Goal: Task Accomplishment & Management: Use online tool/utility

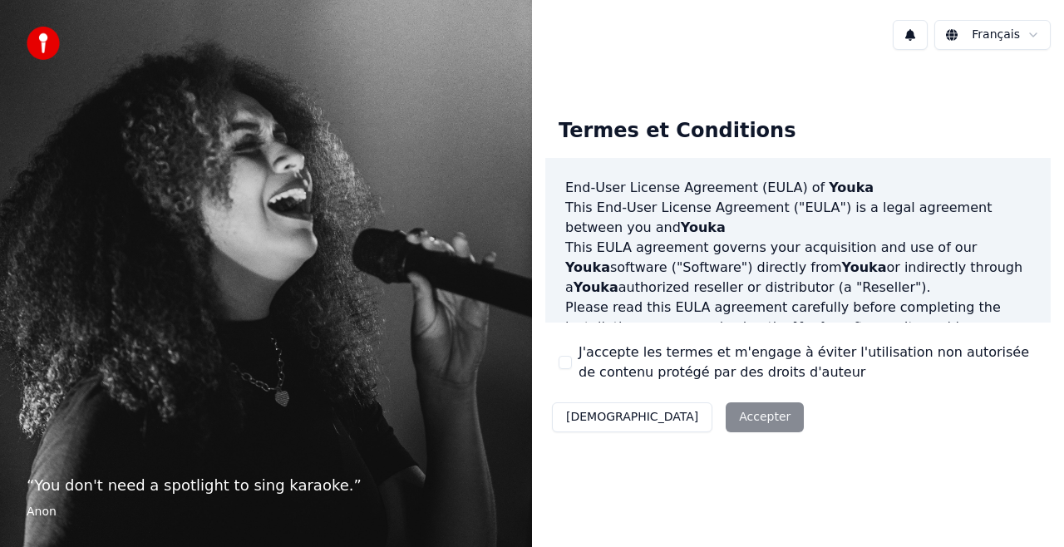
click at [567, 362] on button "J'accepte les termes et m'engage à éviter l'utilisation non autorisée de conten…" at bounding box center [565, 362] width 13 height 13
click at [726, 422] on button "Accepter" at bounding box center [765, 417] width 78 height 30
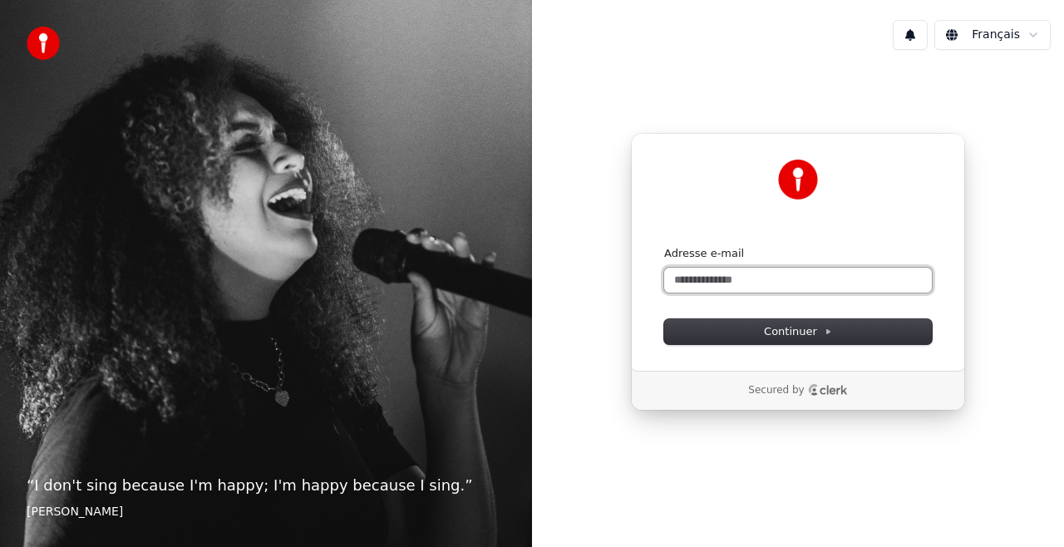
click at [713, 276] on input "Adresse e-mail" at bounding box center [798, 280] width 268 height 25
click at [664, 246] on button "submit" at bounding box center [664, 246] width 0 height 0
type input "**********"
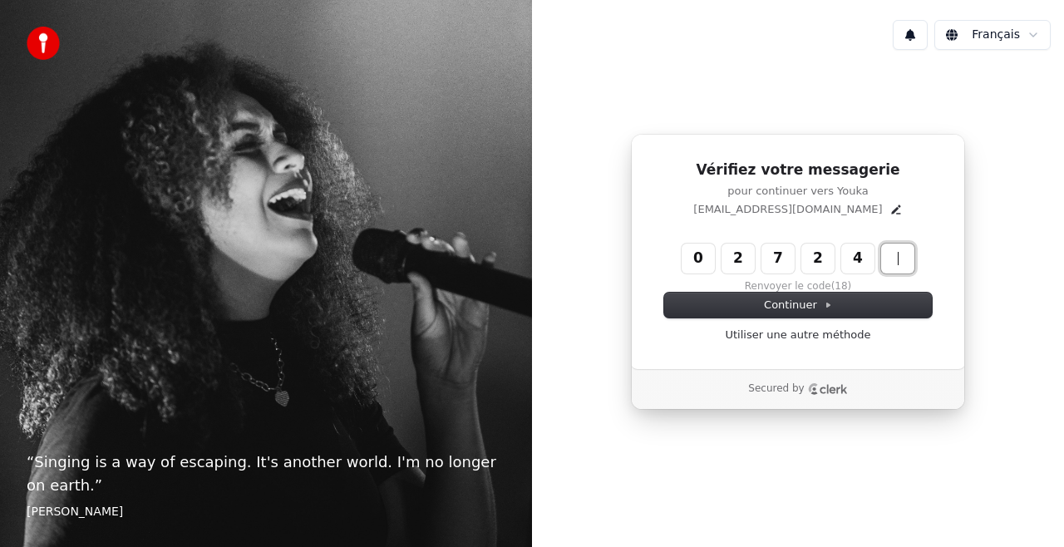
type input "******"
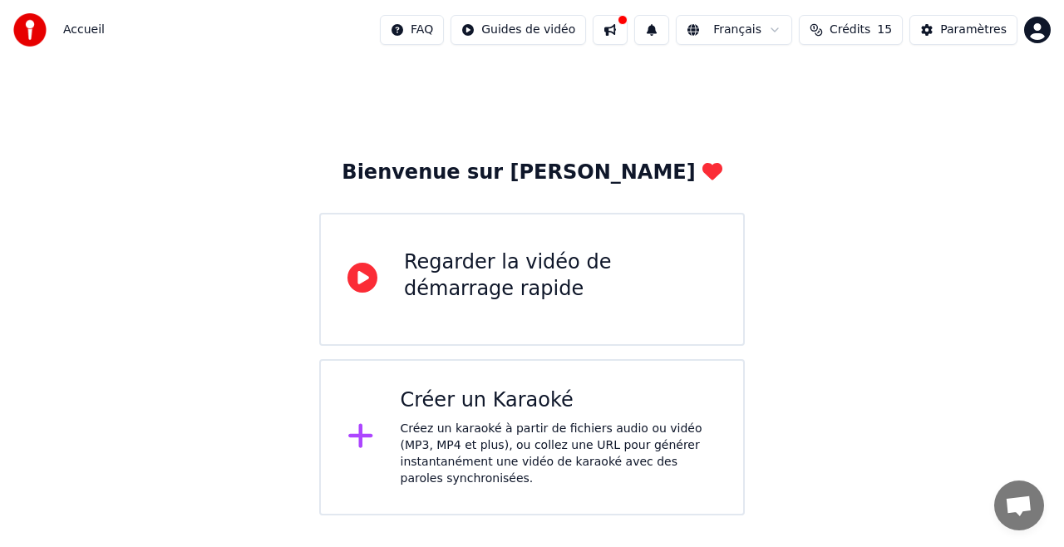
click at [370, 272] on icon at bounding box center [363, 278] width 30 height 30
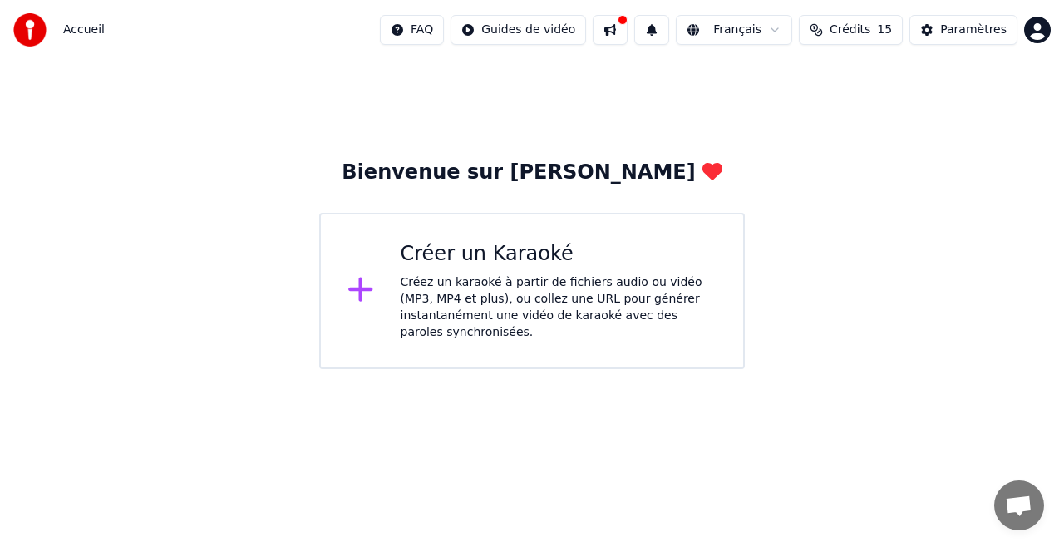
click at [500, 253] on div "Créer un Karaoké" at bounding box center [559, 254] width 317 height 27
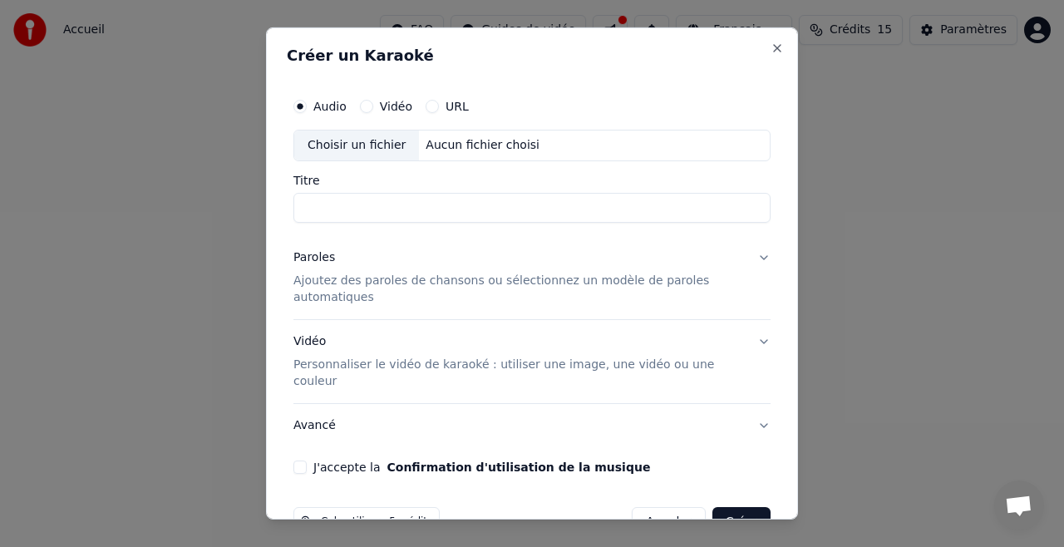
click at [427, 107] on button "URL" at bounding box center [432, 106] width 13 height 13
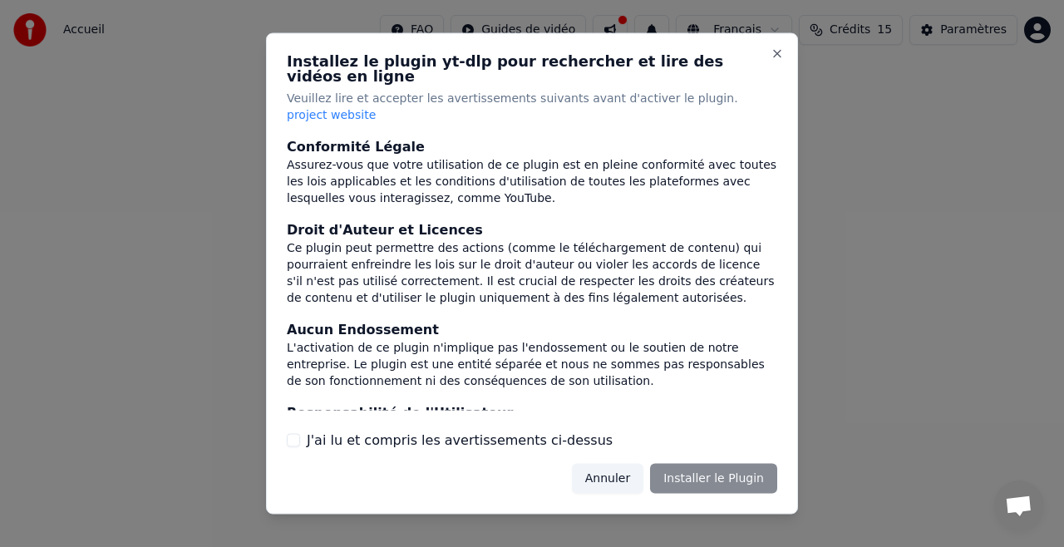
scroll to position [195, 0]
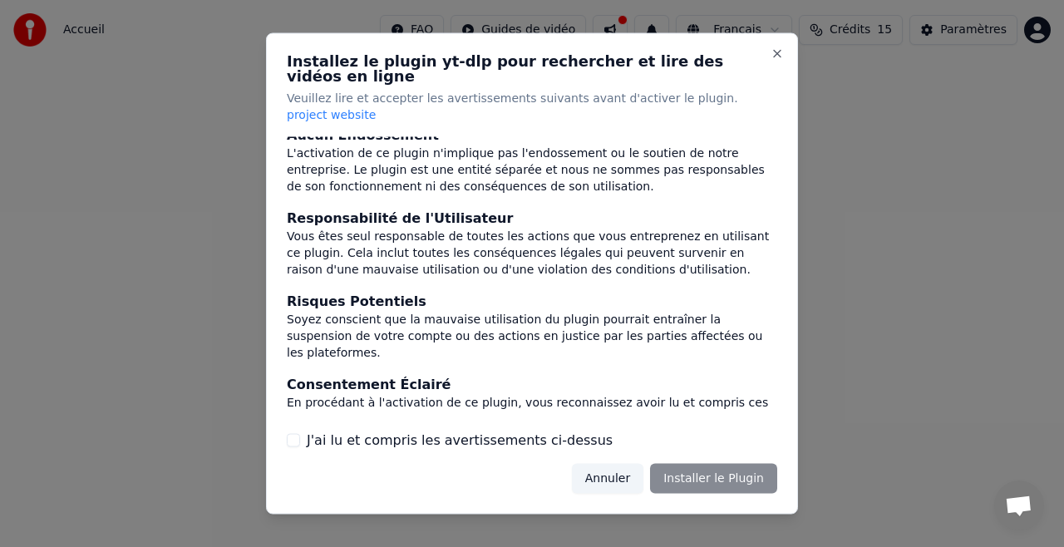
click at [293, 433] on button "J'ai lu et compris les avertissements ci-dessus" at bounding box center [293, 439] width 13 height 13
click at [705, 463] on button "Installer le Plugin" at bounding box center [713, 478] width 127 height 30
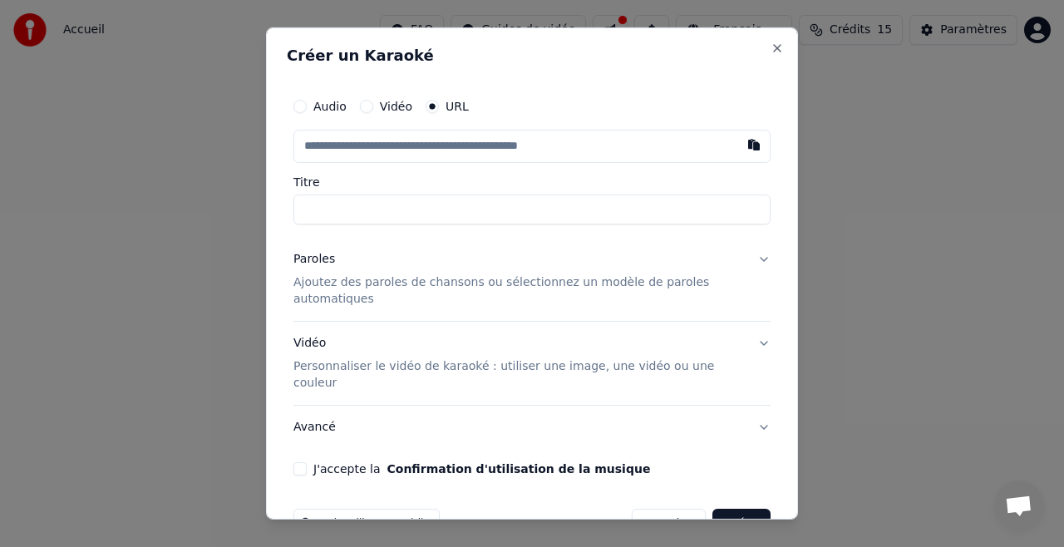
paste input "**********"
type input "**********"
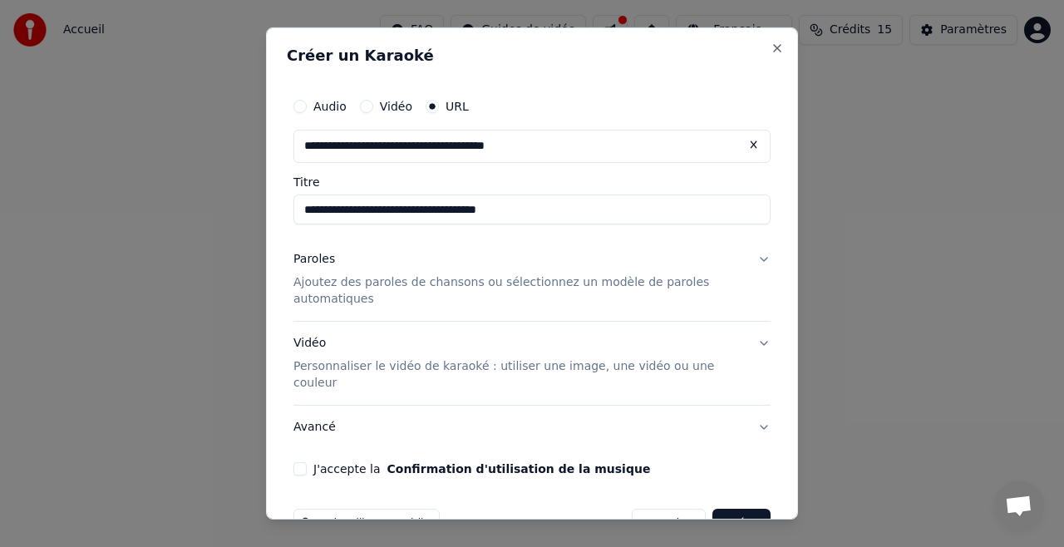
type input "**********"
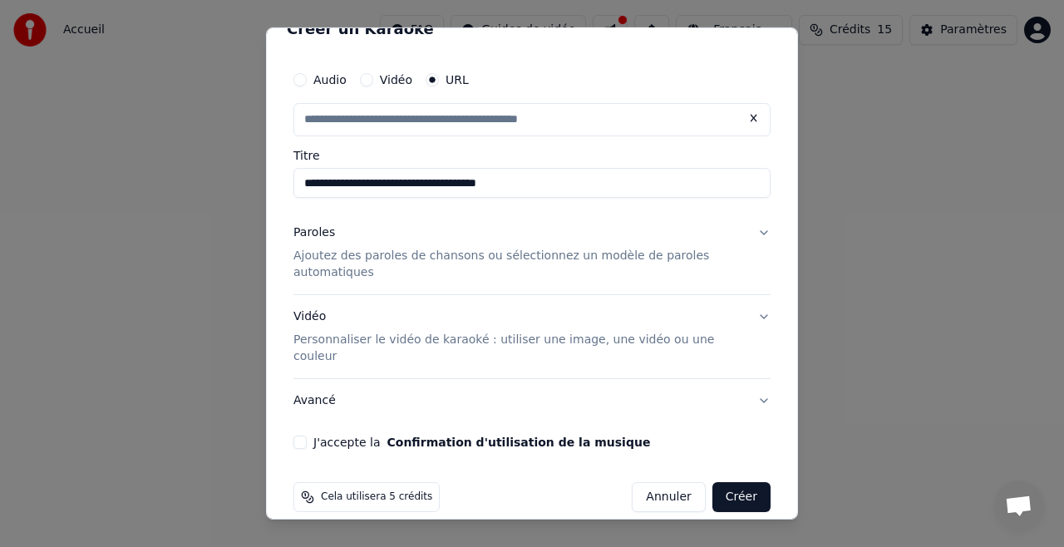
scroll to position [28, 0]
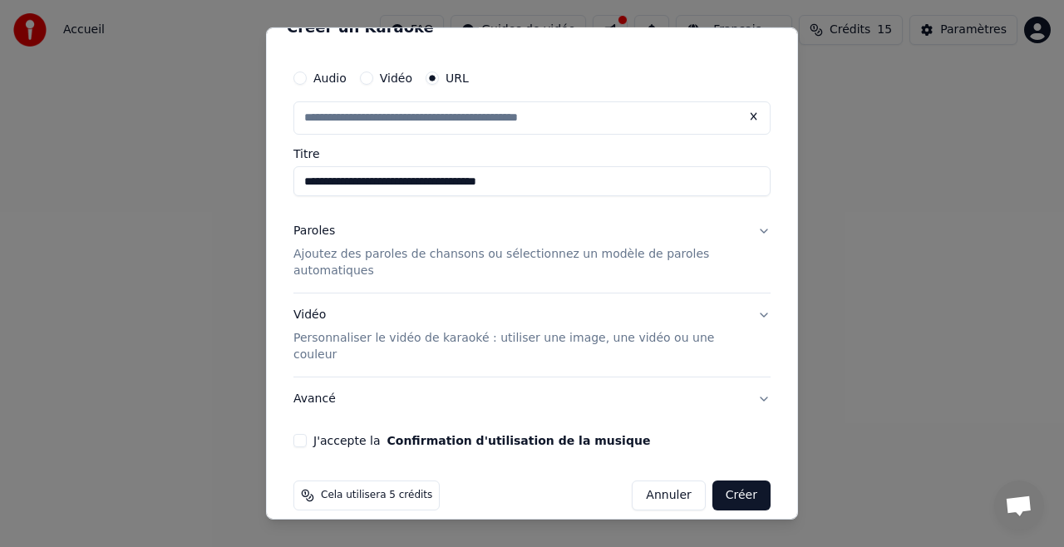
click at [359, 256] on p "Ajoutez des paroles de chansons ou sélectionnez un modèle de paroles automatiqu…" at bounding box center [518, 262] width 451 height 33
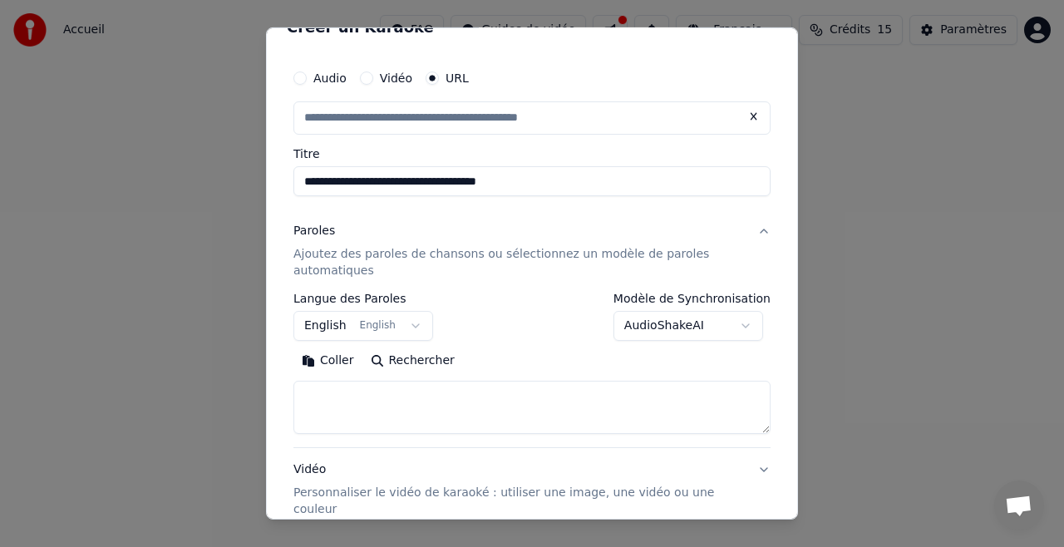
type input "**********"
click at [404, 324] on button "English English" at bounding box center [363, 326] width 140 height 30
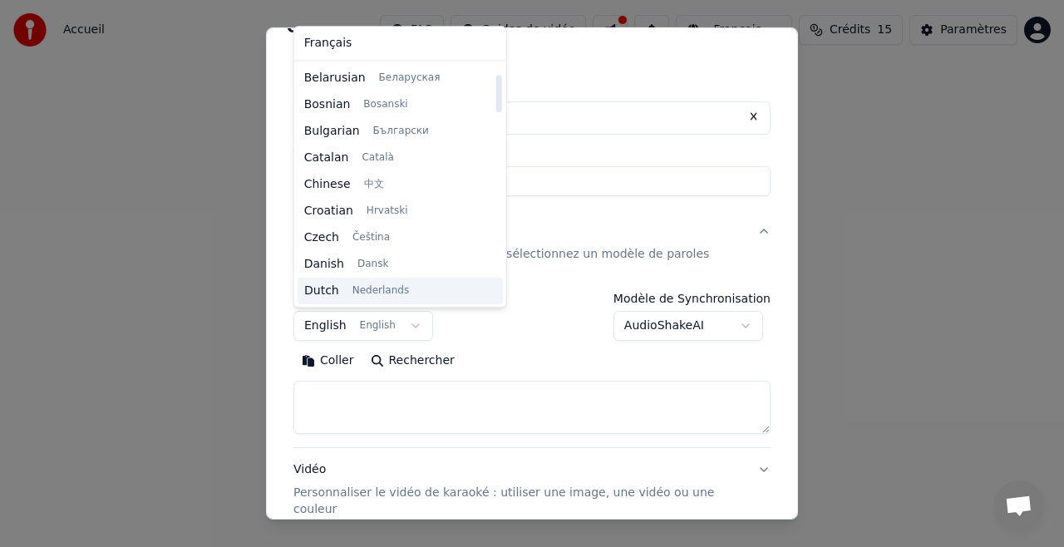
scroll to position [13, 0]
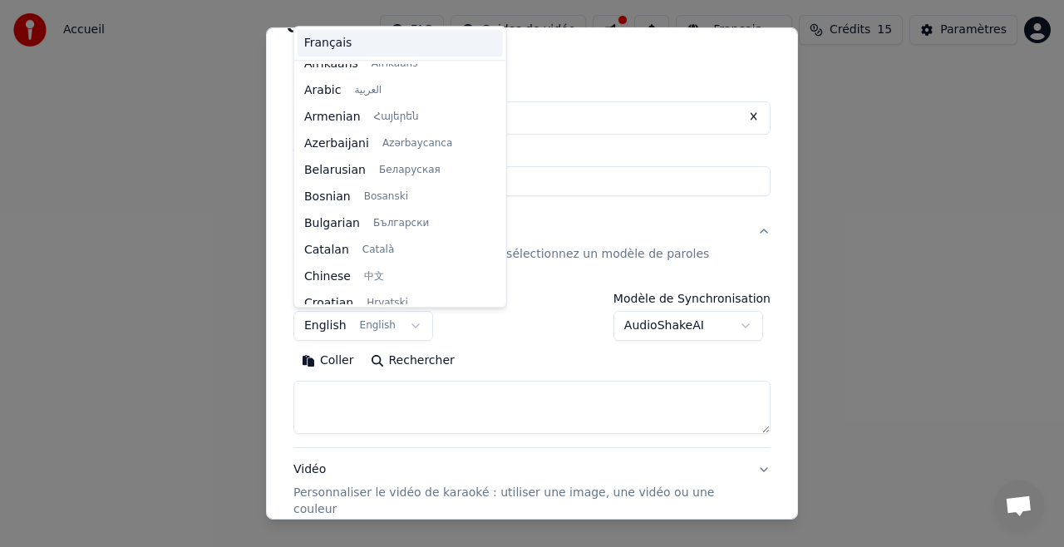
click at [321, 37] on span "Français" at bounding box center [328, 43] width 48 height 17
select select "**"
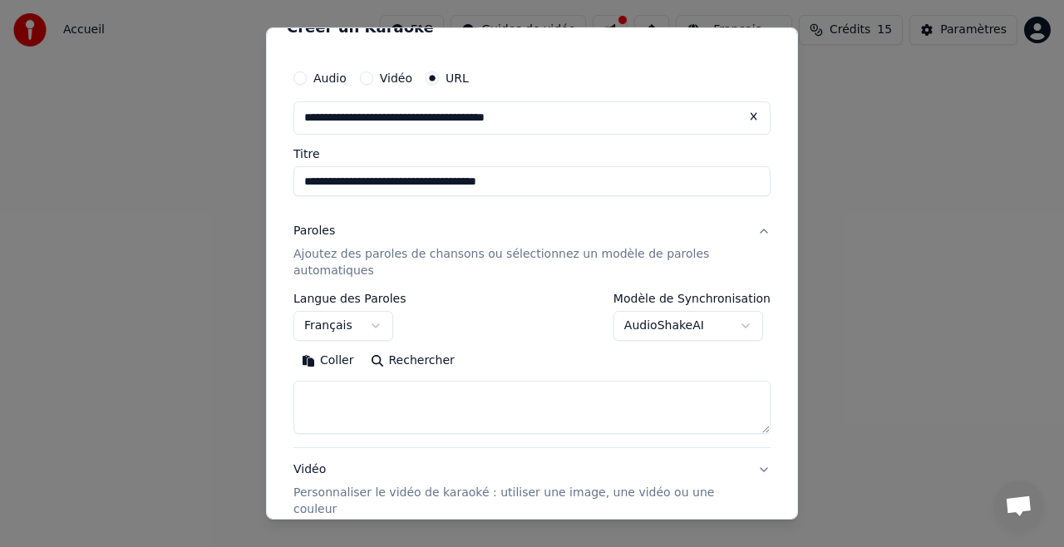
click at [317, 391] on textarea at bounding box center [531, 407] width 477 height 53
paste textarea "**********"
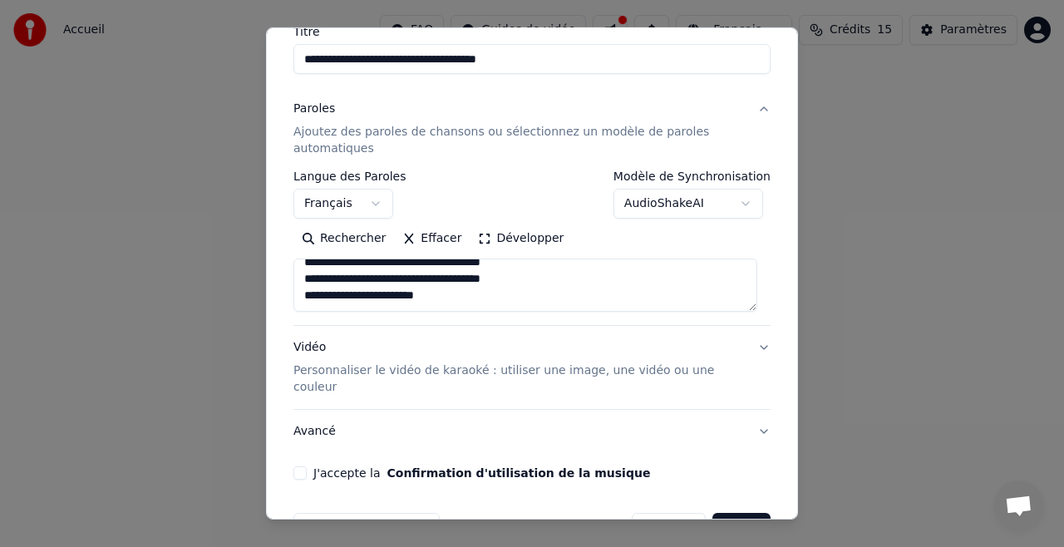
scroll to position [177, 0]
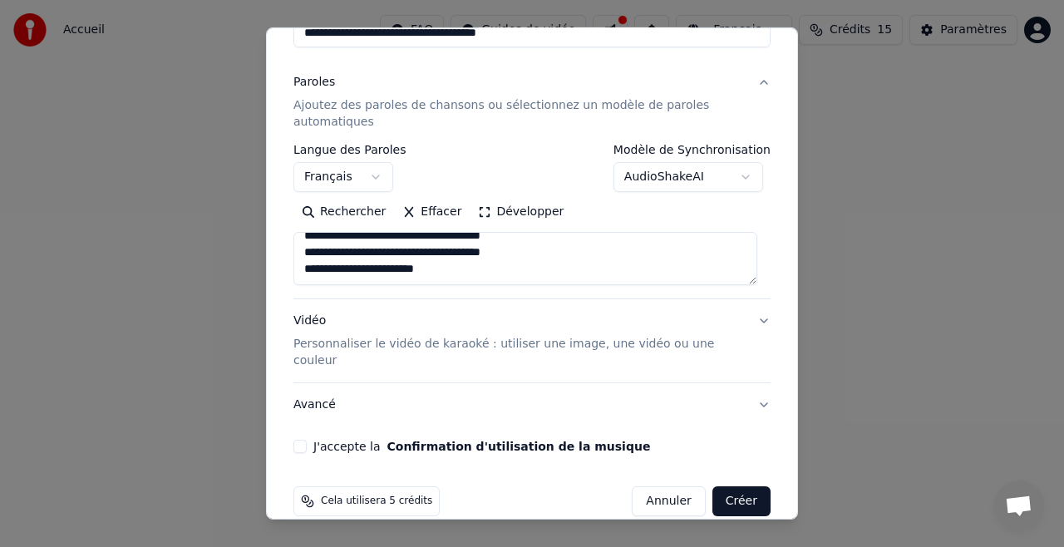
type textarea "**********"
click at [303, 440] on button "J'accepte la Confirmation d'utilisation de la musique" at bounding box center [299, 446] width 13 height 13
click at [404, 346] on p "Personnaliser le vidéo de karaoké : utiliser une image, une vidéo ou une couleur" at bounding box center [518, 352] width 451 height 33
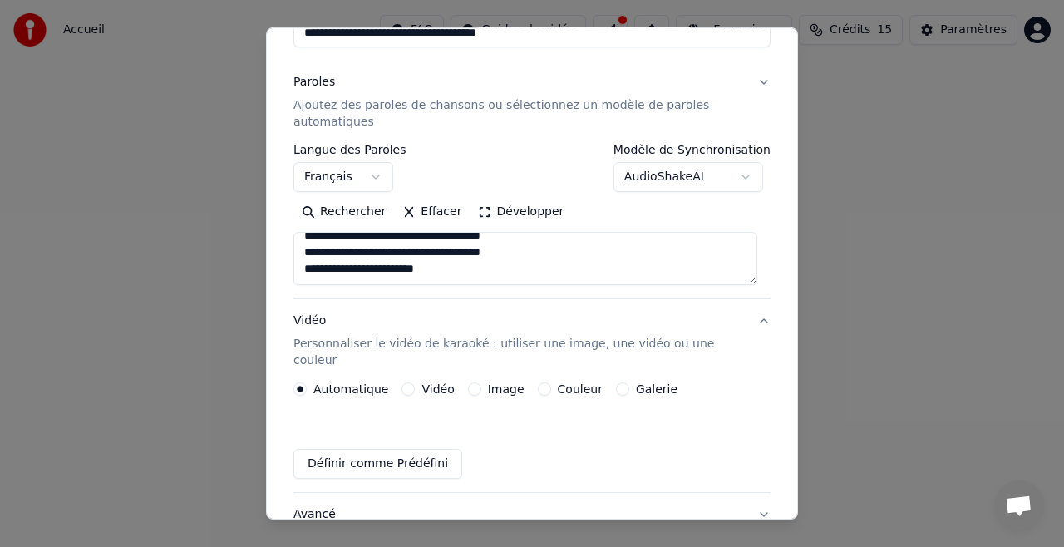
scroll to position [138, 0]
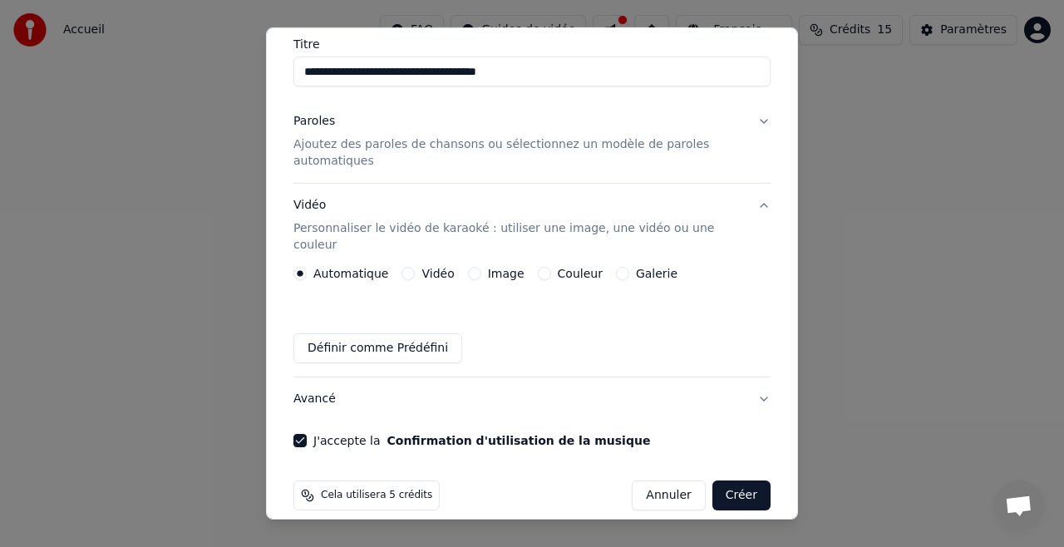
click at [616, 267] on button "Galerie" at bounding box center [622, 273] width 13 height 13
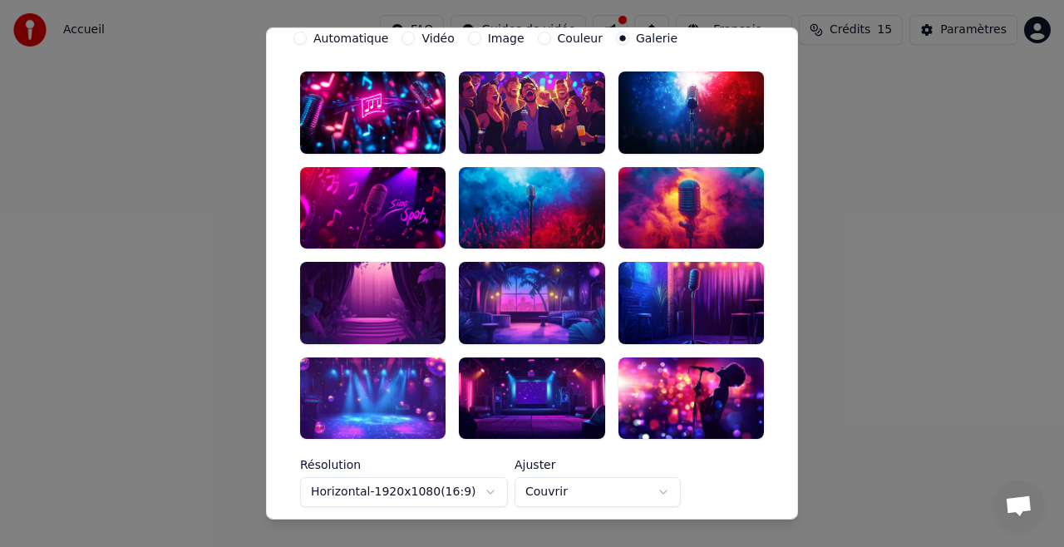
scroll to position [374, 0]
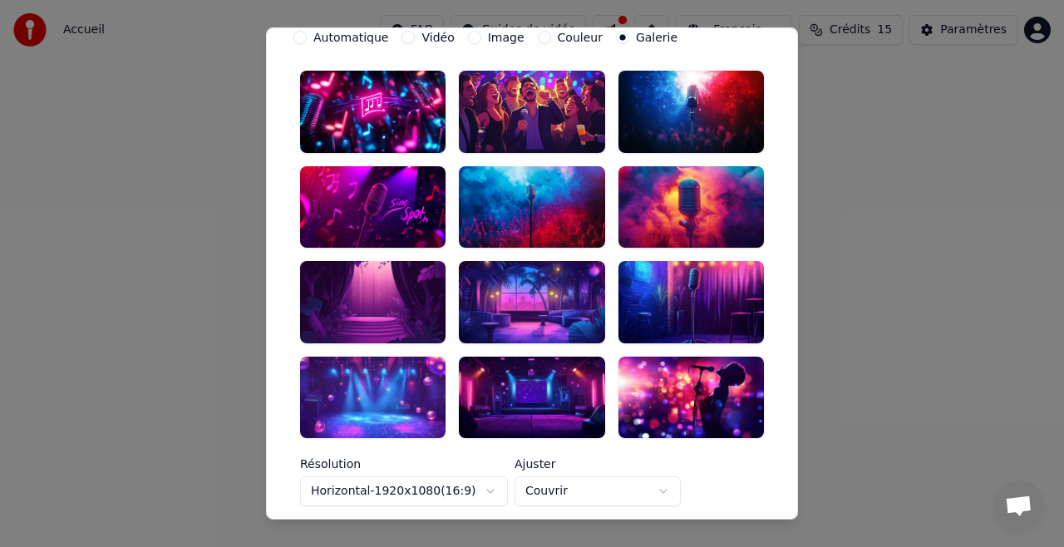
click at [687, 261] on div at bounding box center [691, 302] width 145 height 82
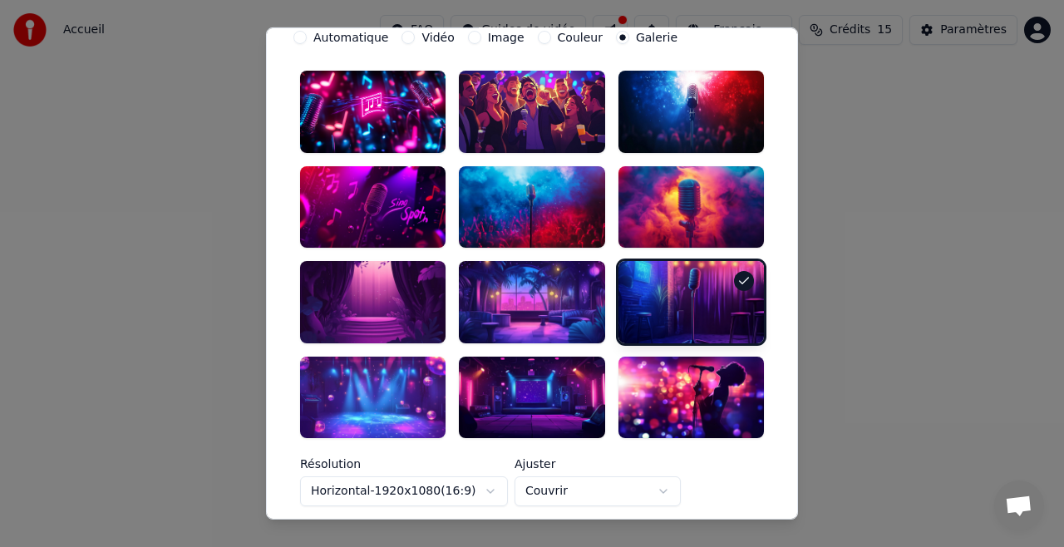
click at [705, 191] on div at bounding box center [691, 206] width 145 height 82
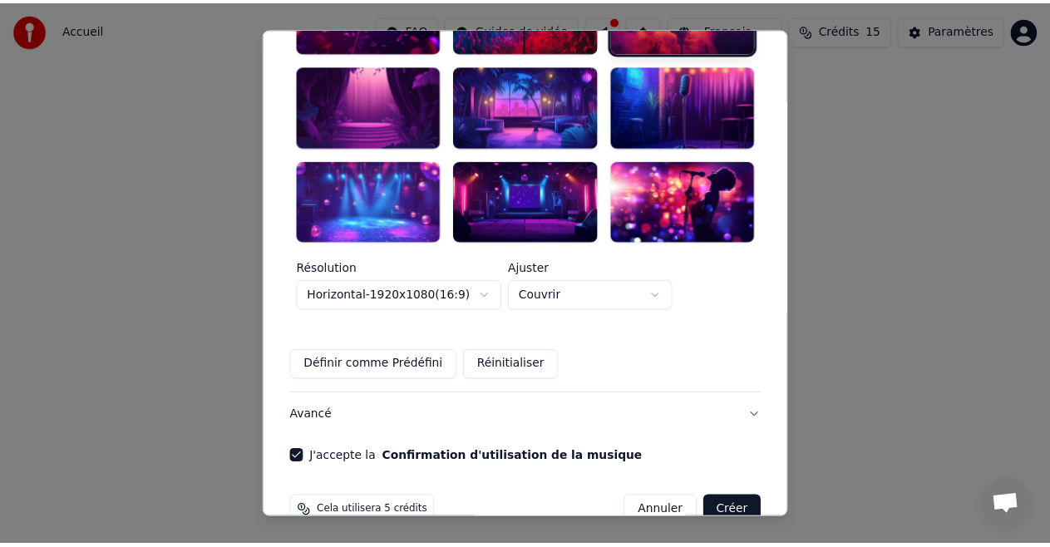
scroll to position [577, 0]
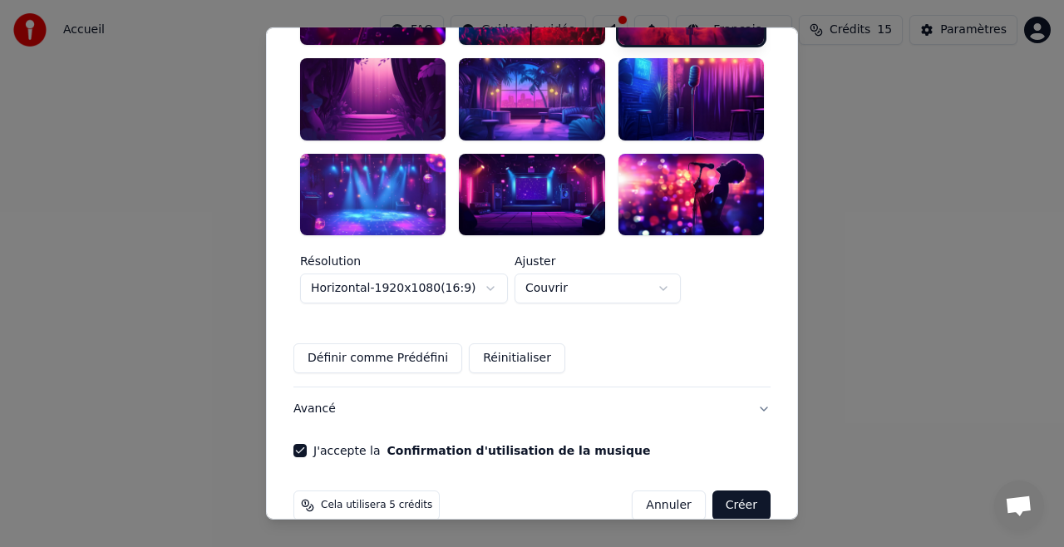
click at [728, 491] on button "Créer" at bounding box center [742, 506] width 58 height 30
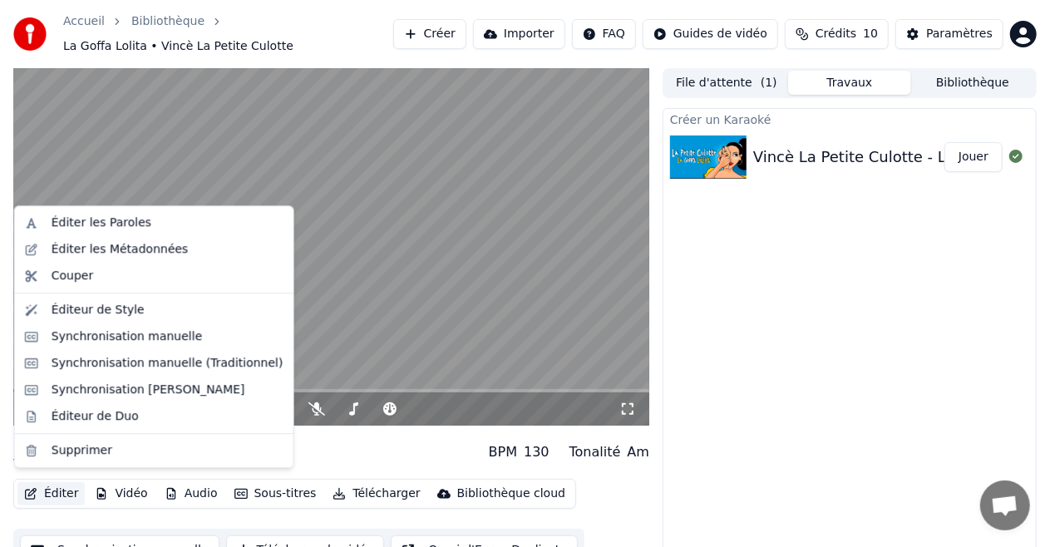
click at [54, 484] on button "Éditer" at bounding box center [50, 493] width 67 height 23
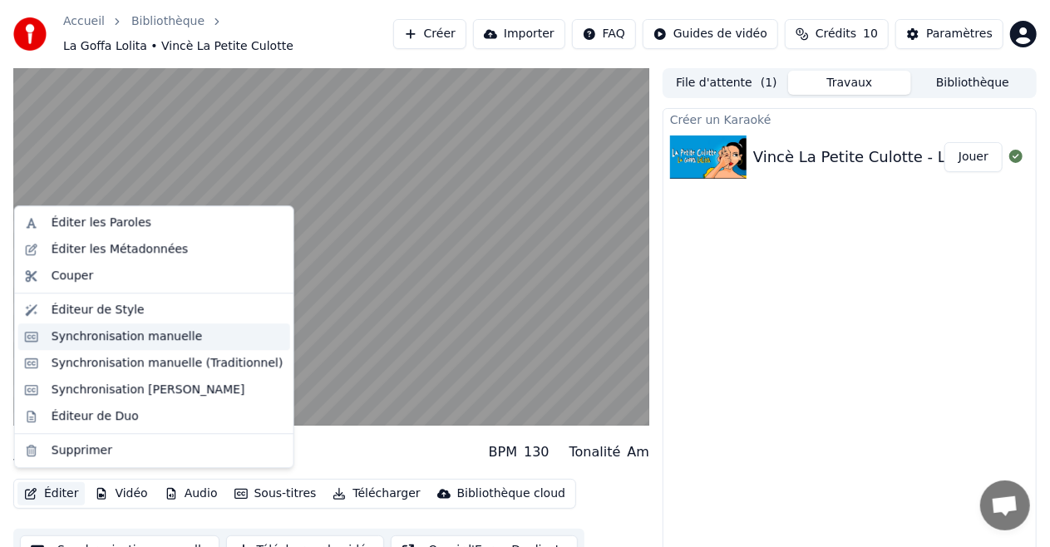
click at [105, 336] on div "Synchronisation manuelle" at bounding box center [127, 336] width 151 height 17
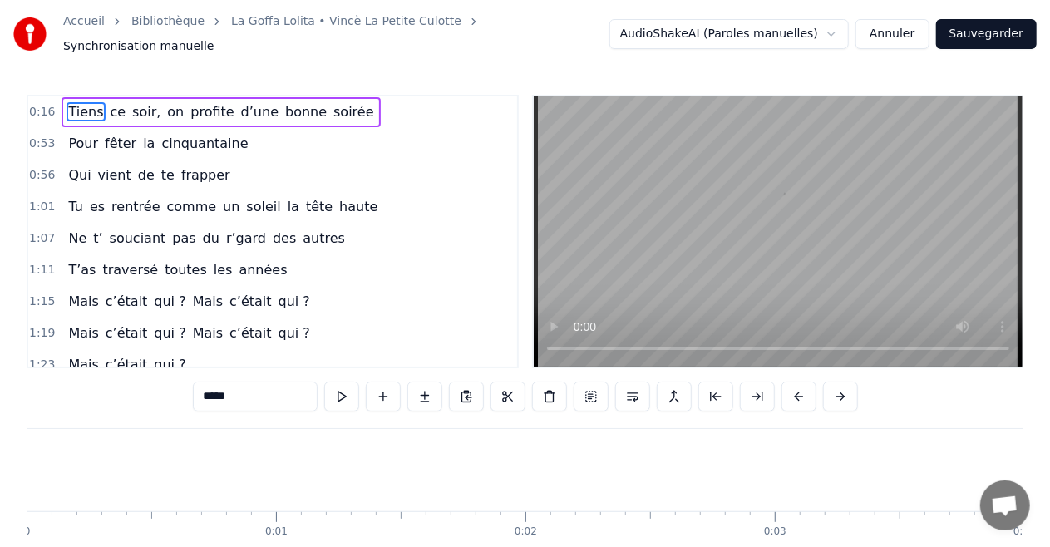
scroll to position [0, 3957]
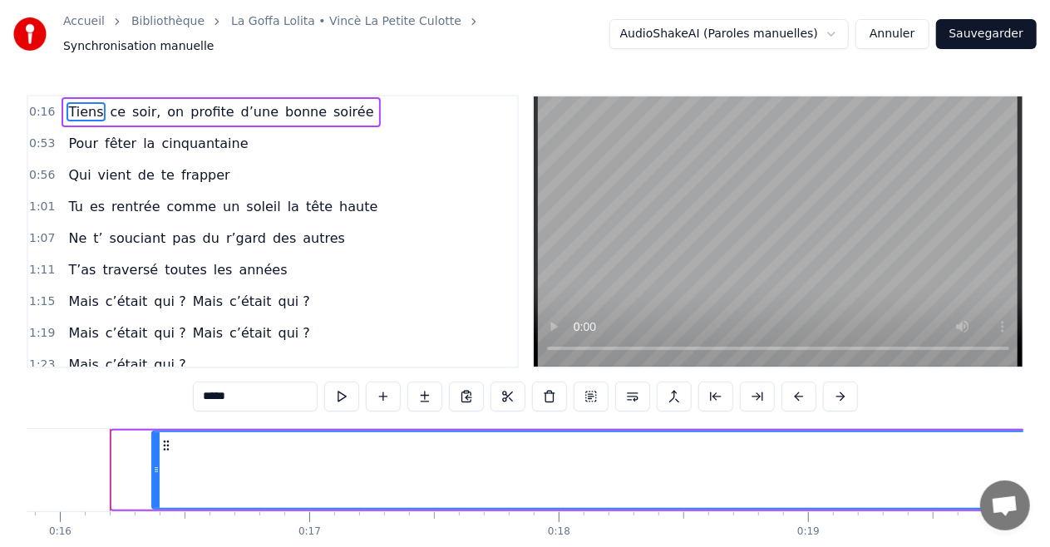
drag, startPoint x: 118, startPoint y: 460, endPoint x: 158, endPoint y: 459, distance: 39.9
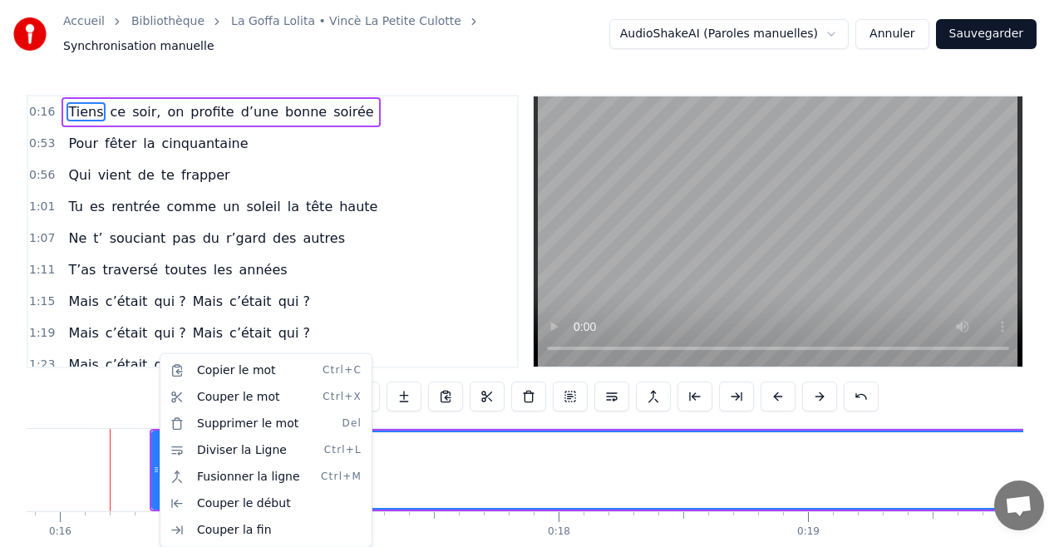
click at [412, 229] on html "Accueil Bibliothèque La Goffa Lolita • Vincè La Petite Culotte Synchronisation …" at bounding box center [532, 311] width 1064 height 623
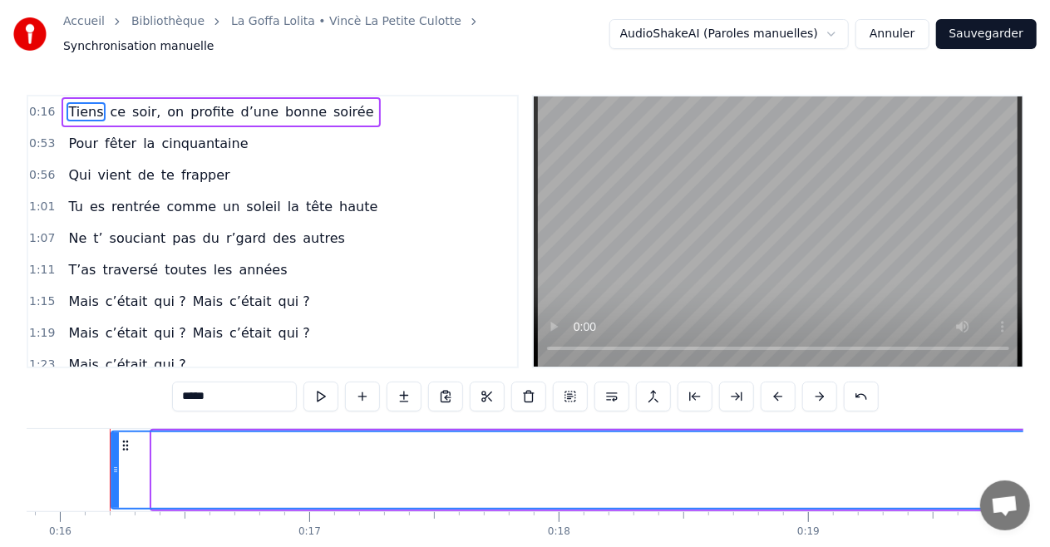
drag, startPoint x: 158, startPoint y: 461, endPoint x: 117, endPoint y: 462, distance: 40.7
click at [117, 463] on icon at bounding box center [115, 469] width 7 height 13
click at [382, 287] on div "1:15 Mais c’était qui ? Mais c’était qui ?" at bounding box center [272, 302] width 489 height 32
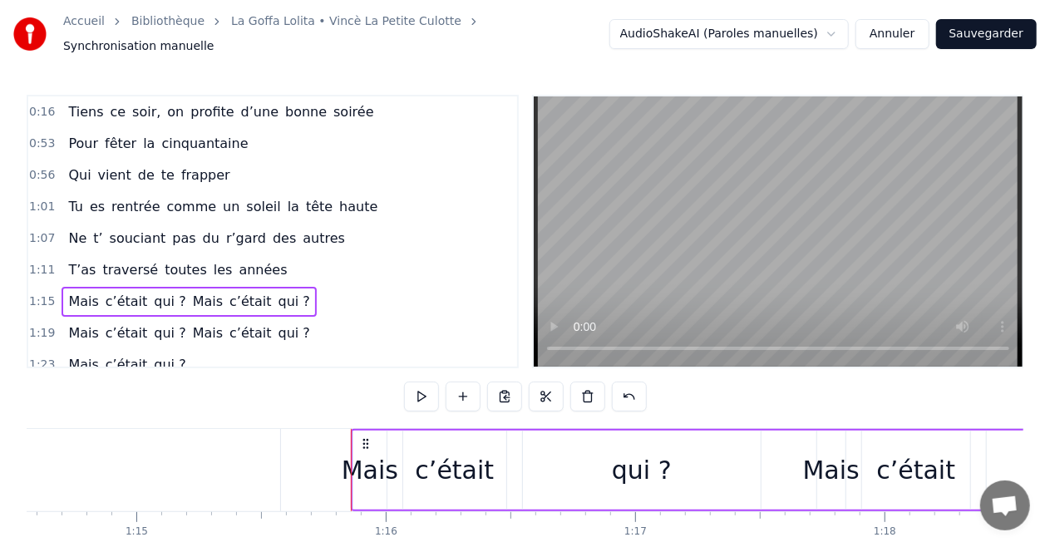
scroll to position [0, 18838]
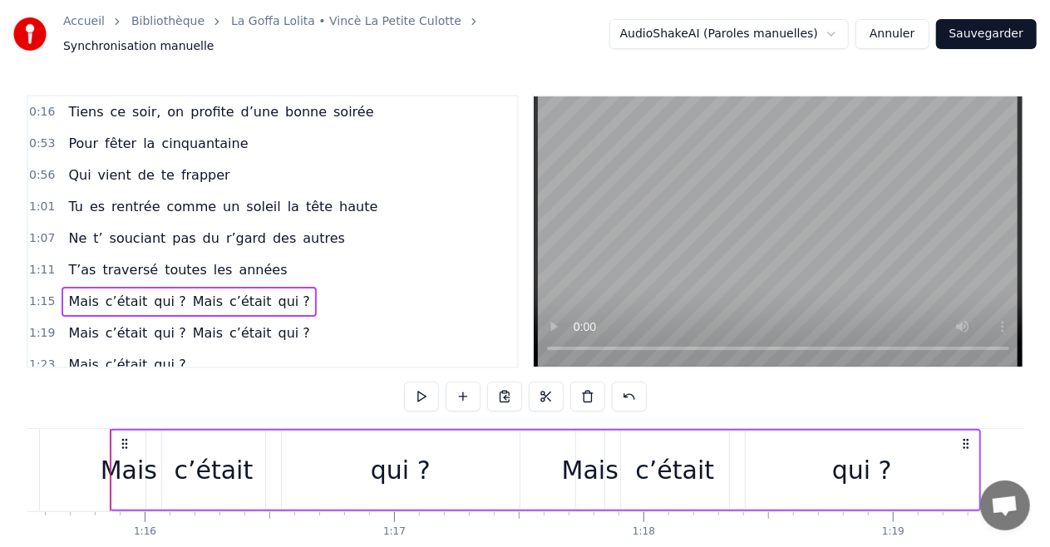
click at [212, 260] on span "les" at bounding box center [223, 269] width 22 height 19
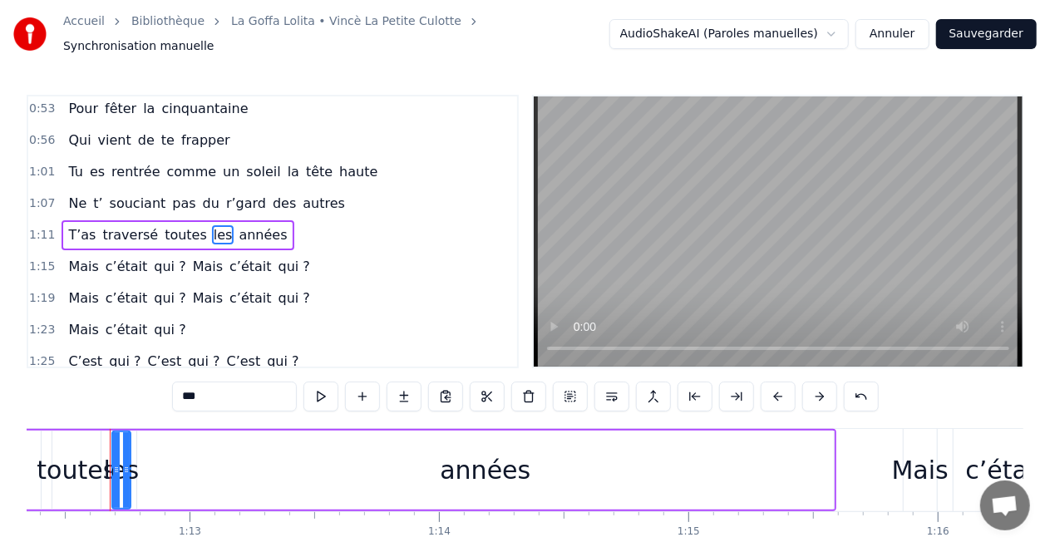
scroll to position [0, 0]
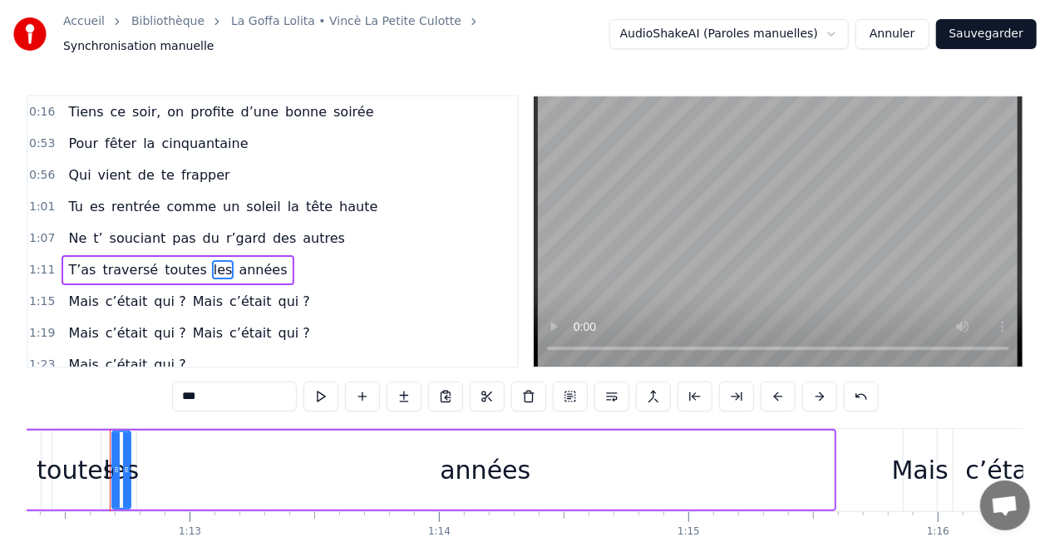
click at [284, 102] on span "bonne" at bounding box center [306, 111] width 45 height 19
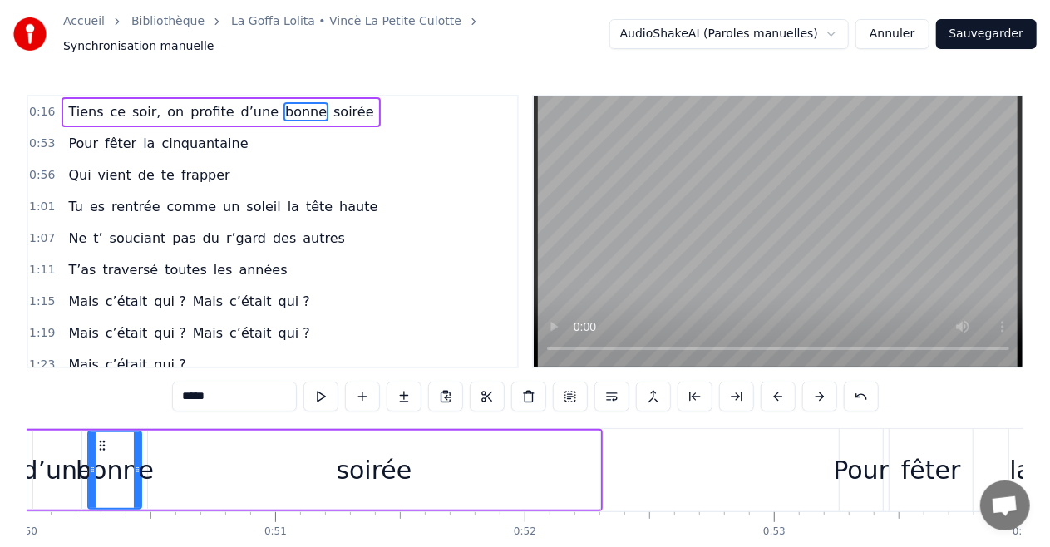
scroll to position [0, 12448]
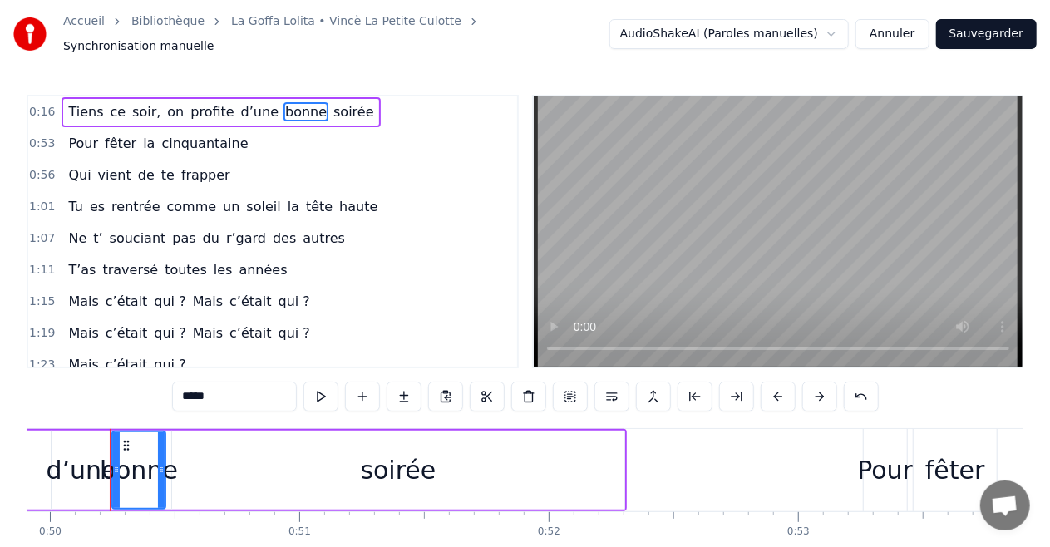
click at [79, 104] on span "Tiens" at bounding box center [86, 111] width 38 height 19
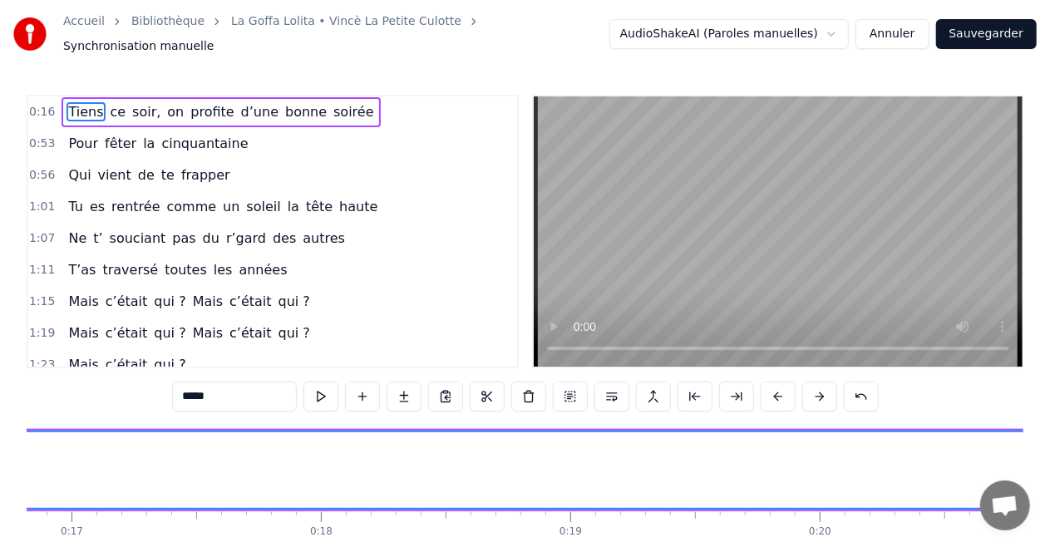
scroll to position [0, 3956]
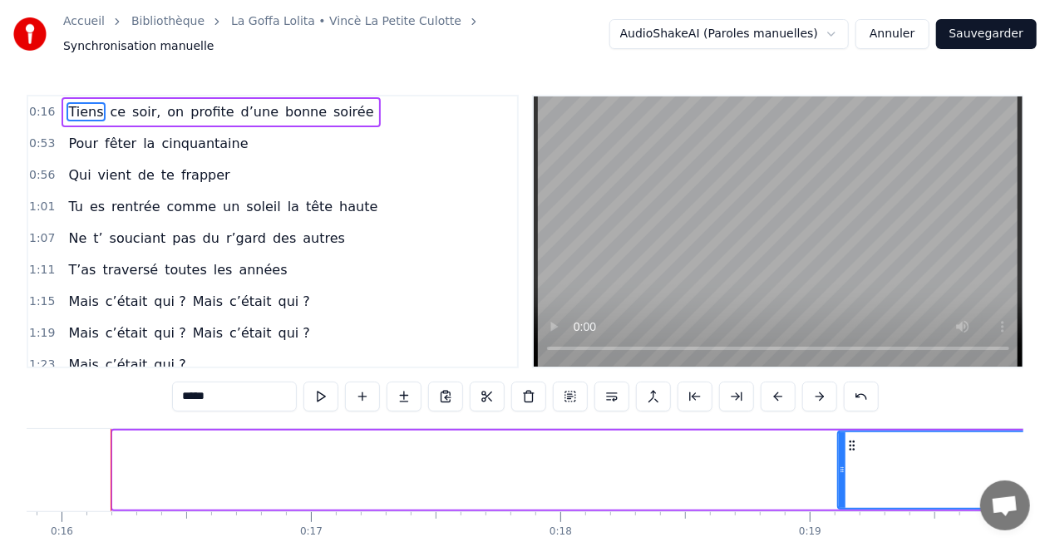
drag, startPoint x: 120, startPoint y: 461, endPoint x: 845, endPoint y: 476, distance: 725.2
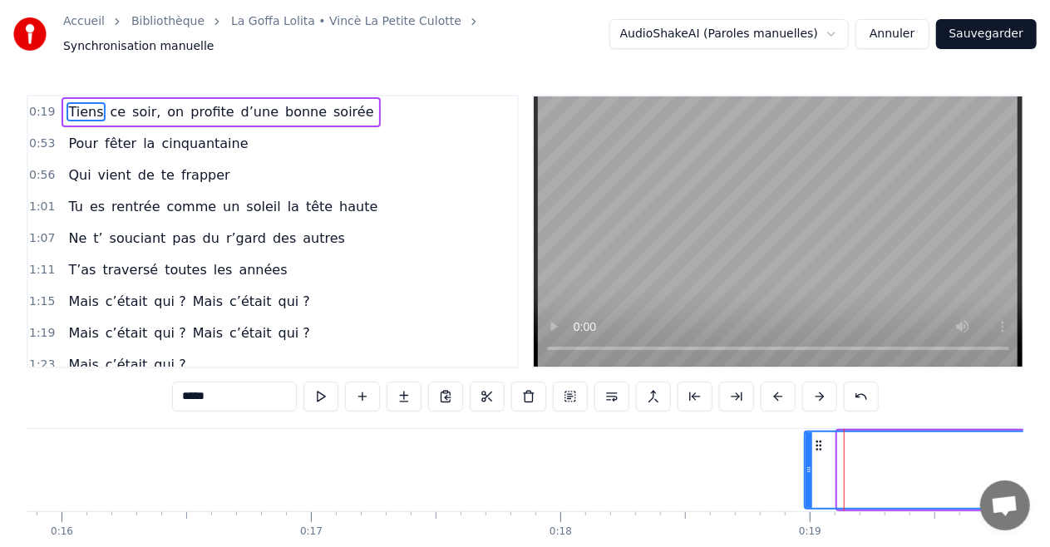
drag, startPoint x: 838, startPoint y: 461, endPoint x: 805, endPoint y: 462, distance: 33.3
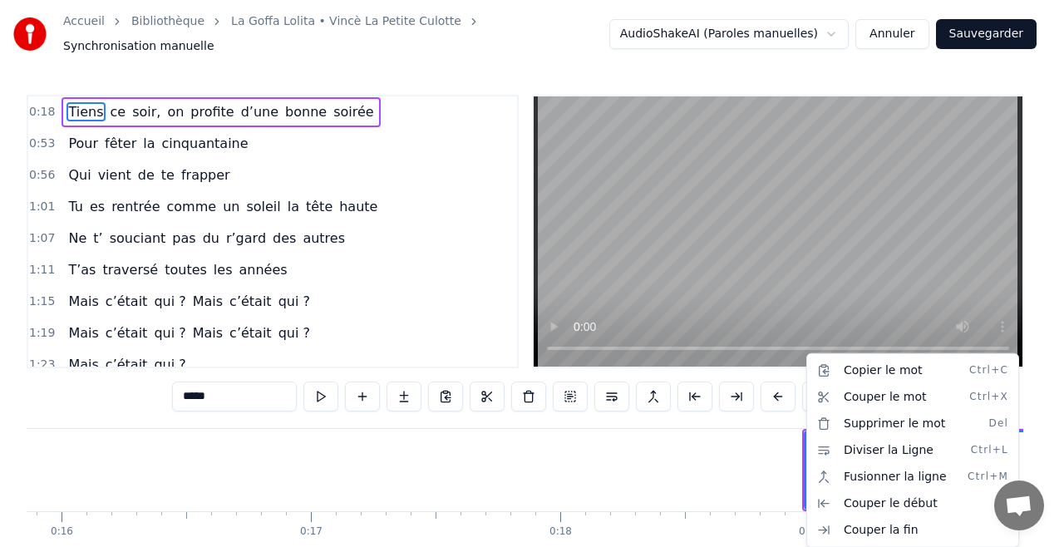
click at [107, 103] on html "Accueil Bibliothèque La Goffa Lolita • Vincè La Petite Culotte Synchronisation …" at bounding box center [532, 311] width 1064 height 623
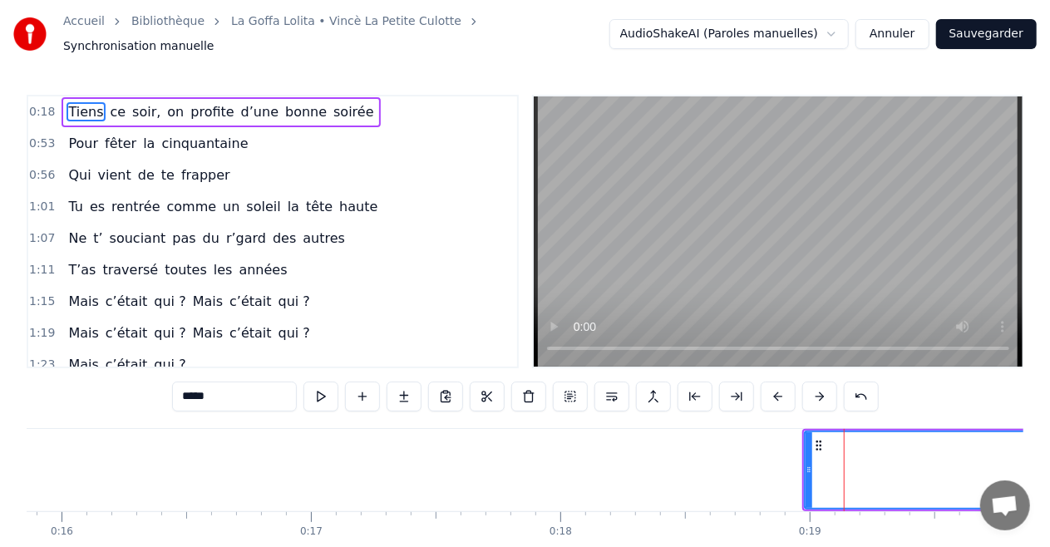
click at [131, 105] on span "soir," at bounding box center [147, 111] width 32 height 19
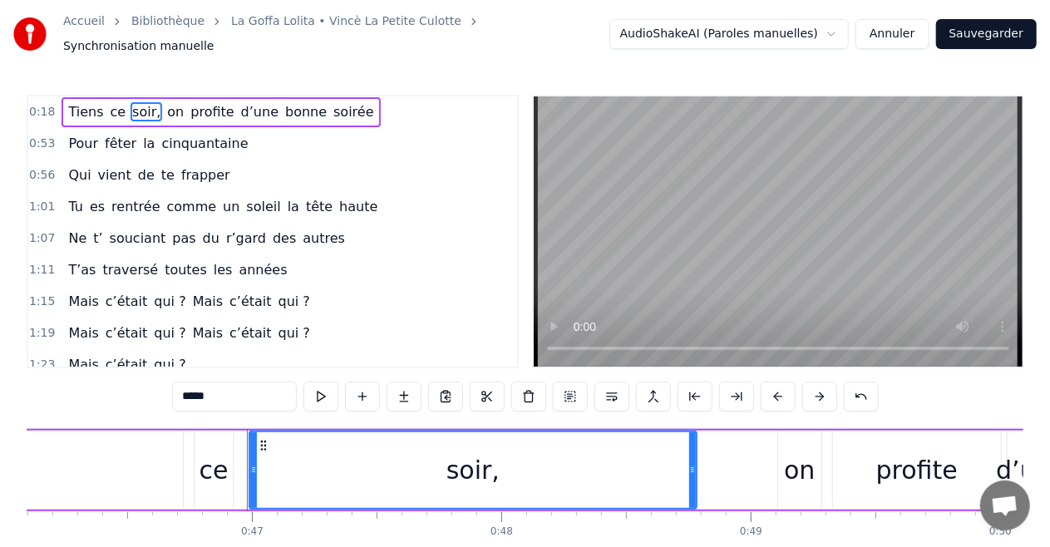
scroll to position [0, 11635]
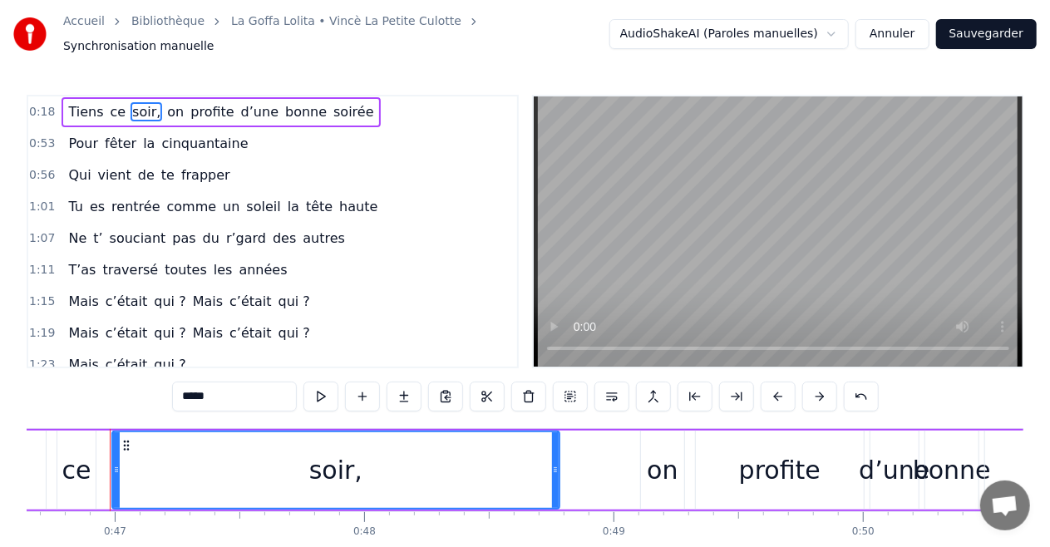
drag, startPoint x: 800, startPoint y: 424, endPoint x: 733, endPoint y: 427, distance: 66.6
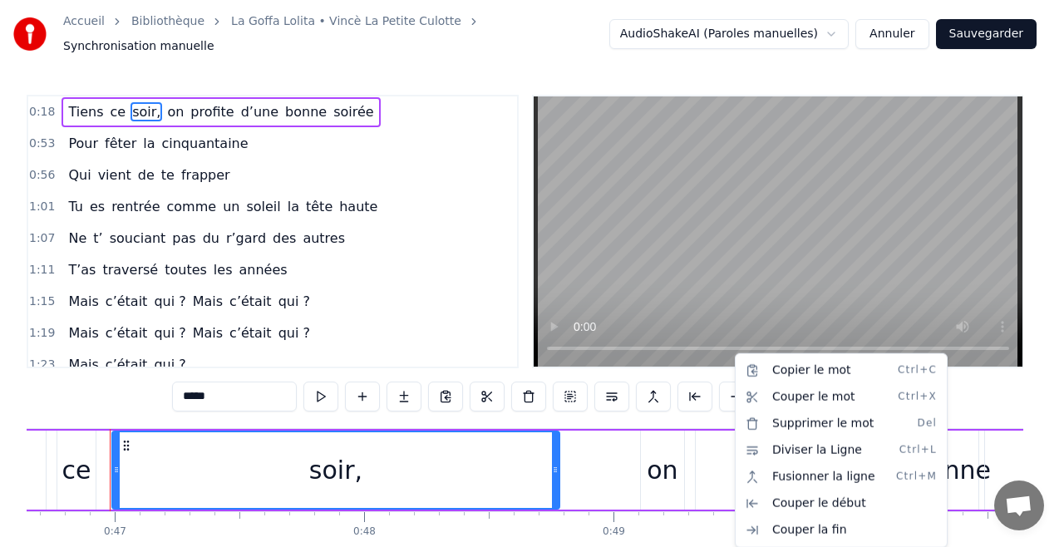
click at [526, 244] on html "Accueil Bibliothèque La Goffa Lolita • Vincè La Petite Culotte Synchronisation …" at bounding box center [532, 311] width 1064 height 623
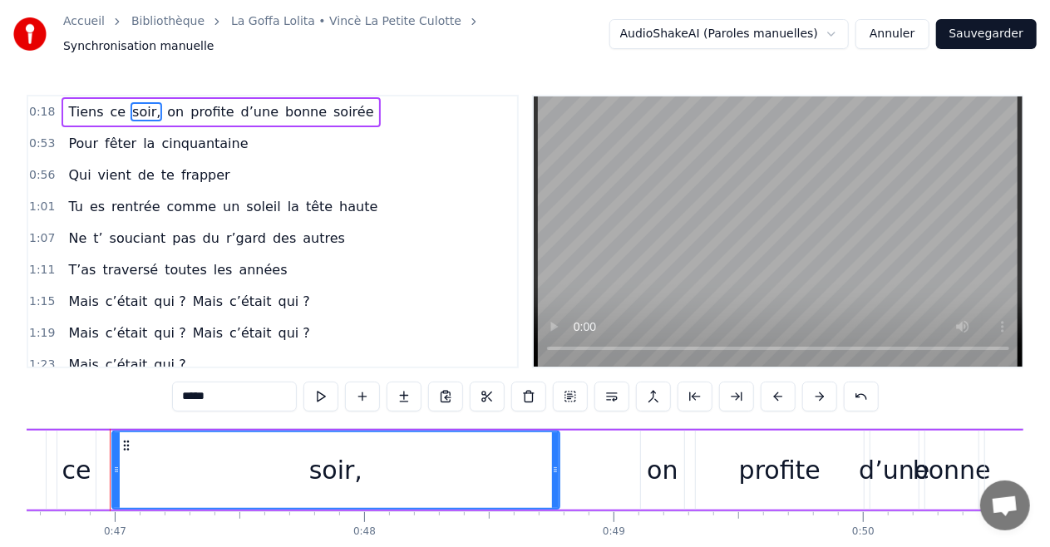
drag, startPoint x: 763, startPoint y: 463, endPoint x: 767, endPoint y: 369, distance: 94.0
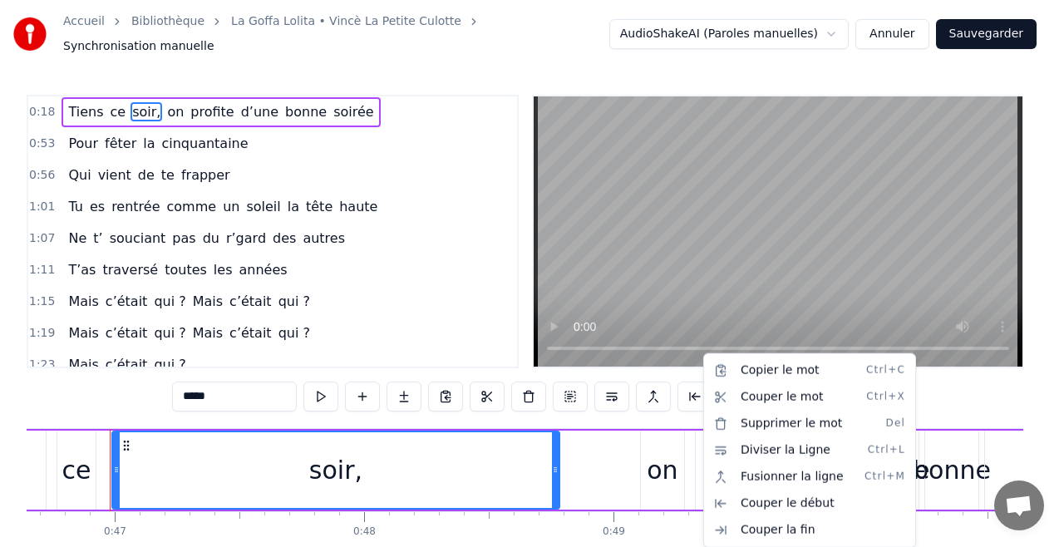
click at [949, 386] on html "Accueil Bibliothèque La Goffa Lolita • Vincè La Petite Culotte Synchronisation …" at bounding box center [532, 311] width 1064 height 623
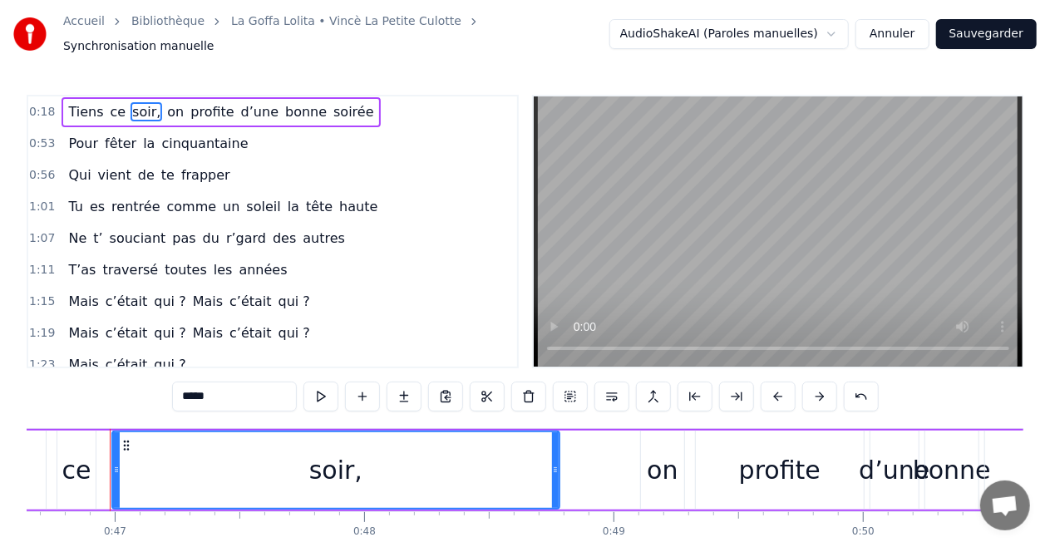
click at [662, 464] on div "on" at bounding box center [662, 469] width 31 height 37
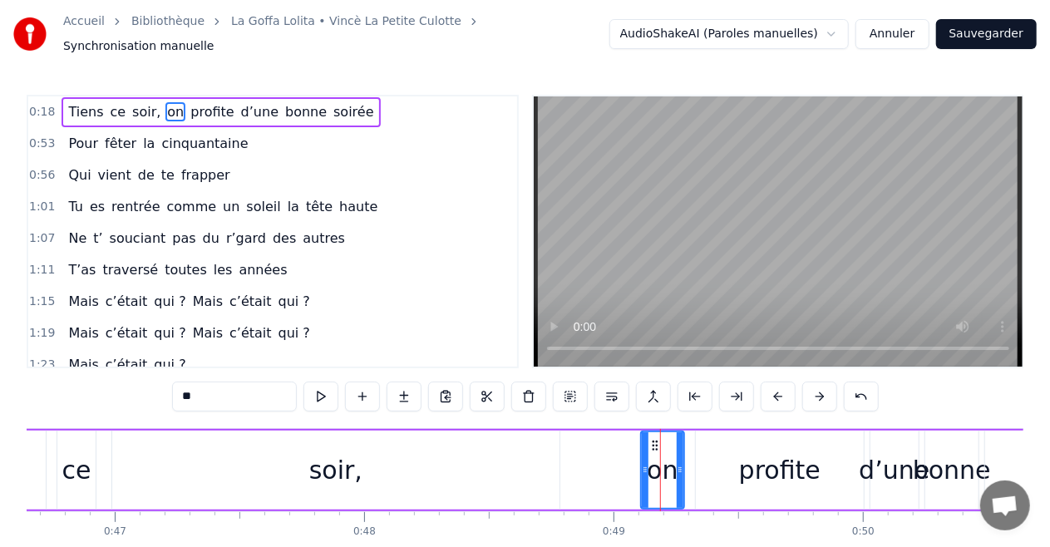
click at [735, 464] on div "profite" at bounding box center [780, 470] width 168 height 79
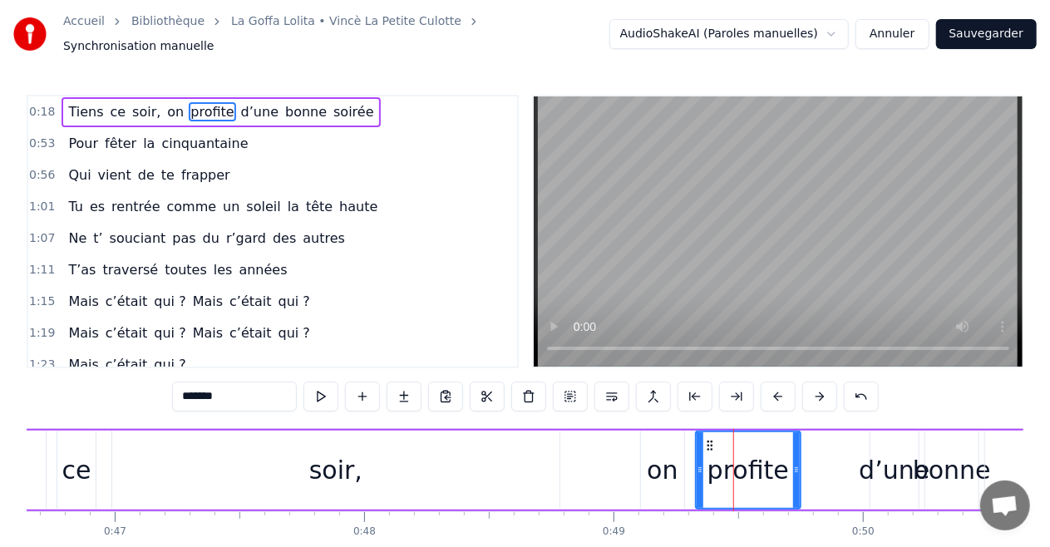
drag, startPoint x: 860, startPoint y: 457, endPoint x: 797, endPoint y: 455, distance: 63.2
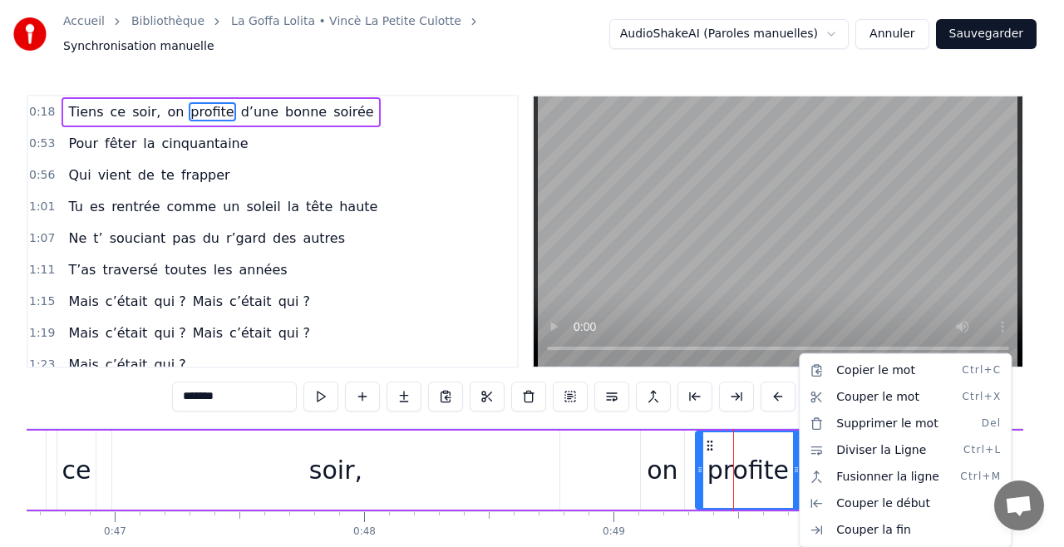
click at [767, 414] on html "Accueil Bibliothèque La Goffa Lolita • Vincè La Petite Culotte Synchronisation …" at bounding box center [532, 311] width 1064 height 623
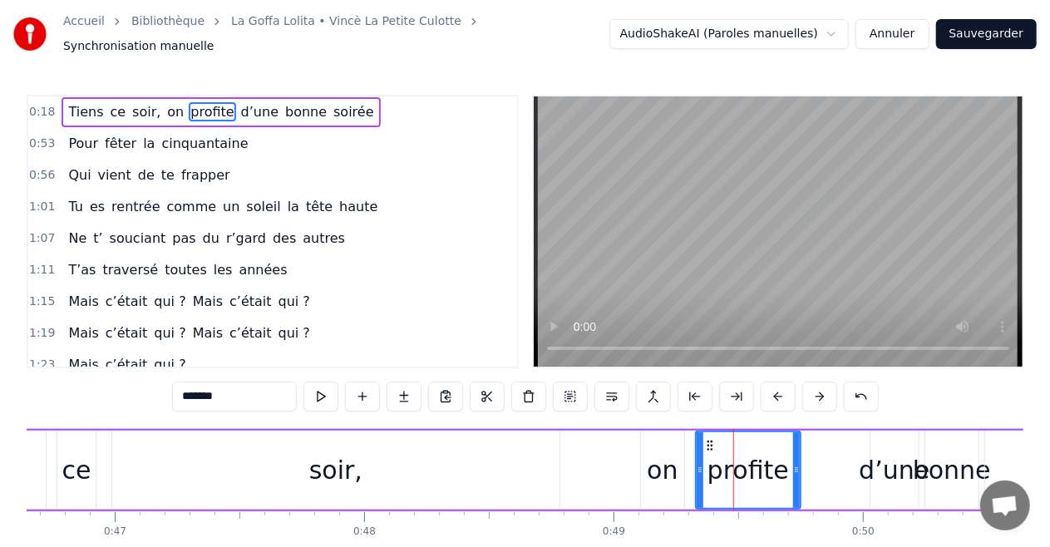
click at [903, 451] on div "d’une" at bounding box center [894, 469] width 71 height 37
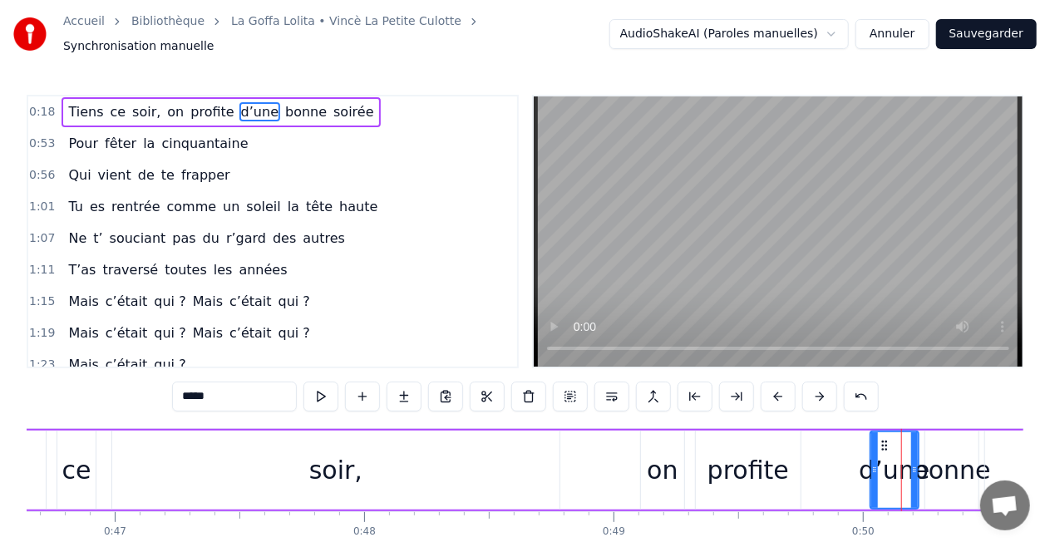
drag, startPoint x: 915, startPoint y: 454, endPoint x: 880, endPoint y: 456, distance: 35.0
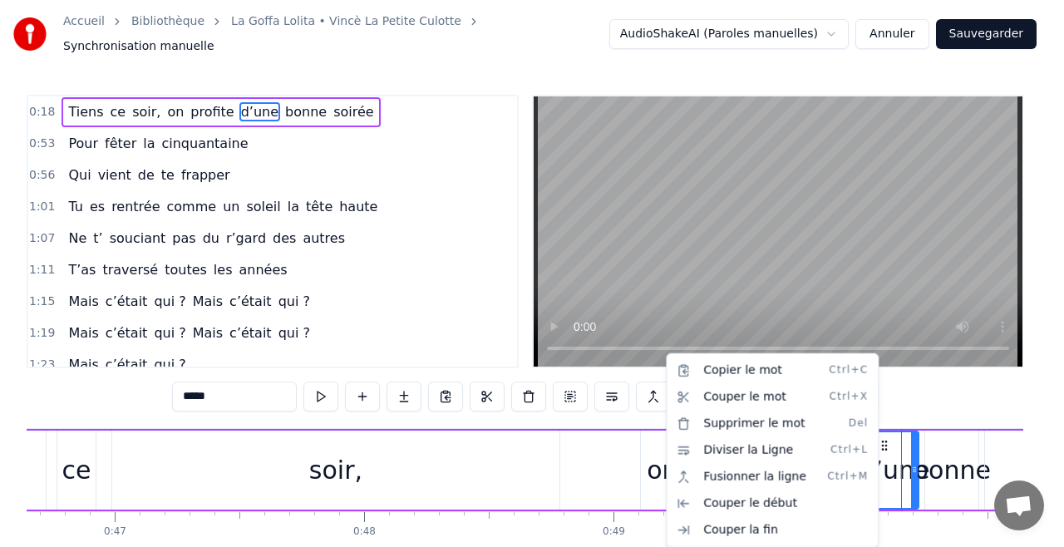
click at [922, 393] on html "Accueil Bibliothèque La Goffa Lolita • Vincè La Petite Culotte Synchronisation …" at bounding box center [532, 311] width 1064 height 623
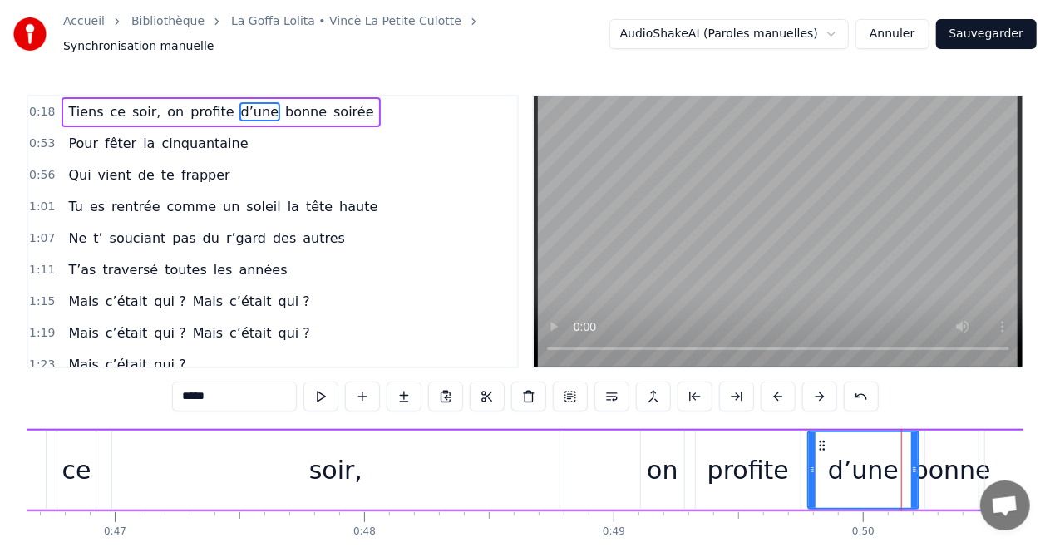
drag, startPoint x: 875, startPoint y: 464, endPoint x: 812, endPoint y: 467, distance: 62.4
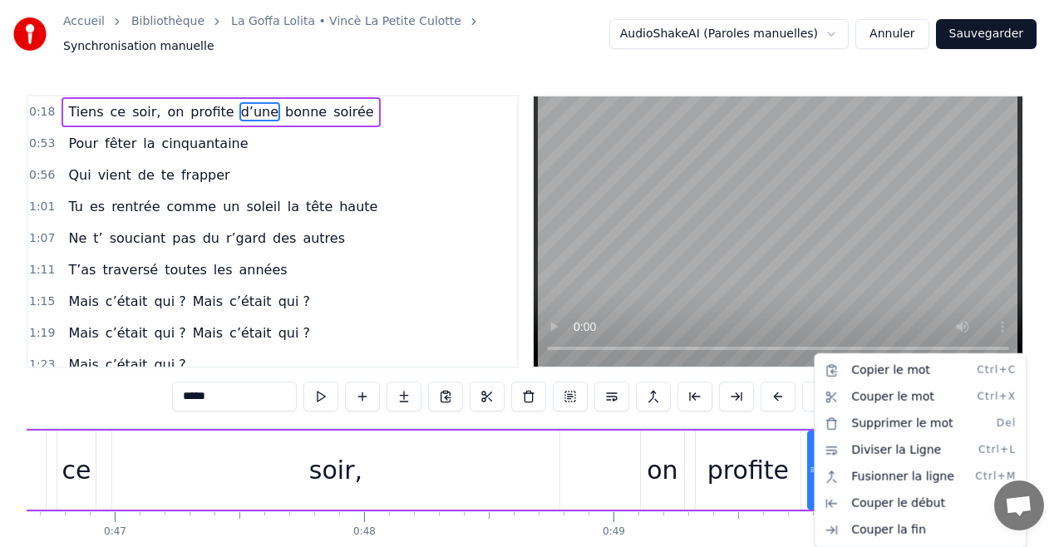
click at [796, 412] on html "Accueil Bibliothèque La Goffa Lolita • Vincè La Petite Culotte Synchronisation …" at bounding box center [532, 311] width 1064 height 623
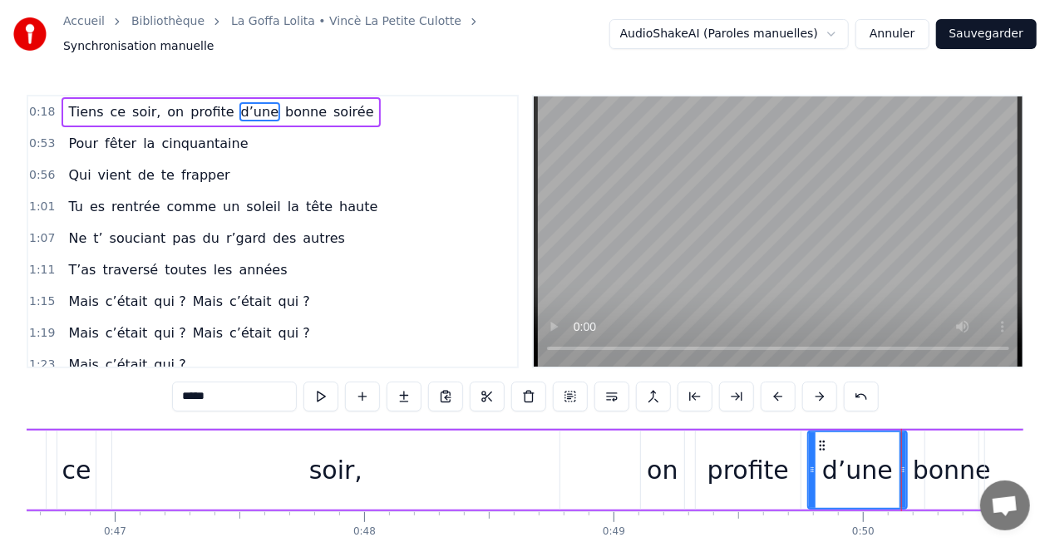
drag, startPoint x: 916, startPoint y: 462, endPoint x: 905, endPoint y: 457, distance: 12.7
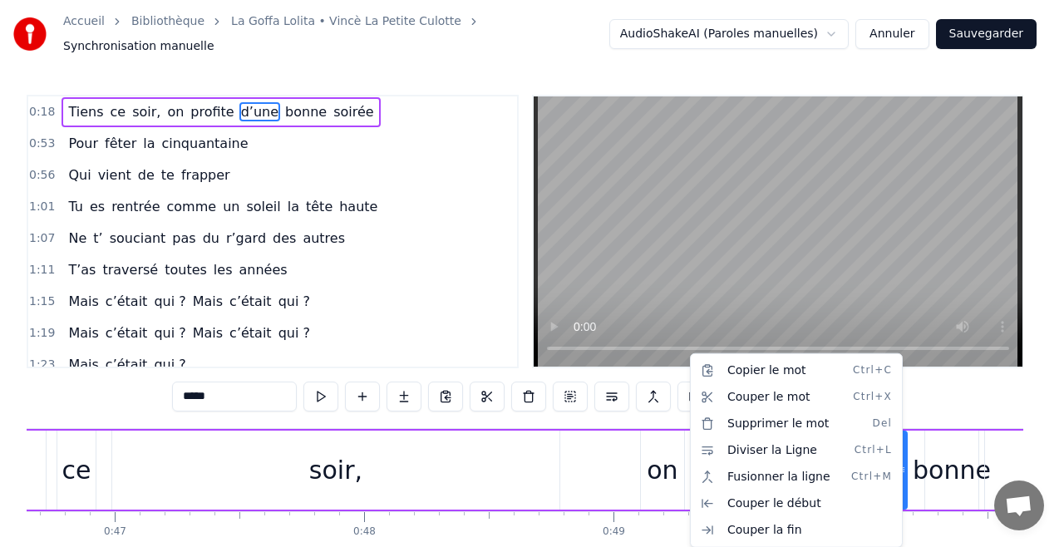
click at [988, 398] on html "Accueil Bibliothèque La Goffa Lolita • Vincè La Petite Culotte Synchronisation …" at bounding box center [532, 311] width 1064 height 623
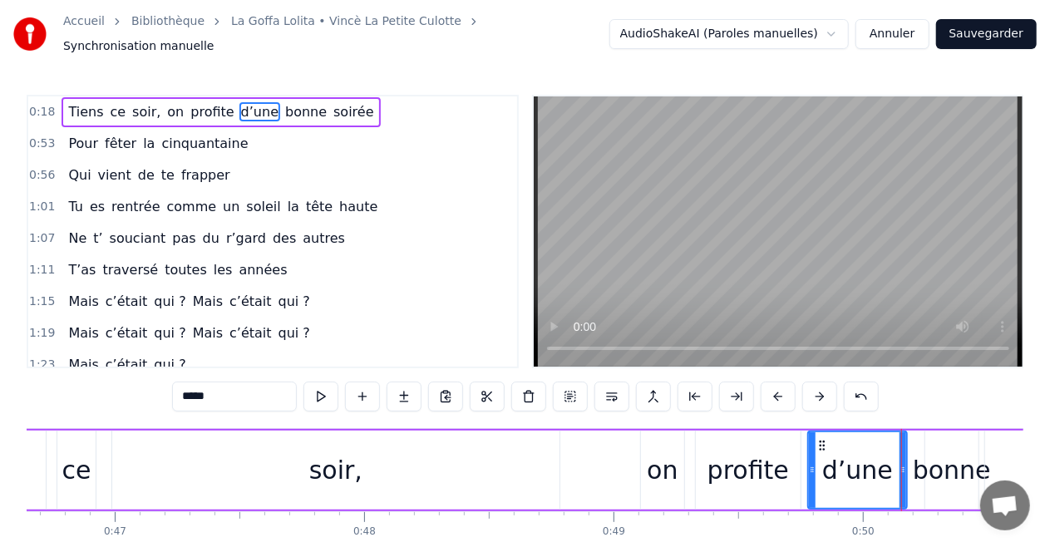
click at [641, 456] on div "on" at bounding box center [662, 470] width 43 height 79
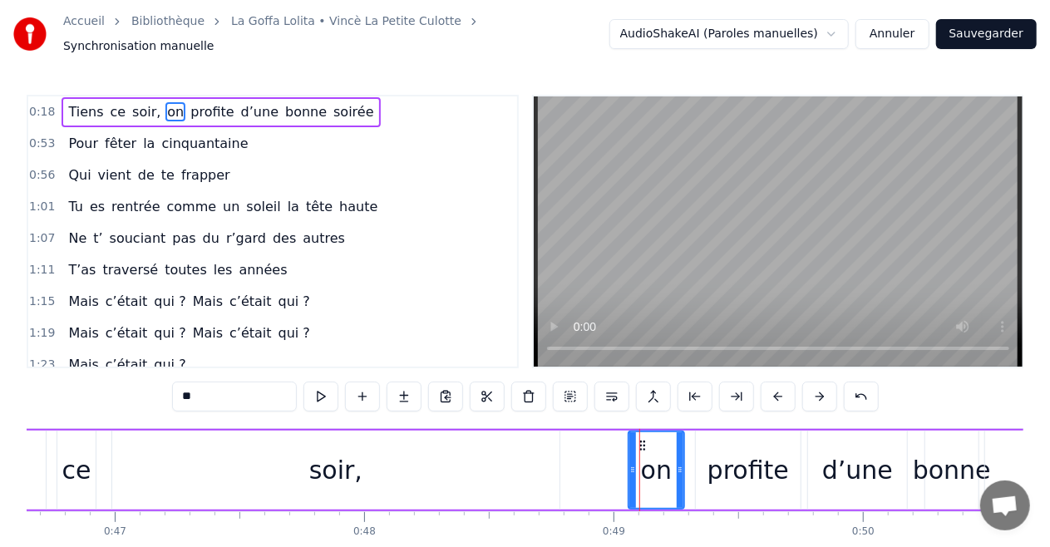
drag, startPoint x: 643, startPoint y: 459, endPoint x: 630, endPoint y: 459, distance: 12.5
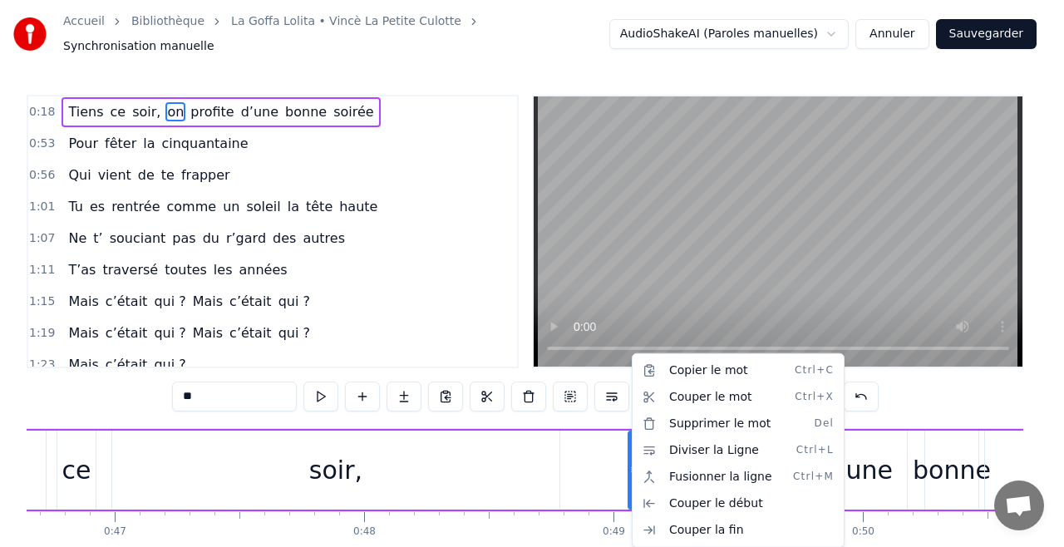
click at [616, 412] on html "Accueil Bibliothèque La Goffa Lolita • Vincè La Petite Culotte Synchronisation …" at bounding box center [532, 311] width 1064 height 623
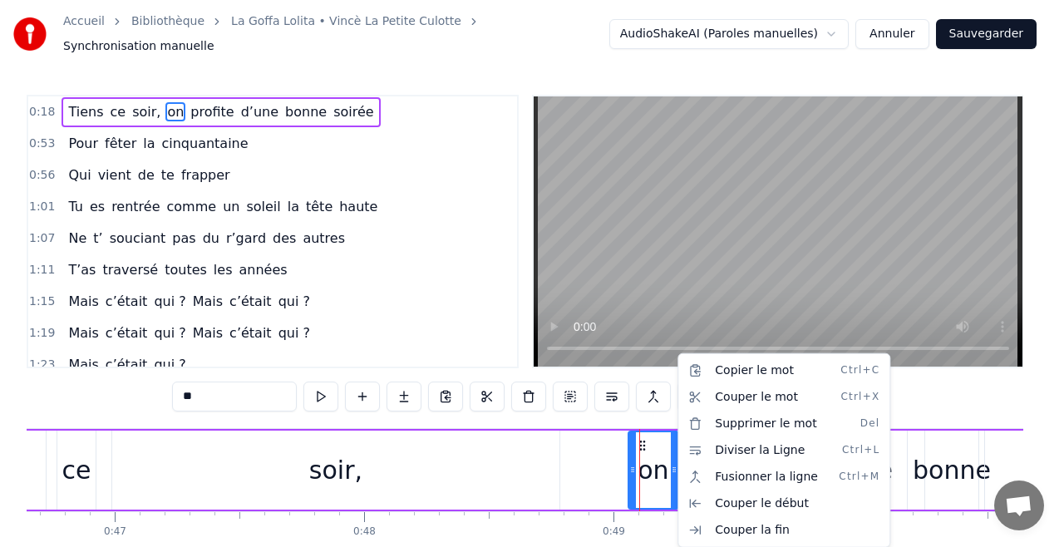
click at [650, 415] on html "Accueil Bibliothèque La Goffa Lolita • Vincè La Petite Culotte Synchronisation …" at bounding box center [532, 311] width 1064 height 623
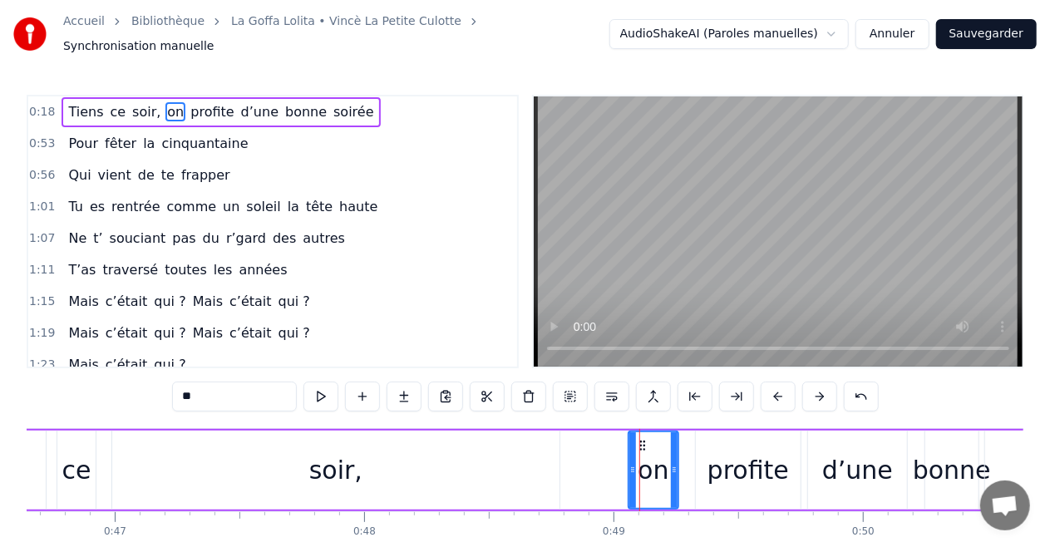
click at [720, 465] on div "profite" at bounding box center [748, 469] width 81 height 37
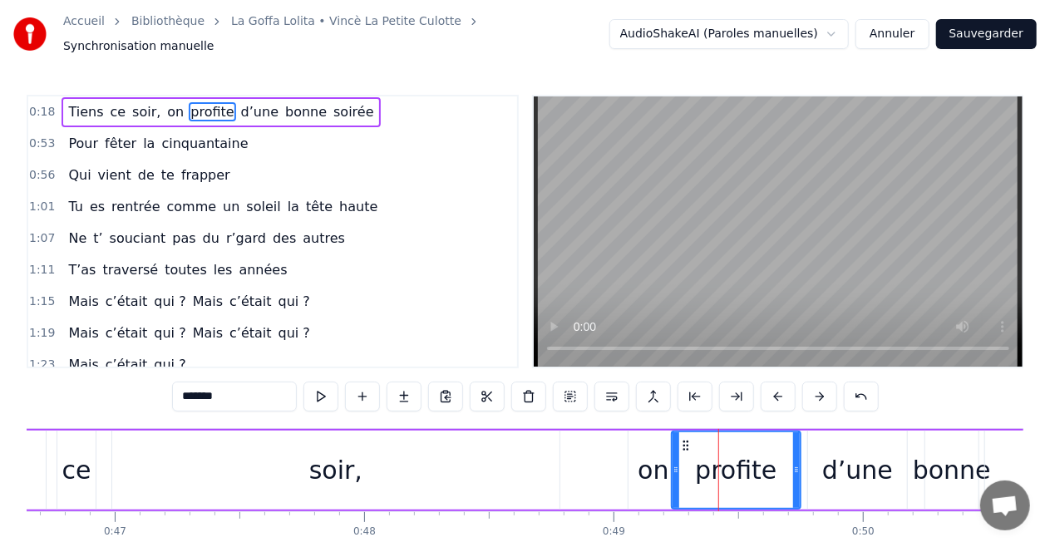
drag, startPoint x: 701, startPoint y: 464, endPoint x: 964, endPoint y: 398, distance: 271.6
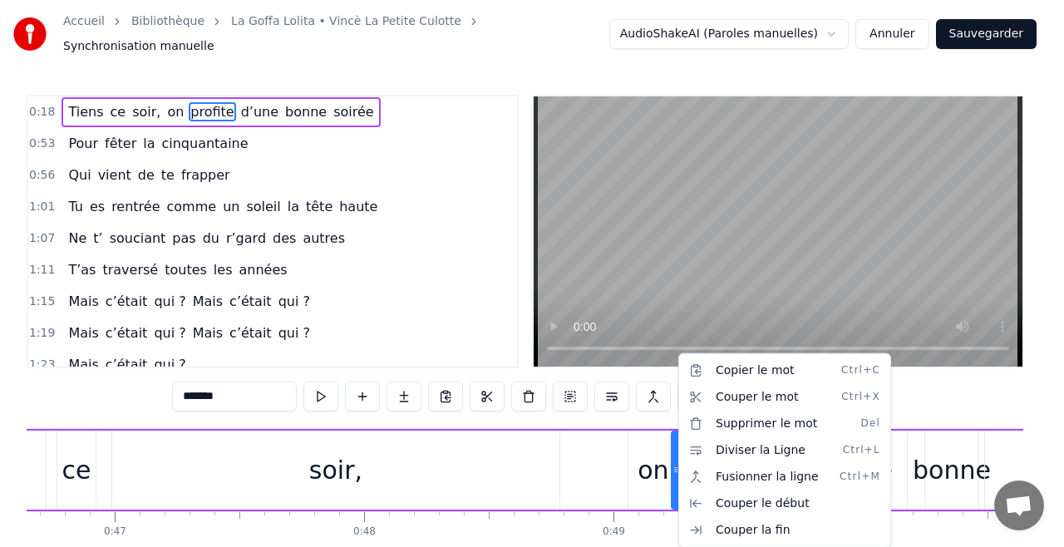
click at [930, 387] on html "Accueil Bibliothèque La Goffa Lolita • Vincè La Petite Culotte Synchronisation …" at bounding box center [532, 311] width 1064 height 623
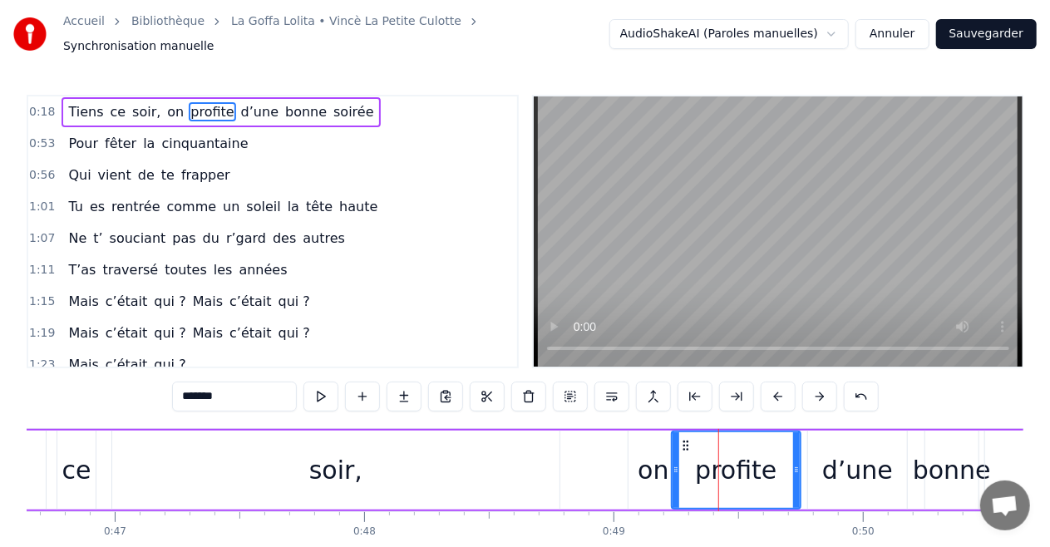
click at [850, 464] on div "d’une" at bounding box center [857, 469] width 71 height 37
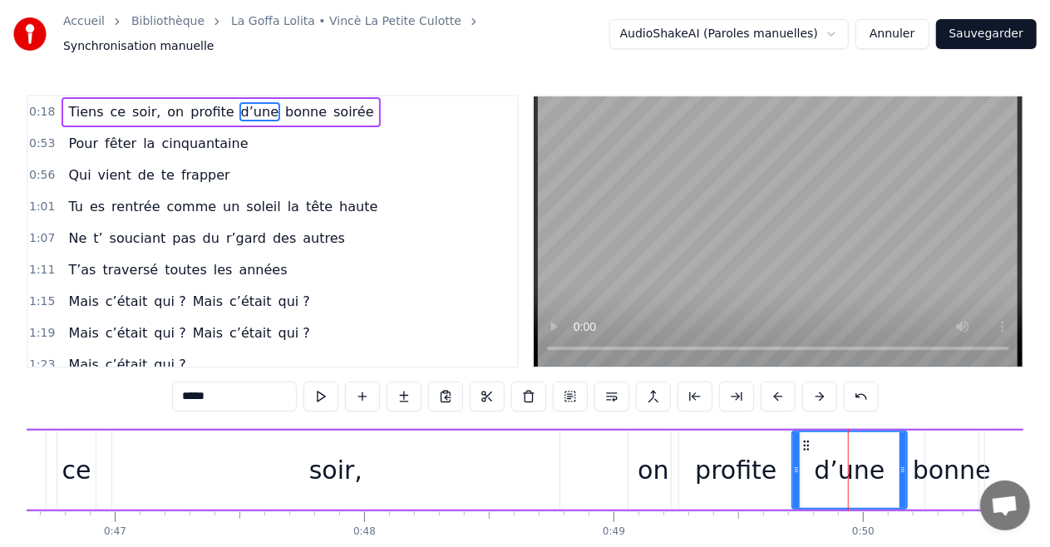
drag, startPoint x: 810, startPoint y: 461, endPoint x: 794, endPoint y: 461, distance: 15.8
click at [794, 463] on icon at bounding box center [796, 469] width 7 height 13
click at [974, 391] on div "0:18 Tiens ce soir, on profite d’une bonne soirée 0:53 Pour fêter la cinquantai…" at bounding box center [525, 345] width 997 height 501
click at [332, 107] on span "soirée" at bounding box center [353, 111] width 43 height 19
type input "******"
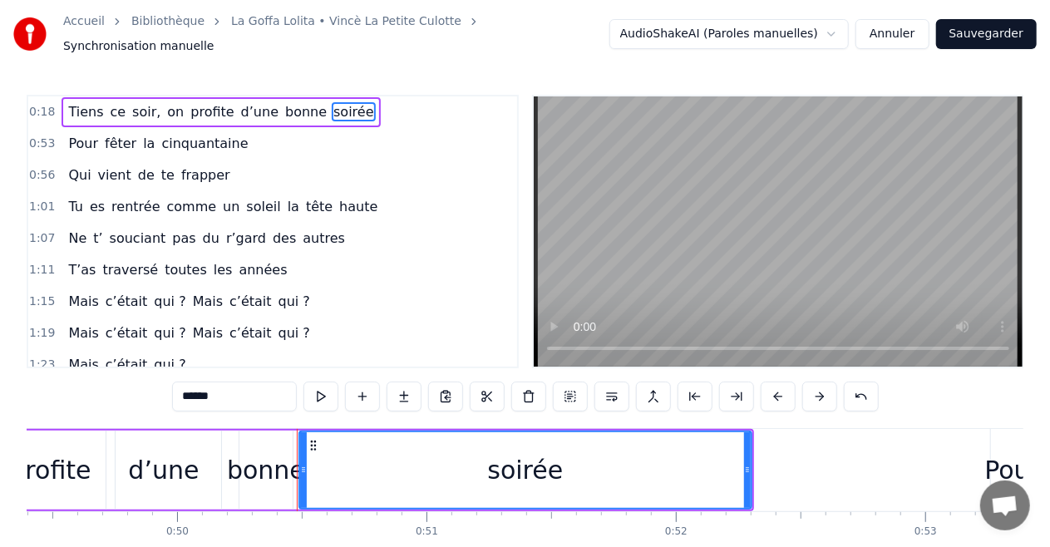
scroll to position [0, 12508]
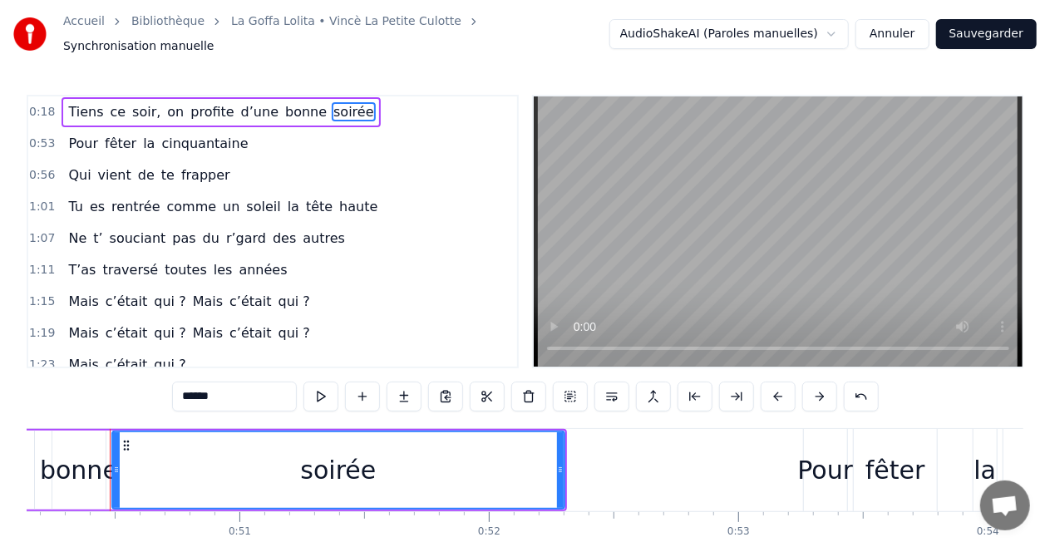
click at [339, 460] on div "soirée" at bounding box center [338, 469] width 76 height 37
drag, startPoint x: 115, startPoint y: 461, endPoint x: 166, endPoint y: 464, distance: 51.7
click at [166, 464] on icon at bounding box center [168, 469] width 7 height 13
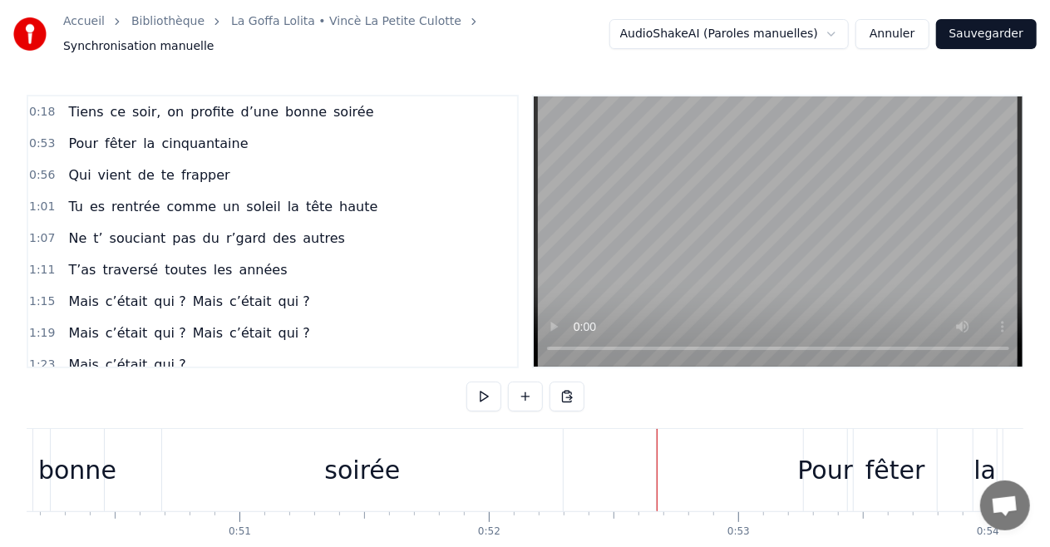
click at [191, 142] on span "cinquantaine" at bounding box center [205, 143] width 90 height 19
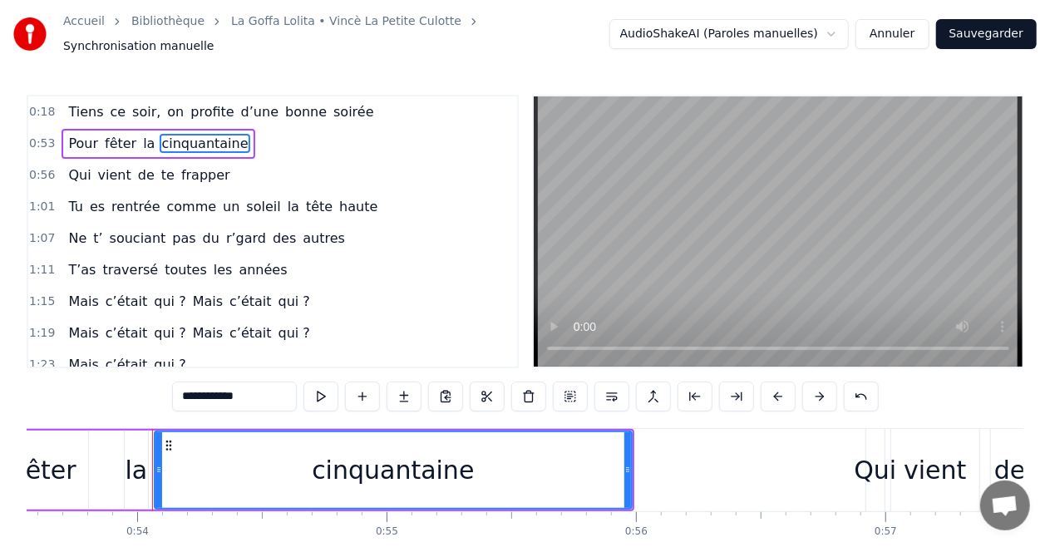
scroll to position [0, 13401]
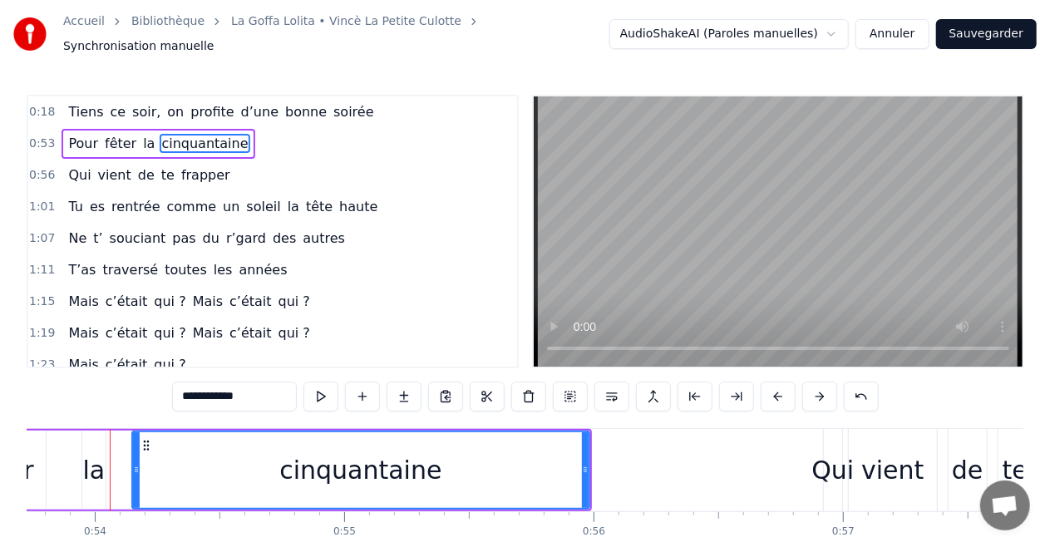
drag, startPoint x: 116, startPoint y: 464, endPoint x: 136, endPoint y: 464, distance: 20.0
click at [136, 464] on icon at bounding box center [136, 469] width 7 height 13
click at [91, 466] on div "la" at bounding box center [94, 469] width 22 height 37
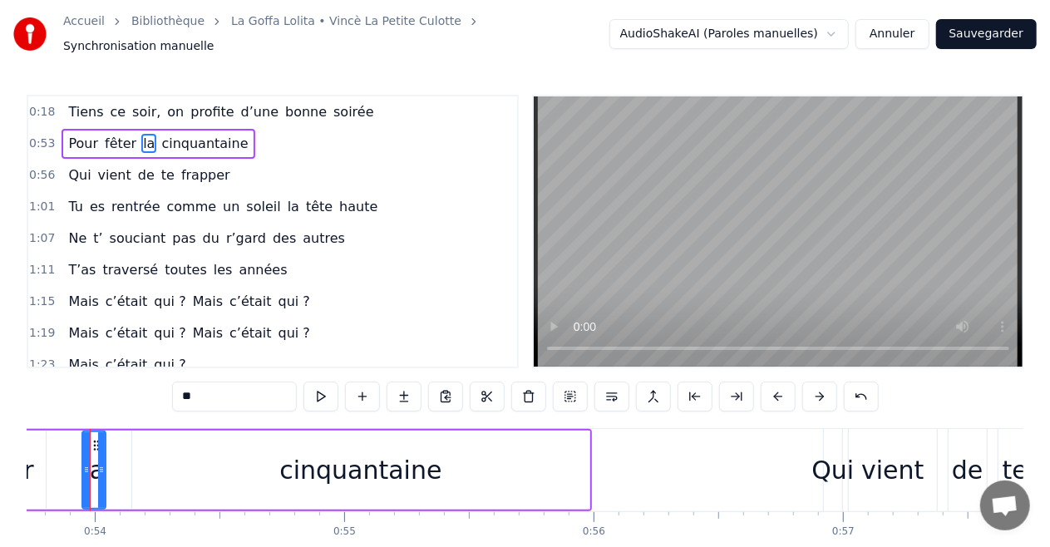
scroll to position [0, 13381]
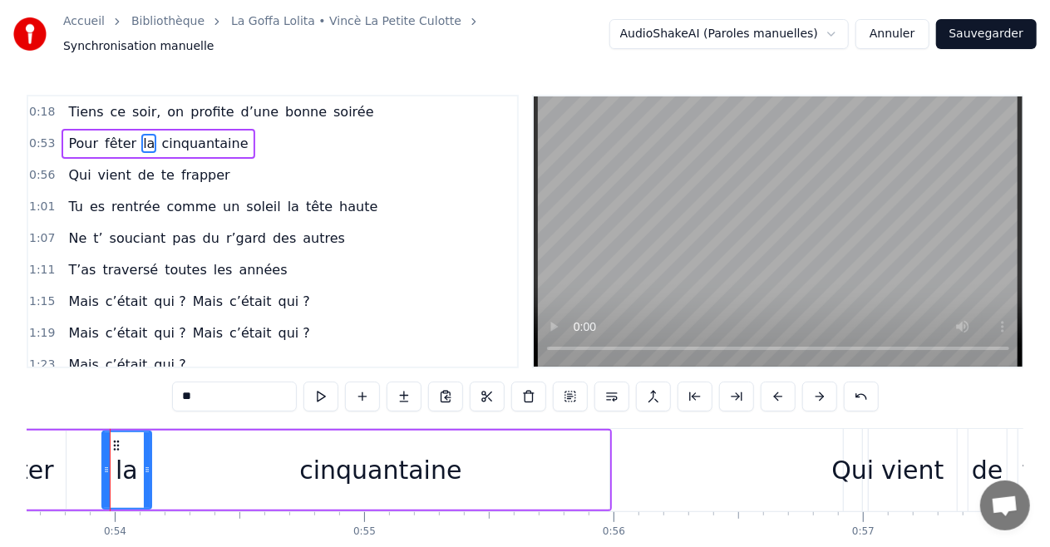
drag, startPoint x: 121, startPoint y: 461, endPoint x: 147, endPoint y: 461, distance: 25.8
click at [147, 463] on icon at bounding box center [147, 469] width 7 height 13
click at [101, 463] on icon at bounding box center [102, 469] width 7 height 13
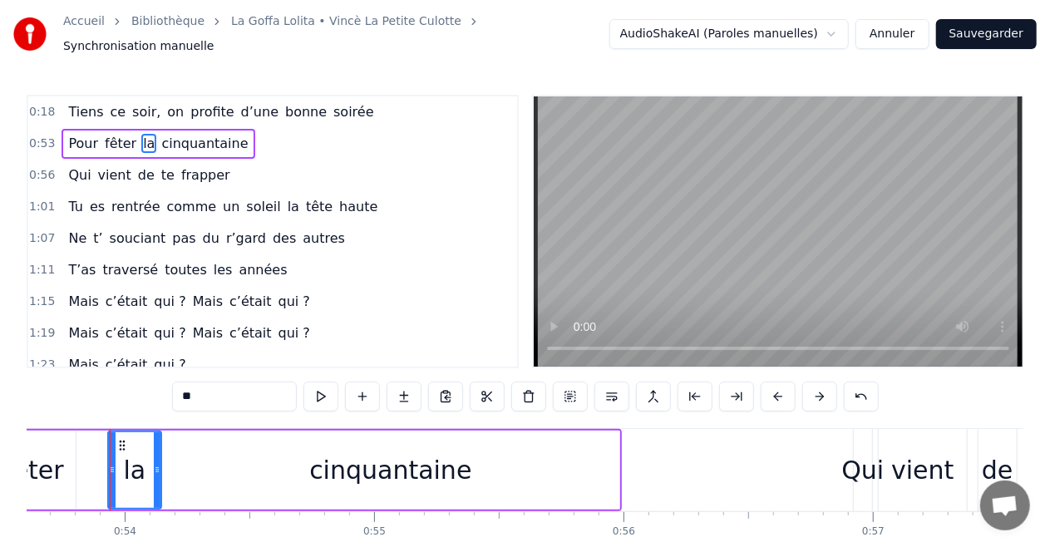
click at [72, 464] on div "fêter" at bounding box center [34, 470] width 83 height 79
type input "*****"
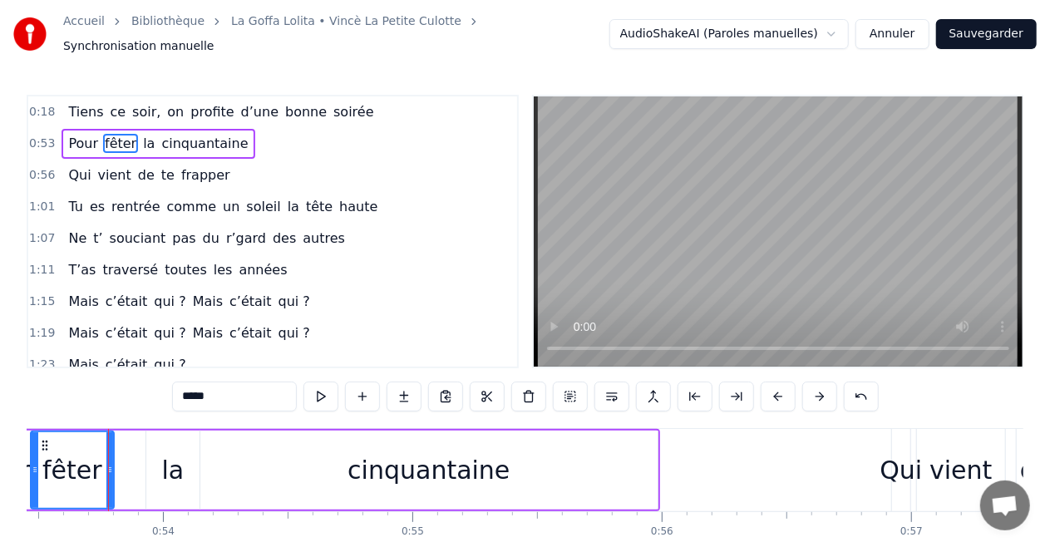
scroll to position [0, 13331]
drag, startPoint x: 111, startPoint y: 461, endPoint x: 138, endPoint y: 461, distance: 26.6
click at [138, 463] on icon at bounding box center [138, 469] width 7 height 13
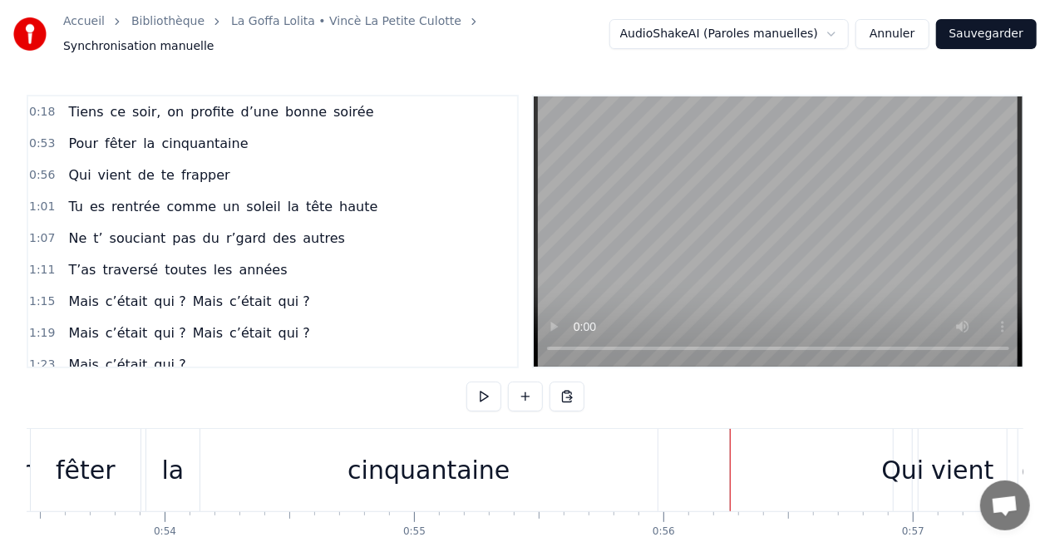
click at [168, 178] on div "Qui vient de te frapper" at bounding box center [149, 175] width 175 height 30
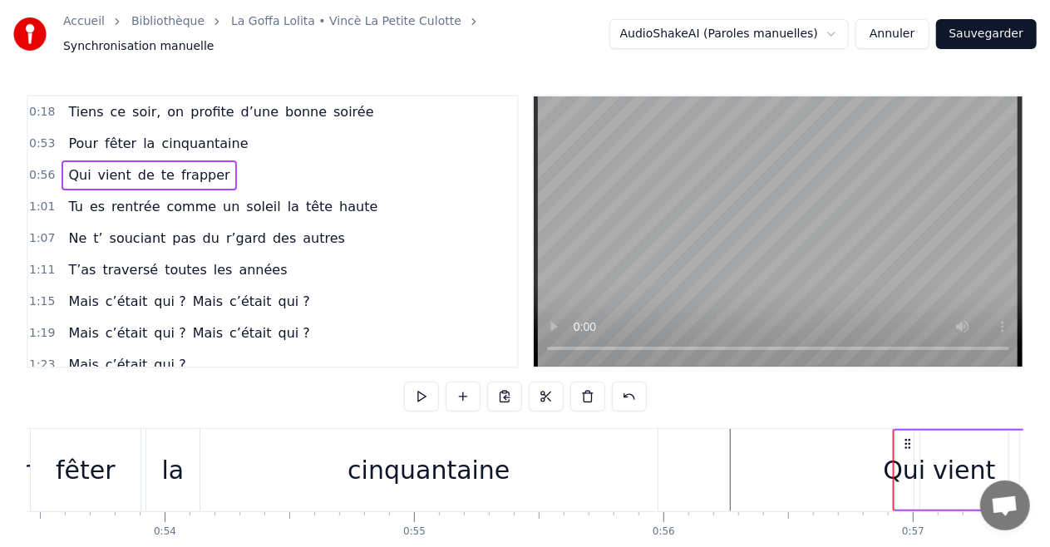
click at [72, 167] on span "Qui" at bounding box center [80, 174] width 26 height 19
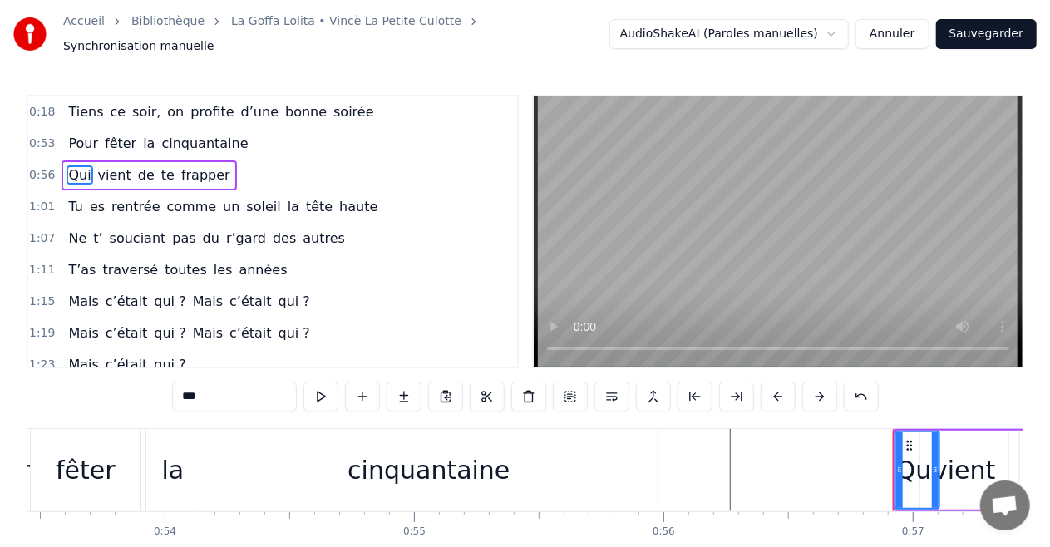
drag, startPoint x: 911, startPoint y: 439, endPoint x: 900, endPoint y: 533, distance: 94.6
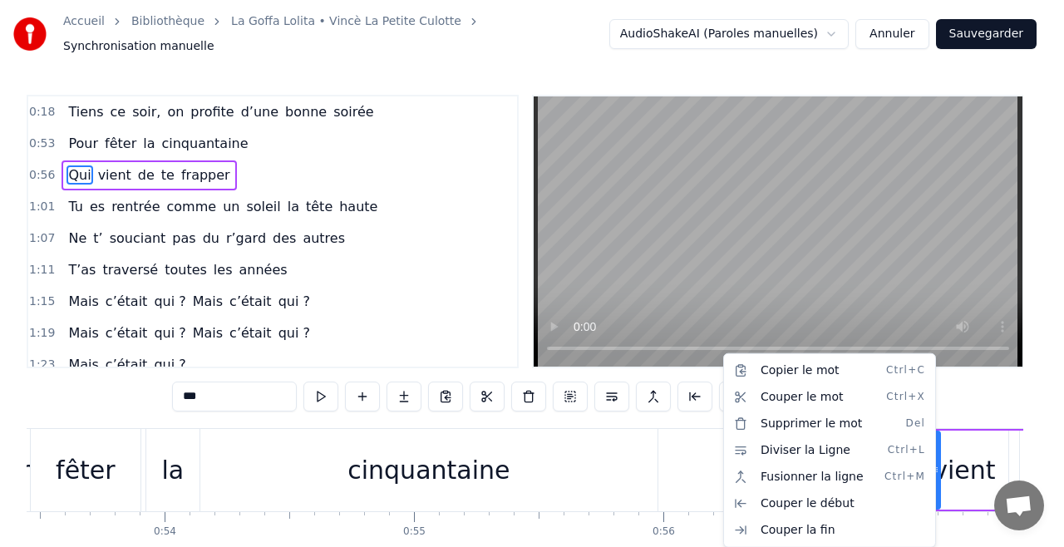
click at [112, 165] on html "Accueil Bibliothèque La Goffa Lolita • Vincè La Petite Culotte Synchronisation …" at bounding box center [532, 311] width 1064 height 623
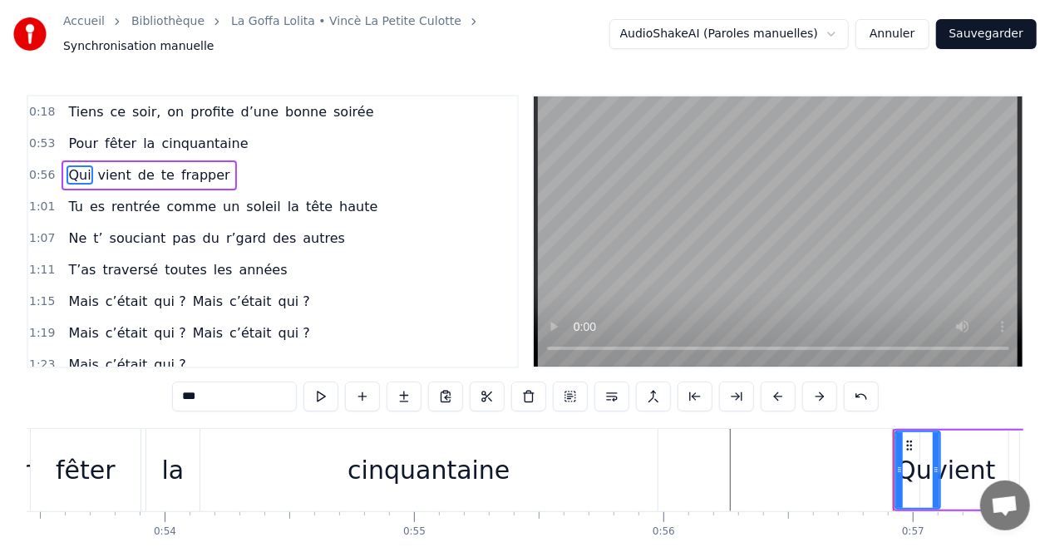
click at [200, 170] on span "frapper" at bounding box center [206, 174] width 52 height 19
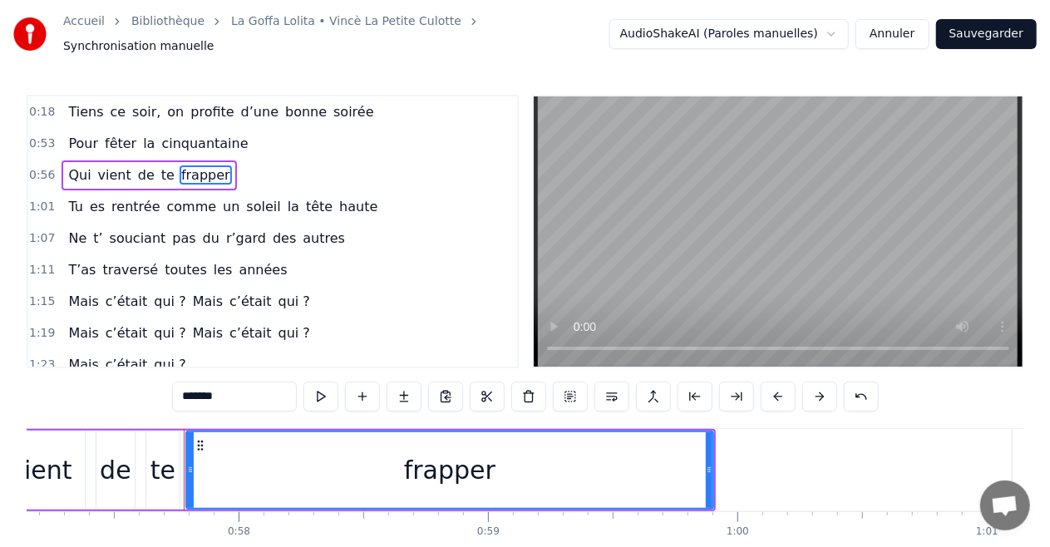
scroll to position [0, 14328]
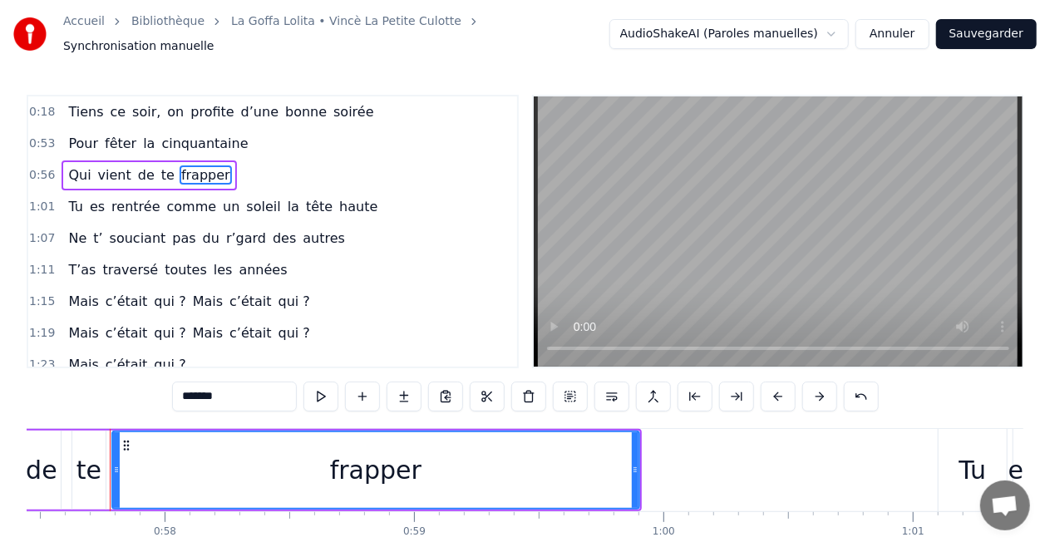
click at [137, 167] on span "de" at bounding box center [146, 174] width 20 height 19
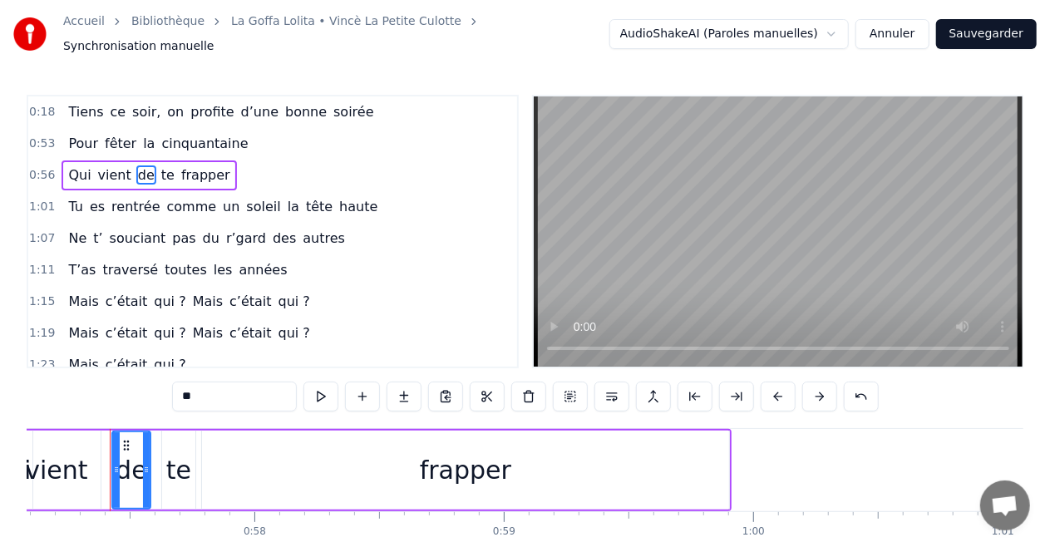
scroll to position [0, 14239]
click at [70, 464] on div "vient" at bounding box center [56, 469] width 62 height 37
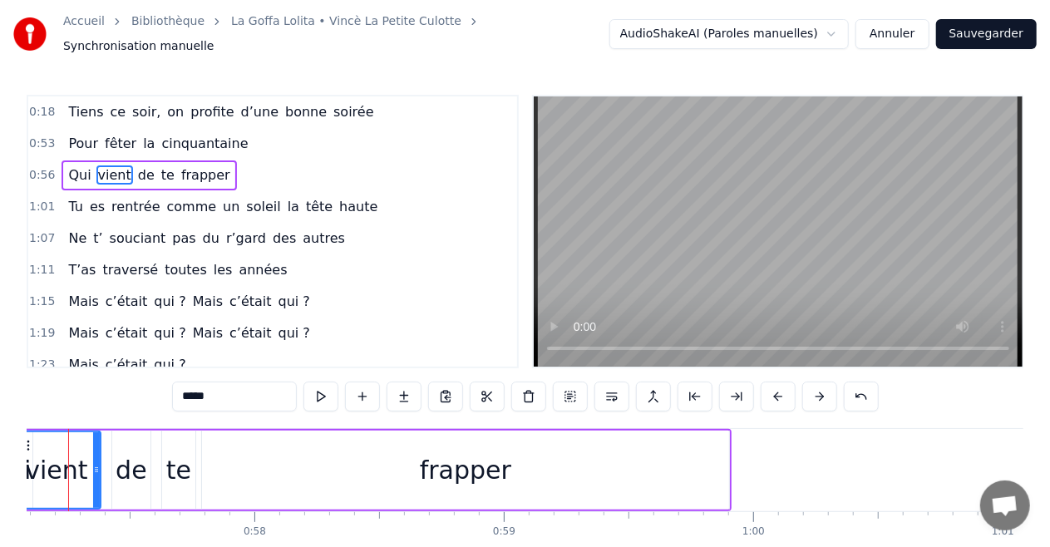
scroll to position [0, 14197]
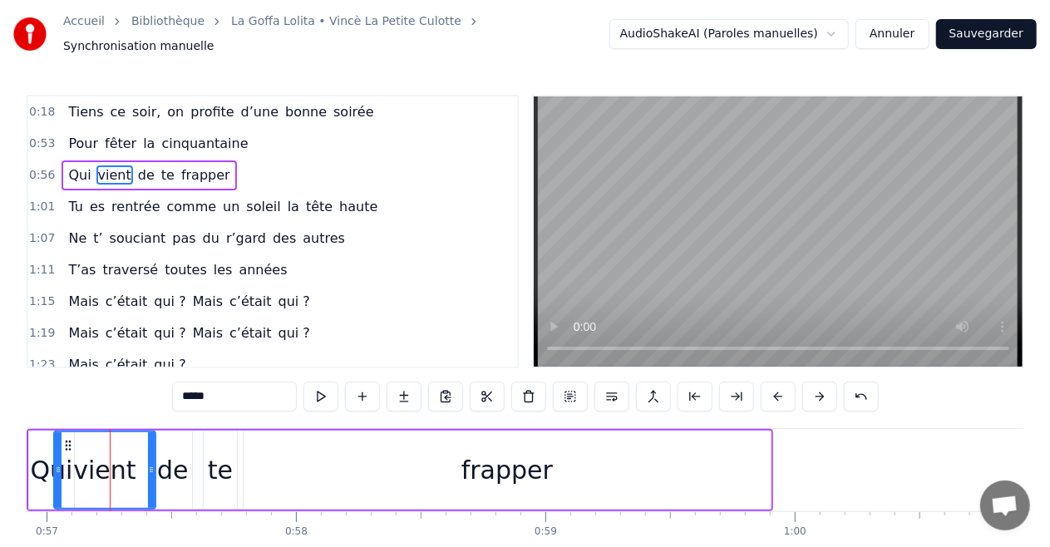
drag, startPoint x: 138, startPoint y: 458, endPoint x: 151, endPoint y: 458, distance: 13.3
click at [151, 463] on icon at bounding box center [151, 469] width 7 height 13
drag, startPoint x: 57, startPoint y: 460, endPoint x: 93, endPoint y: 460, distance: 36.6
click at [93, 463] on icon at bounding box center [94, 469] width 7 height 13
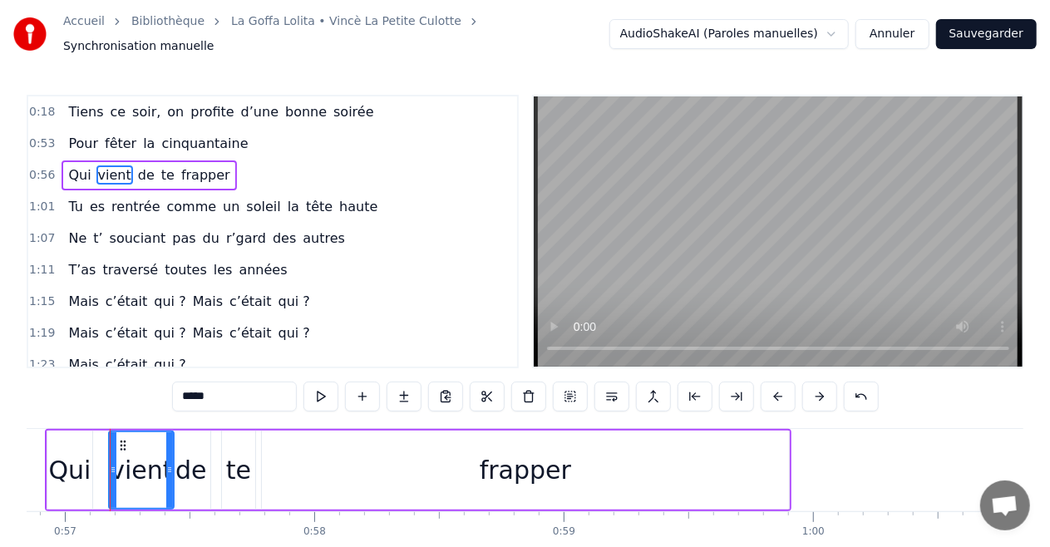
click at [261, 460] on div "frapper" at bounding box center [525, 470] width 529 height 79
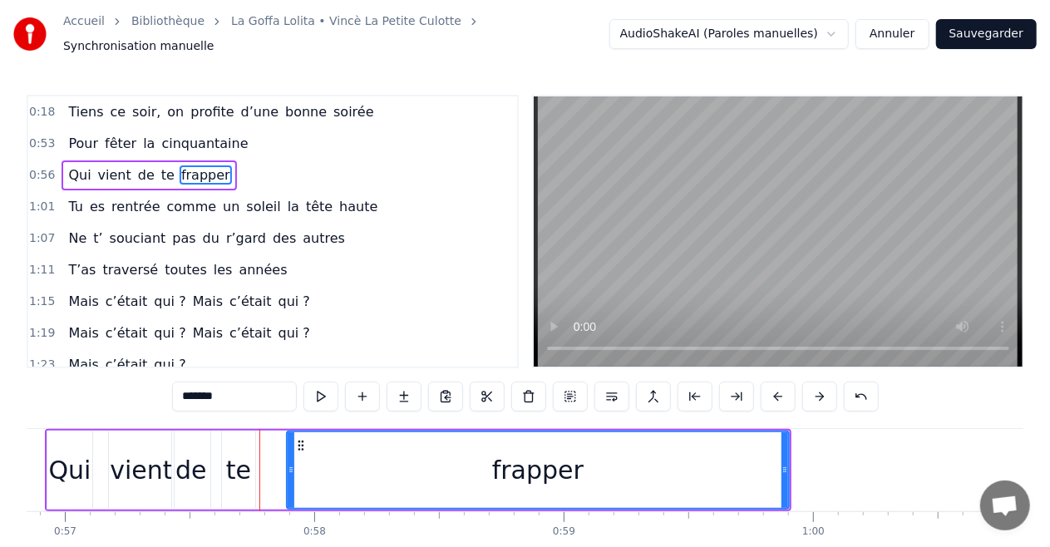
drag, startPoint x: 264, startPoint y: 461, endPoint x: 289, endPoint y: 461, distance: 24.9
click at [290, 470] on circle at bounding box center [290, 470] width 1 height 1
click at [72, 202] on span "Tu" at bounding box center [75, 206] width 17 height 19
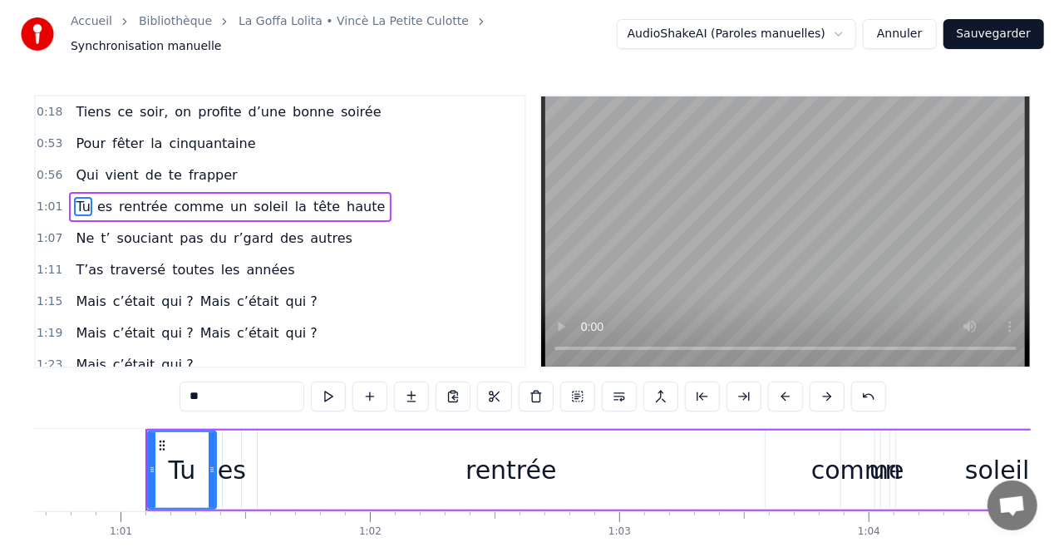
scroll to position [0, 15156]
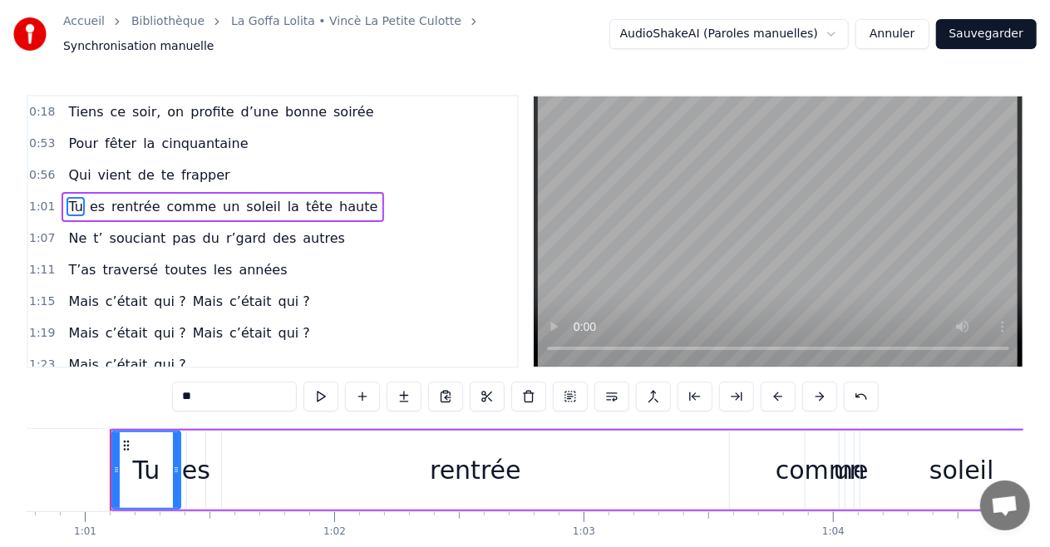
click at [195, 451] on div "es" at bounding box center [196, 469] width 28 height 37
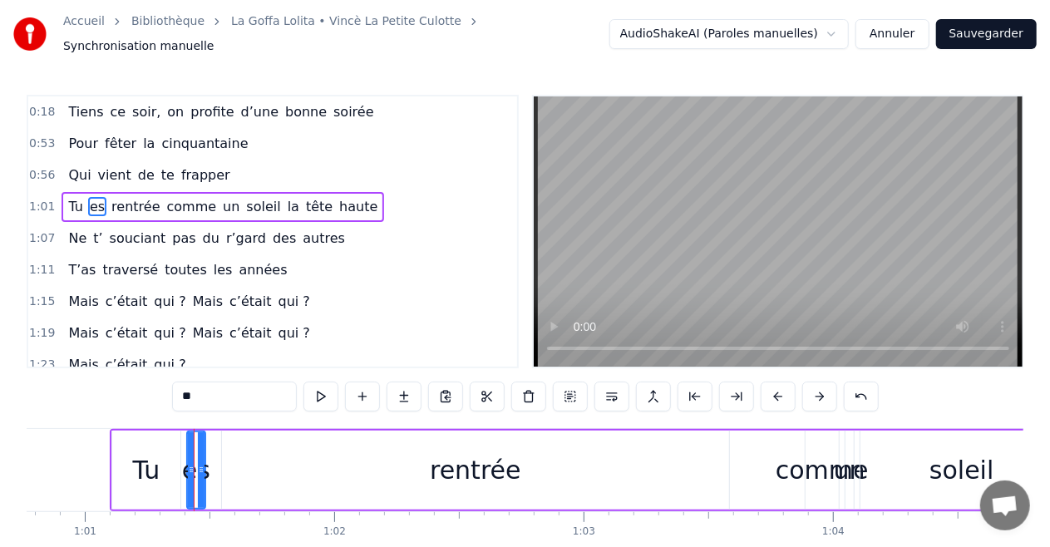
click at [203, 463] on icon at bounding box center [201, 469] width 7 height 13
drag, startPoint x: 203, startPoint y: 462, endPoint x: 274, endPoint y: 461, distance: 71.5
click at [274, 463] on icon at bounding box center [272, 469] width 7 height 13
drag, startPoint x: 192, startPoint y: 459, endPoint x: 213, endPoint y: 459, distance: 20.8
click at [213, 463] on icon at bounding box center [212, 469] width 7 height 13
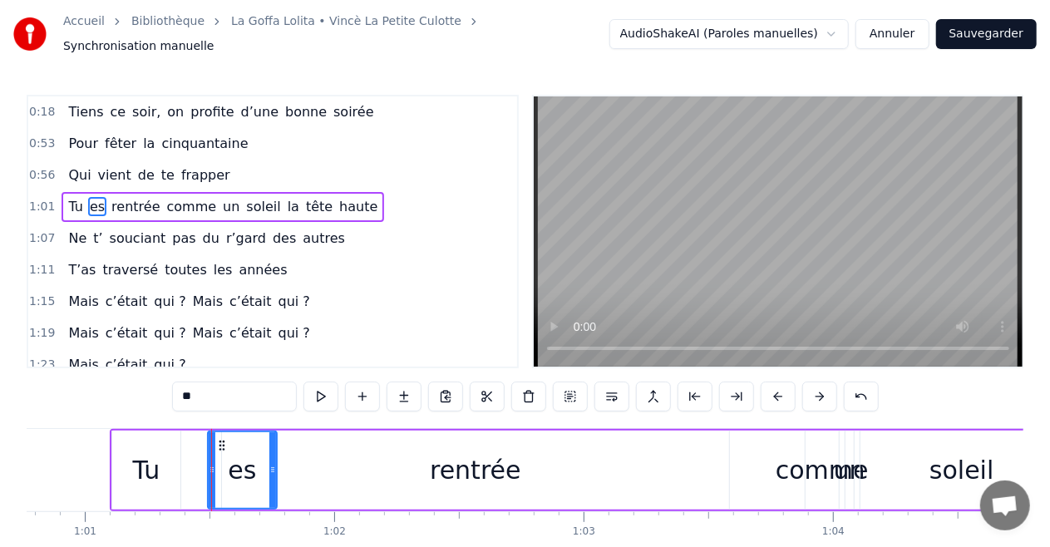
click at [189, 198] on span "comme" at bounding box center [191, 206] width 53 height 19
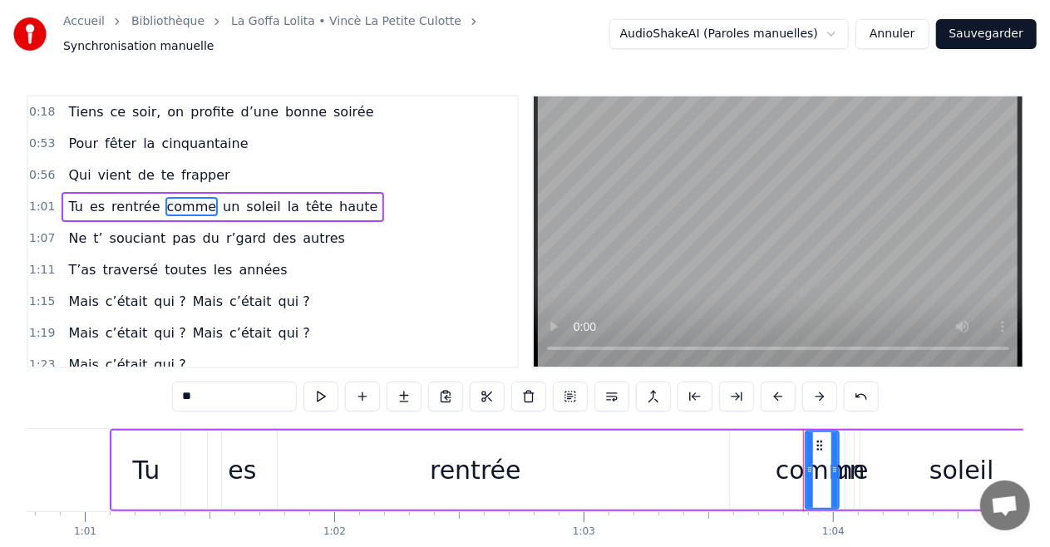
type input "*****"
click at [221, 195] on div "Tu es rentrée comme un soleil la tête haute" at bounding box center [223, 207] width 323 height 30
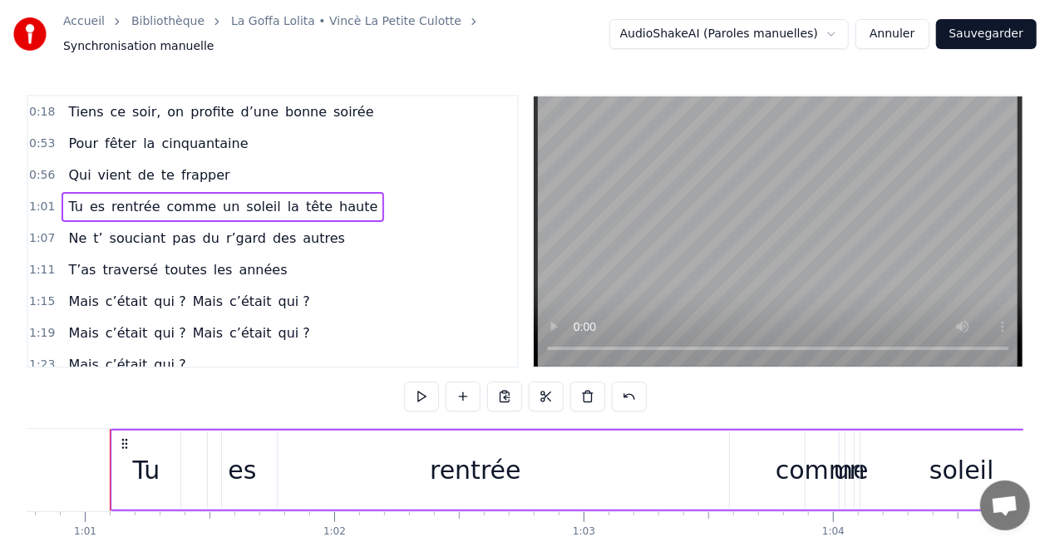
click at [221, 197] on span "un" at bounding box center [231, 206] width 20 height 19
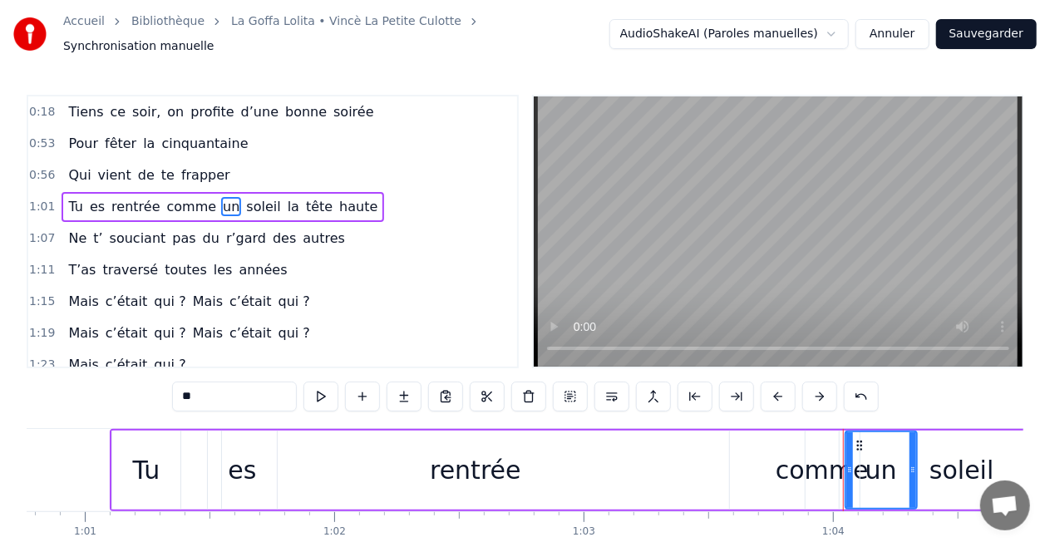
drag, startPoint x: 848, startPoint y: 446, endPoint x: 911, endPoint y: 439, distance: 63.5
click at [911, 439] on div at bounding box center [913, 470] width 7 height 76
drag, startPoint x: 848, startPoint y: 446, endPoint x: 868, endPoint y: 447, distance: 20.0
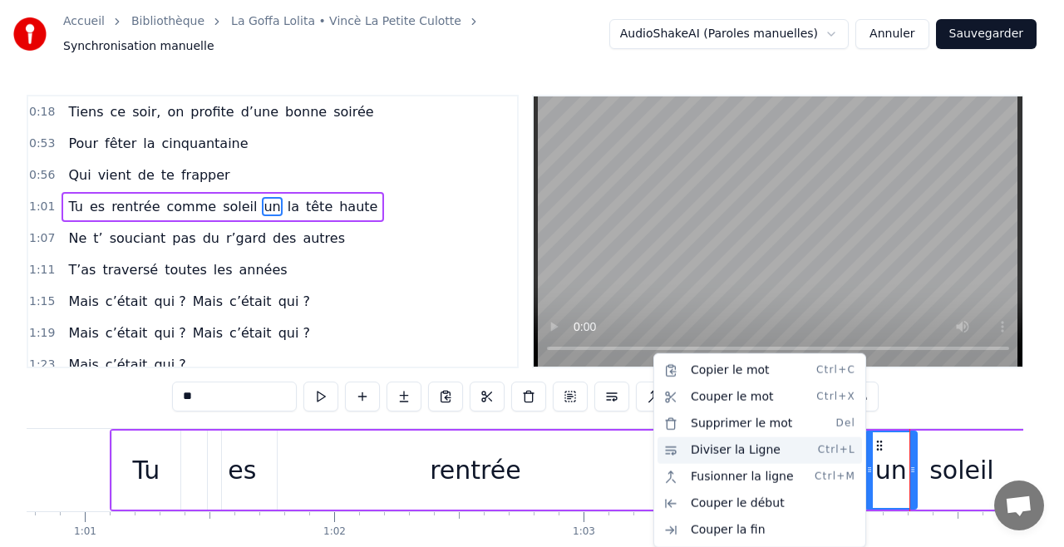
click at [834, 456] on div "Diviser la Ligne Ctrl+L" at bounding box center [760, 450] width 205 height 27
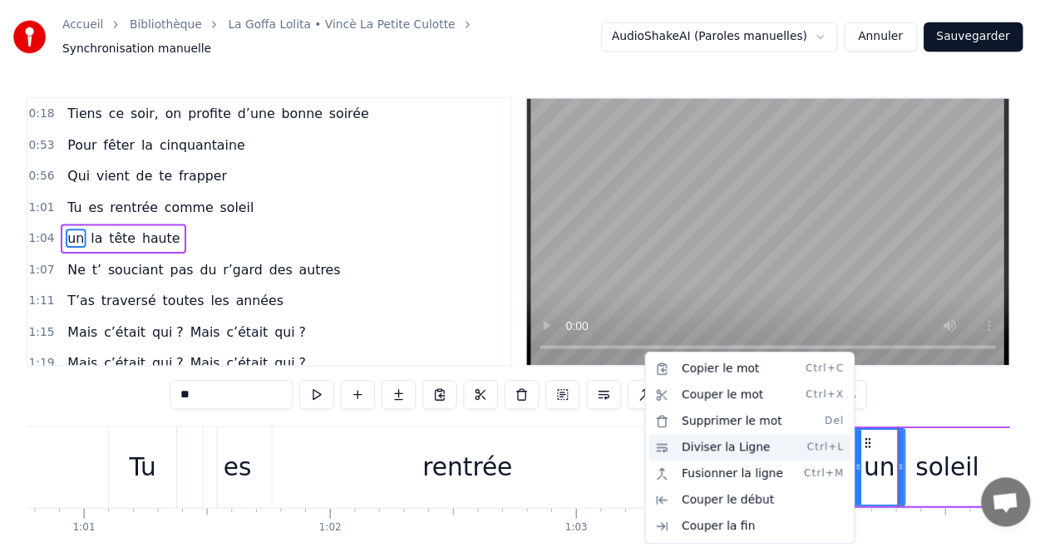
scroll to position [4, 0]
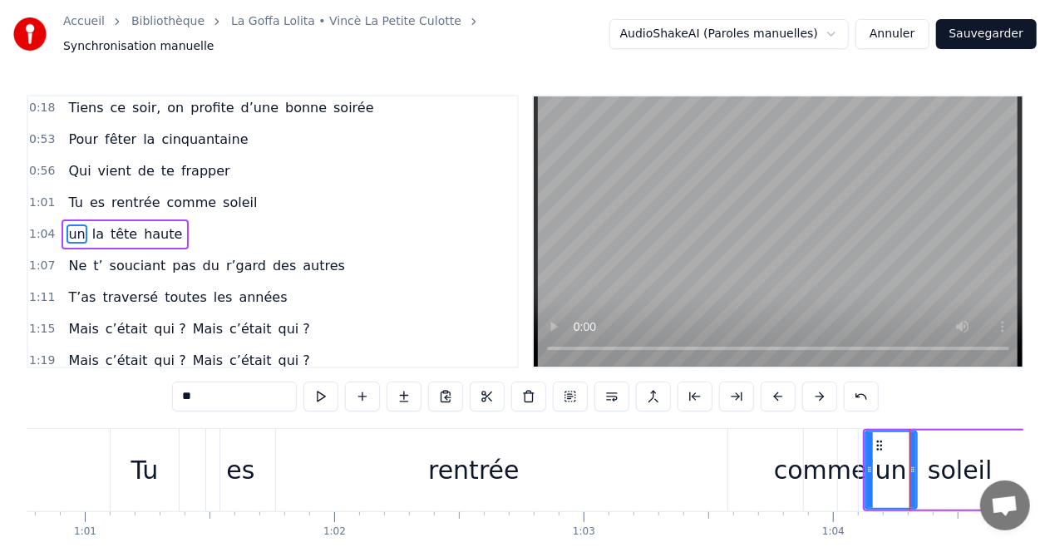
click at [915, 384] on div "0:18 Tiens ce soir, on profite d’une bonne soirée 0:53 Pour fêter la cinquantai…" at bounding box center [525, 345] width 997 height 501
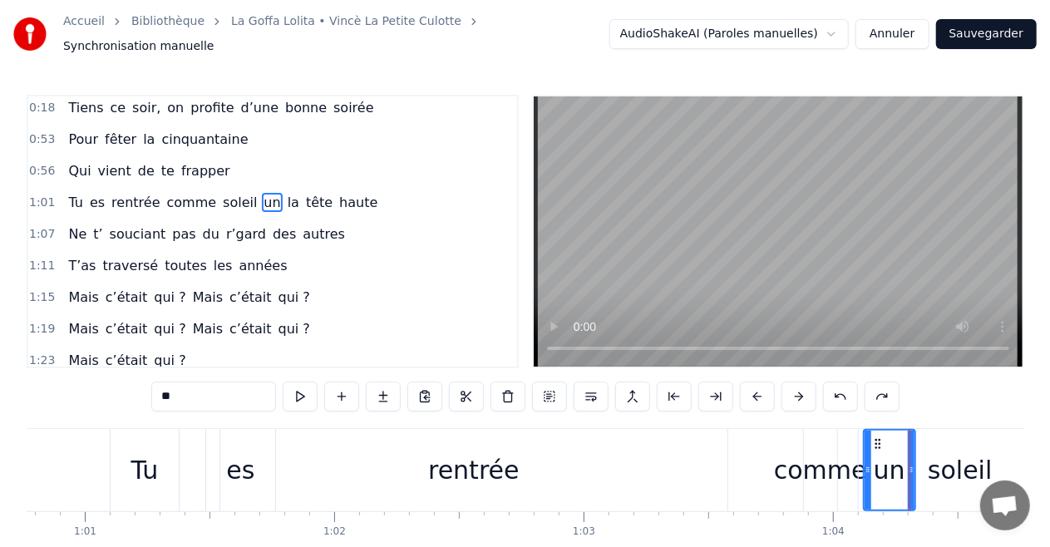
click at [816, 457] on div "comme" at bounding box center [820, 469] width 93 height 37
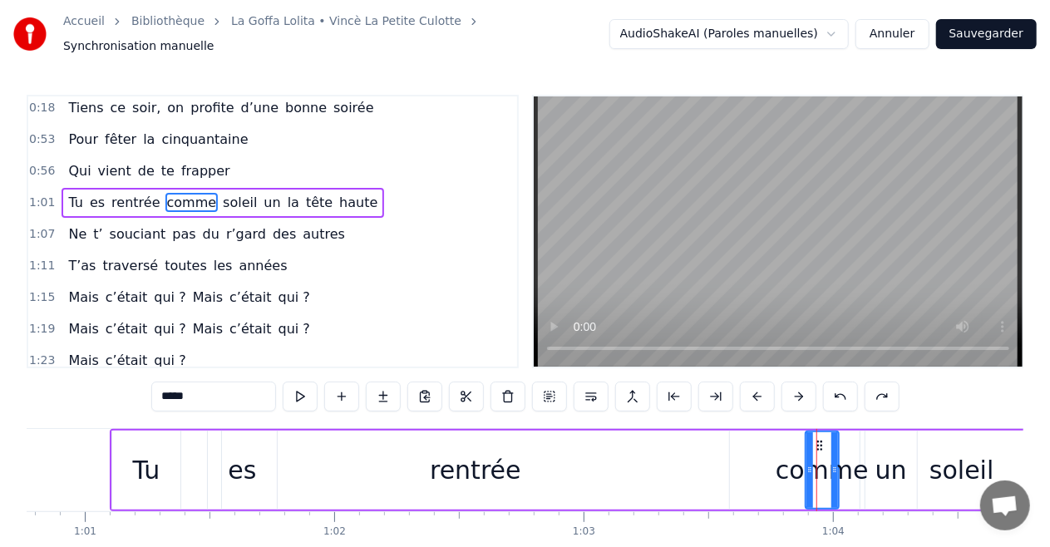
scroll to position [0, 0]
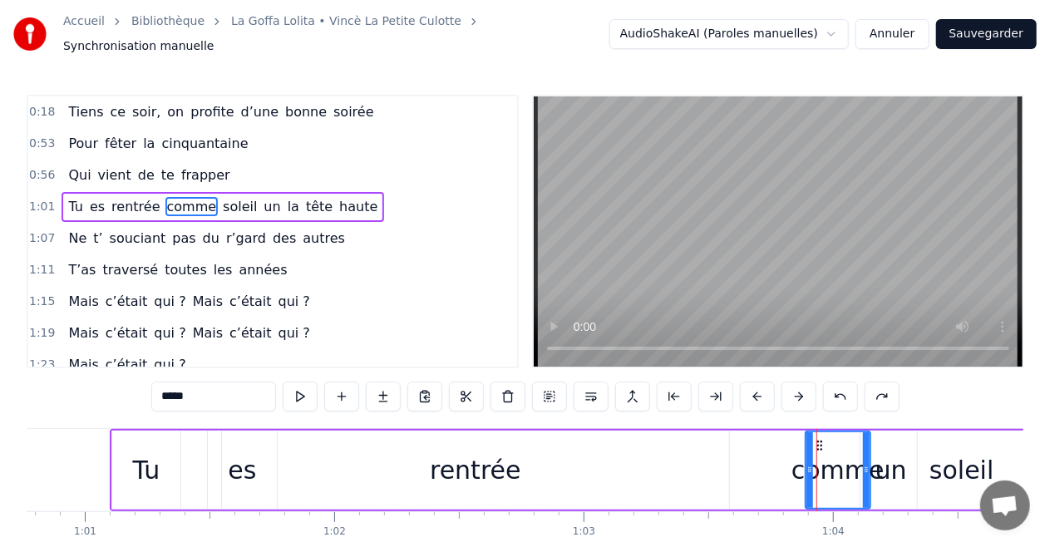
drag, startPoint x: 834, startPoint y: 452, endPoint x: 865, endPoint y: 460, distance: 32.5
click at [865, 460] on div at bounding box center [866, 470] width 7 height 76
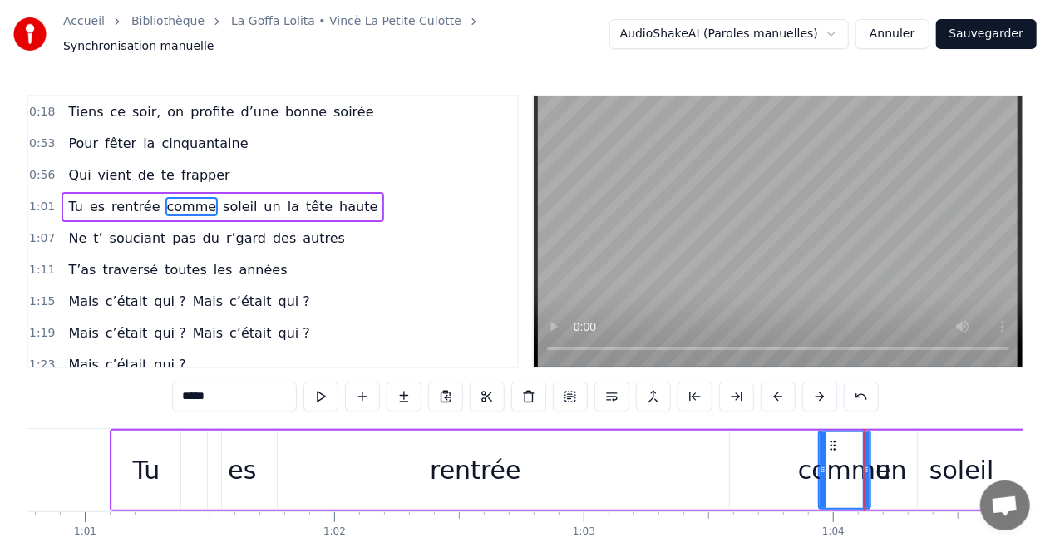
drag, startPoint x: 808, startPoint y: 456, endPoint x: 821, endPoint y: 455, distance: 13.3
click at [821, 463] on icon at bounding box center [823, 469] width 7 height 13
click at [818, 455] on div at bounding box center [815, 470] width 7 height 76
click at [937, 397] on div "0:18 Tiens ce soir, on profite d’une bonne soirée 0:53 Pour fêter la cinquantai…" at bounding box center [525, 345] width 997 height 501
click at [898, 462] on div "un" at bounding box center [891, 469] width 32 height 37
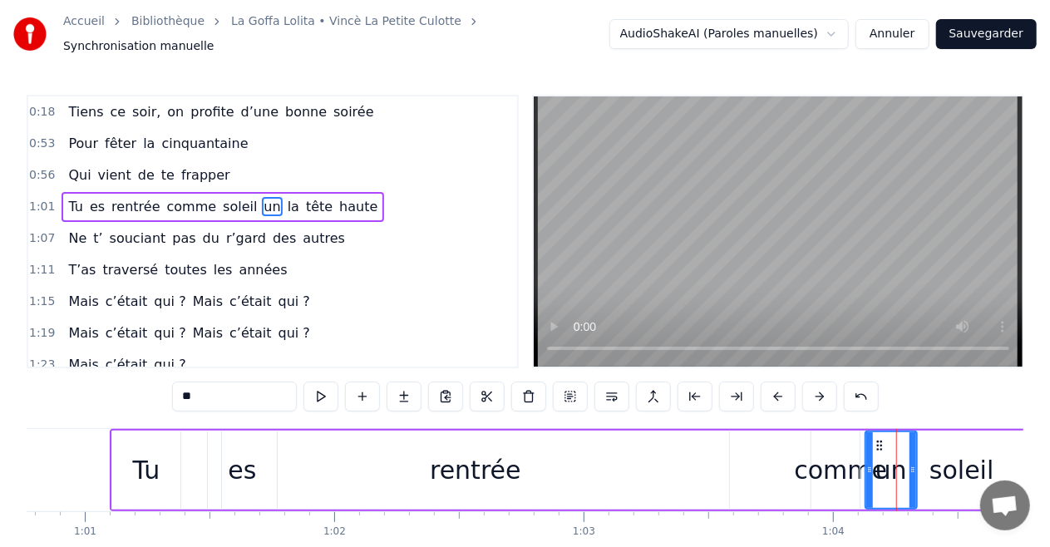
click at [286, 197] on span "la" at bounding box center [293, 206] width 15 height 19
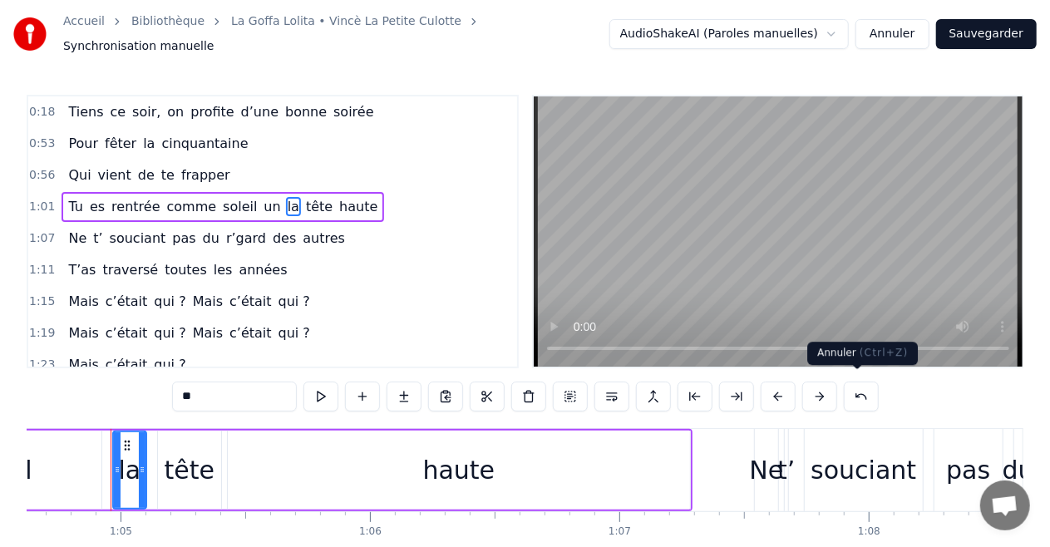
scroll to position [0, 16119]
click at [172, 229] on span "pas" at bounding box center [183, 238] width 27 height 19
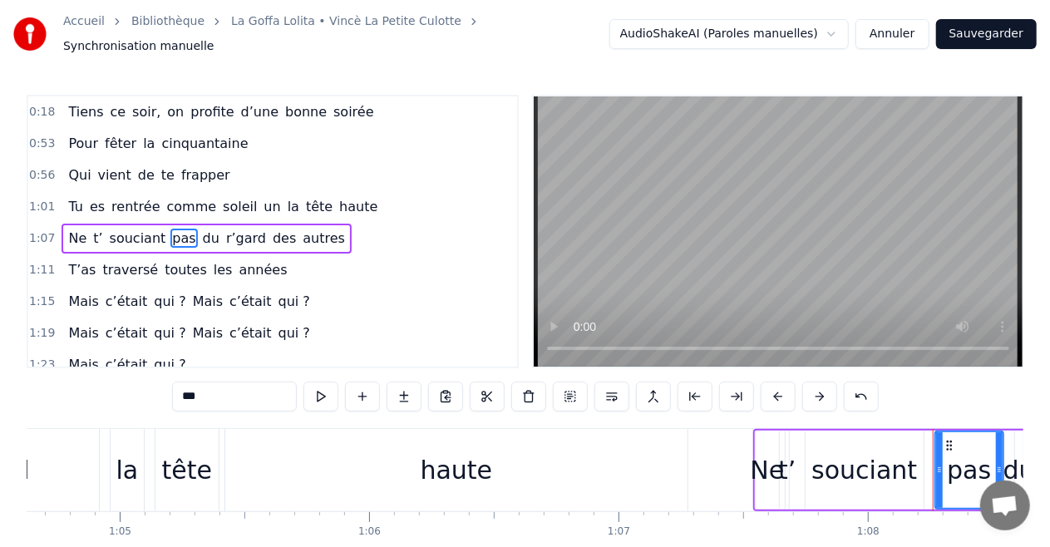
scroll to position [4, 0]
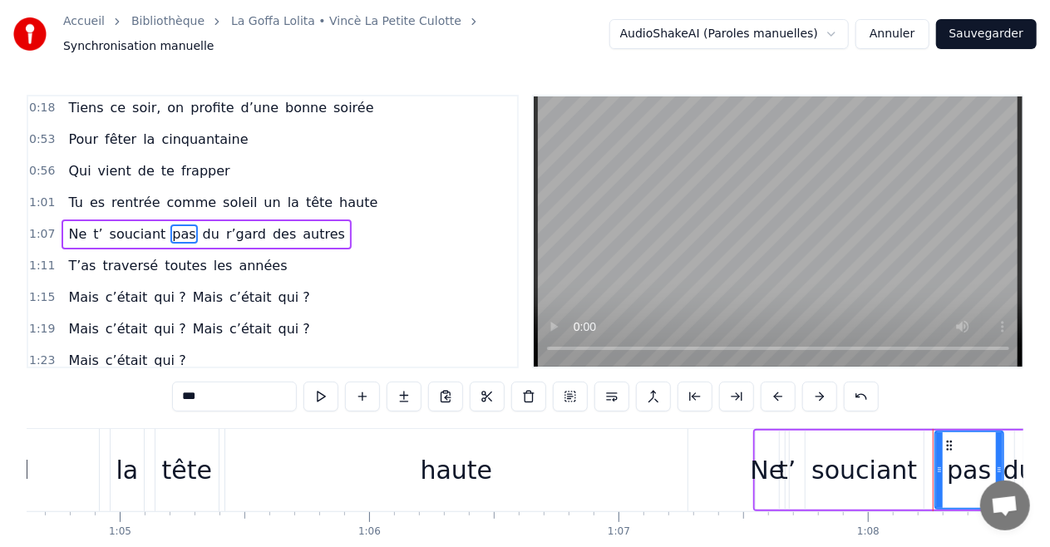
click at [201, 225] on span "du" at bounding box center [211, 233] width 20 height 19
type input "**"
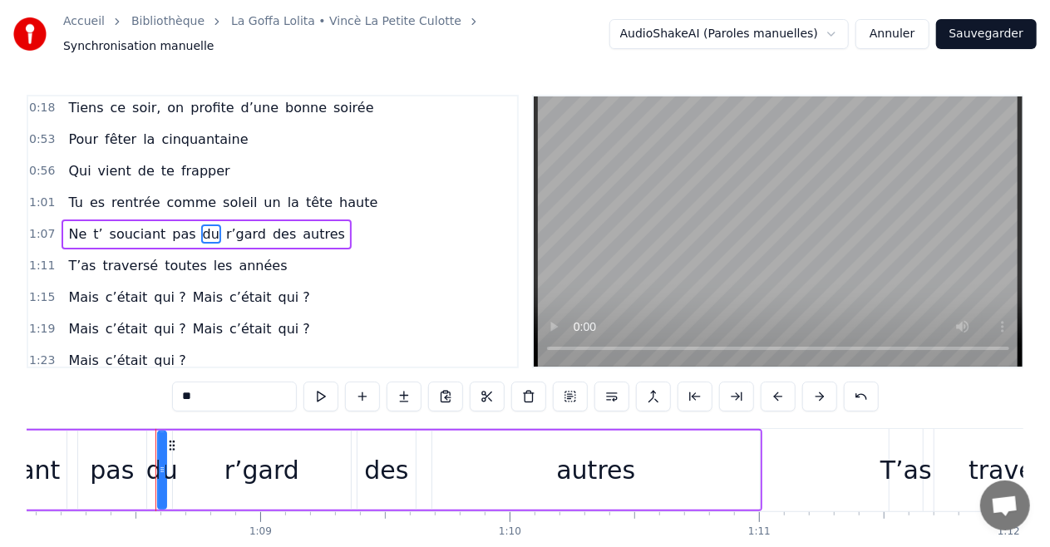
scroll to position [0, 17022]
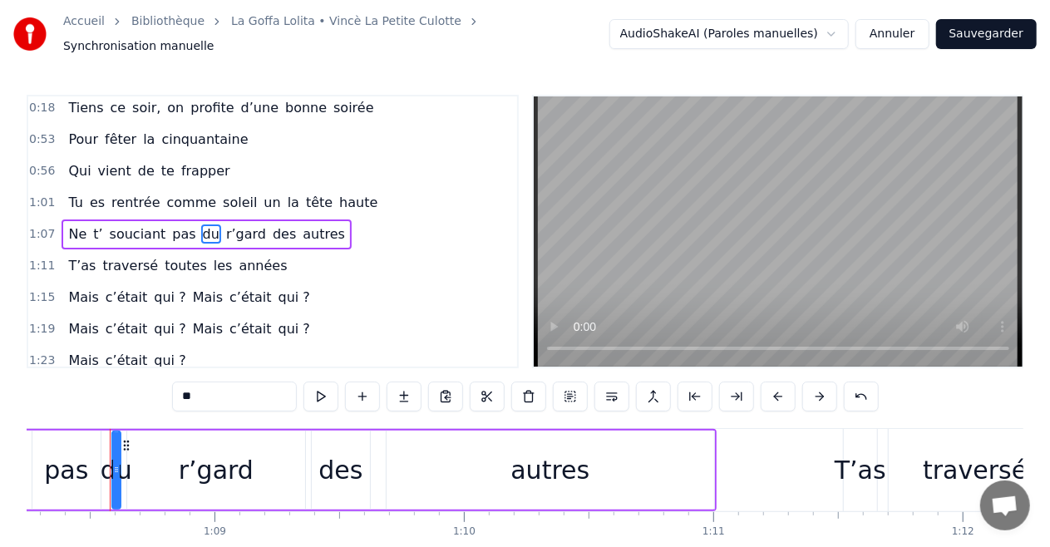
click at [131, 251] on div "T’as traversé toutes les années" at bounding box center [178, 266] width 232 height 30
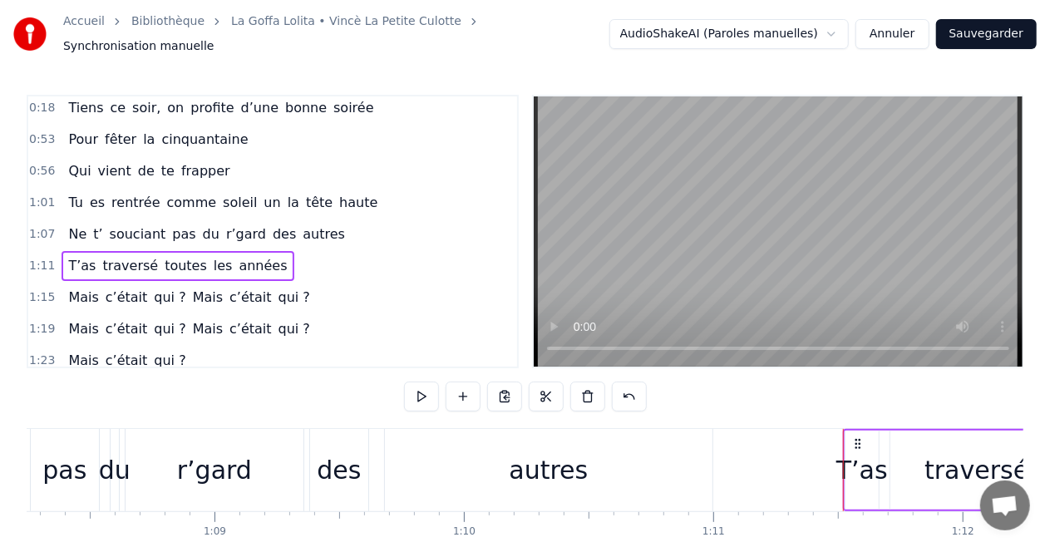
click at [861, 463] on div "T’as" at bounding box center [862, 469] width 52 height 37
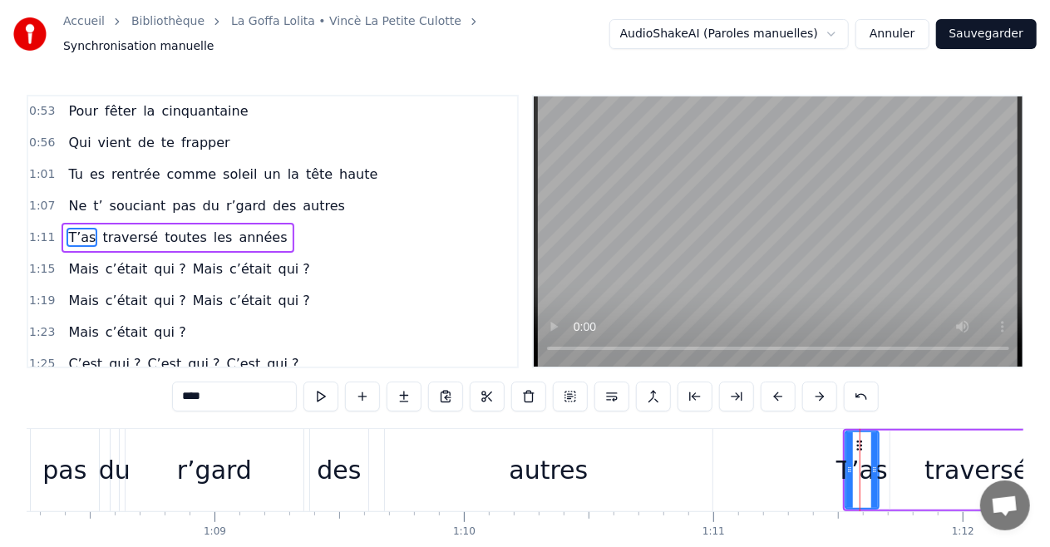
scroll to position [35, 0]
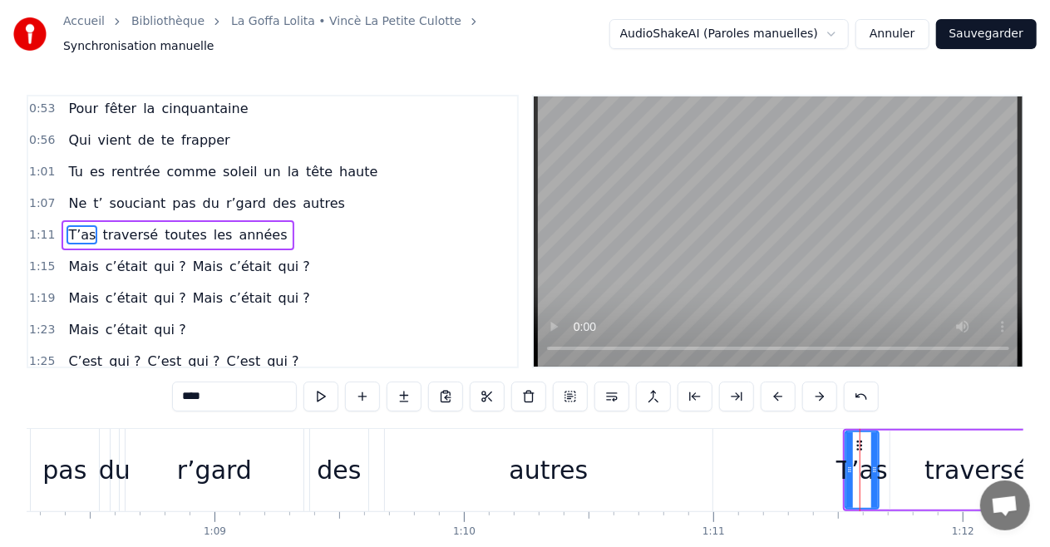
click at [845, 461] on div "T’as" at bounding box center [862, 469] width 52 height 37
drag, startPoint x: 846, startPoint y: 463, endPoint x: 787, endPoint y: 463, distance: 59.9
click at [787, 463] on icon at bounding box center [790, 469] width 7 height 13
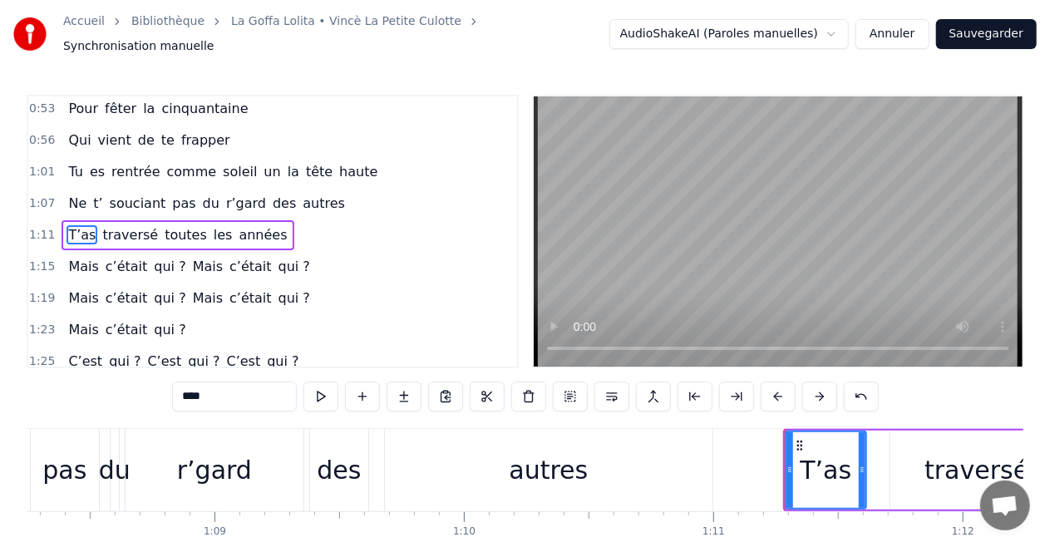
drag, startPoint x: 875, startPoint y: 463, endPoint x: 863, endPoint y: 464, distance: 12.5
click at [863, 464] on icon at bounding box center [862, 469] width 7 height 13
click at [114, 226] on span "traversé" at bounding box center [130, 234] width 59 height 19
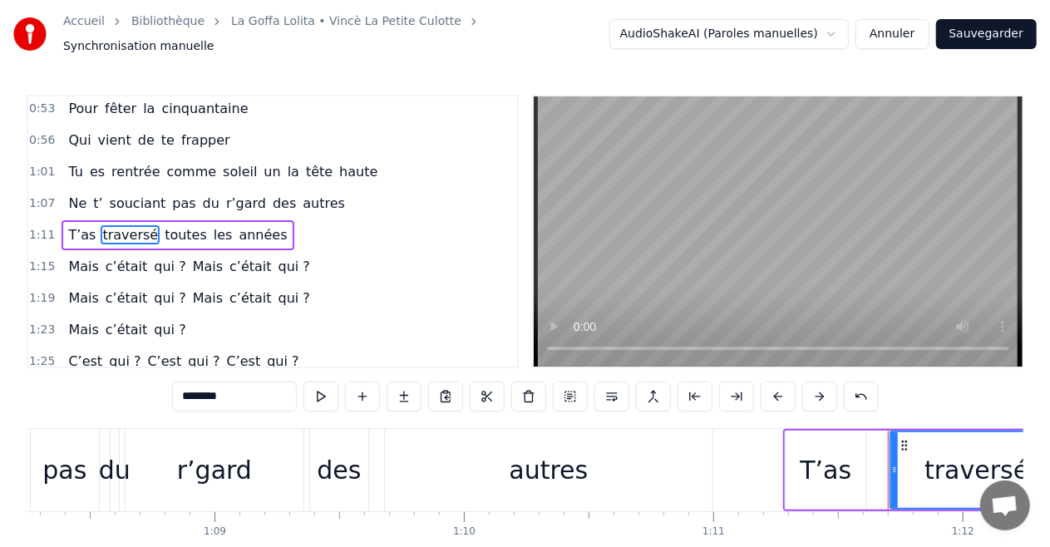
click at [165, 229] on span "toutes" at bounding box center [186, 234] width 46 height 19
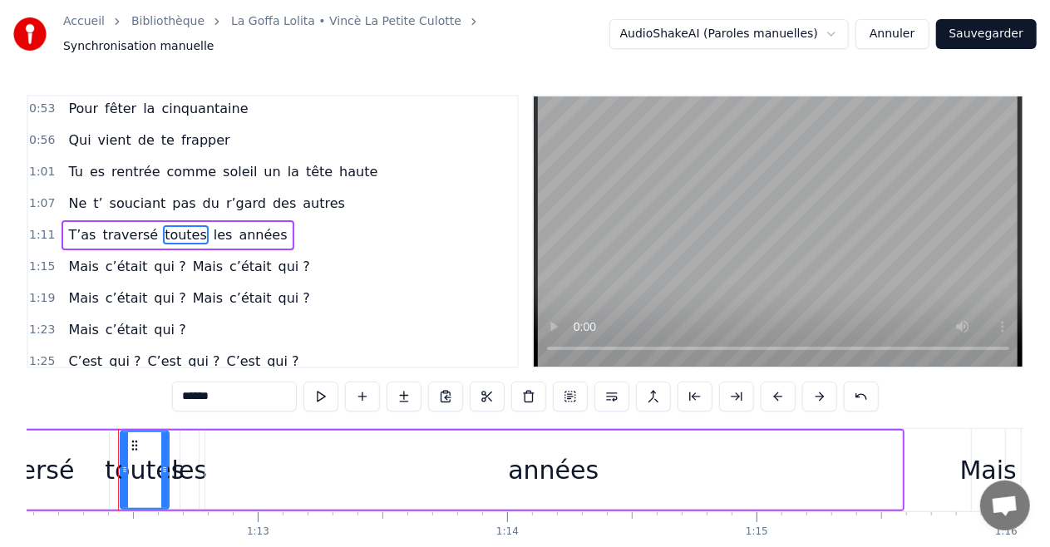
scroll to position [0, 17985]
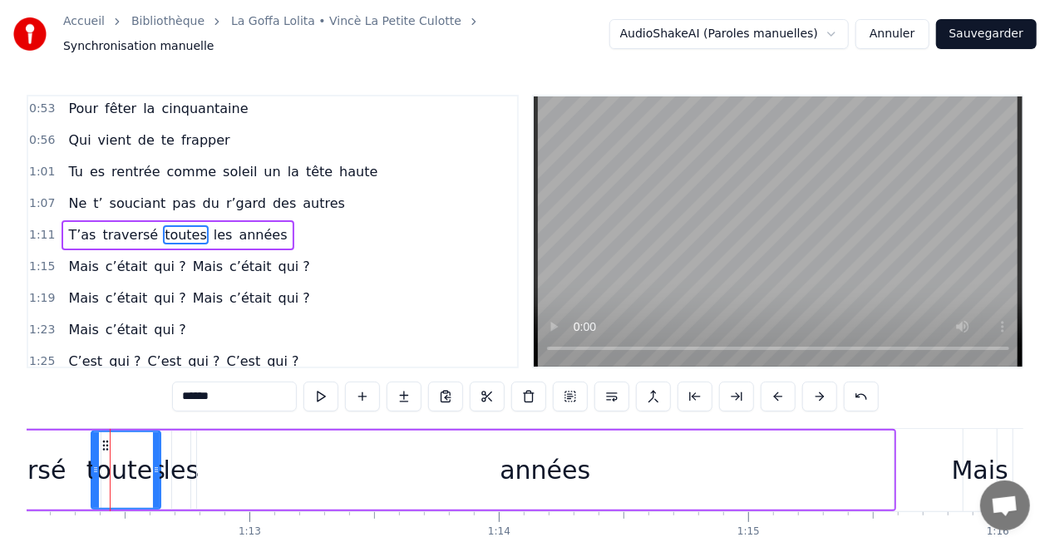
drag, startPoint x: 114, startPoint y: 448, endPoint x: 94, endPoint y: 448, distance: 20.0
click at [93, 447] on div at bounding box center [95, 470] width 7 height 76
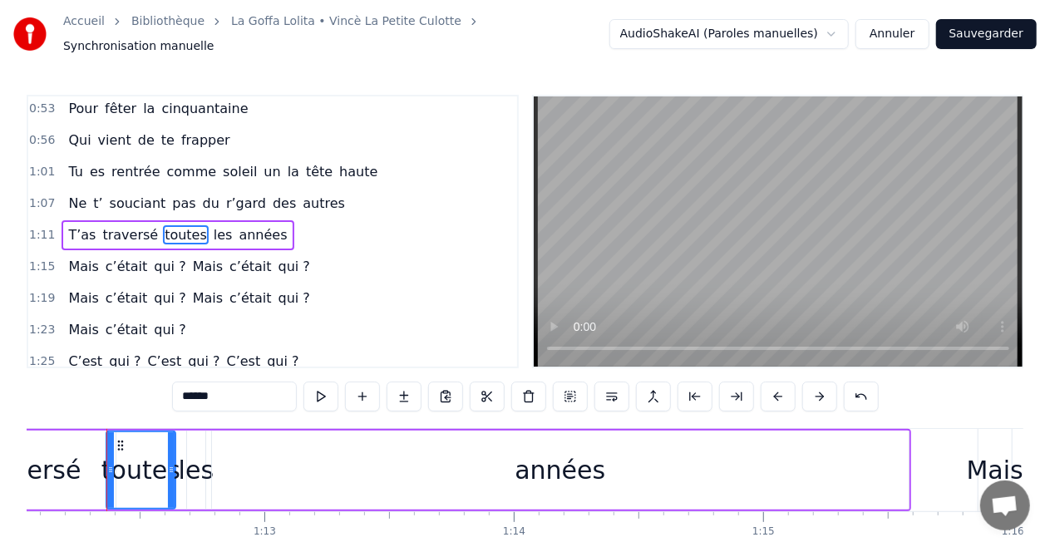
scroll to position [0, 17967]
click at [111, 260] on span "c’était" at bounding box center [127, 266] width 46 height 19
type input "*******"
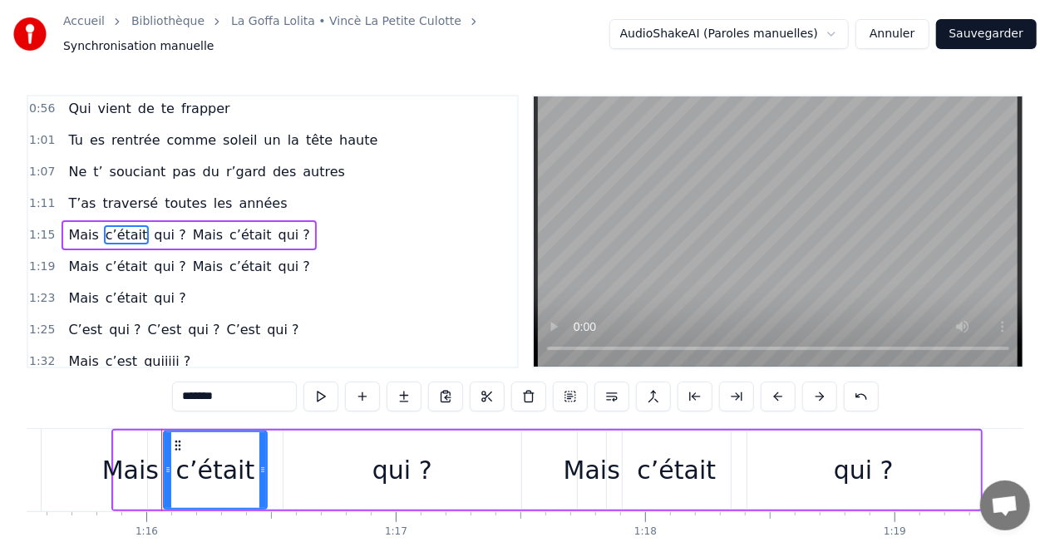
scroll to position [0, 18888]
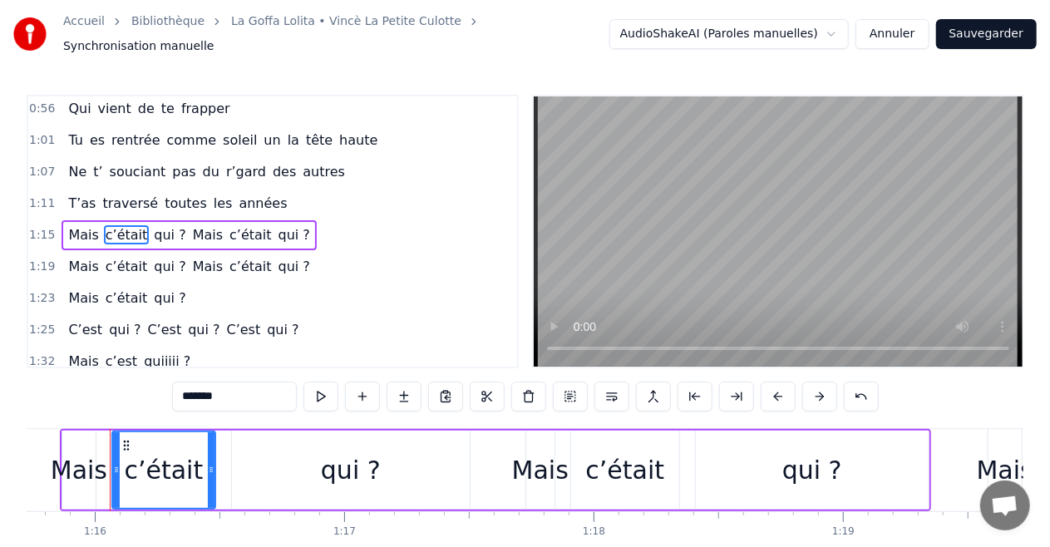
click at [104, 257] on span "c’était" at bounding box center [127, 266] width 46 height 19
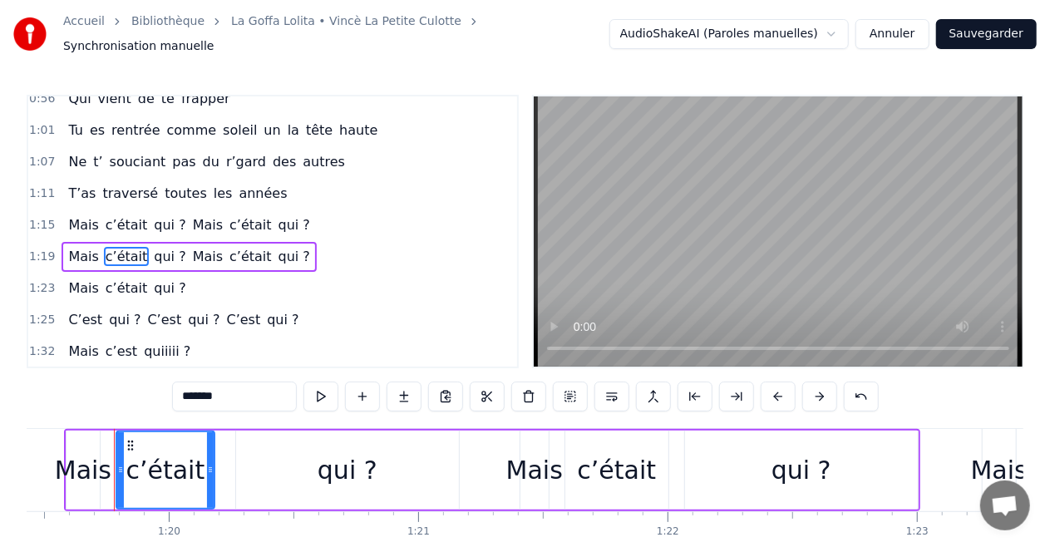
scroll to position [0, 19816]
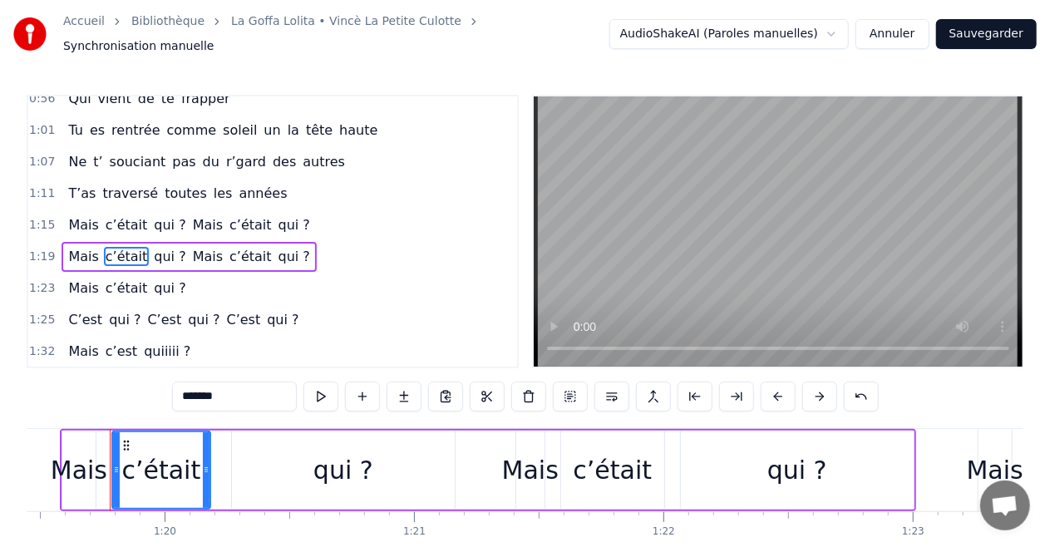
click at [95, 277] on div "Mais c’était qui ?" at bounding box center [127, 289] width 131 height 30
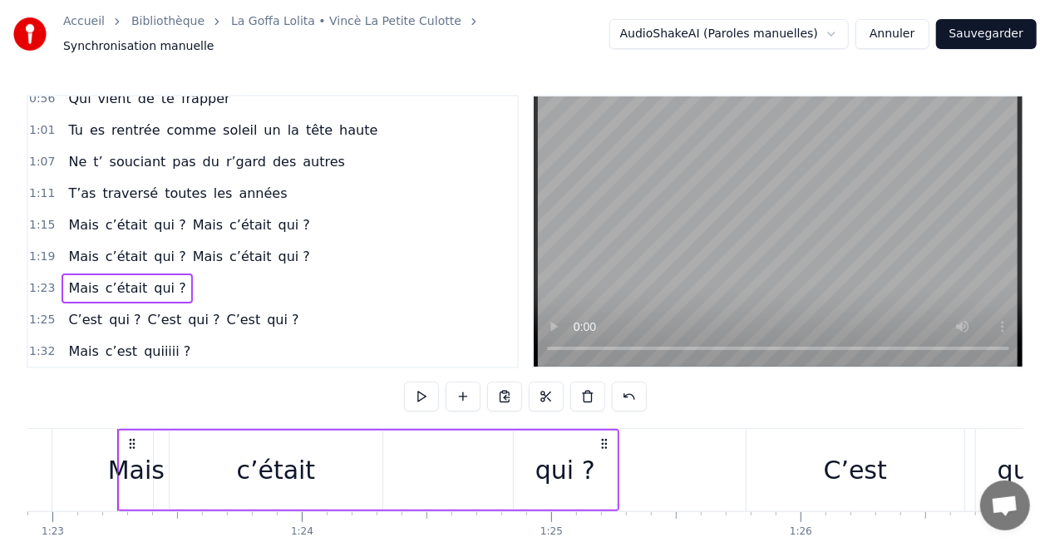
scroll to position [0, 20684]
click at [107, 249] on span "c’était" at bounding box center [127, 256] width 46 height 19
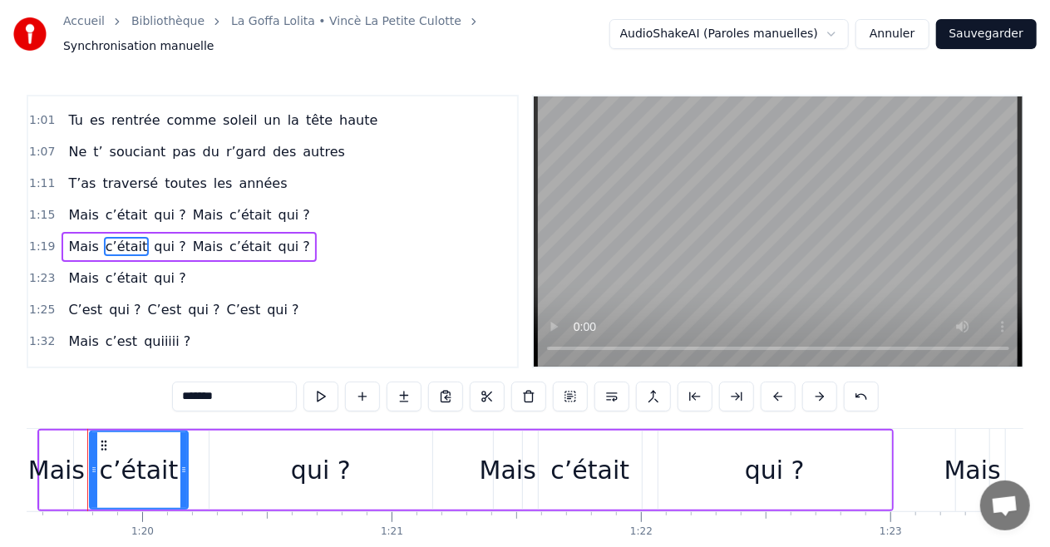
scroll to position [0, 19816]
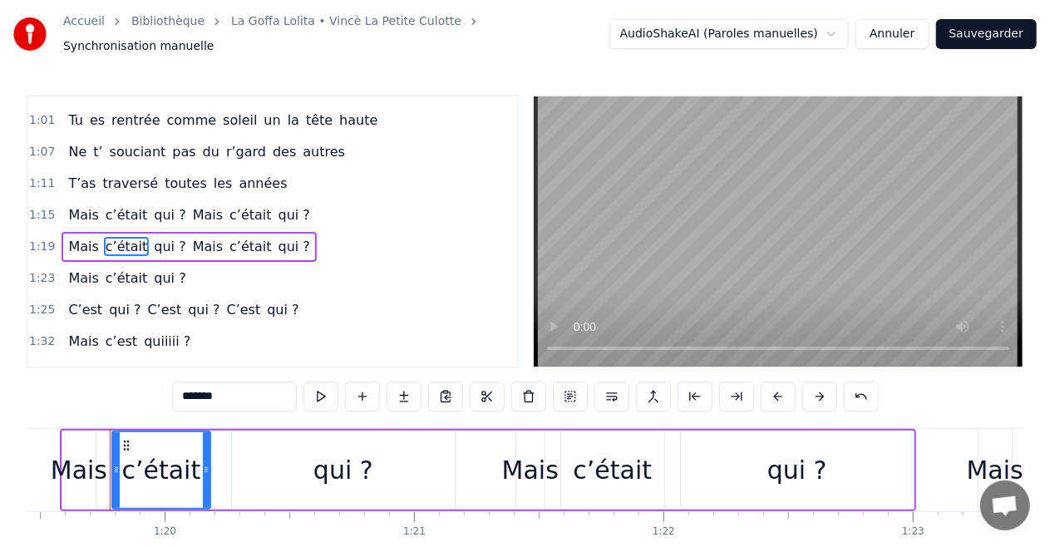
click at [233, 239] on span "c’était" at bounding box center [251, 246] width 46 height 19
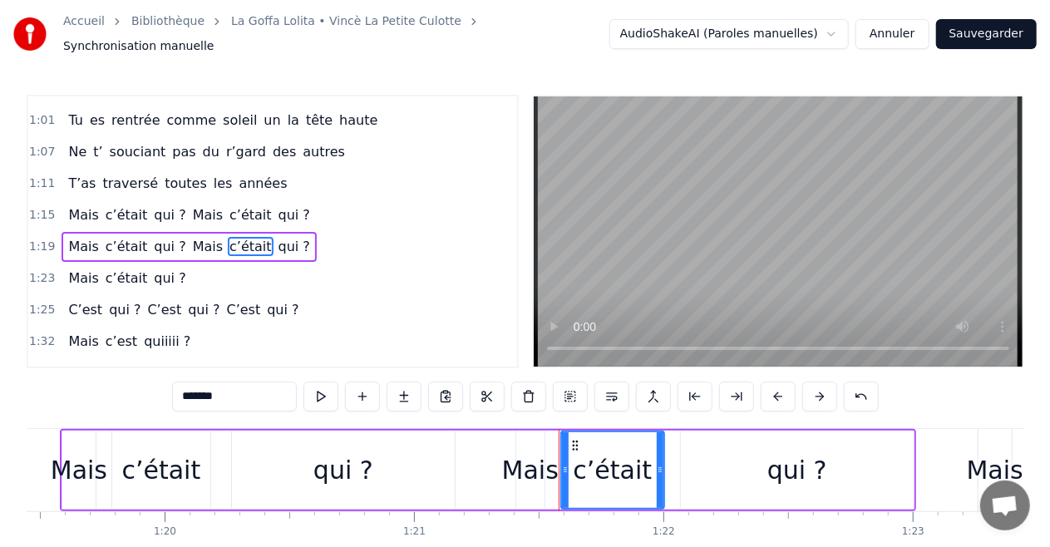
scroll to position [97, 0]
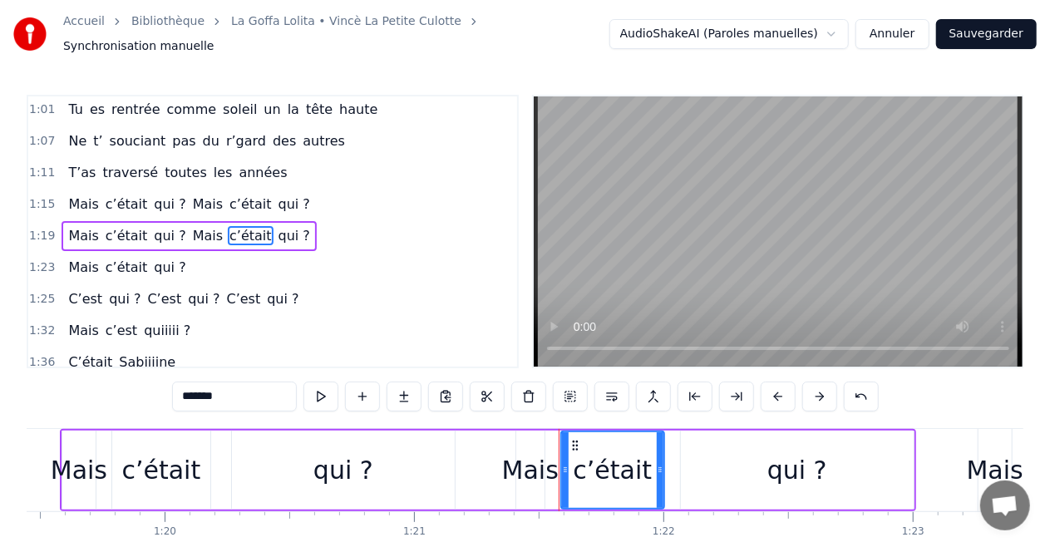
click at [86, 258] on span "Mais" at bounding box center [83, 267] width 33 height 19
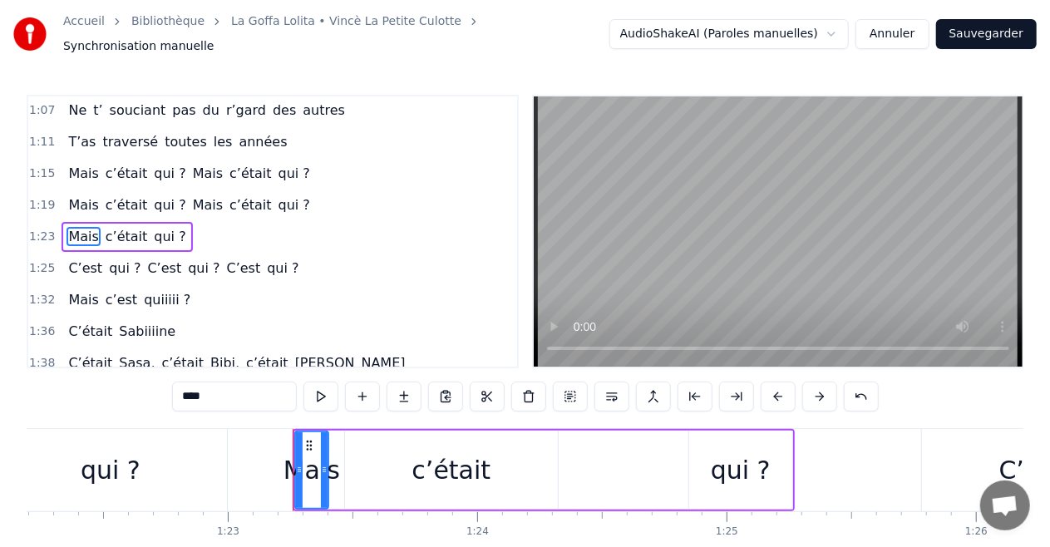
scroll to position [0, 20684]
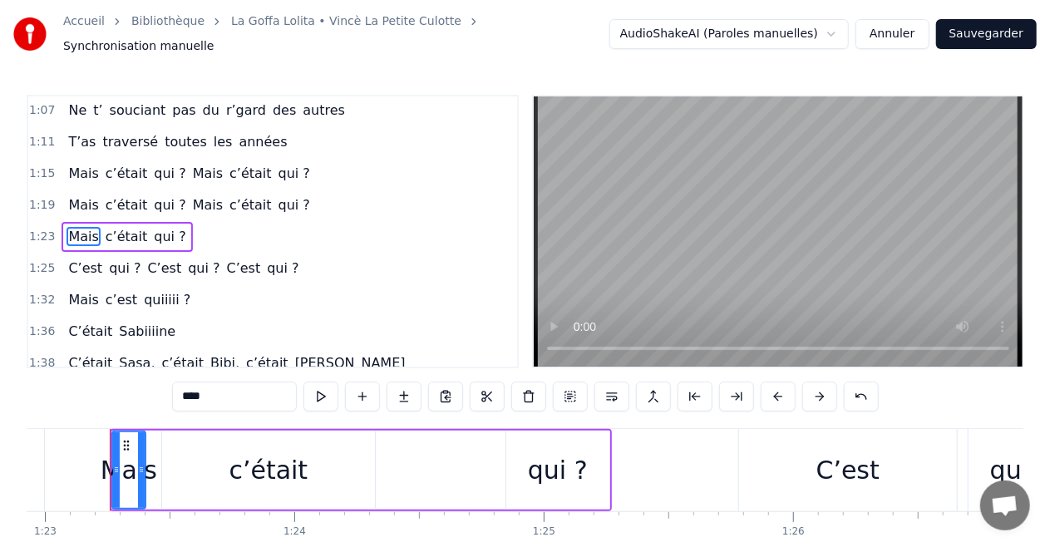
click at [87, 227] on span "Mais" at bounding box center [83, 236] width 33 height 19
click at [116, 195] on span "c’était" at bounding box center [127, 204] width 46 height 19
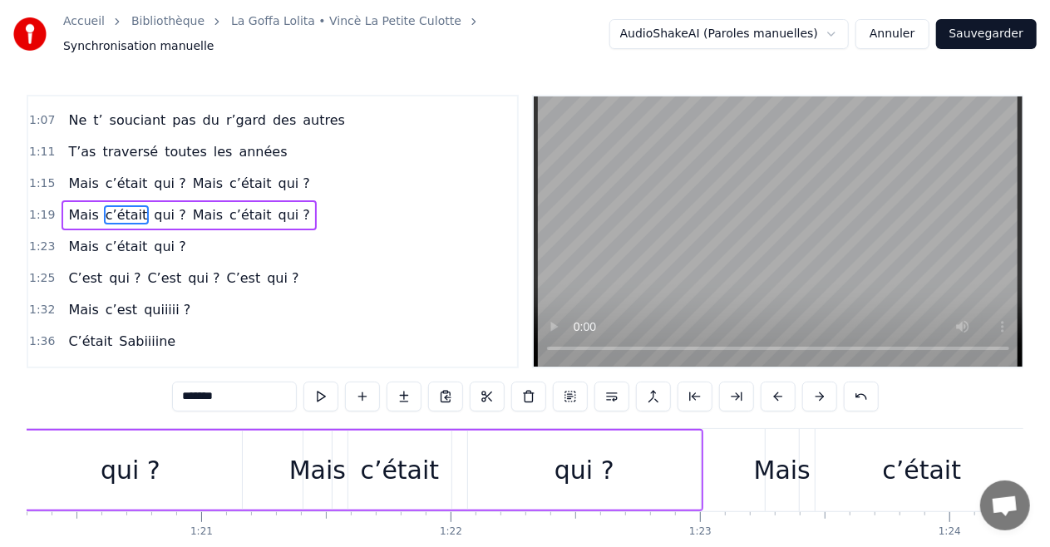
scroll to position [0, 19816]
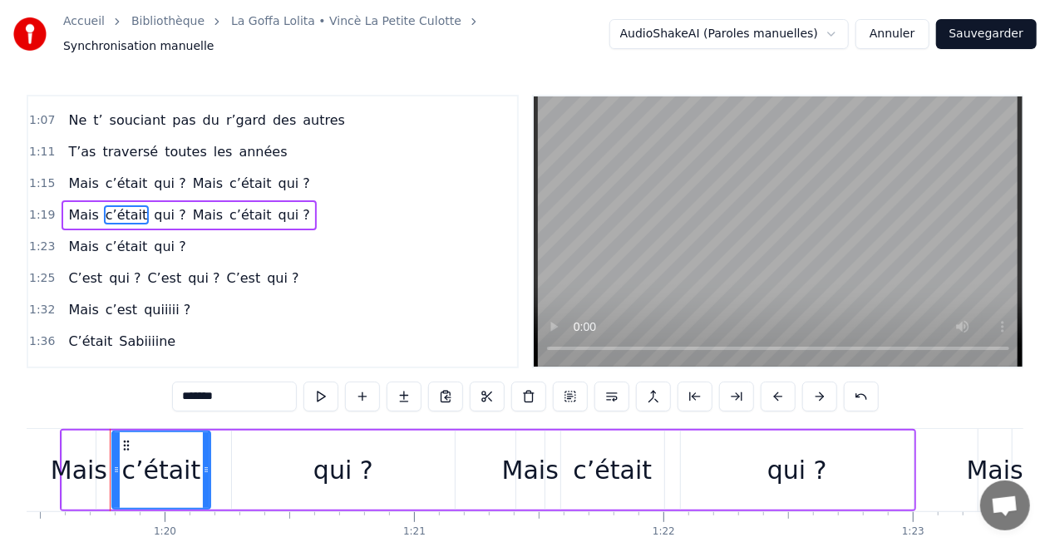
click at [228, 205] on span "c’était" at bounding box center [251, 214] width 46 height 19
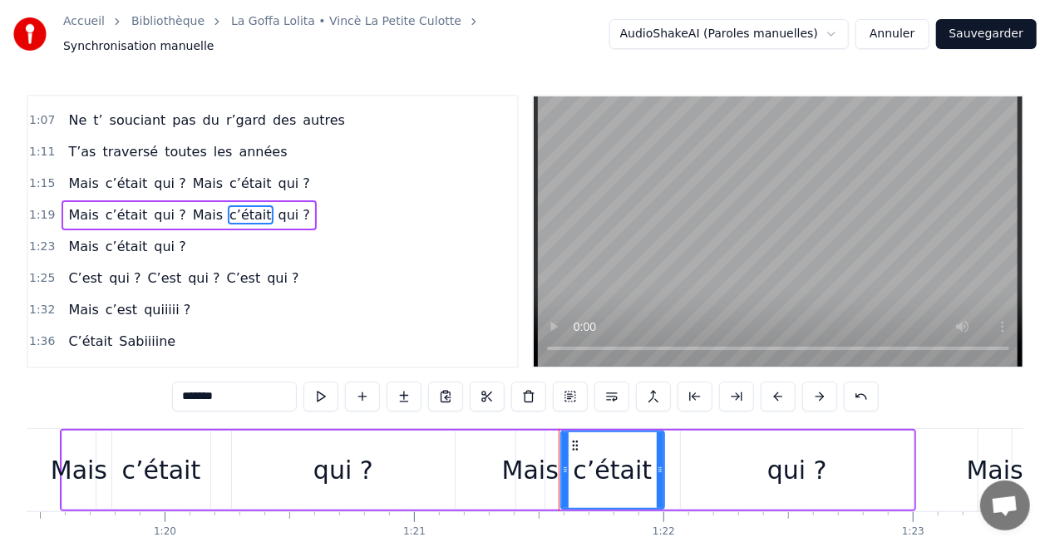
scroll to position [97, 0]
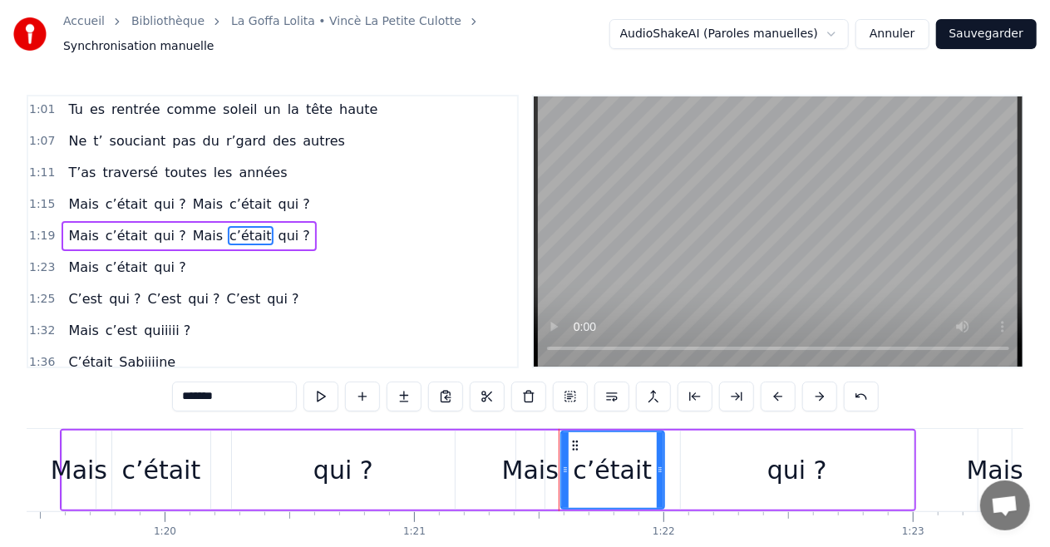
click at [76, 258] on span "Mais" at bounding box center [83, 267] width 33 height 19
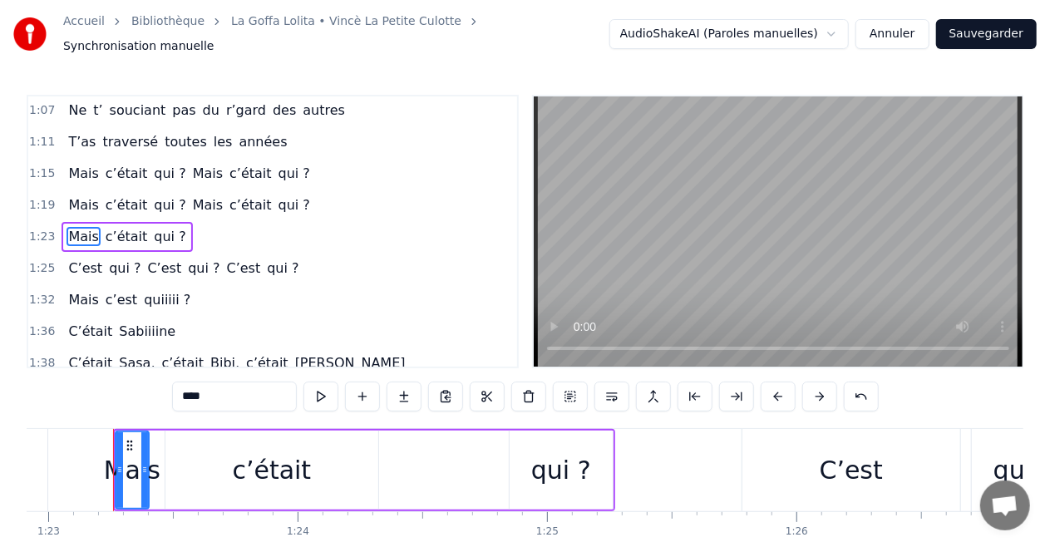
scroll to position [0, 20684]
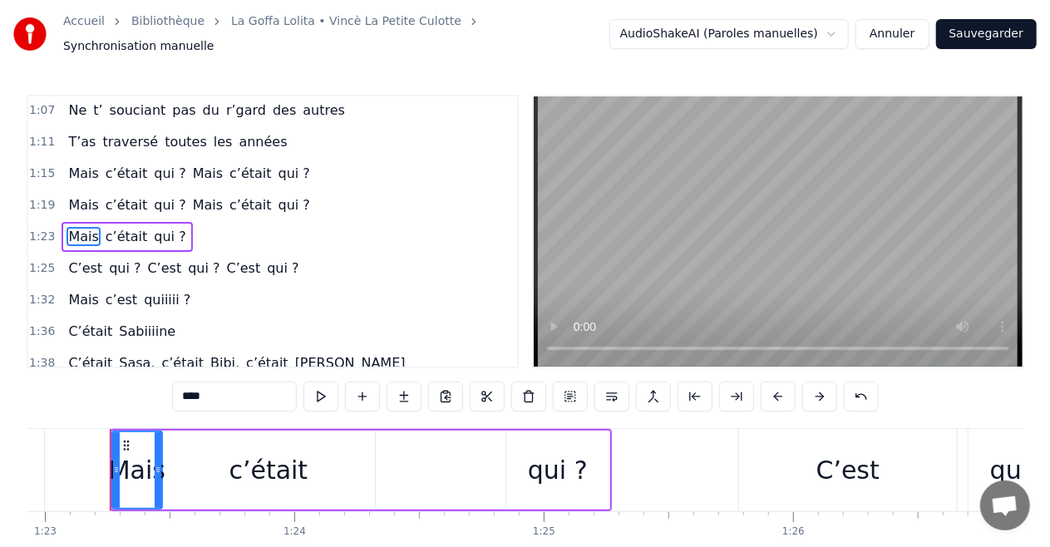
drag, startPoint x: 142, startPoint y: 446, endPoint x: 159, endPoint y: 451, distance: 17.4
click at [159, 451] on div at bounding box center [158, 470] width 7 height 76
click at [306, 449] on div "c’était" at bounding box center [268, 470] width 213 height 79
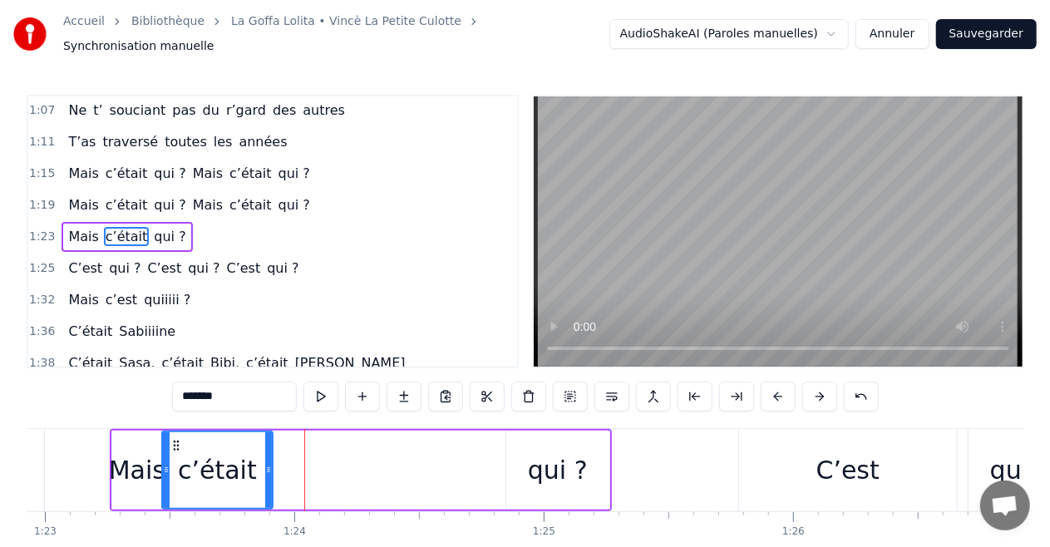
drag, startPoint x: 372, startPoint y: 460, endPoint x: 269, endPoint y: 470, distance: 102.7
click at [269, 470] on div at bounding box center [268, 470] width 7 height 76
click at [588, 431] on div "qui ?" at bounding box center [557, 470] width 105 height 79
type input "*****"
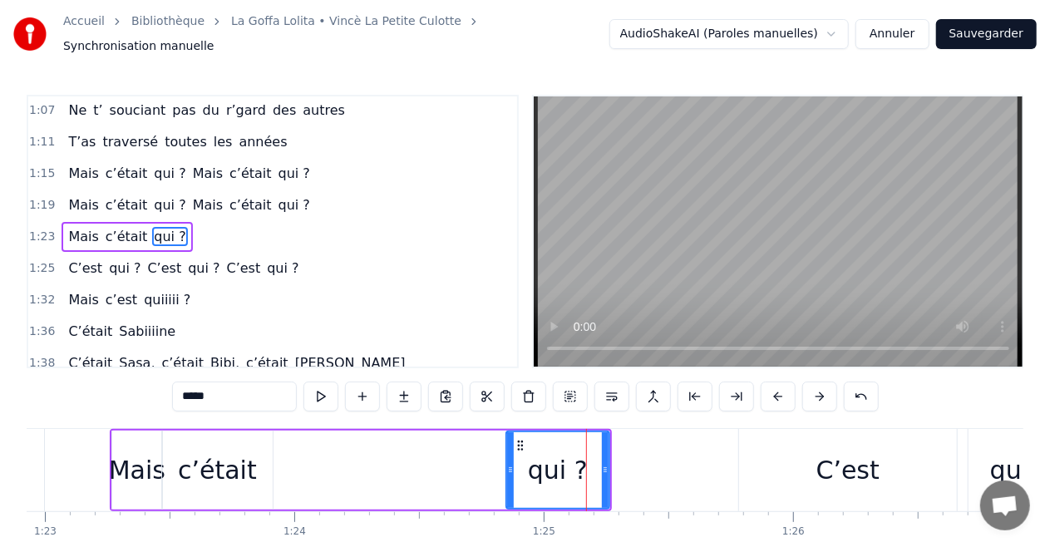
click at [606, 446] on div at bounding box center [605, 470] width 7 height 76
drag, startPoint x: 584, startPoint y: 422, endPoint x: 384, endPoint y: 429, distance: 199.6
click at [370, 429] on div "Mais c’était qui ?" at bounding box center [361, 470] width 502 height 82
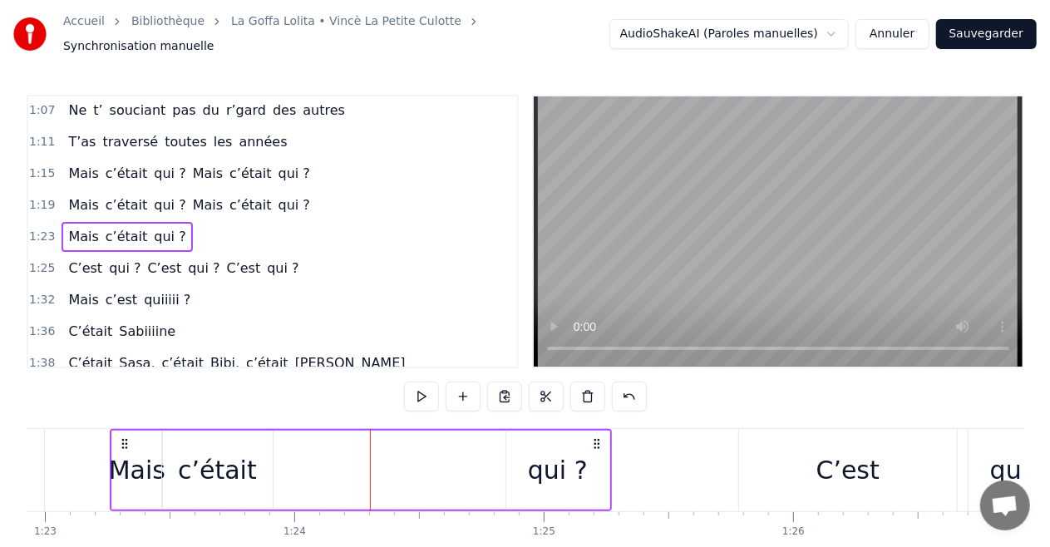
click at [594, 456] on div "qui ?" at bounding box center [557, 470] width 103 height 79
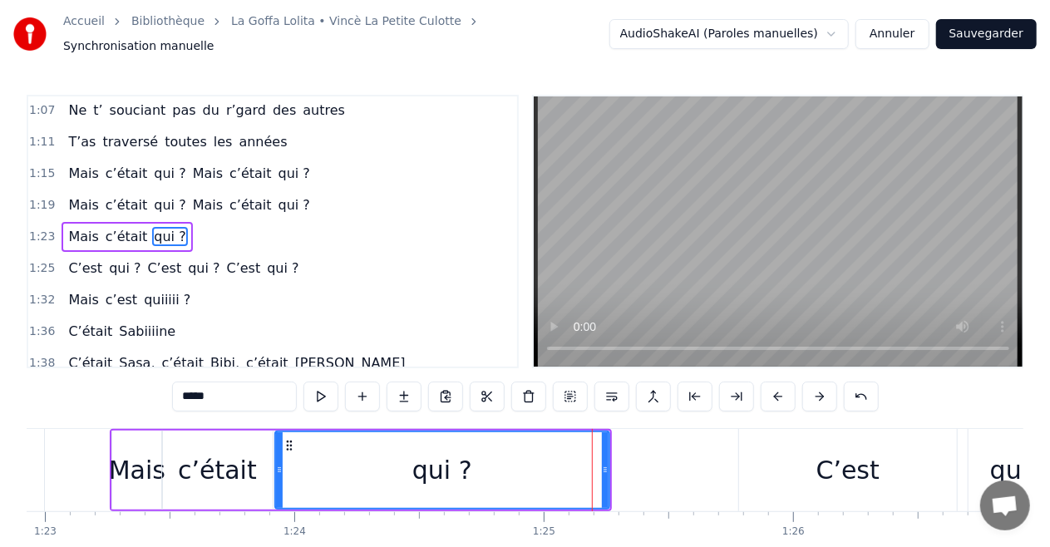
drag, startPoint x: 509, startPoint y: 461, endPoint x: 278, endPoint y: 467, distance: 231.2
click at [278, 467] on icon at bounding box center [279, 469] width 7 height 13
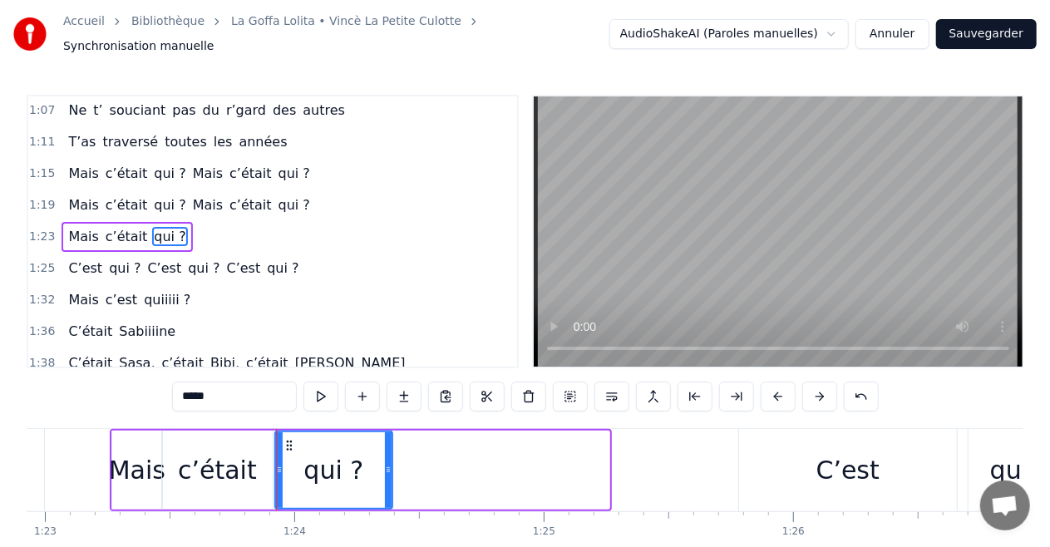
drag, startPoint x: 606, startPoint y: 461, endPoint x: 389, endPoint y: 461, distance: 217.0
click at [389, 463] on icon at bounding box center [388, 469] width 7 height 13
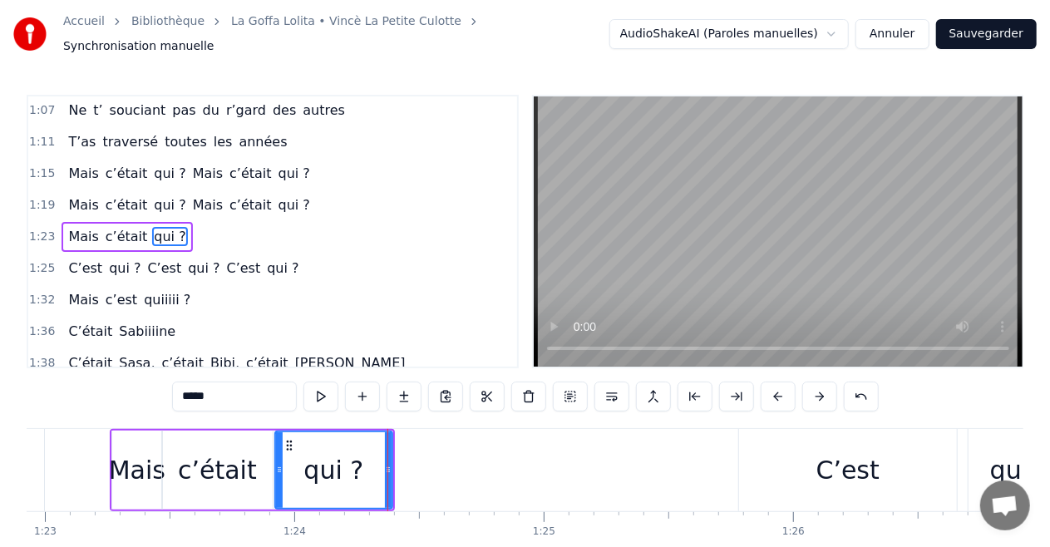
click at [877, 417] on div "0:18 Tiens ce soir, on profite d’une bonne soirée 0:53 Pour fêter la cinquantai…" at bounding box center [525, 345] width 997 height 501
click at [863, 441] on div "C’est" at bounding box center [848, 470] width 218 height 82
type input "*****"
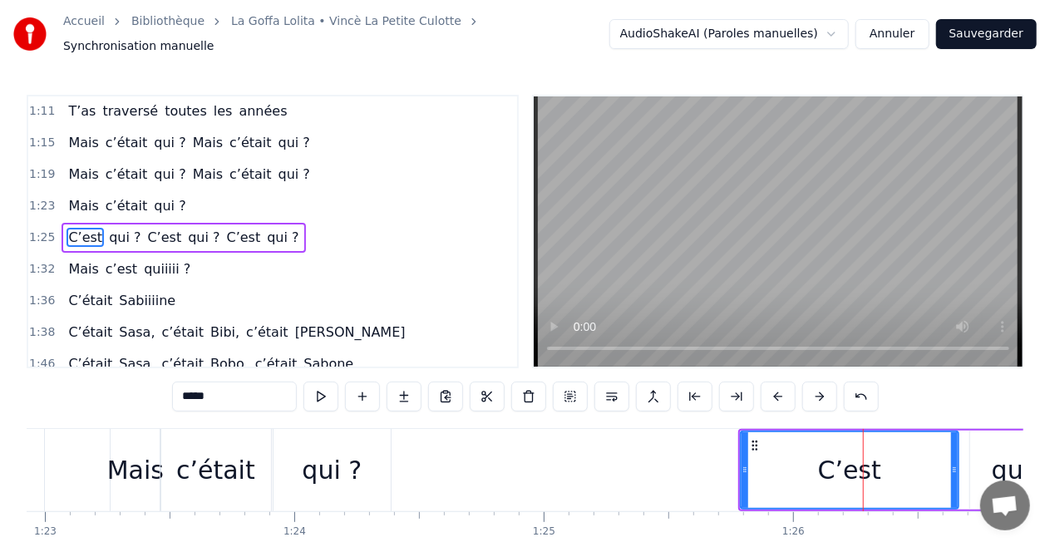
scroll to position [160, 0]
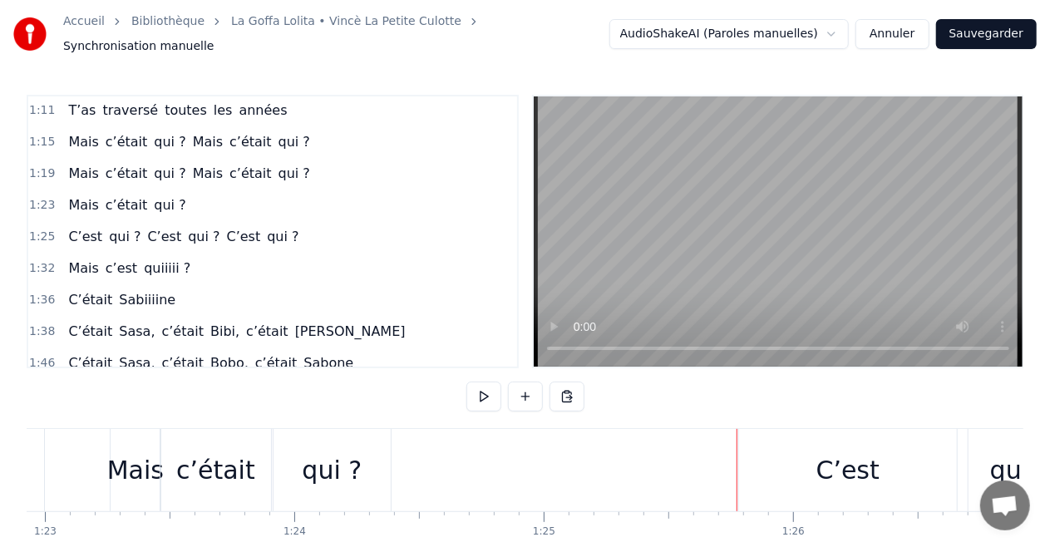
click at [806, 456] on div "C’est" at bounding box center [848, 470] width 218 height 82
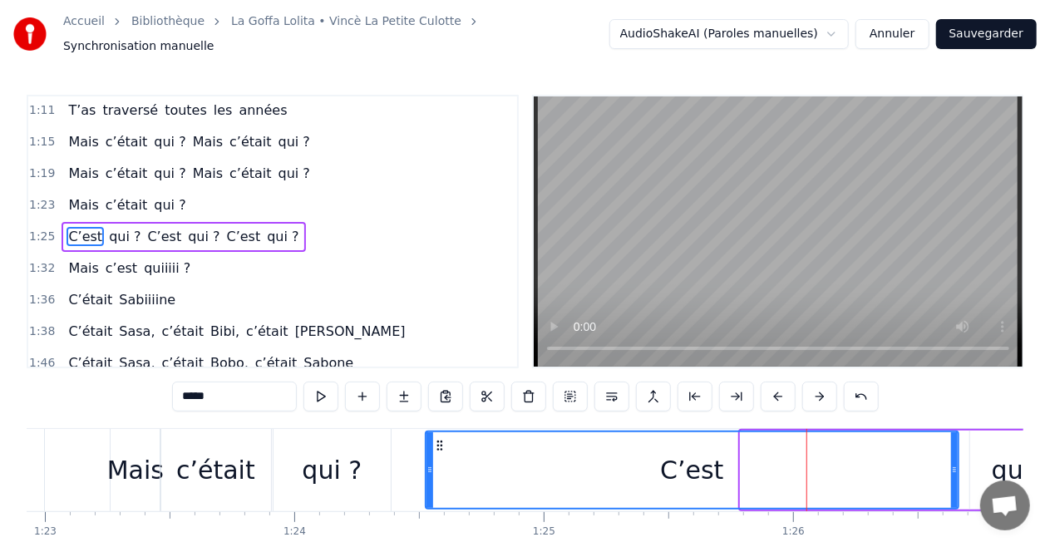
drag, startPoint x: 740, startPoint y: 466, endPoint x: 427, endPoint y: 476, distance: 312.8
click at [427, 476] on div at bounding box center [430, 470] width 7 height 76
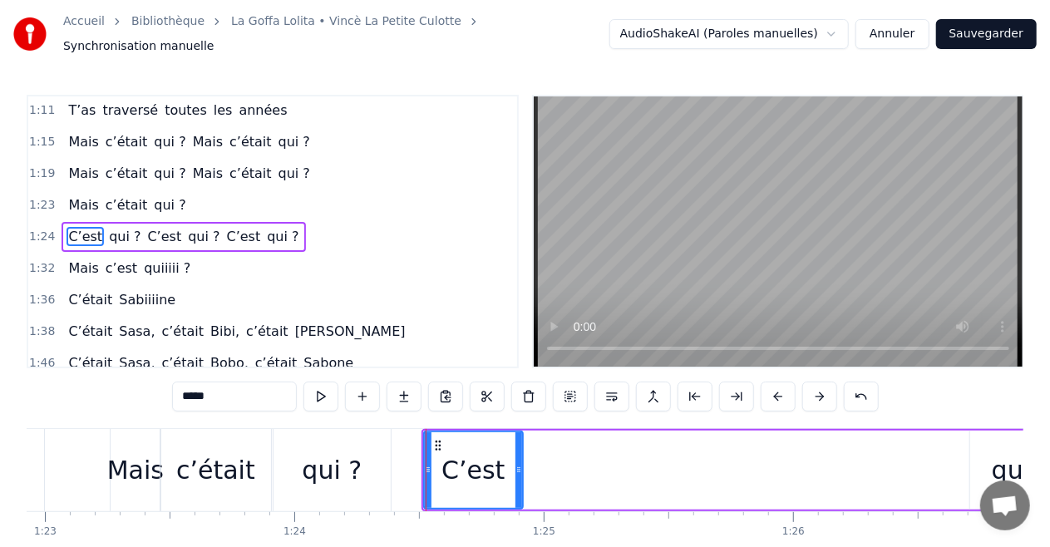
drag, startPoint x: 953, startPoint y: 461, endPoint x: 517, endPoint y: 479, distance: 436.0
click at [517, 479] on div at bounding box center [518, 470] width 7 height 76
click at [984, 461] on div "qui ?" at bounding box center [1021, 470] width 103 height 79
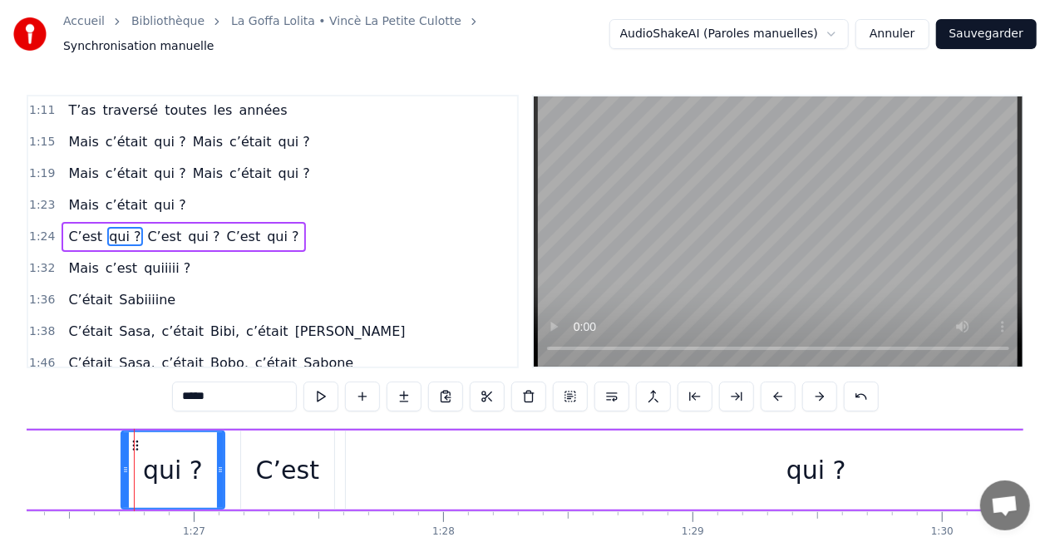
scroll to position [0, 21557]
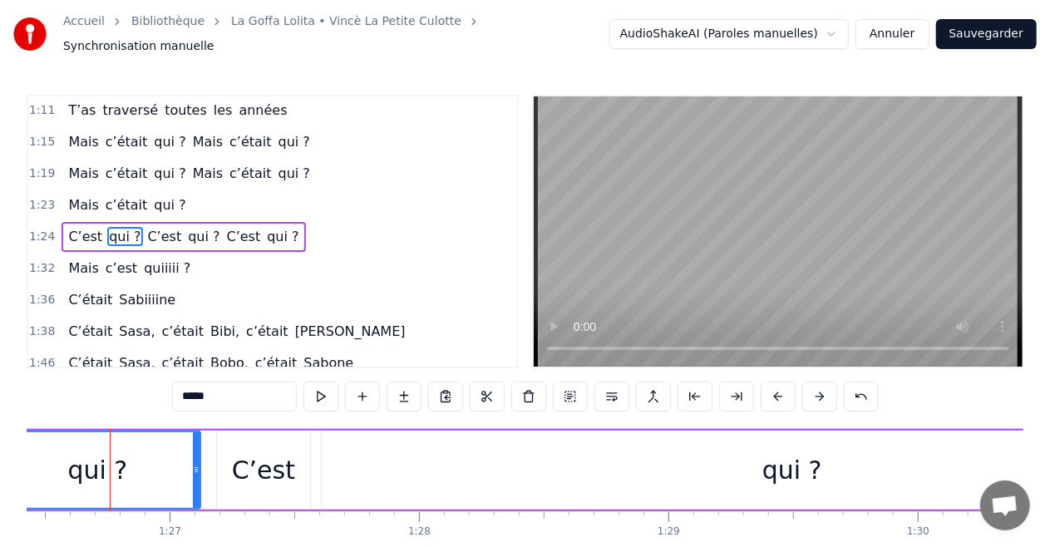
drag, startPoint x: 102, startPoint y: 462, endPoint x: 23, endPoint y: 457, distance: 79.1
click at [0, 464] on div "Accueil Bibliothèque La Goffa Lolita • Vincè La Petite Culotte Synchronisation …" at bounding box center [525, 298] width 1050 height 596
drag, startPoint x: 196, startPoint y: 462, endPoint x: 106, endPoint y: 474, distance: 90.5
click at [106, 474] on div at bounding box center [106, 470] width 7 height 76
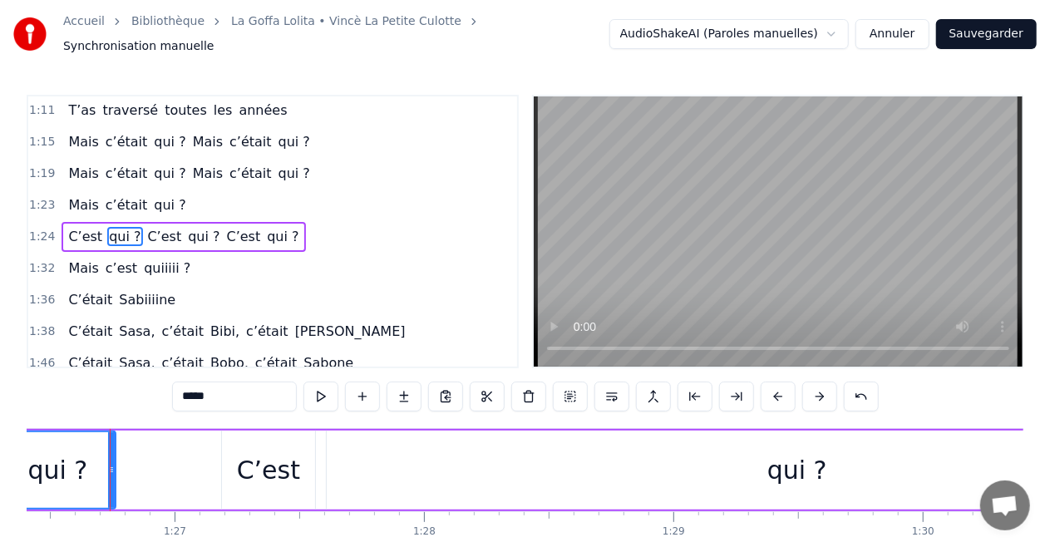
click at [254, 454] on div "C’est" at bounding box center [268, 469] width 63 height 37
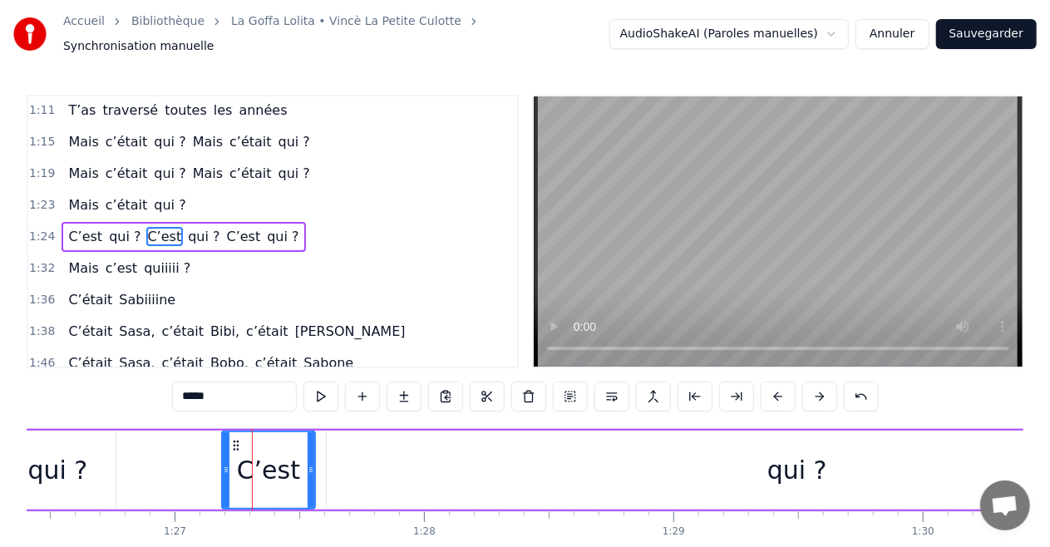
click at [311, 442] on div at bounding box center [311, 470] width 7 height 76
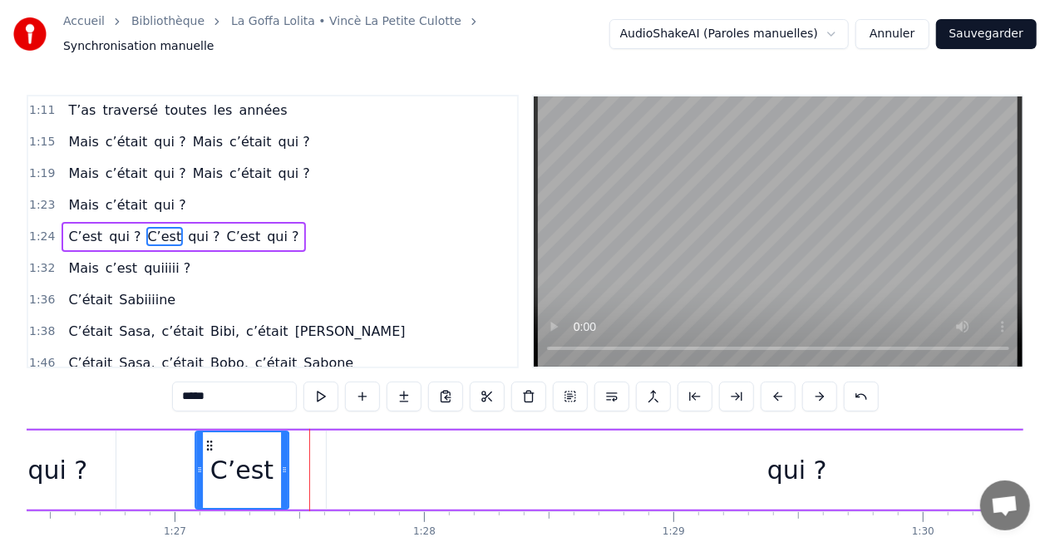
scroll to position [0, 21550]
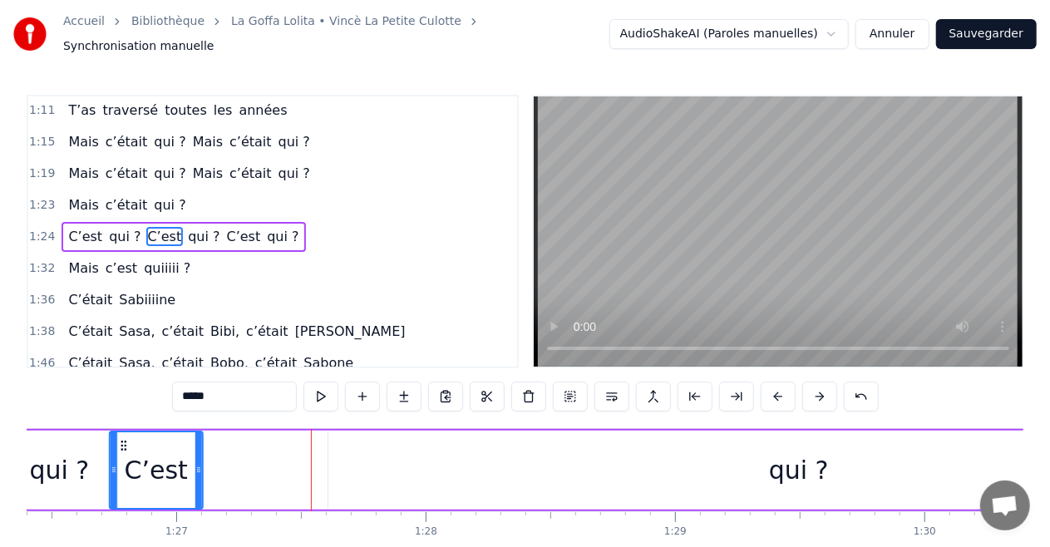
drag, startPoint x: 235, startPoint y: 436, endPoint x: 122, endPoint y: 442, distance: 113.3
click at [122, 442] on icon at bounding box center [123, 445] width 13 height 13
drag, startPoint x: 779, startPoint y: 466, endPoint x: 733, endPoint y: 467, distance: 45.8
click at [780, 466] on div "qui ?" at bounding box center [799, 469] width 60 height 37
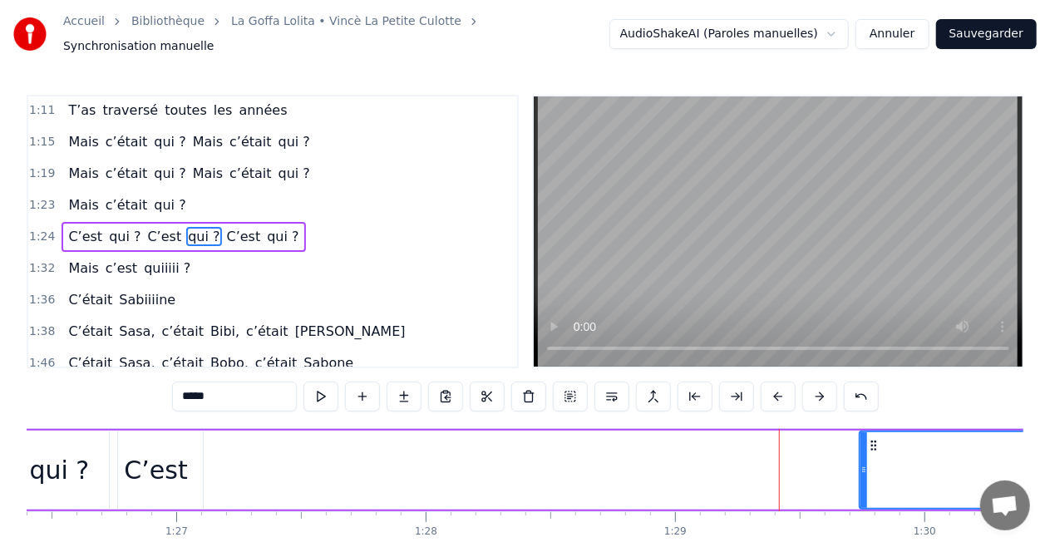
drag, startPoint x: 330, startPoint y: 461, endPoint x: 858, endPoint y: 459, distance: 527.9
click at [860, 463] on icon at bounding box center [863, 469] width 7 height 13
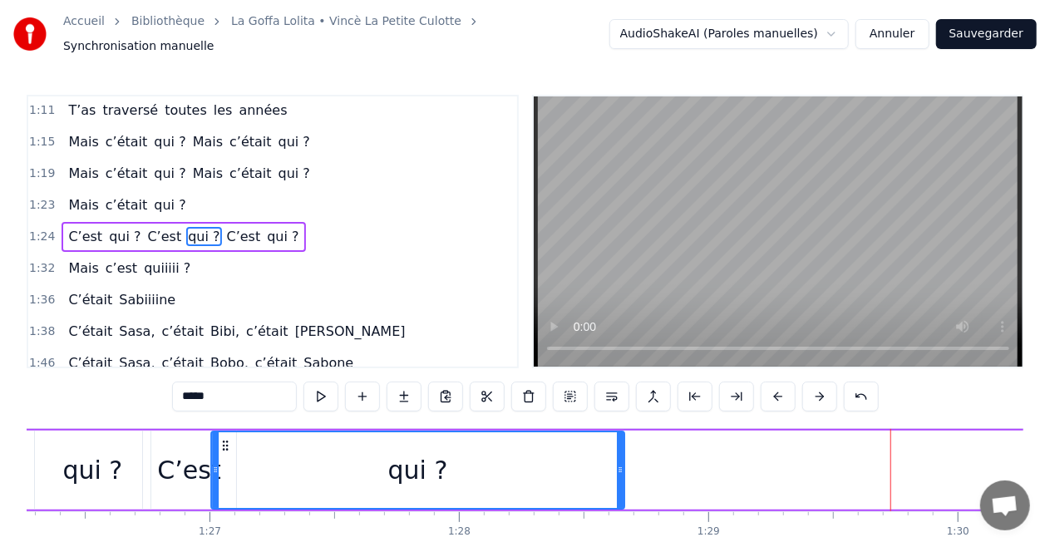
drag, startPoint x: 871, startPoint y: 436, endPoint x: 201, endPoint y: 437, distance: 670.1
click at [226, 445] on circle at bounding box center [226, 445] width 1 height 1
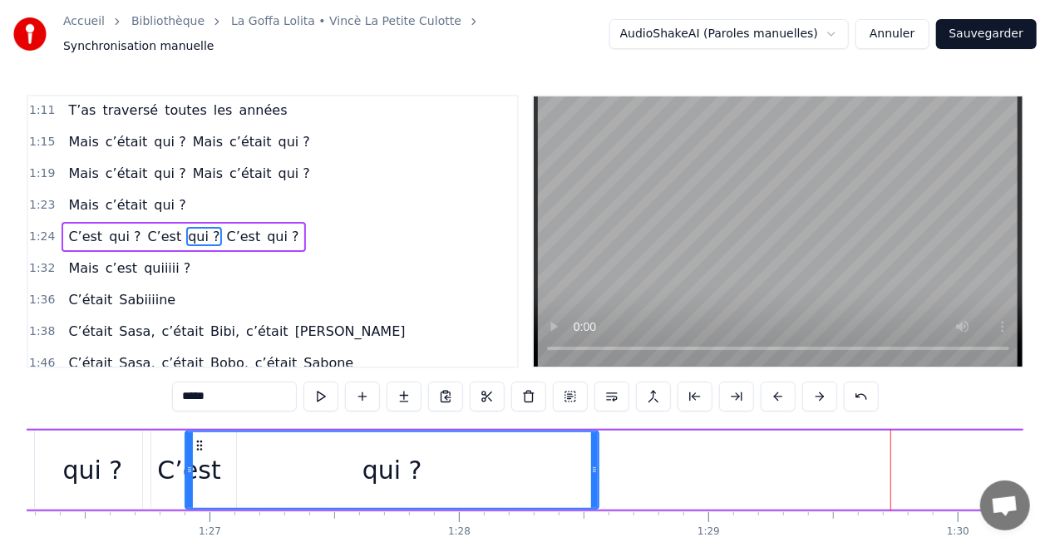
scroll to position [0, 21516]
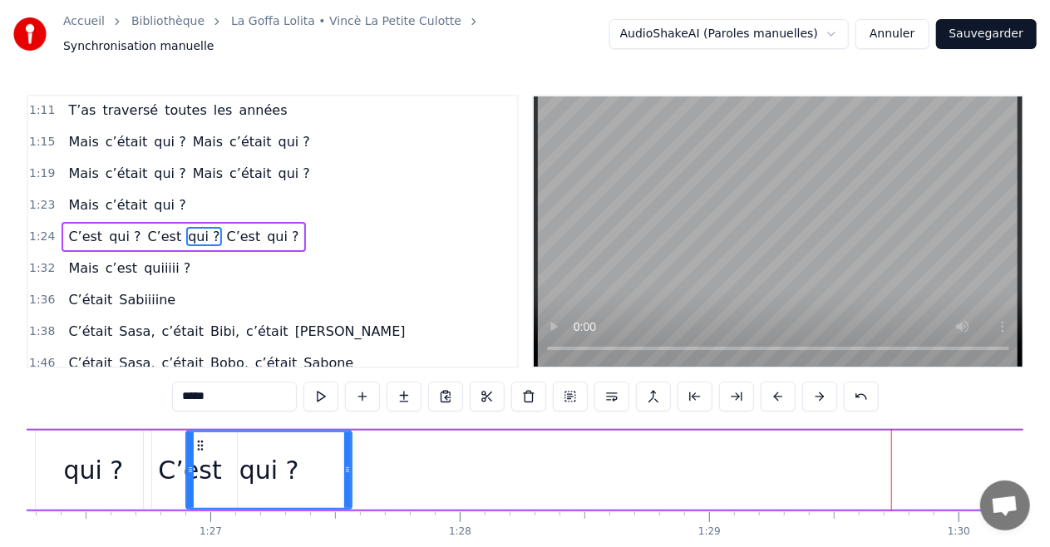
drag, startPoint x: 595, startPoint y: 460, endPoint x: 348, endPoint y: 476, distance: 248.3
click at [348, 476] on div at bounding box center [347, 470] width 7 height 76
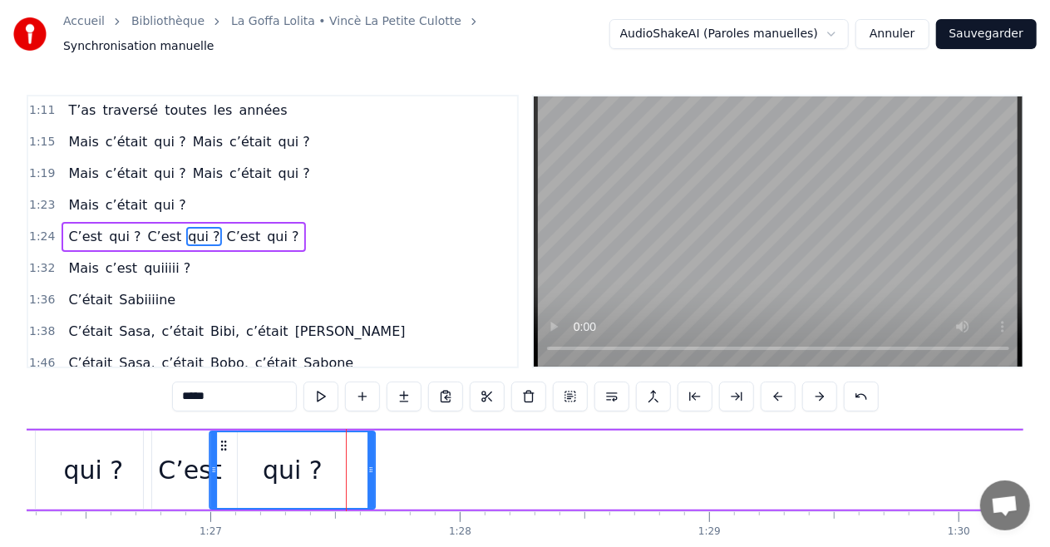
drag, startPoint x: 200, startPoint y: 437, endPoint x: 224, endPoint y: 441, distance: 23.6
click at [224, 441] on icon at bounding box center [223, 445] width 13 height 13
drag, startPoint x: 213, startPoint y: 463, endPoint x: 238, endPoint y: 467, distance: 25.3
click at [238, 467] on icon at bounding box center [238, 469] width 7 height 13
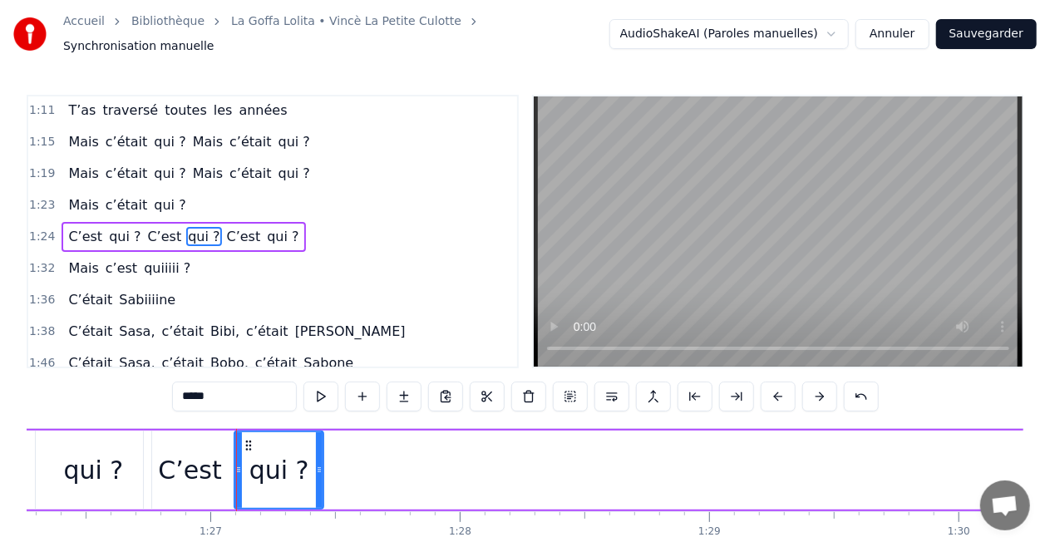
drag, startPoint x: 371, startPoint y: 461, endPoint x: 319, endPoint y: 470, distance: 52.4
click at [319, 470] on div at bounding box center [319, 470] width 7 height 76
click at [225, 230] on span "C’est" at bounding box center [243, 236] width 37 height 19
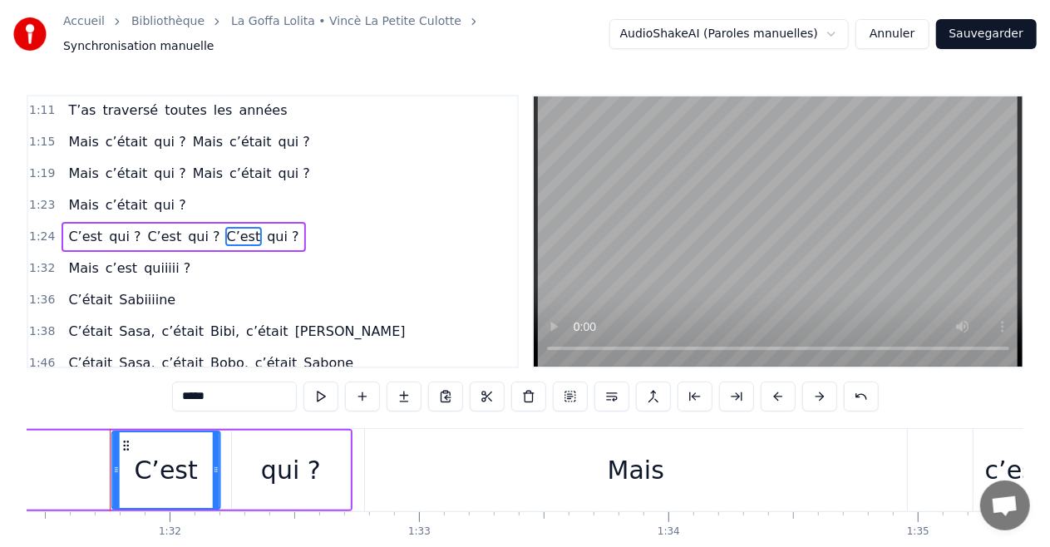
scroll to position [0, 22780]
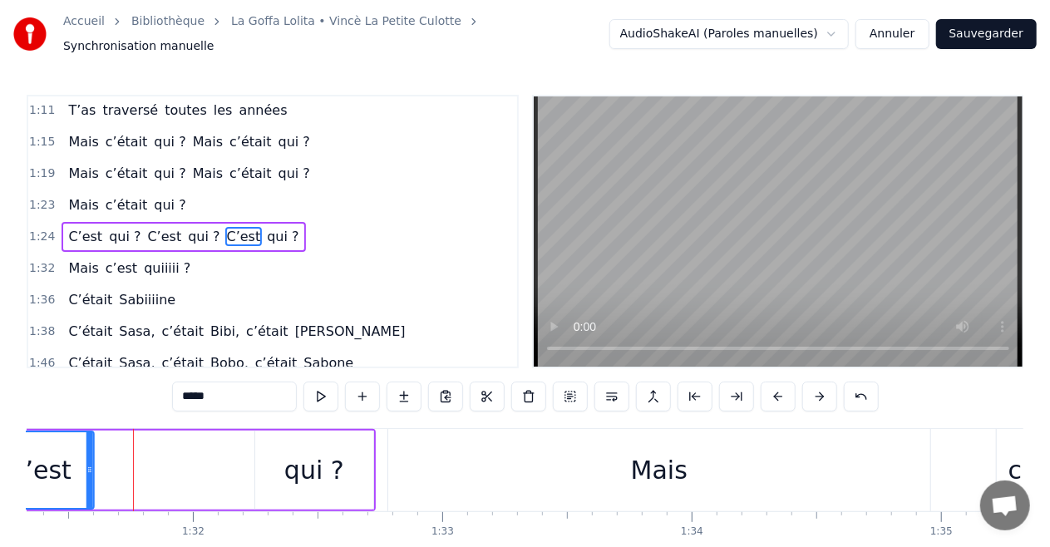
drag, startPoint x: 126, startPoint y: 437, endPoint x: 0, endPoint y: 439, distance: 126.4
click at [0, 439] on div "Accueil Bibliothèque La Goffa Lolita • Vincè La Petite Culotte Synchronisation …" at bounding box center [525, 298] width 1050 height 596
click at [288, 451] on div "qui ?" at bounding box center [314, 469] width 60 height 37
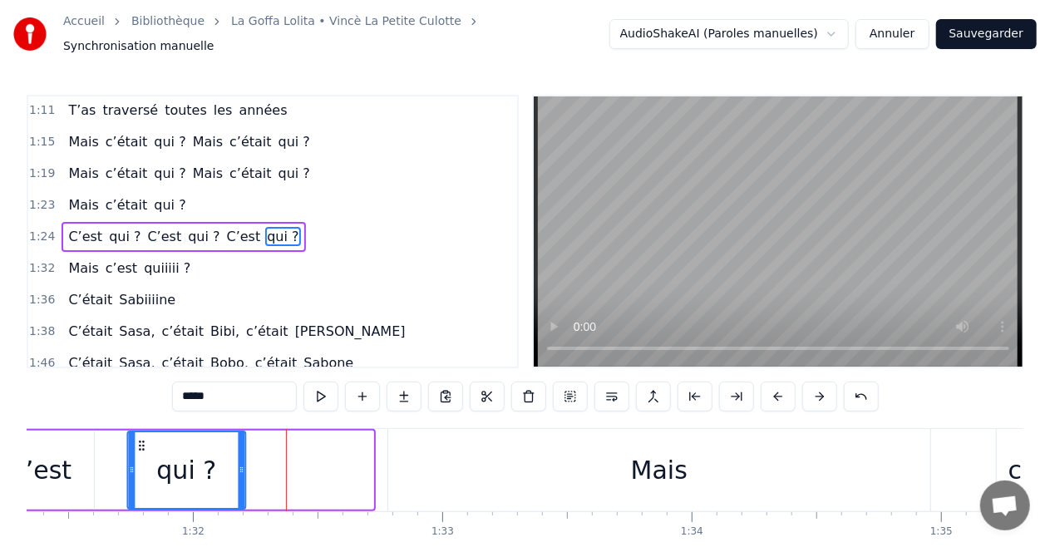
drag, startPoint x: 271, startPoint y: 436, endPoint x: 143, endPoint y: 439, distance: 128.1
click at [143, 439] on icon at bounding box center [142, 445] width 13 height 13
click at [225, 227] on span "C’est" at bounding box center [243, 236] width 37 height 19
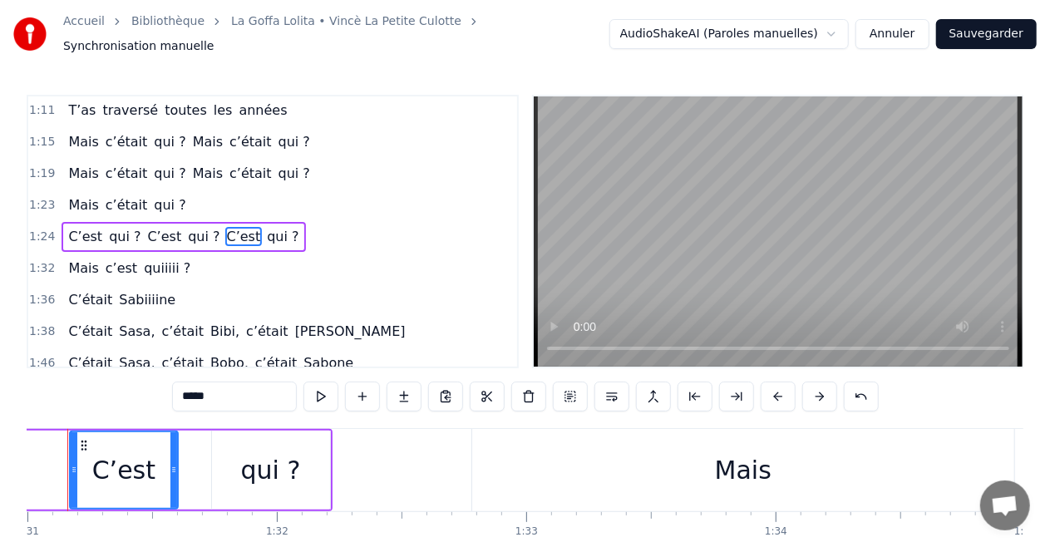
scroll to position [0, 22654]
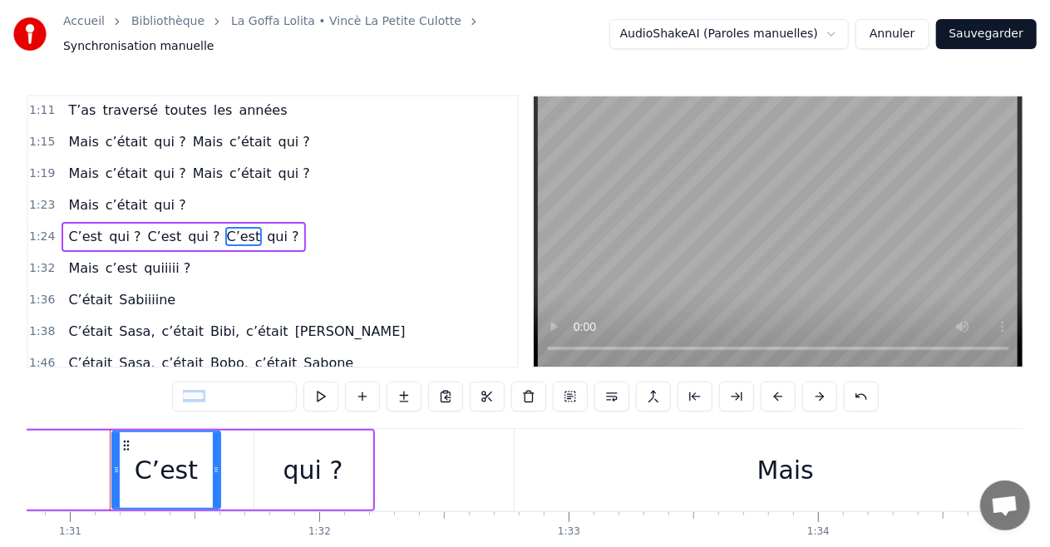
drag, startPoint x: 141, startPoint y: 407, endPoint x: 288, endPoint y: 412, distance: 146.4
click at [288, 412] on div "0:18 Tiens ce soir, on profite d’une bonne soirée 0:53 Pour fêter la cinquantai…" at bounding box center [525, 345] width 997 height 501
click at [303, 465] on div "qui ?" at bounding box center [314, 469] width 60 height 37
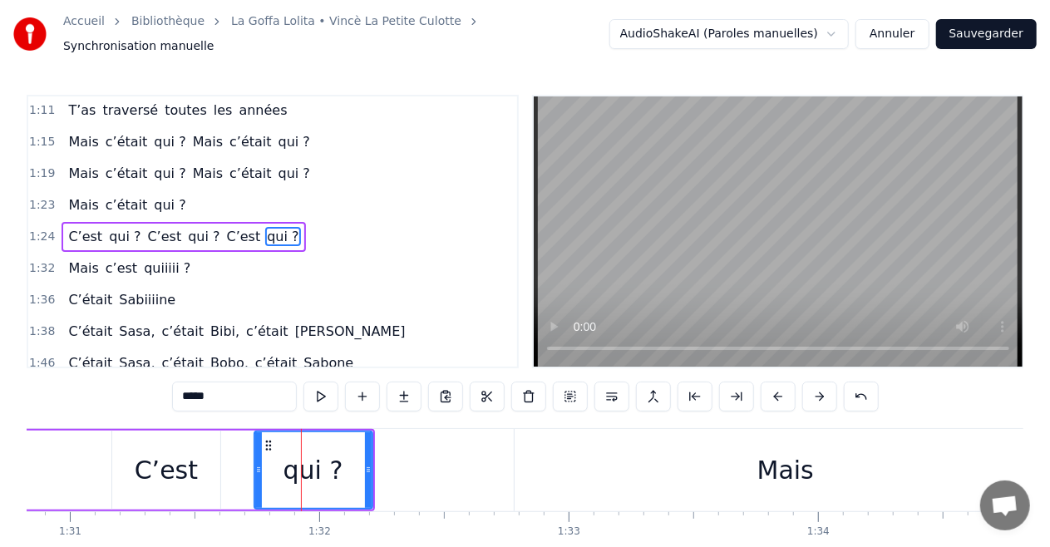
click at [812, 461] on div "Mais" at bounding box center [786, 470] width 542 height 82
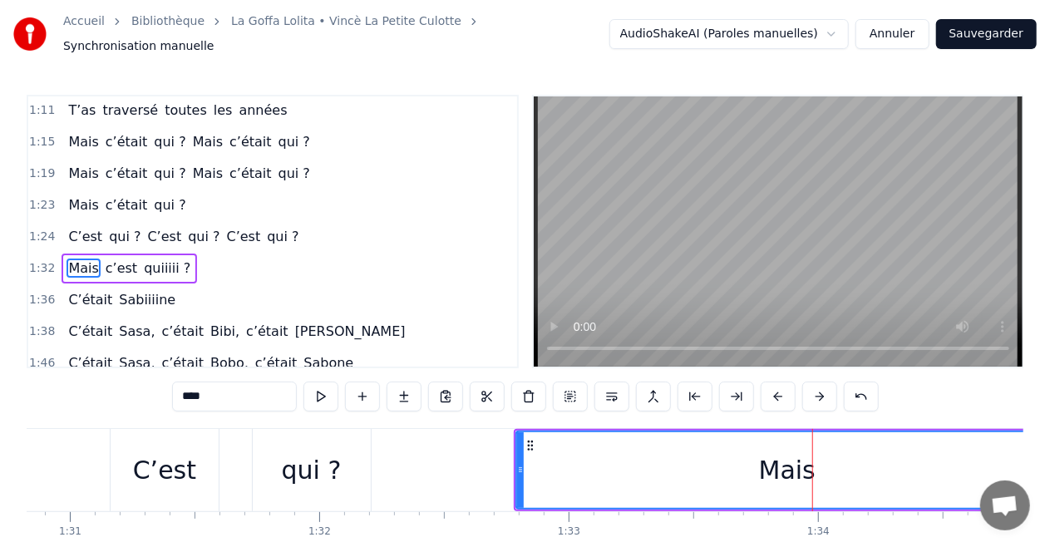
scroll to position [190, 0]
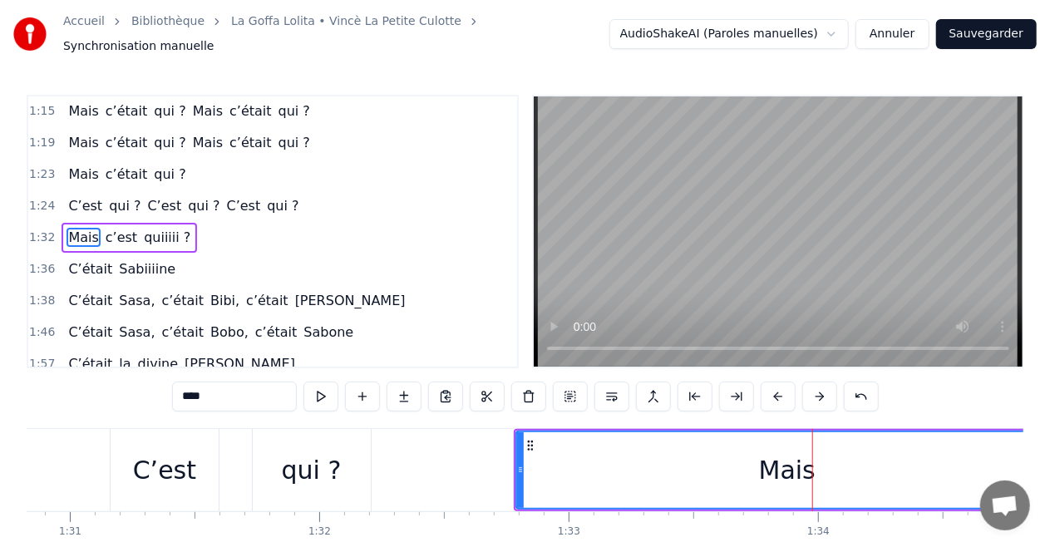
drag, startPoint x: 747, startPoint y: 420, endPoint x: 531, endPoint y: 416, distance: 216.2
click at [531, 416] on div "0:18 Tiens ce soir, on profite d’une bonne soirée 0:53 Pour fêter la cinquantai…" at bounding box center [525, 345] width 997 height 501
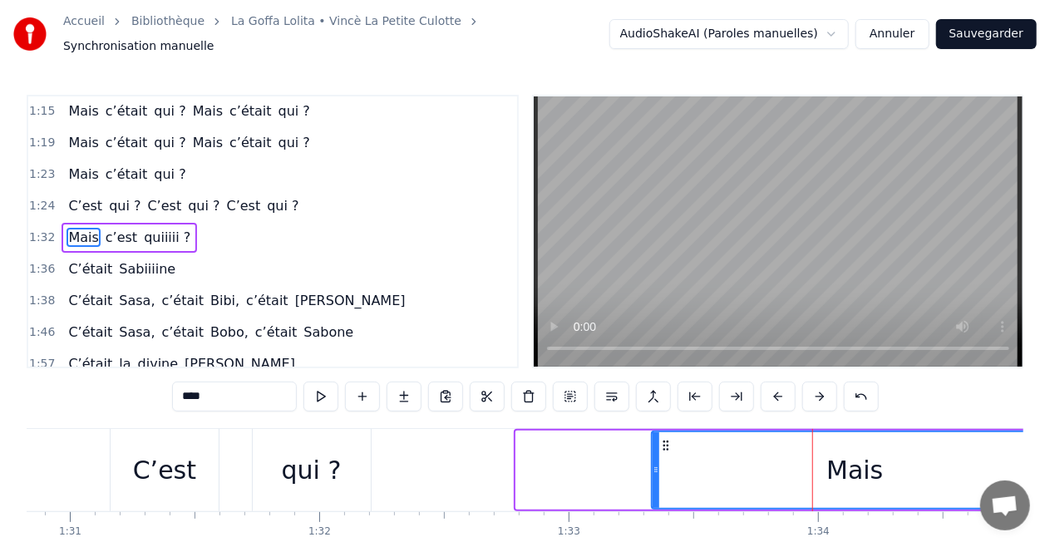
drag, startPoint x: 520, startPoint y: 460, endPoint x: 652, endPoint y: 449, distance: 131.8
click at [657, 463] on icon at bounding box center [656, 469] width 7 height 13
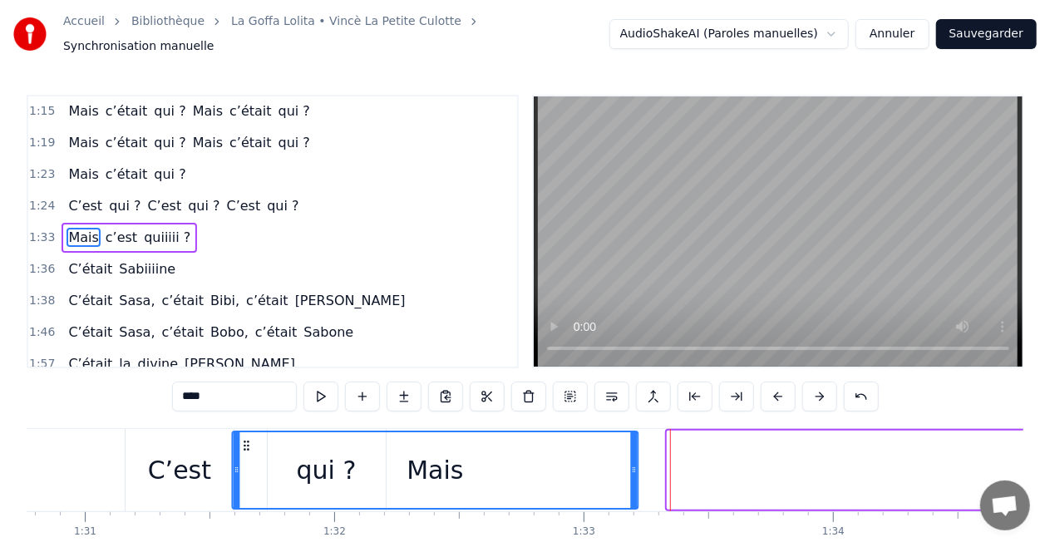
scroll to position [0, 22639]
drag, startPoint x: 668, startPoint y: 435, endPoint x: 249, endPoint y: 408, distance: 420.7
click at [249, 408] on div "0:18 Tiens ce soir, on profite d’une bonne soirée 0:53 Pour fêter la cinquantai…" at bounding box center [525, 345] width 997 height 501
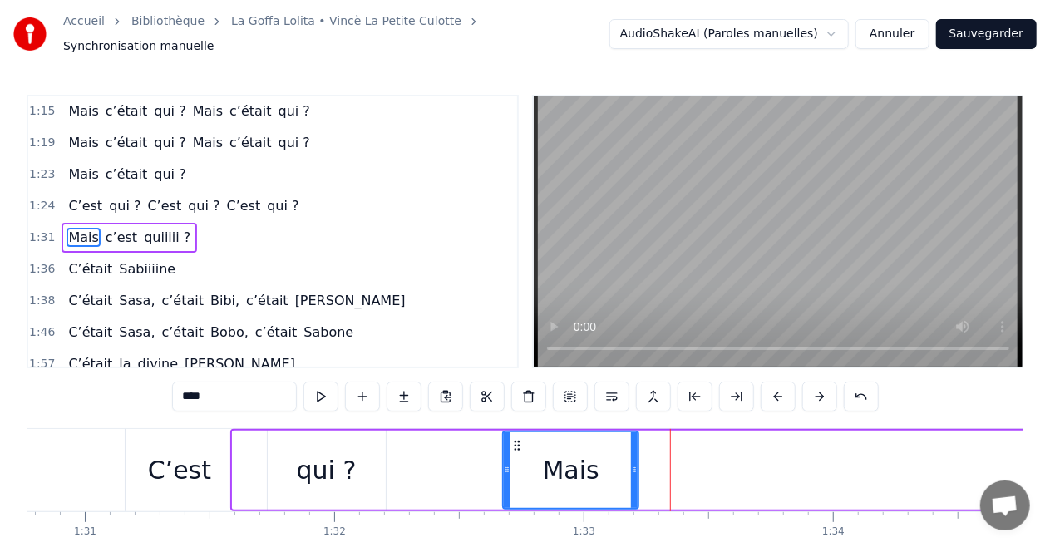
drag, startPoint x: 239, startPoint y: 459, endPoint x: 510, endPoint y: 469, distance: 271.2
click at [510, 469] on div at bounding box center [507, 470] width 7 height 76
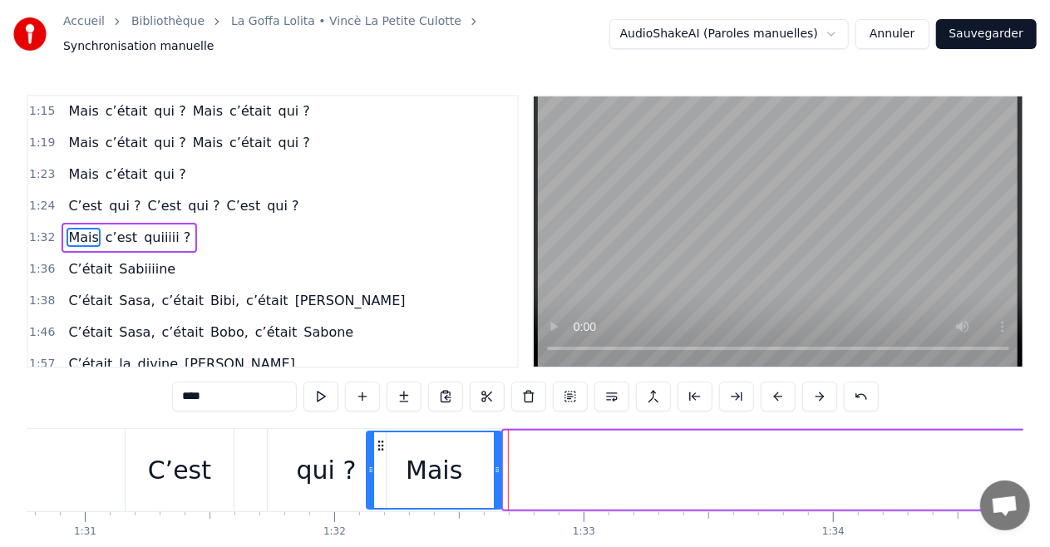
drag, startPoint x: 520, startPoint y: 438, endPoint x: 383, endPoint y: 432, distance: 137.3
click at [383, 439] on icon at bounding box center [381, 445] width 13 height 13
click at [198, 429] on div "C’est" at bounding box center [180, 470] width 108 height 82
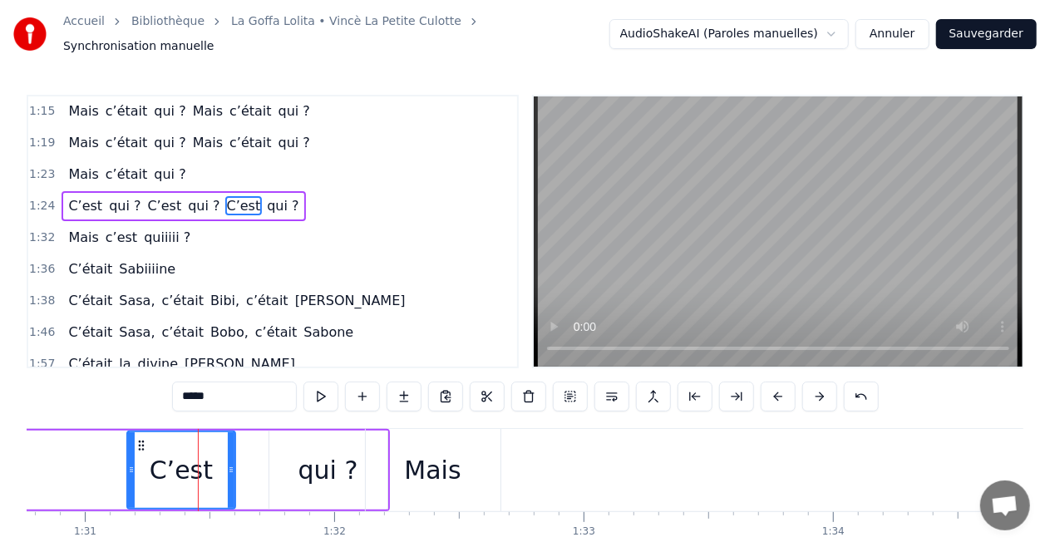
scroll to position [160, 0]
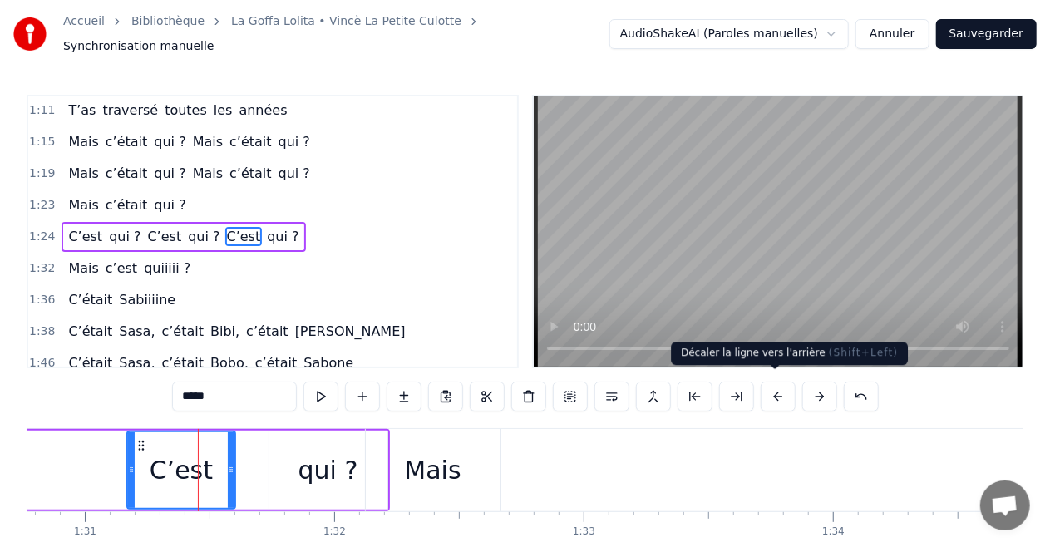
click at [772, 391] on button at bounding box center [778, 397] width 35 height 30
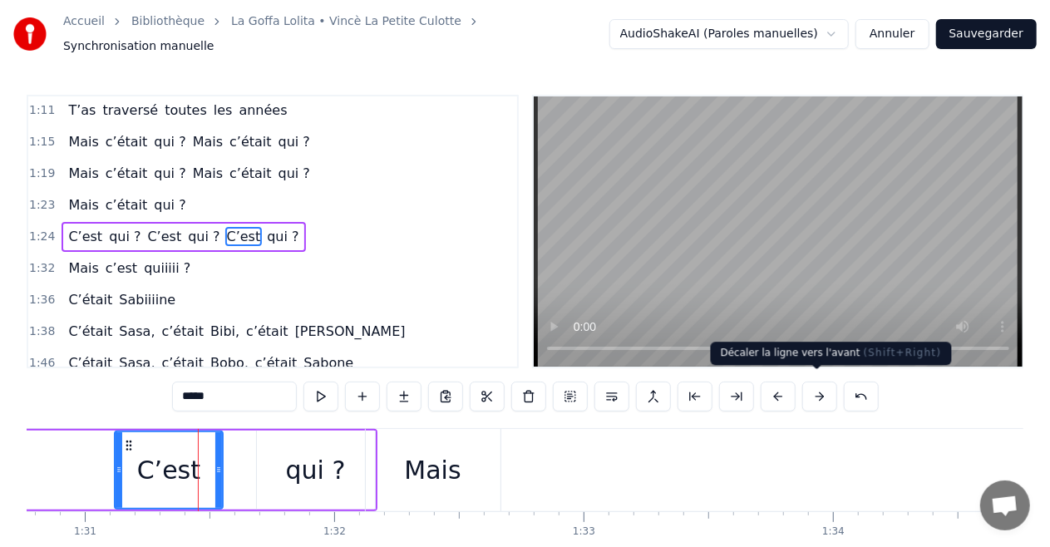
click at [816, 382] on button at bounding box center [819, 397] width 35 height 30
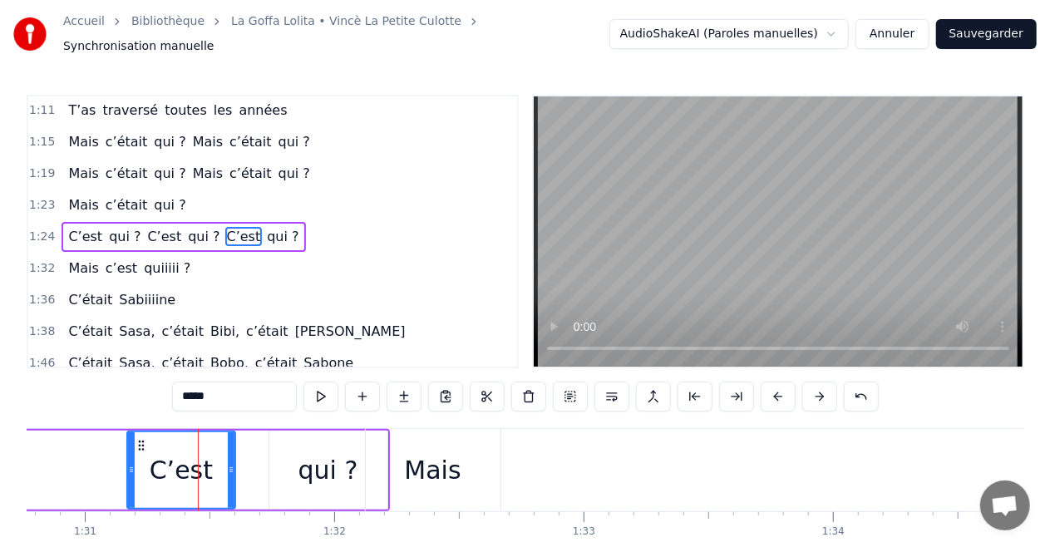
click at [106, 195] on span "c’était" at bounding box center [127, 204] width 46 height 19
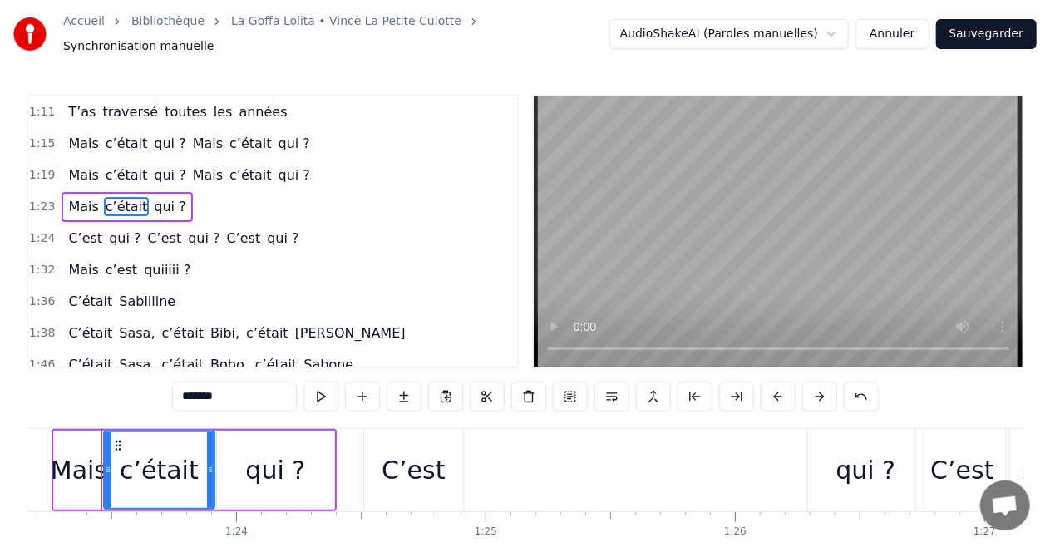
scroll to position [0, 20733]
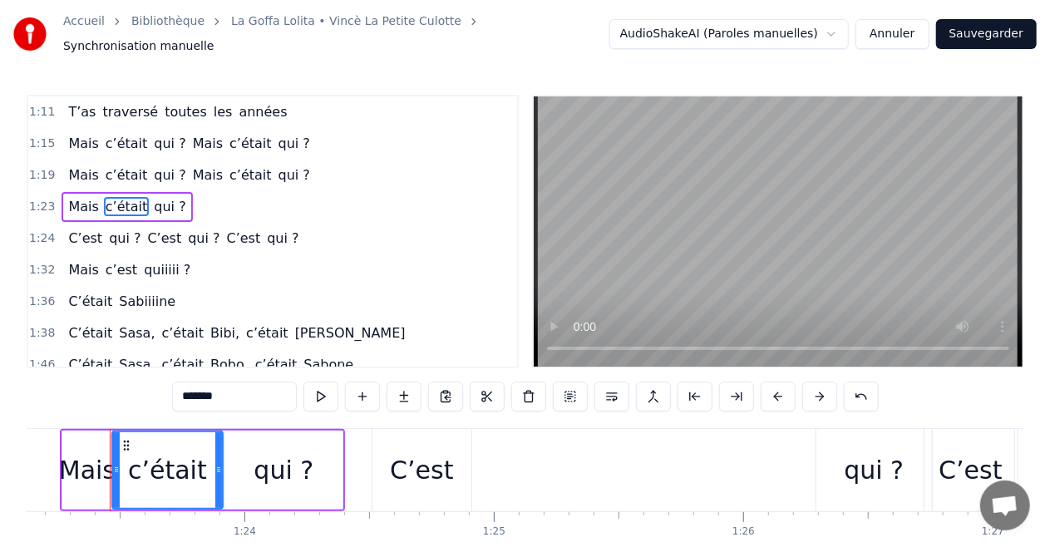
click at [152, 197] on span "qui ?" at bounding box center [169, 206] width 35 height 19
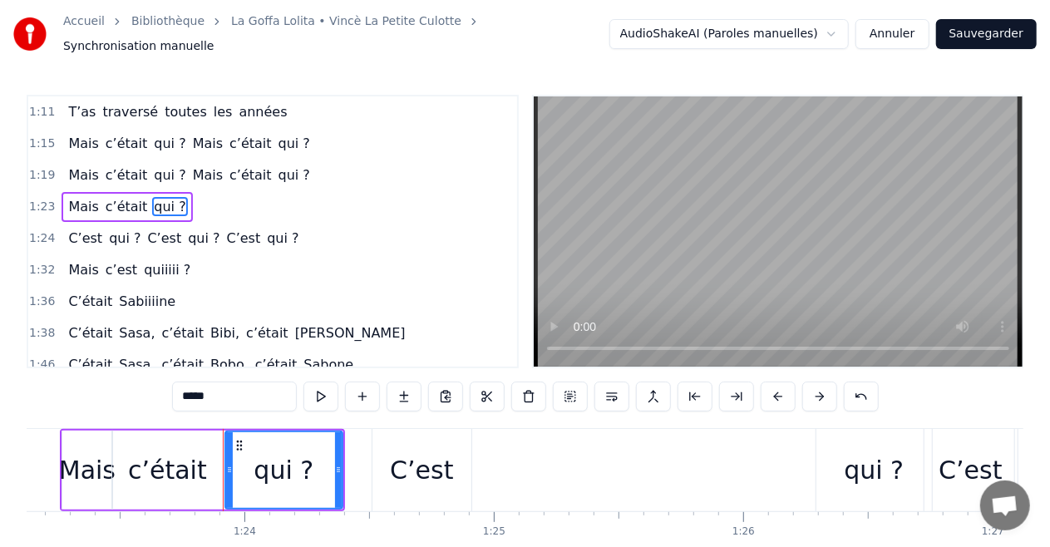
scroll to position [128, 0]
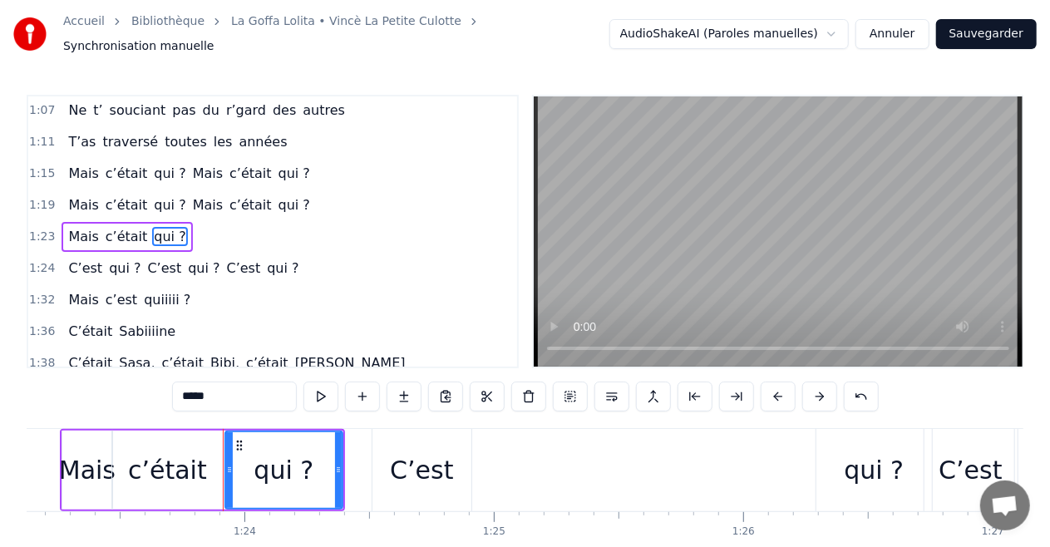
click at [78, 259] on span "C’est" at bounding box center [85, 268] width 37 height 19
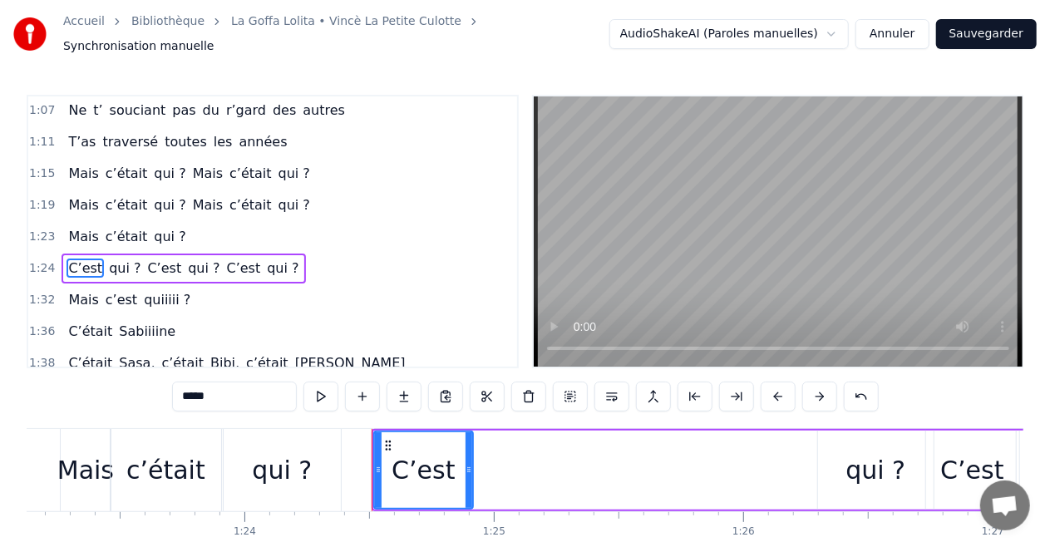
scroll to position [160, 0]
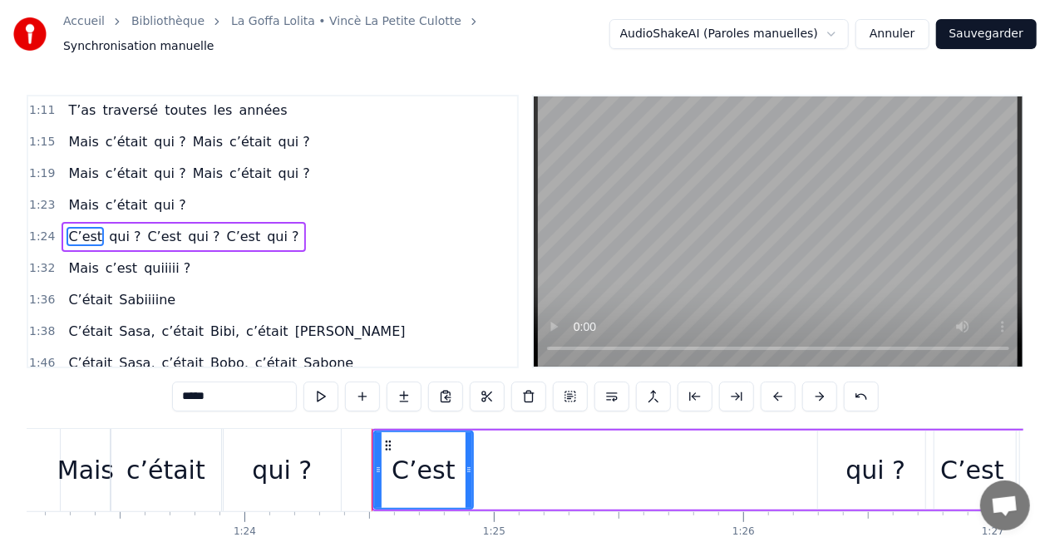
click at [873, 463] on div "qui ?" at bounding box center [876, 469] width 60 height 37
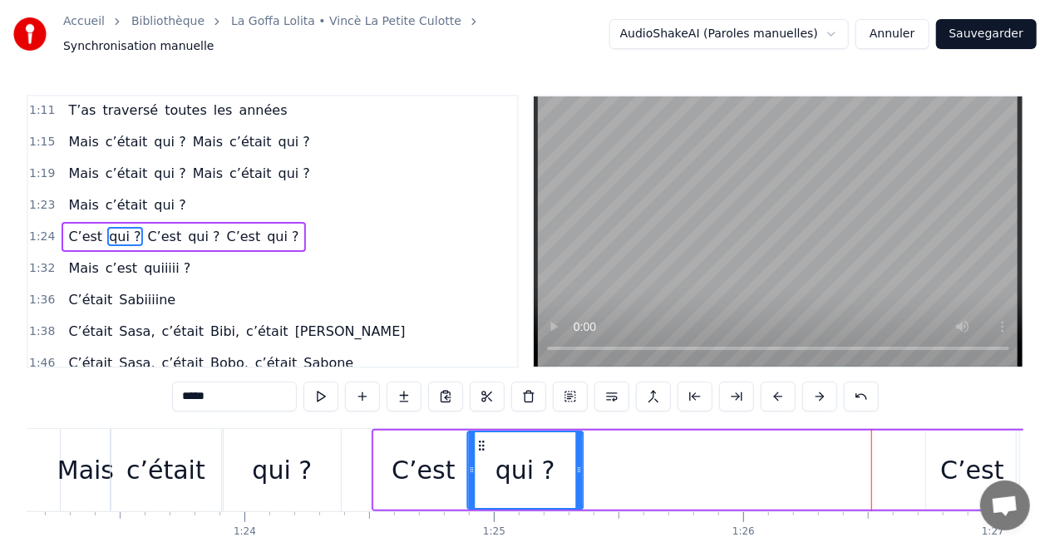
drag, startPoint x: 833, startPoint y: 436, endPoint x: 483, endPoint y: 441, distance: 350.1
click at [483, 441] on icon at bounding box center [481, 445] width 13 height 13
click at [948, 437] on div "C’est" at bounding box center [972, 470] width 93 height 79
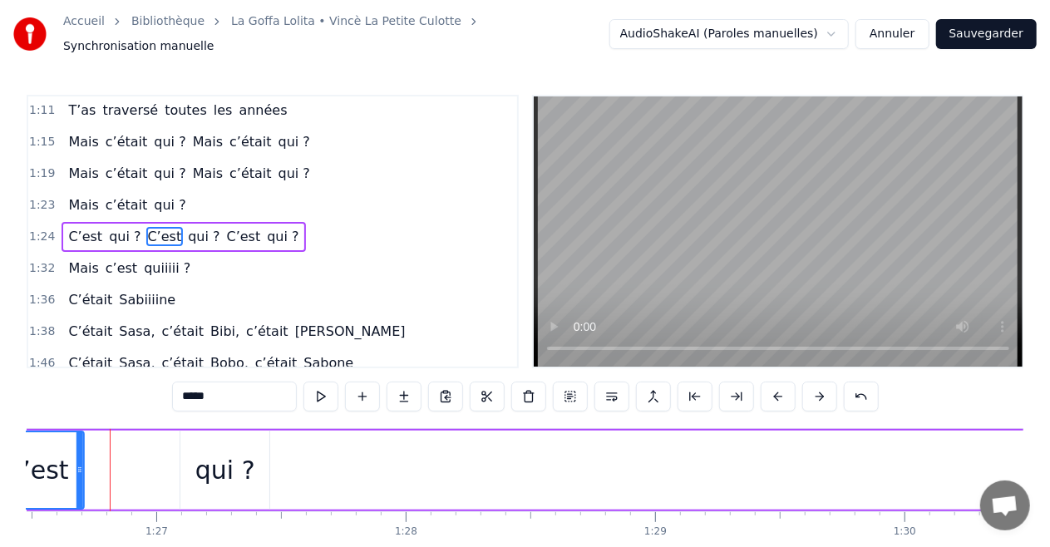
scroll to position [0, 21552]
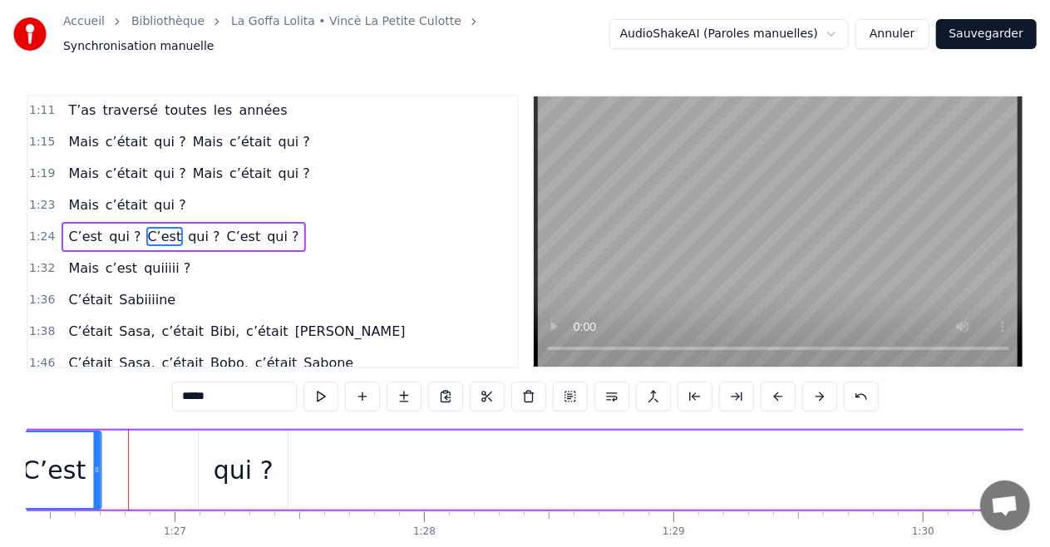
click at [22, 442] on div "Accueil Bibliothèque La Goffa Lolita • Vincè La Petite Culotte Synchronisation …" at bounding box center [525, 298] width 1050 height 596
click at [232, 451] on div "qui ?" at bounding box center [244, 469] width 60 height 37
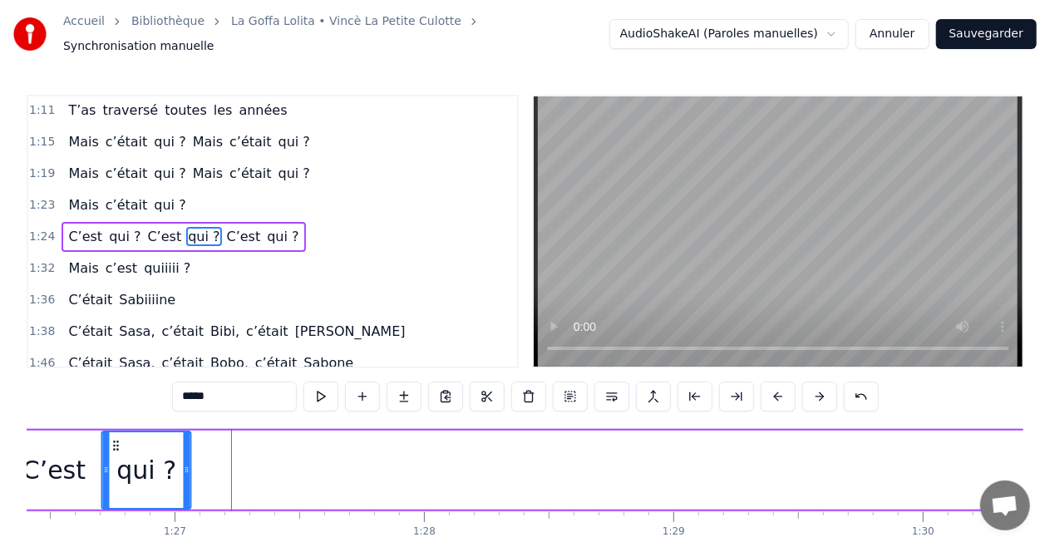
drag, startPoint x: 108, startPoint y: 439, endPoint x: 117, endPoint y: 444, distance: 10.4
click at [117, 442] on icon at bounding box center [116, 445] width 13 height 13
click at [153, 227] on span "C’est" at bounding box center [164, 236] width 37 height 19
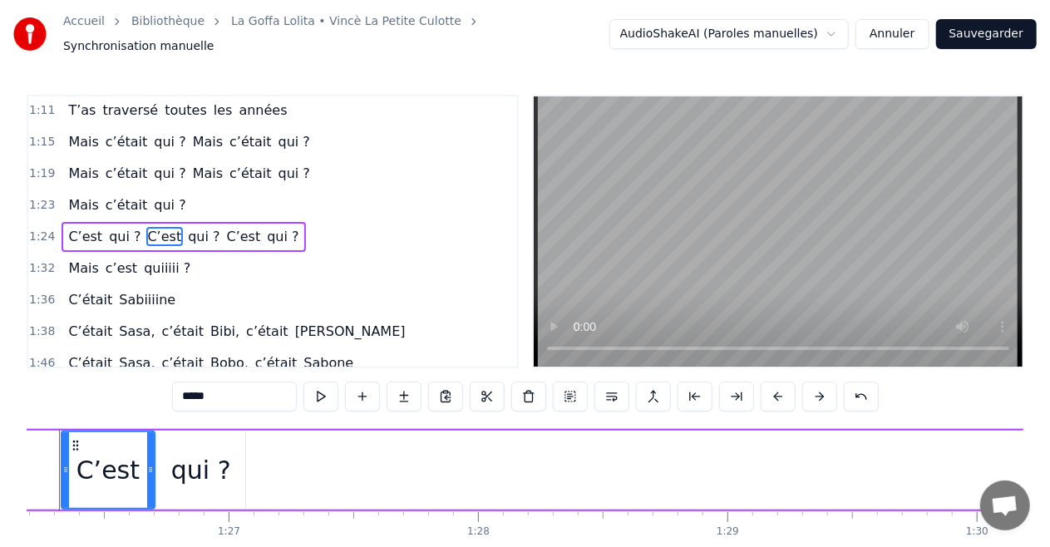
scroll to position [0, 21447]
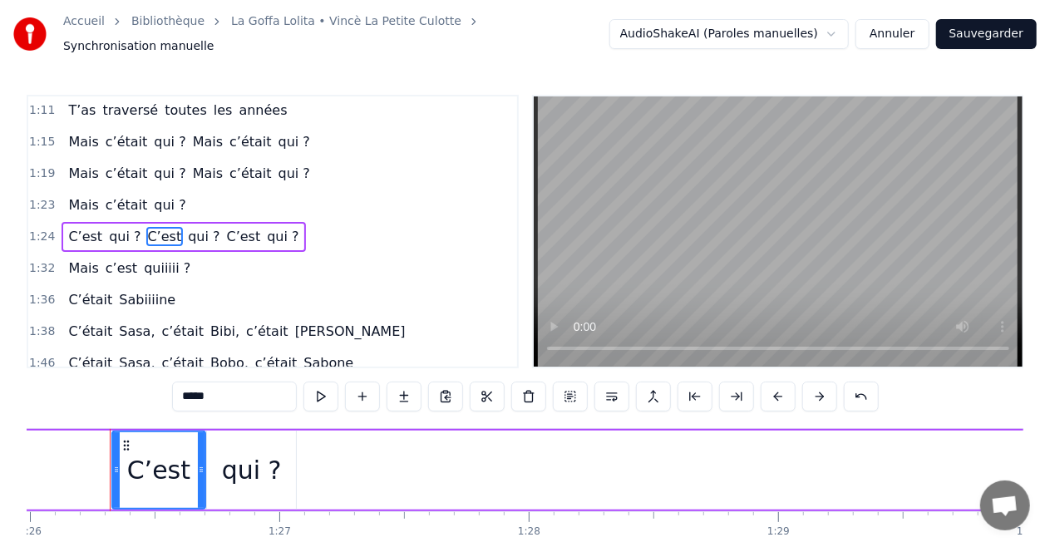
click at [108, 227] on span "qui ?" at bounding box center [124, 236] width 35 height 19
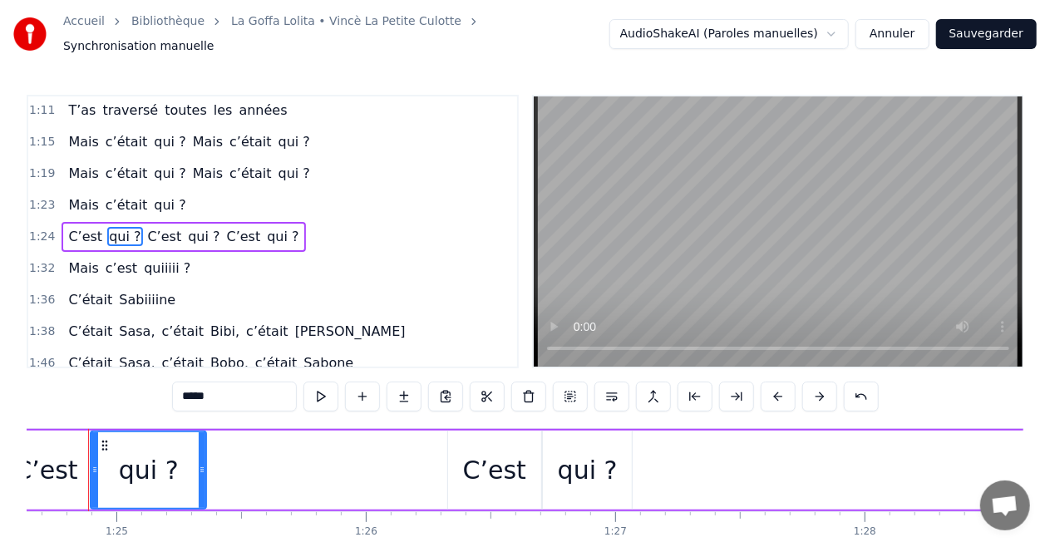
scroll to position [0, 21089]
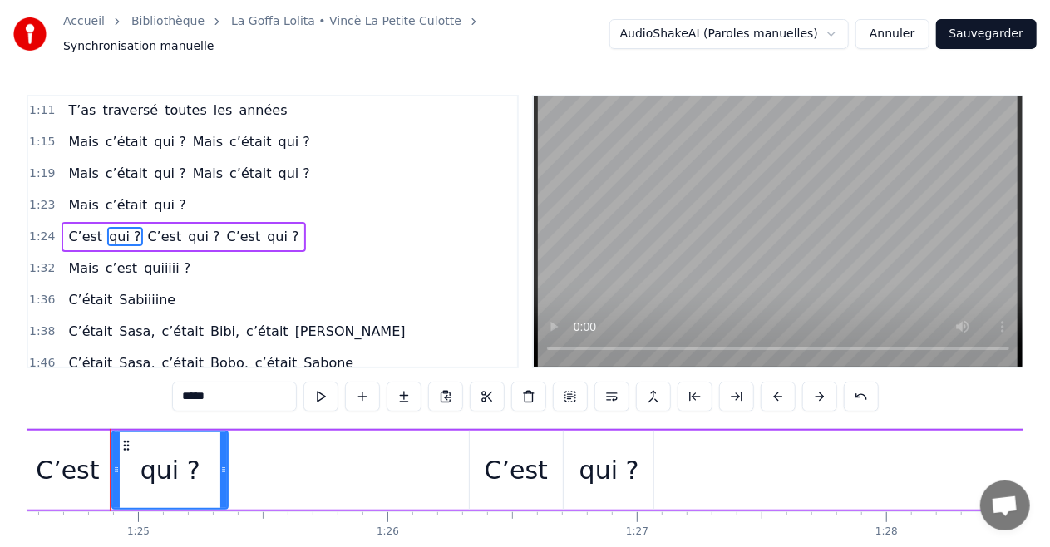
click at [496, 451] on div "C’est" at bounding box center [516, 469] width 63 height 37
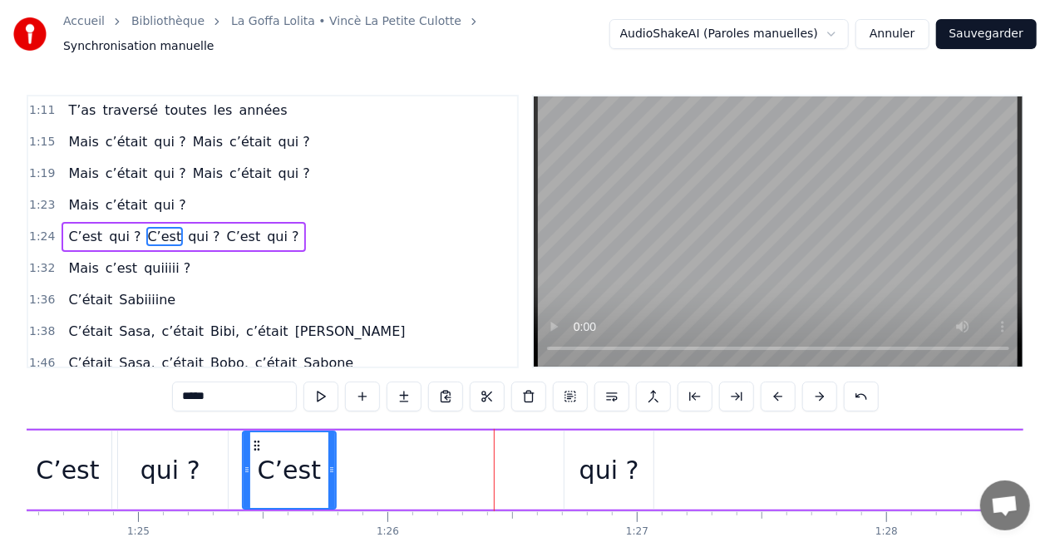
drag, startPoint x: 486, startPoint y: 433, endPoint x: 259, endPoint y: 441, distance: 227.1
click at [259, 441] on icon at bounding box center [256, 445] width 13 height 13
click at [582, 441] on div "qui ?" at bounding box center [609, 470] width 89 height 79
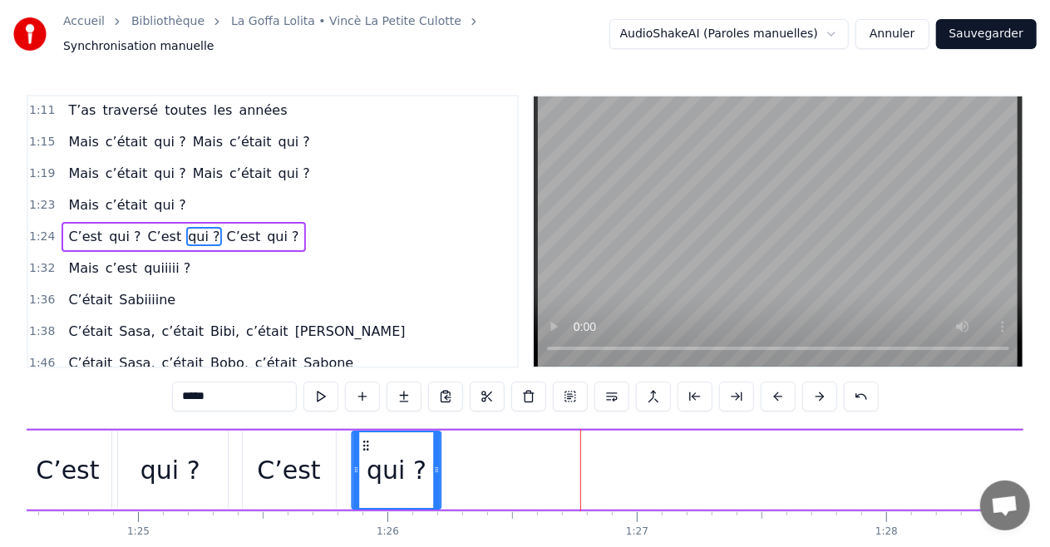
drag, startPoint x: 577, startPoint y: 436, endPoint x: 364, endPoint y: 436, distance: 212.8
click at [364, 445] on circle at bounding box center [364, 445] width 1 height 1
click at [225, 227] on span "C’est" at bounding box center [243, 236] width 37 height 19
type input "*****"
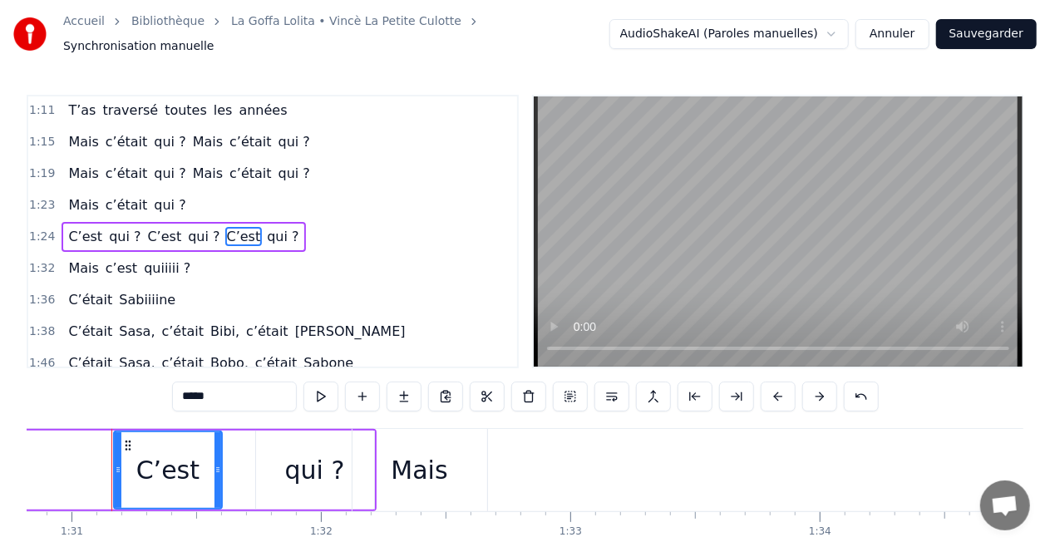
scroll to position [0, 22654]
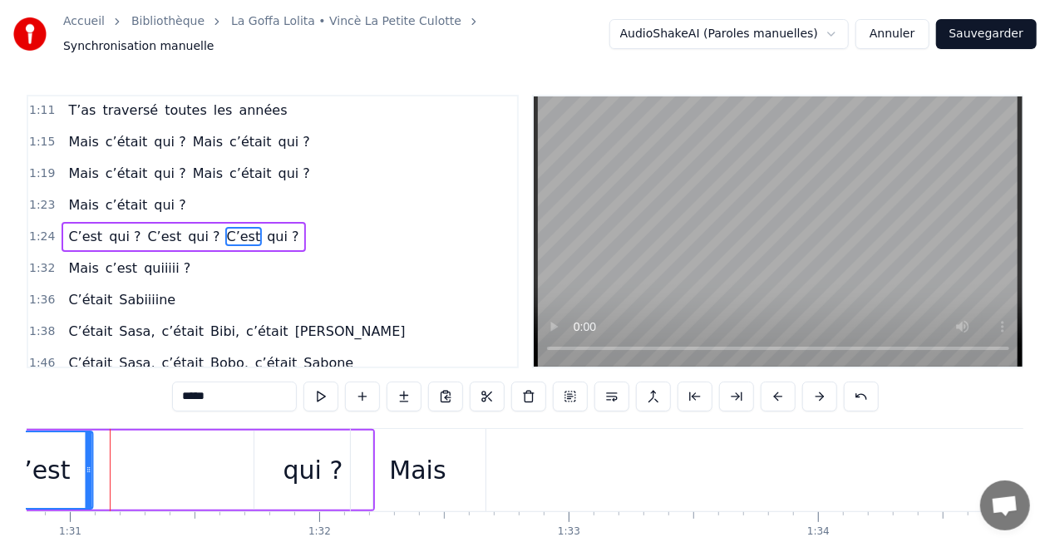
drag, startPoint x: 127, startPoint y: 436, endPoint x: 0, endPoint y: 439, distance: 127.2
click at [0, 439] on div "Accueil Bibliothèque La Goffa Lolita • Vincè La Petite Culotte Synchronisation …" at bounding box center [525, 298] width 1050 height 596
click at [427, 158] on div "1:19 Mais c’était qui ? Mais c’était qui ?" at bounding box center [272, 174] width 489 height 32
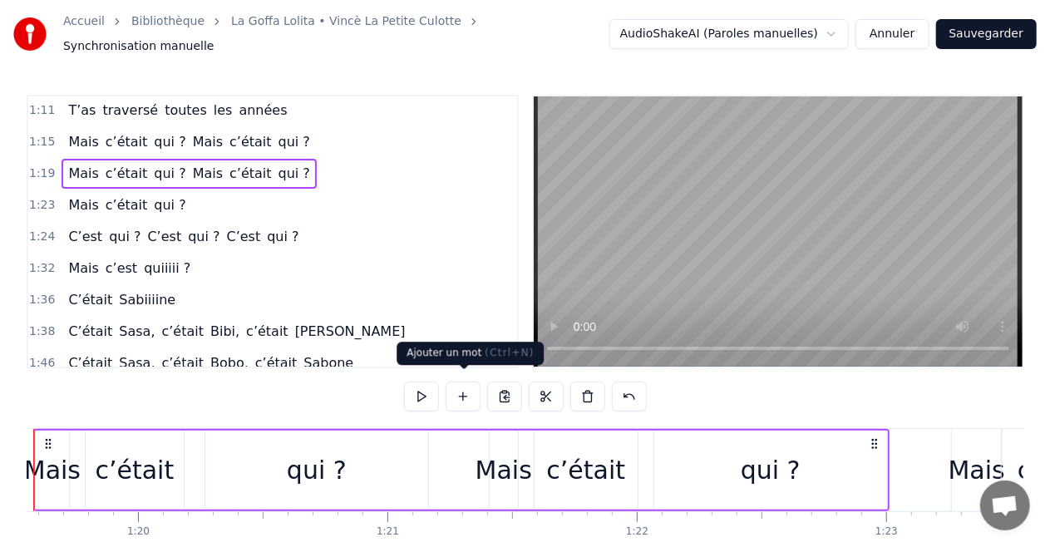
scroll to position [0, 19766]
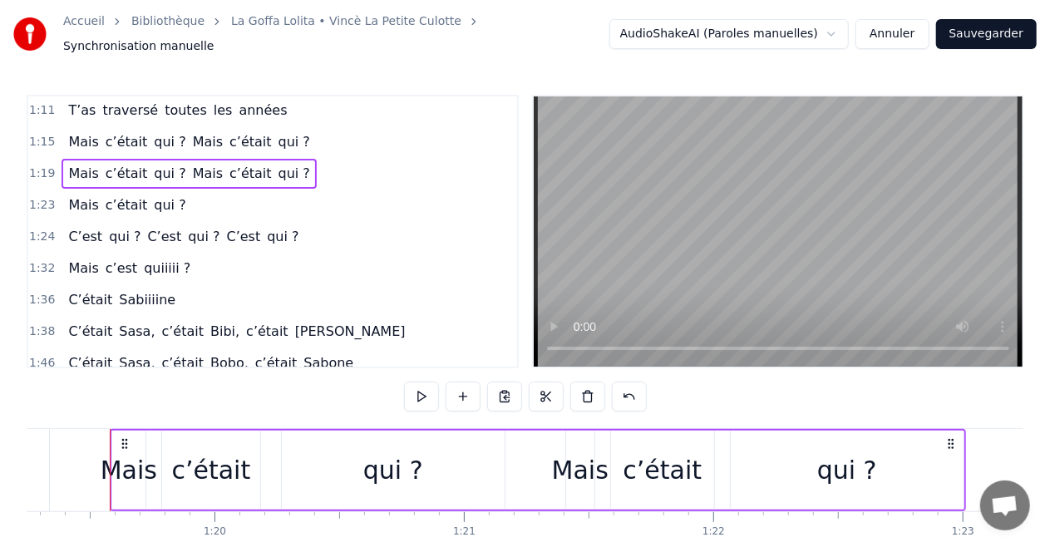
click at [220, 463] on div "c’était" at bounding box center [211, 469] width 79 height 37
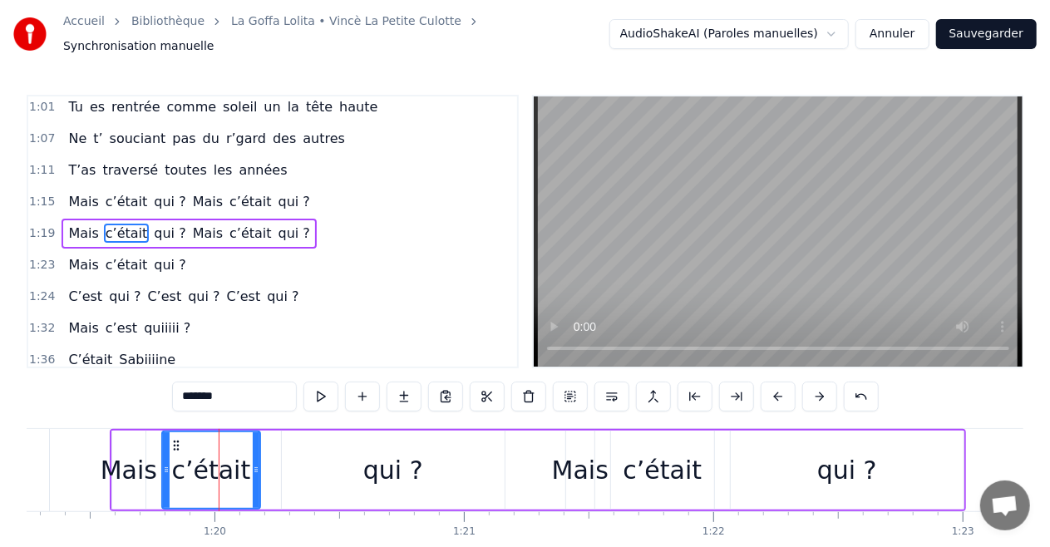
scroll to position [97, 0]
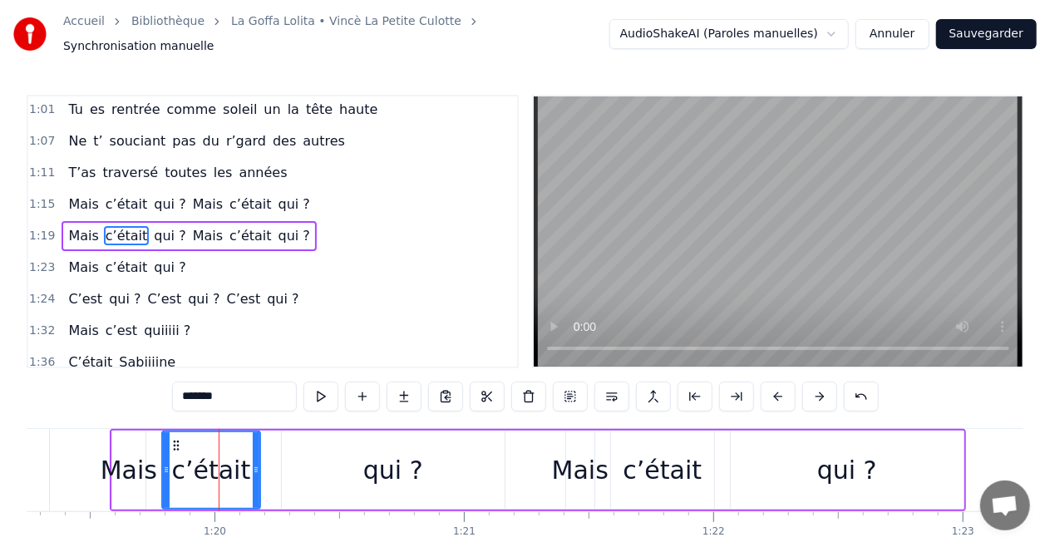
click at [359, 284] on div "1:24 C’est qui ? C’est qui ? C’est qui ?" at bounding box center [272, 300] width 489 height 32
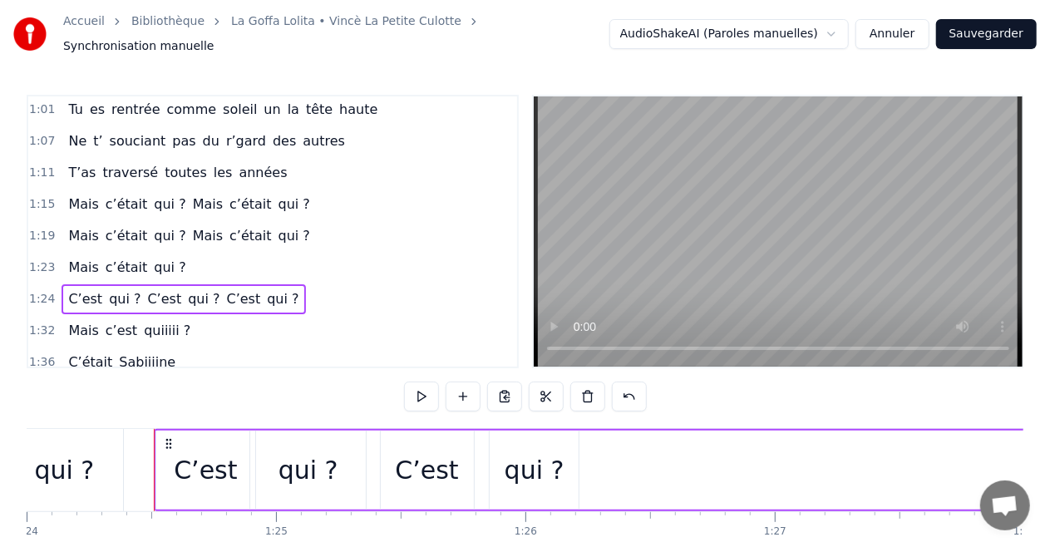
scroll to position [0, 20995]
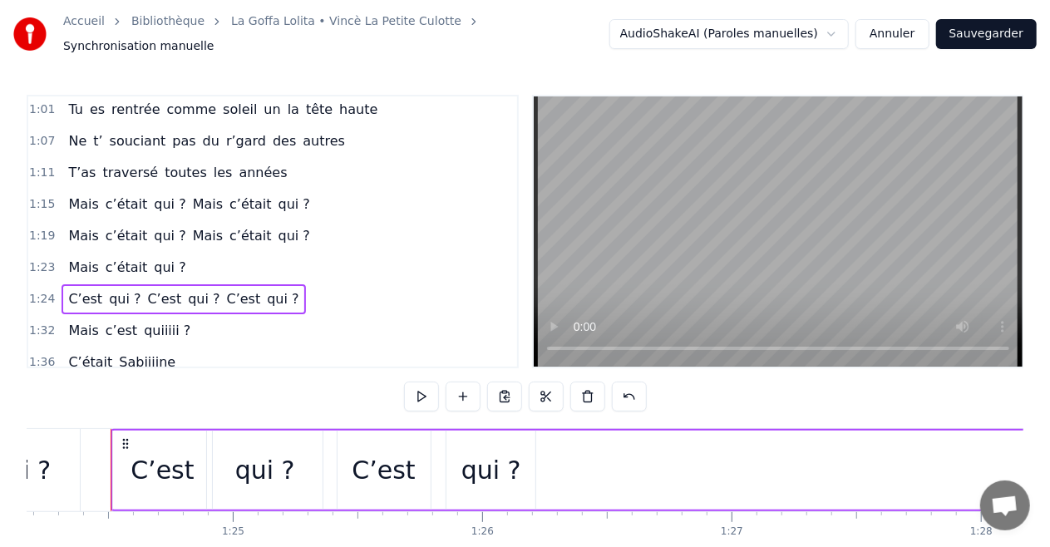
drag, startPoint x: 188, startPoint y: 532, endPoint x: 354, endPoint y: 535, distance: 166.3
click at [354, 535] on div "Tiens ce soir, on profite d’une bonne soirée Pour fêter la cinquantaine Qui vie…" at bounding box center [525, 490] width 997 height 125
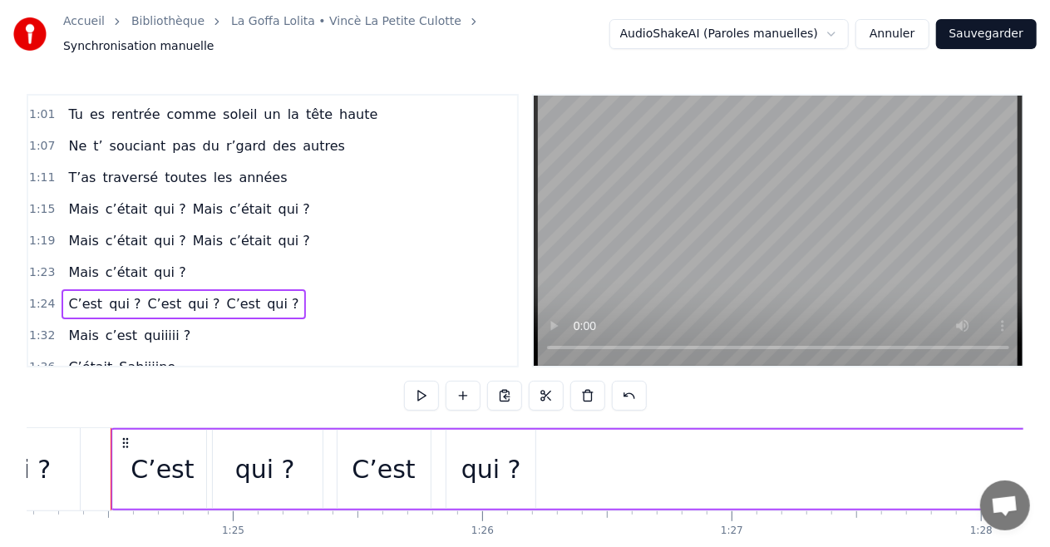
scroll to position [0, 0]
drag, startPoint x: 382, startPoint y: 534, endPoint x: 717, endPoint y: 554, distance: 334.8
click at [717, 546] on html "Accueil Bibliothèque La Goffa Lolita • Vincè La Petite Culotte Synchronisation …" at bounding box center [525, 311] width 1050 height 623
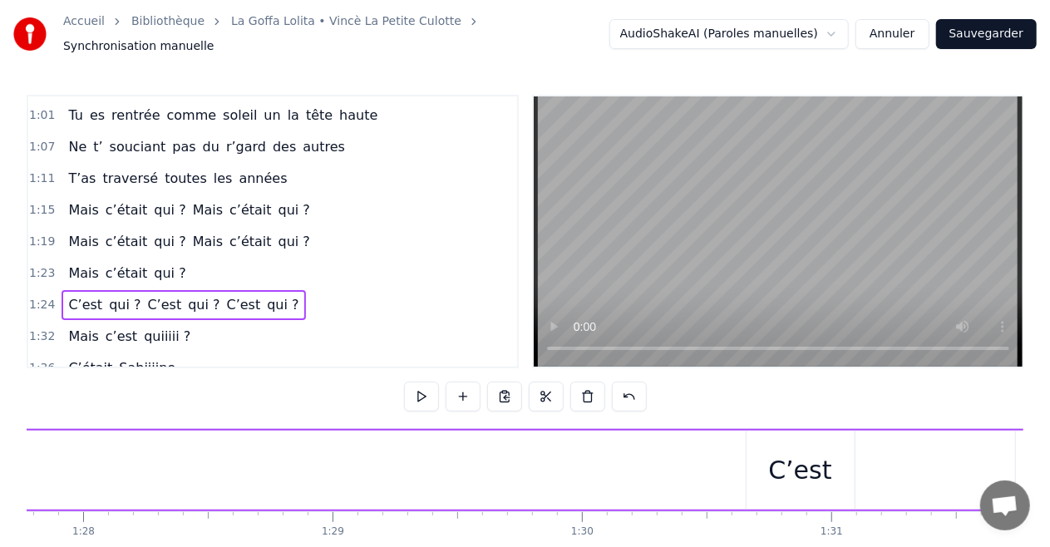
scroll to position [0, 21992]
click at [674, 451] on div "C’est" at bounding box center [699, 469] width 63 height 37
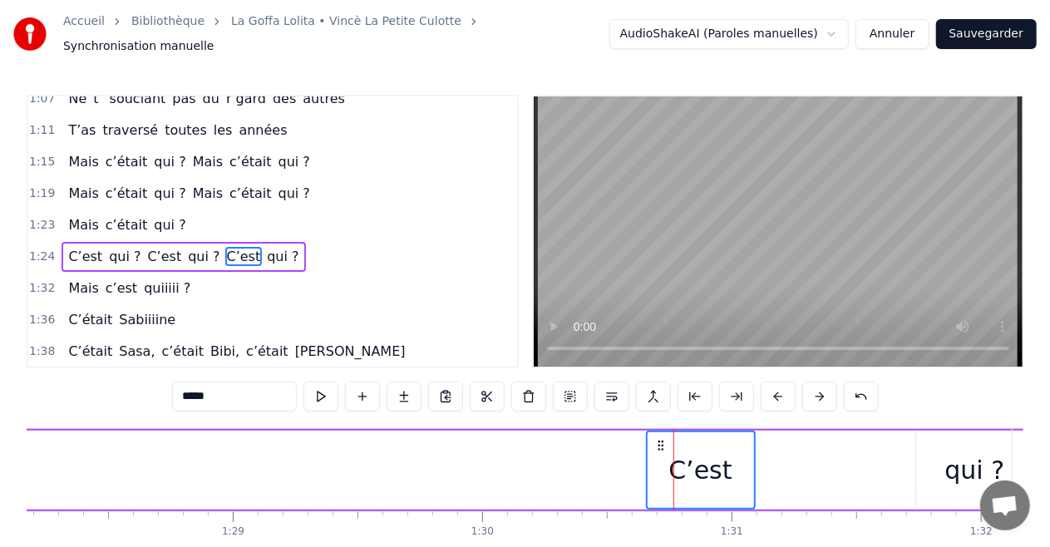
scroll to position [160, 0]
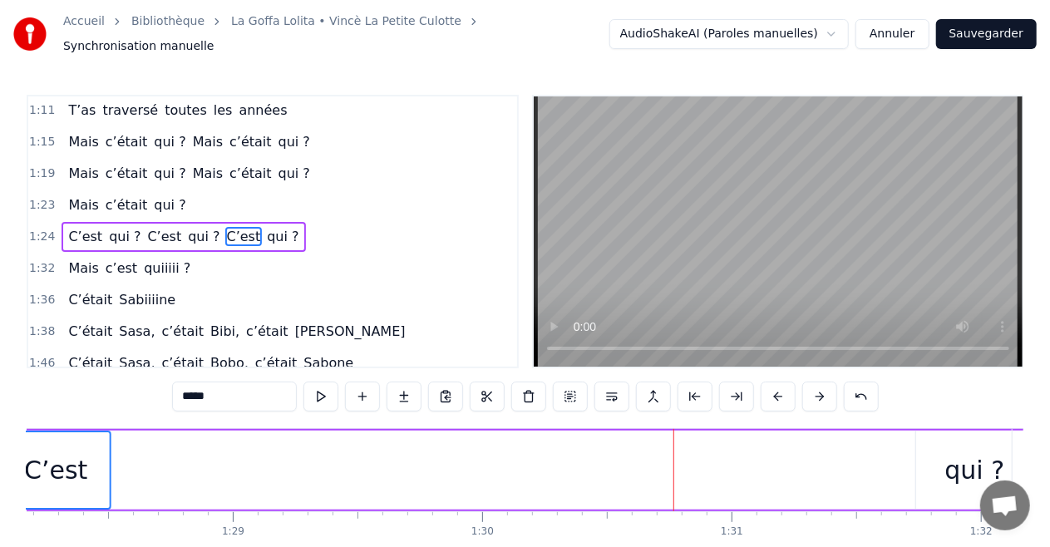
drag, startPoint x: 453, startPoint y: 439, endPoint x: 13, endPoint y: 441, distance: 439.8
click at [13, 441] on div "Accueil Bibliothèque La Goffa Lolita • Vincè La Petite Culotte Synchronisation …" at bounding box center [525, 298] width 1050 height 596
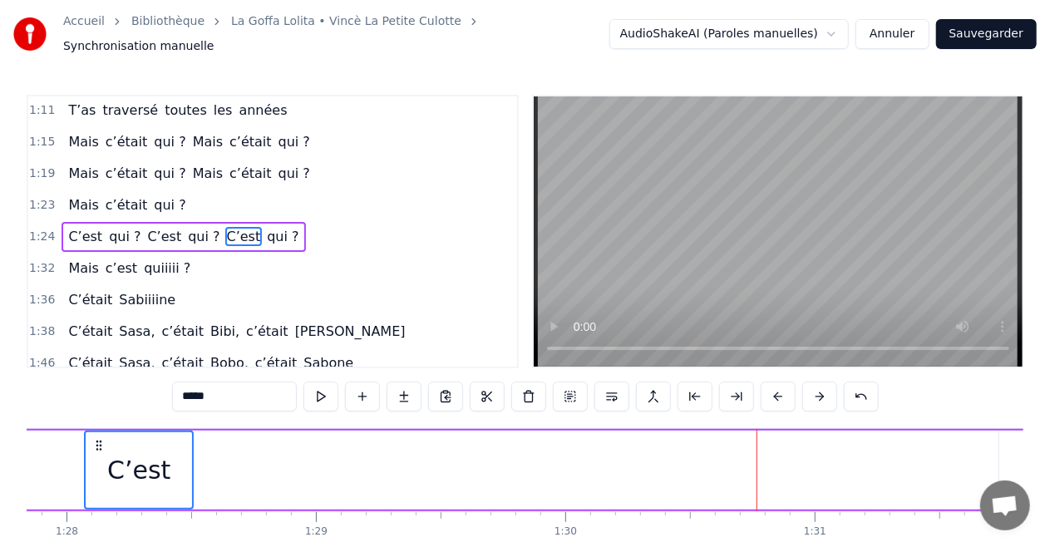
scroll to position [0, 21577]
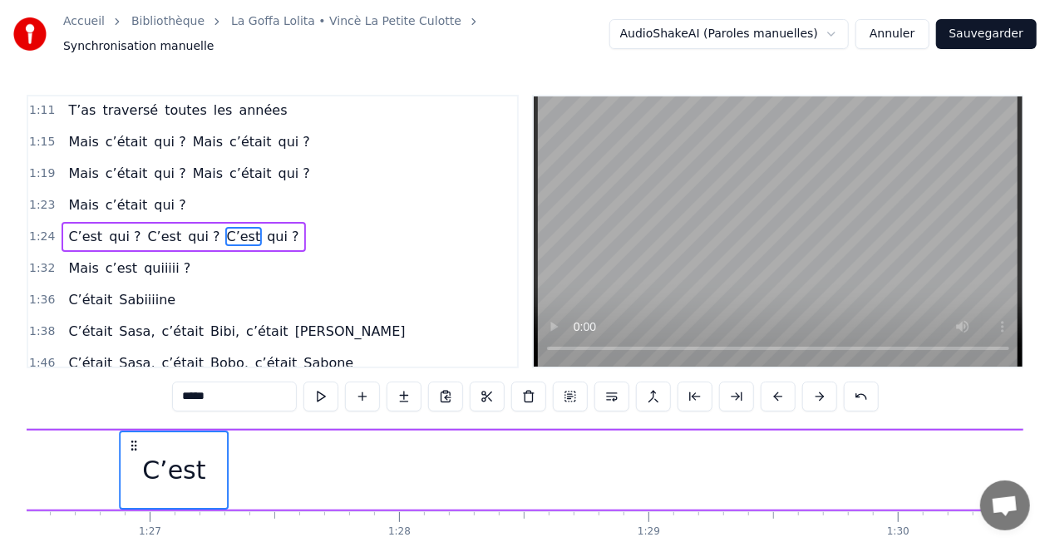
drag, startPoint x: 432, startPoint y: 437, endPoint x: 111, endPoint y: 442, distance: 321.8
click at [127, 442] on icon at bounding box center [133, 445] width 13 height 13
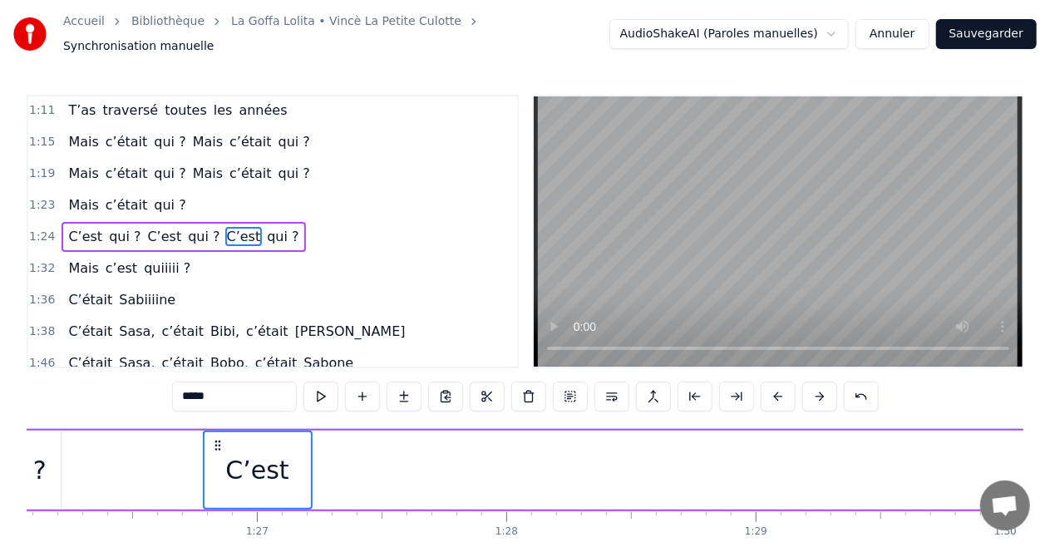
scroll to position [0, 21327]
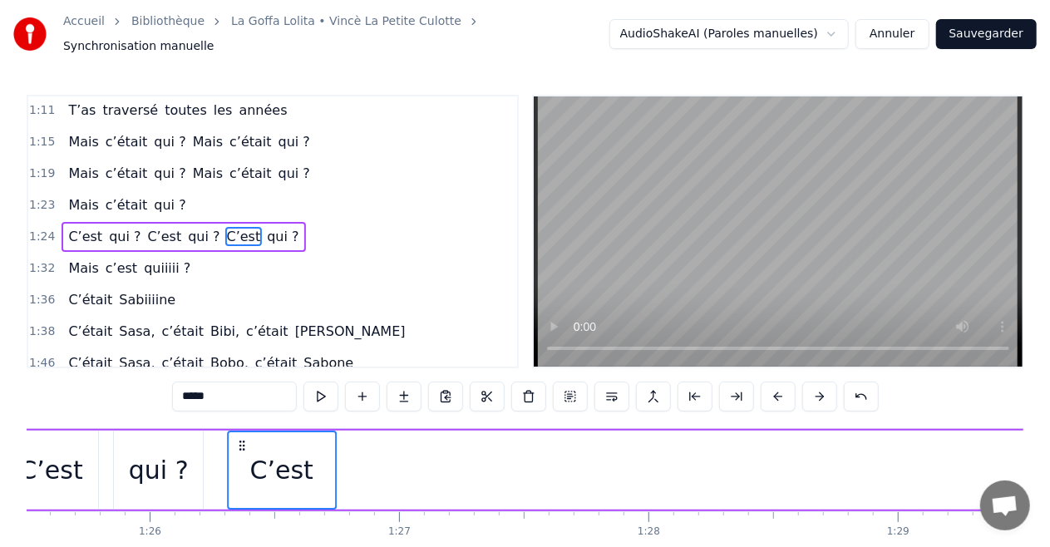
drag, startPoint x: 330, startPoint y: 434, endPoint x: 243, endPoint y: 436, distance: 87.3
click at [243, 439] on icon at bounding box center [241, 445] width 13 height 13
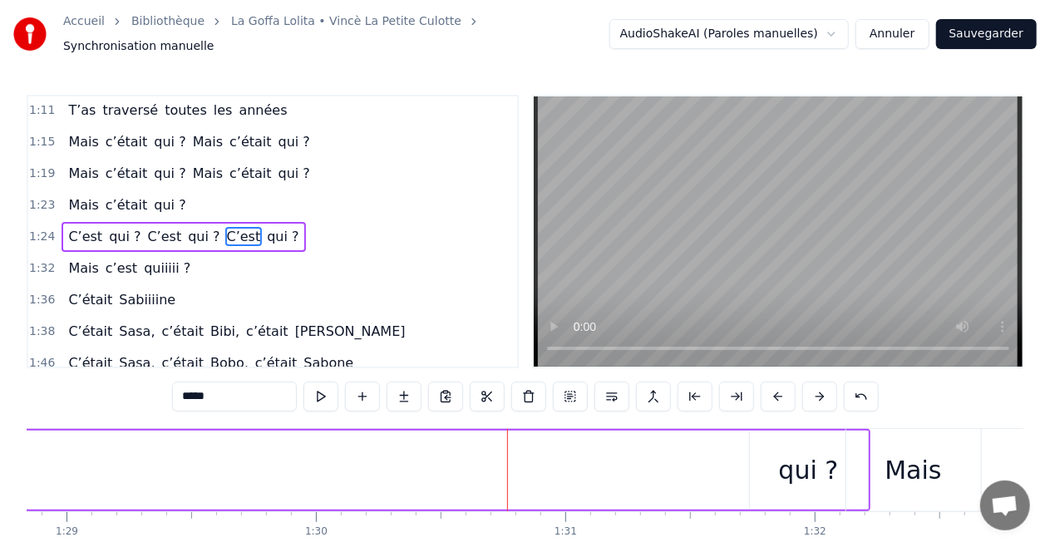
scroll to position [0, 22242]
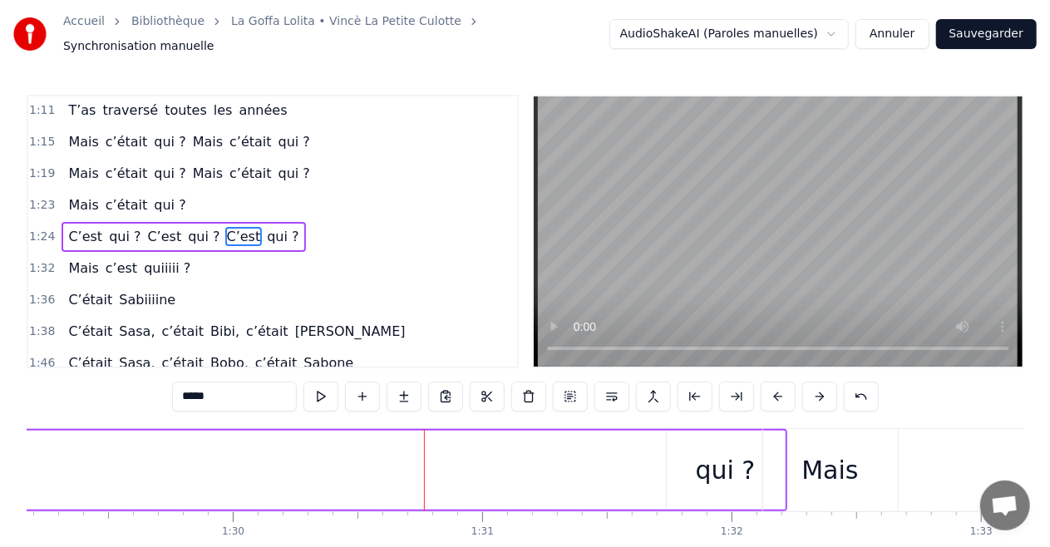
click at [710, 456] on div "qui ?" at bounding box center [726, 469] width 60 height 37
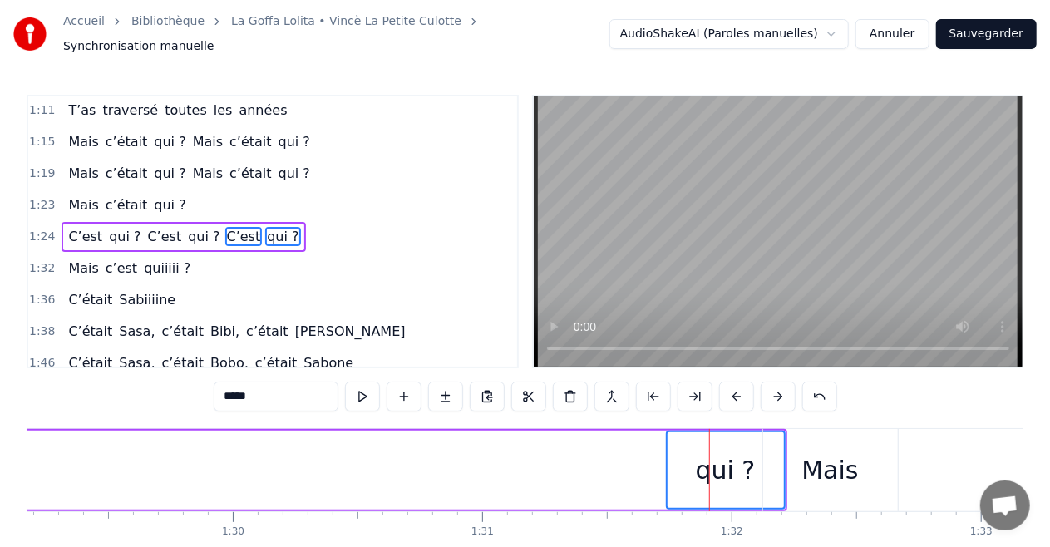
click at [679, 436] on div "qui ?" at bounding box center [726, 470] width 116 height 76
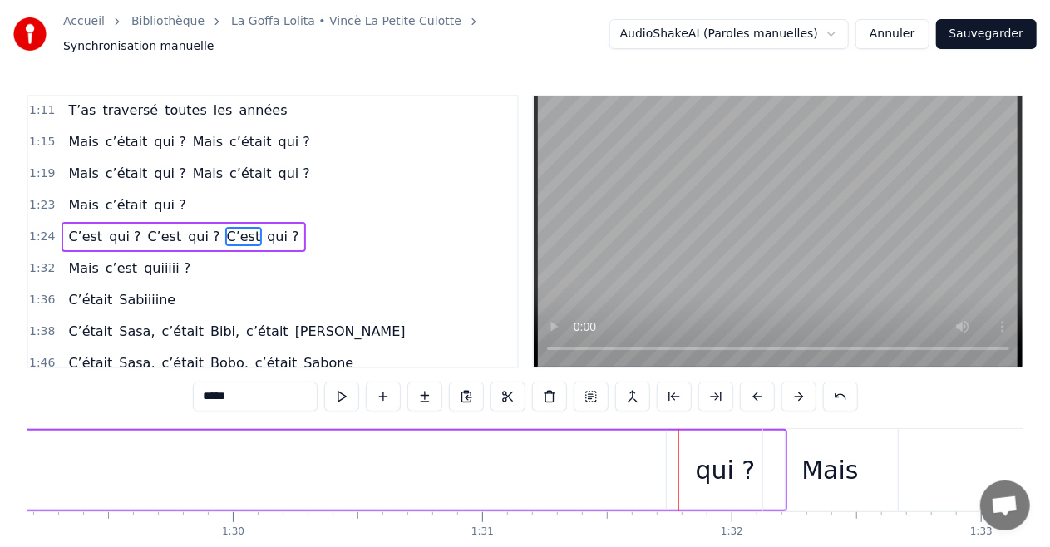
click at [706, 431] on div "qui ?" at bounding box center [726, 470] width 118 height 79
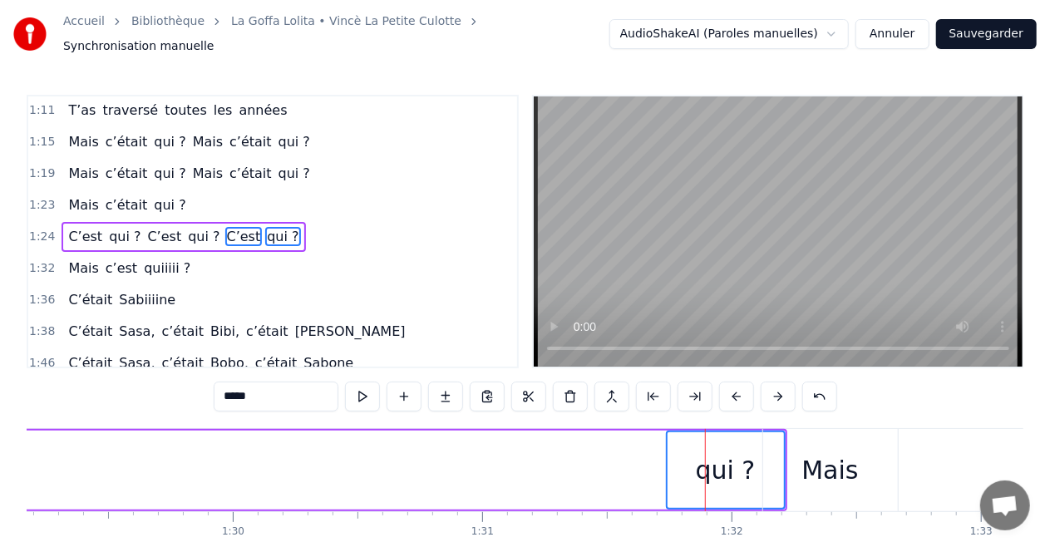
click at [671, 432] on div "qui ?" at bounding box center [726, 470] width 116 height 76
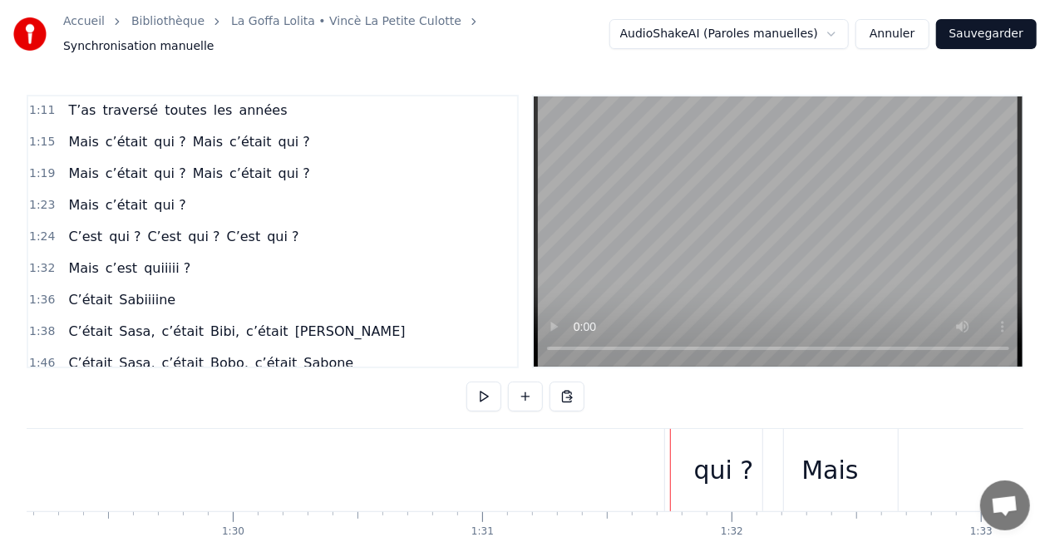
click at [692, 436] on div "qui ?" at bounding box center [724, 470] width 118 height 82
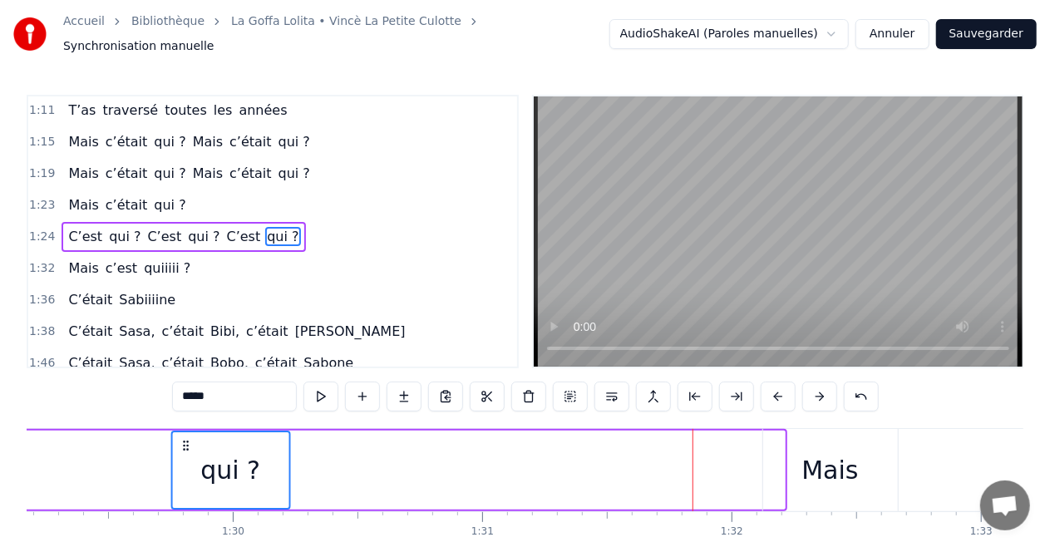
drag, startPoint x: 682, startPoint y: 435, endPoint x: 147, endPoint y: 445, distance: 534.7
click at [172, 445] on div "qui ?" at bounding box center [230, 470] width 116 height 76
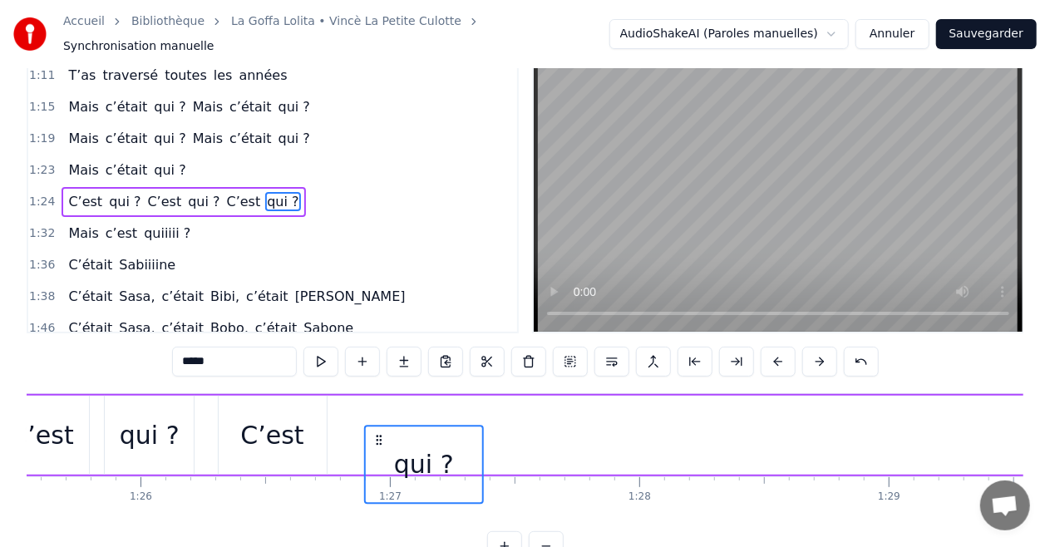
scroll to position [40, 0]
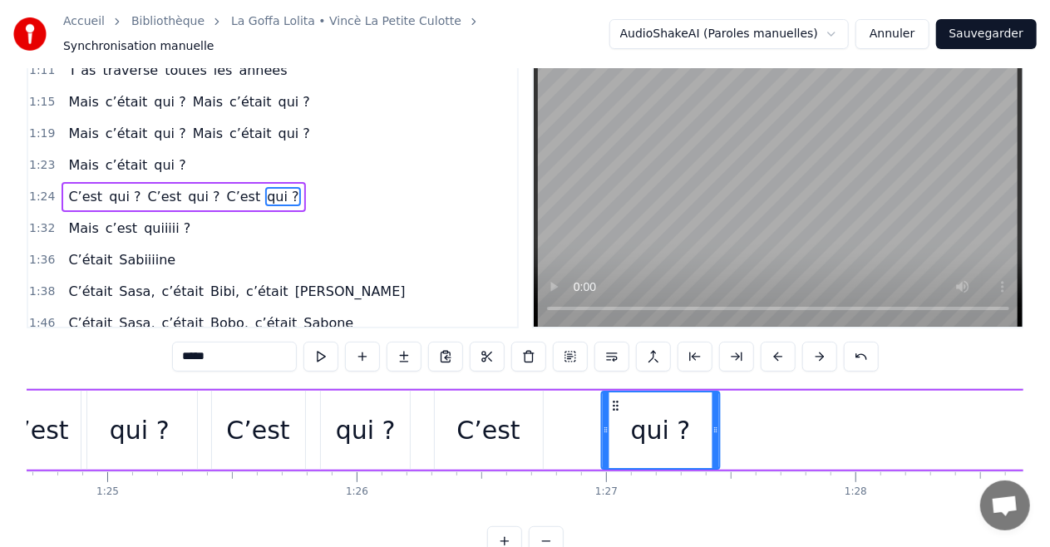
drag, startPoint x: 341, startPoint y: 429, endPoint x: 186, endPoint y: 389, distance: 159.7
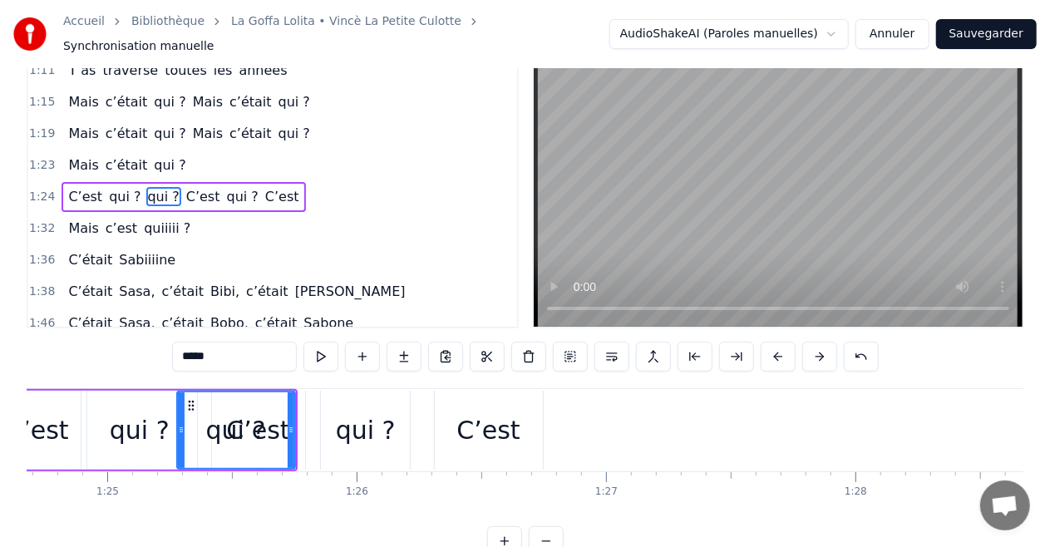
scroll to position [0, 21120]
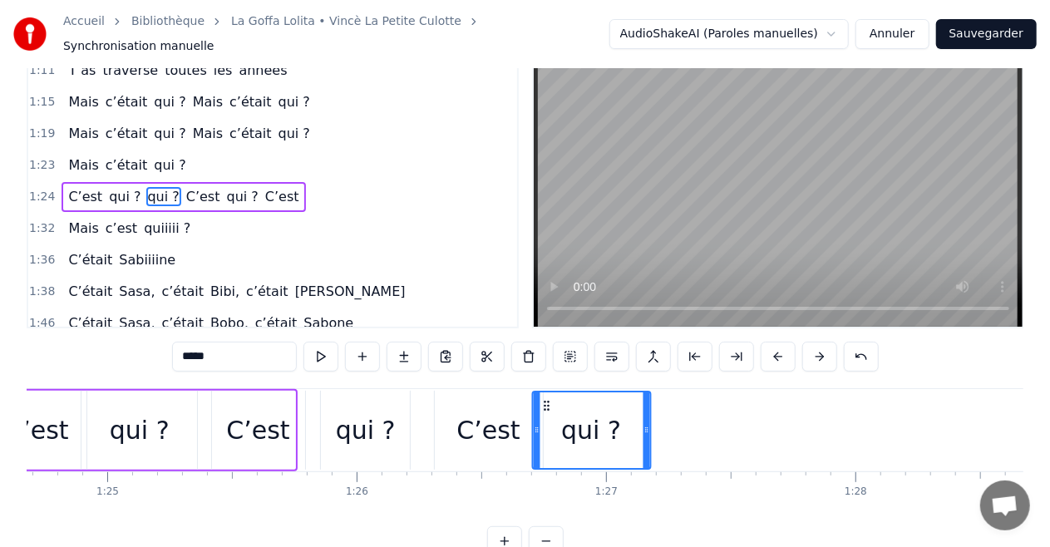
drag, startPoint x: 190, startPoint y: 397, endPoint x: 545, endPoint y: 408, distance: 355.2
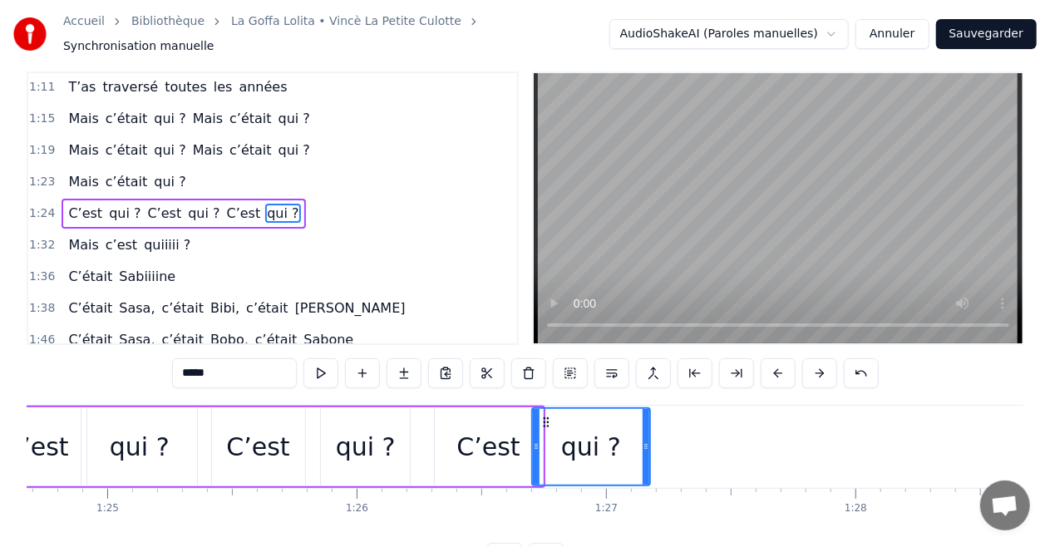
scroll to position [0, 0]
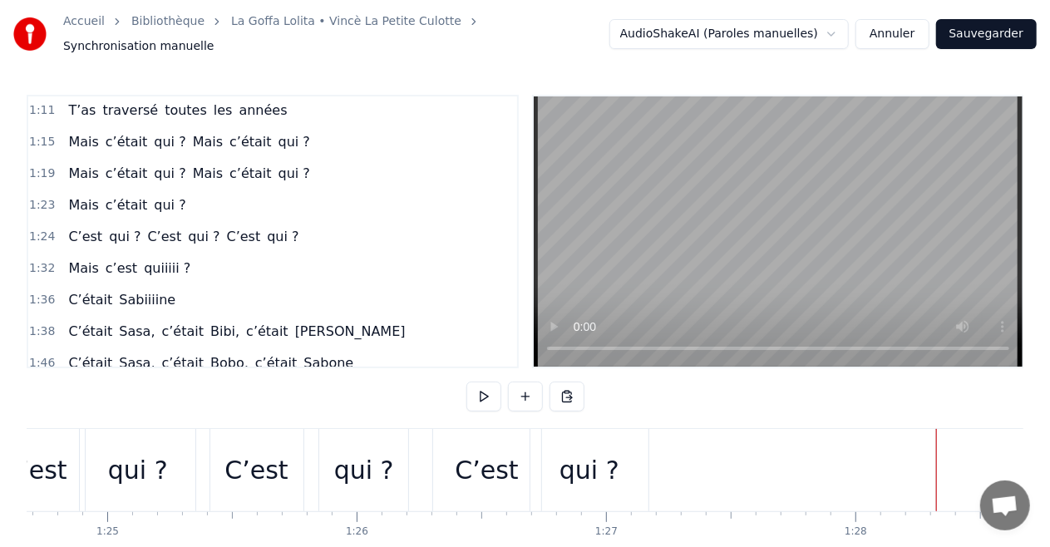
click at [893, 385] on div "0:18 Tiens ce soir, on profite d’une bonne soirée 0:53 Pour fêter la cinquantai…" at bounding box center [525, 345] width 997 height 501
click at [944, 388] on div "0:18 Tiens ce soir, on profite d’une bonne soirée 0:53 Pour fêter la cinquantai…" at bounding box center [525, 345] width 997 height 501
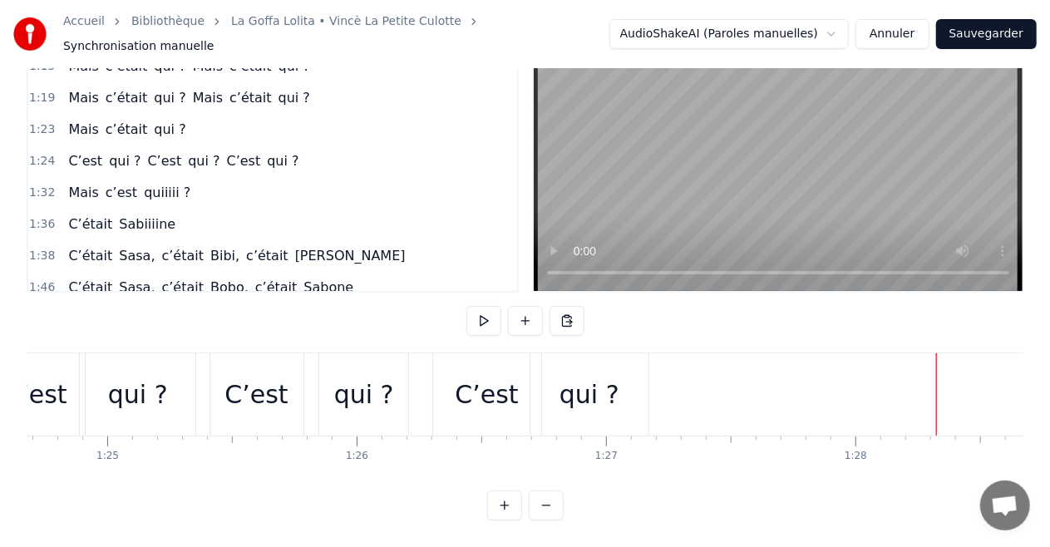
scroll to position [81, 0]
click at [775, 308] on div "0:18 Tiens ce soir, on profite d’une bonne soirée 0:53 Pour fêter la cinquantai…" at bounding box center [525, 269] width 997 height 501
click at [737, 306] on div "0:18 Tiens ce soir, on profite d’une bonne soirée 0:53 Pour fêter la cinquantai…" at bounding box center [525, 269] width 997 height 501
click at [173, 311] on div "0:18 Tiens ce soir, on profite d’une bonne soirée 0:53 Pour fêter la cinquantai…" at bounding box center [525, 269] width 997 height 501
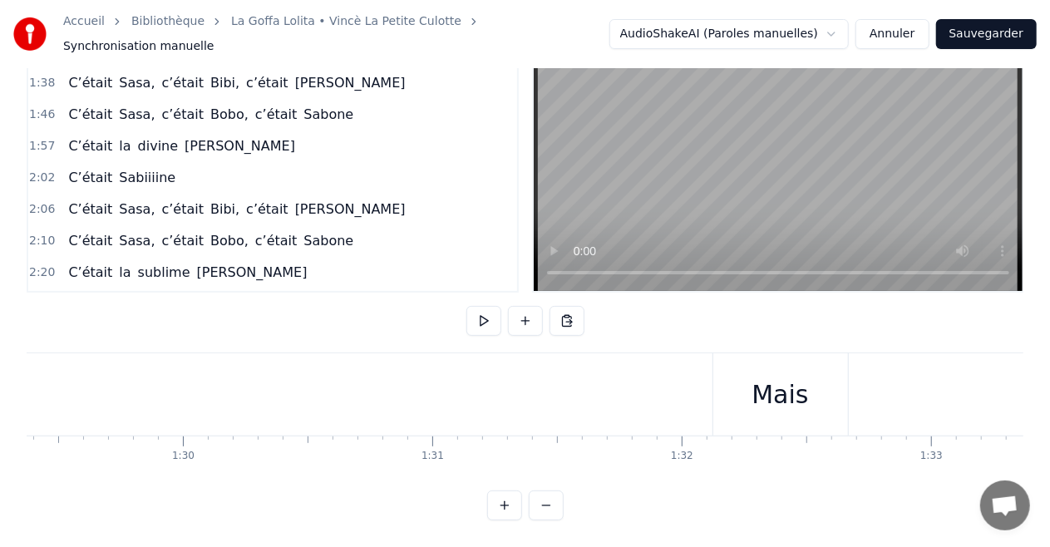
scroll to position [0, 22333]
click at [757, 377] on div "Mais" at bounding box center [738, 394] width 57 height 37
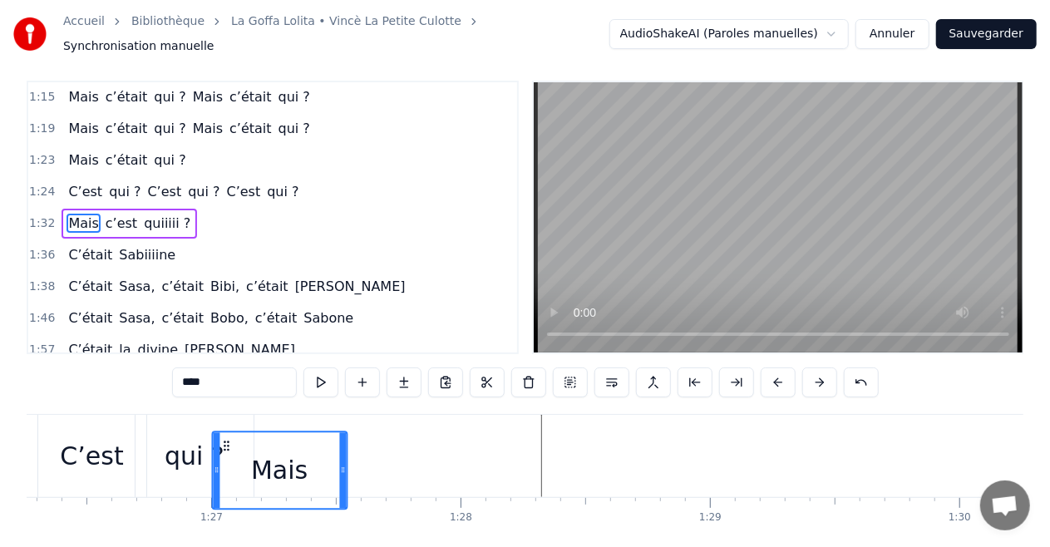
scroll to position [0, 21515]
drag, startPoint x: 688, startPoint y: 437, endPoint x: 236, endPoint y: 387, distance: 454.3
click at [236, 387] on div "0:18 Tiens ce soir, on profite d’une bonne soirée 0:53 Pour fêter la cinquantai…" at bounding box center [525, 331] width 997 height 501
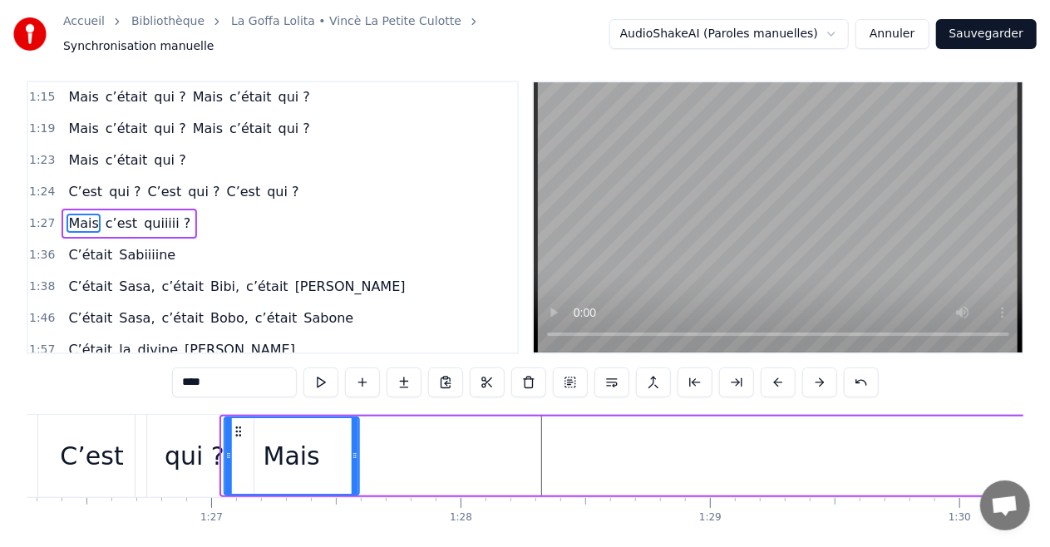
click at [239, 431] on circle at bounding box center [239, 431] width 1 height 1
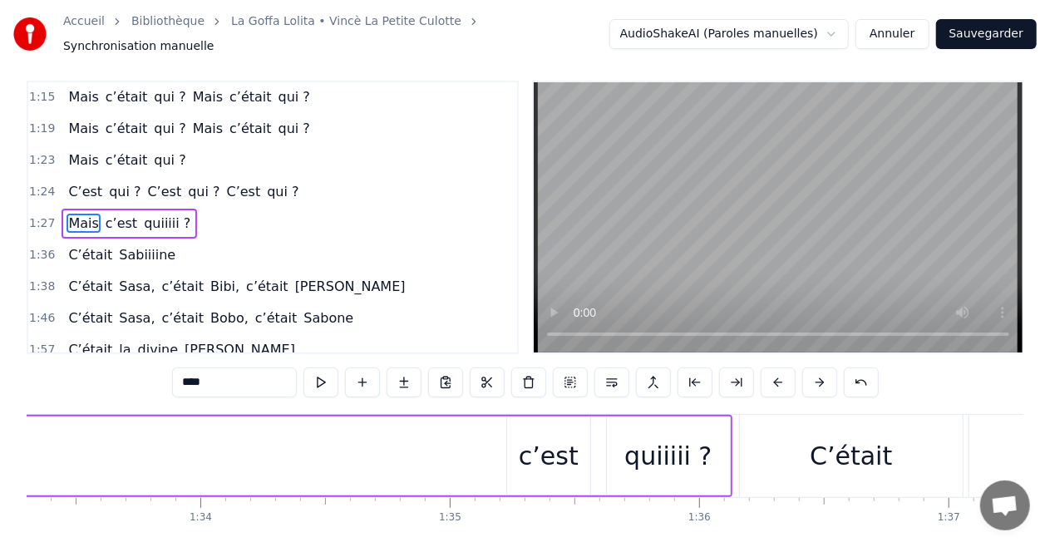
scroll to position [0, 23397]
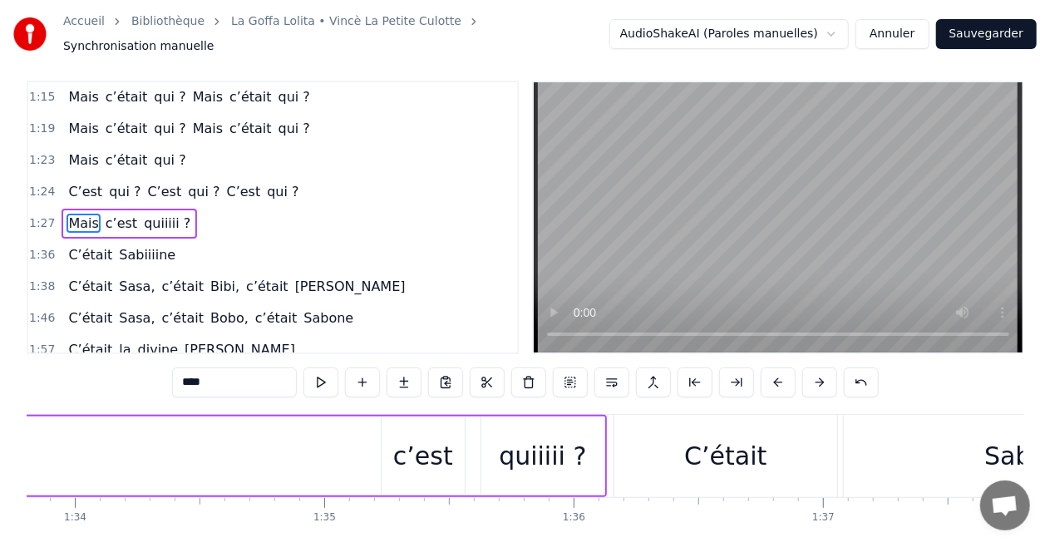
click at [420, 447] on div "c’est" at bounding box center [423, 455] width 60 height 37
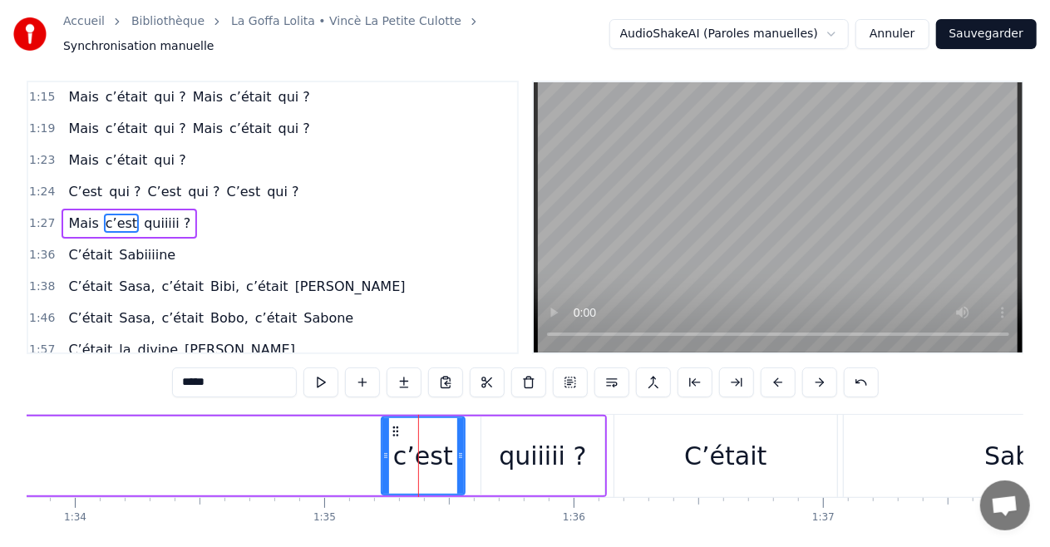
scroll to position [0, 0]
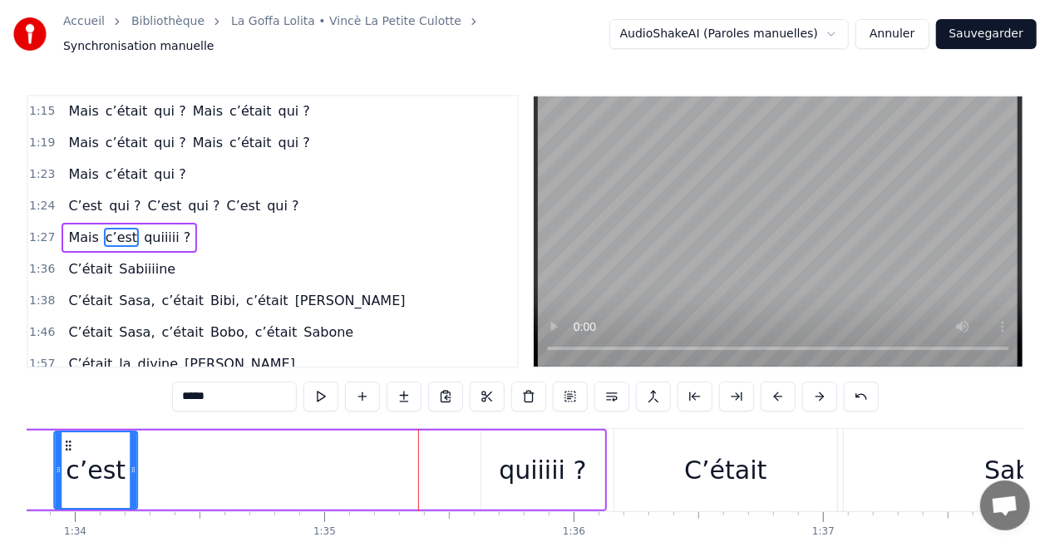
drag, startPoint x: 338, startPoint y: 441, endPoint x: 68, endPoint y: 446, distance: 270.3
click at [67, 444] on div "c’est" at bounding box center [96, 470] width 81 height 76
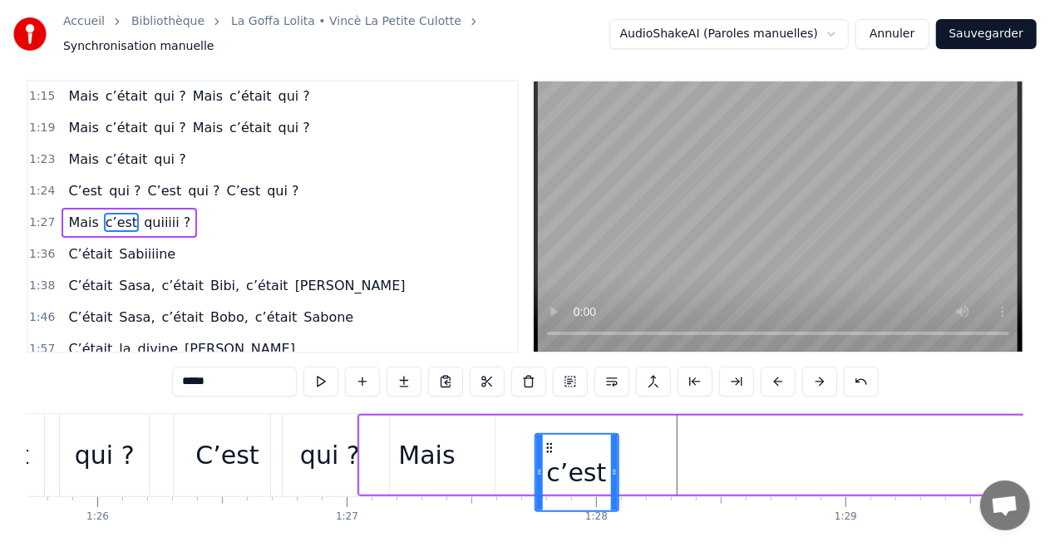
scroll to position [18, 0]
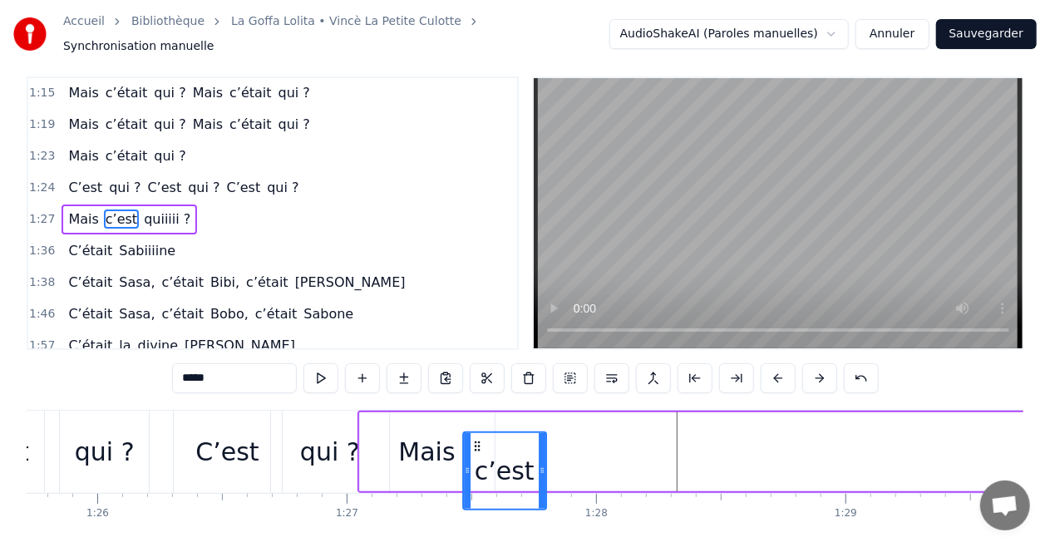
drag, startPoint x: 54, startPoint y: 436, endPoint x: 476, endPoint y: 391, distance: 424.7
click at [476, 391] on div "0:18 Tiens ce soir, on profite d’une bonne soirée 0:53 Pour fêter la cinquantai…" at bounding box center [525, 326] width 997 height 501
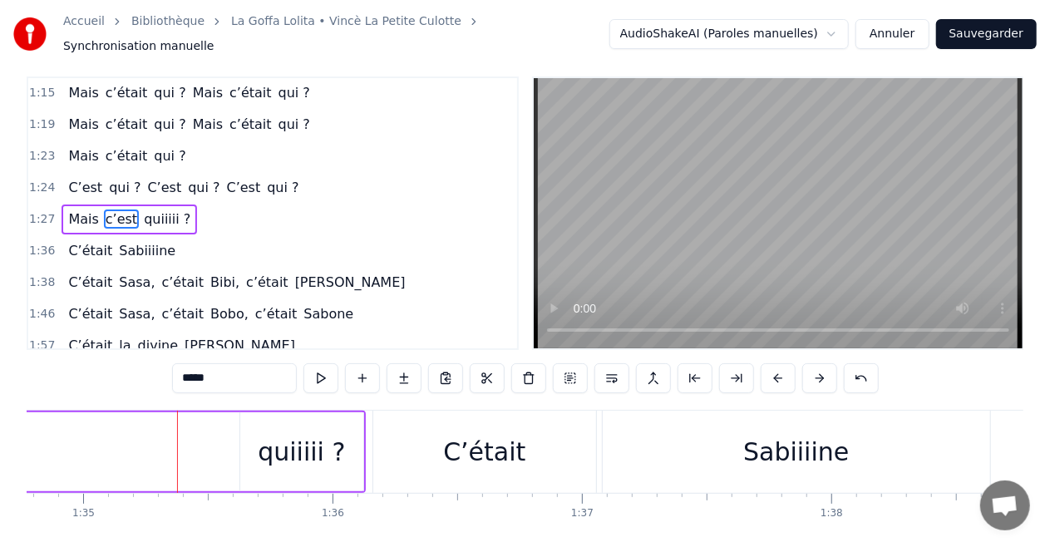
scroll to position [0, 23554]
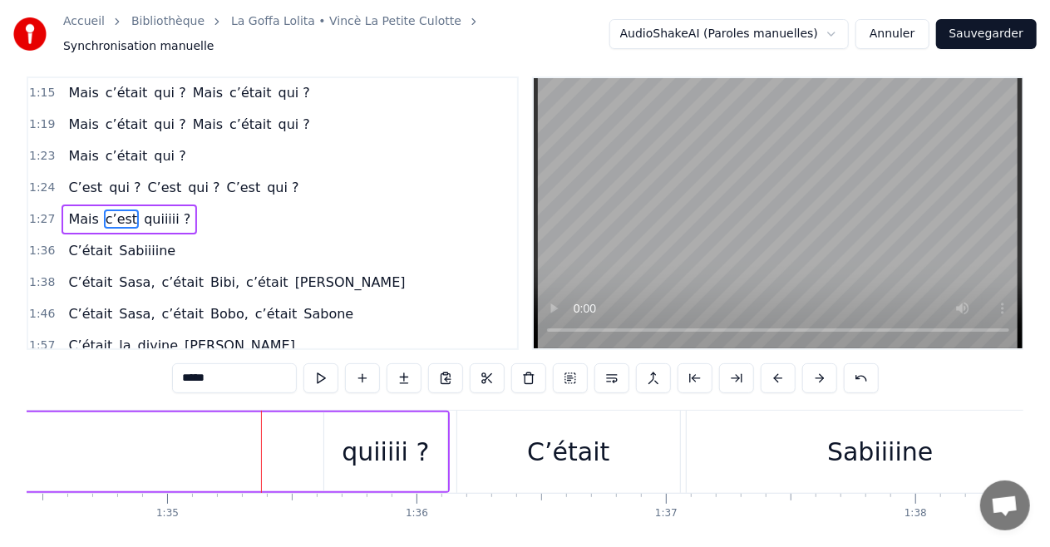
click at [384, 444] on div "quiiiii ?" at bounding box center [385, 451] width 87 height 37
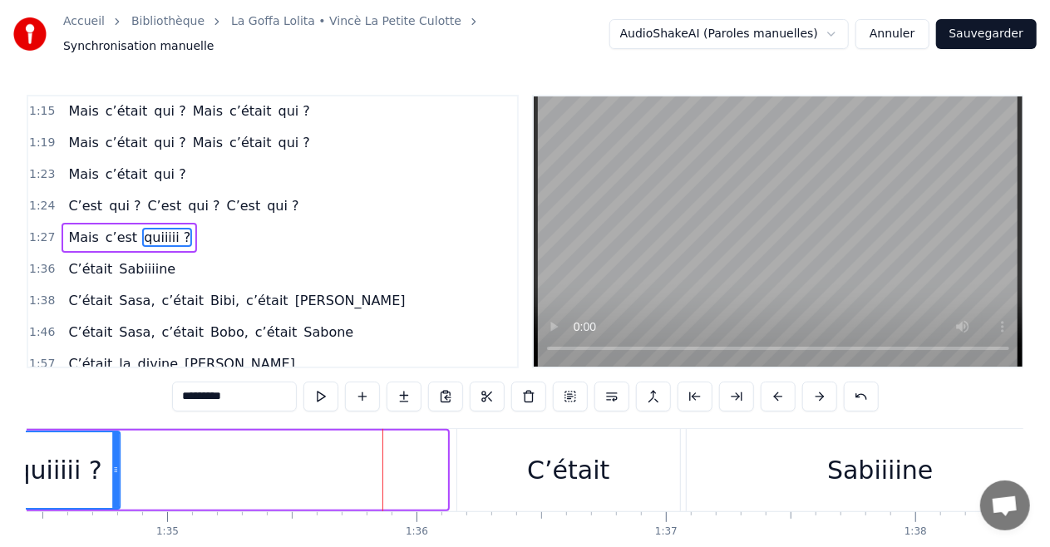
drag, startPoint x: 338, startPoint y: 439, endPoint x: 12, endPoint y: 446, distance: 326.0
click at [11, 442] on div "Accueil Bibliothèque La Goffa Lolita • Vincè La Petite Culotte Synchronisation …" at bounding box center [525, 298] width 1050 height 596
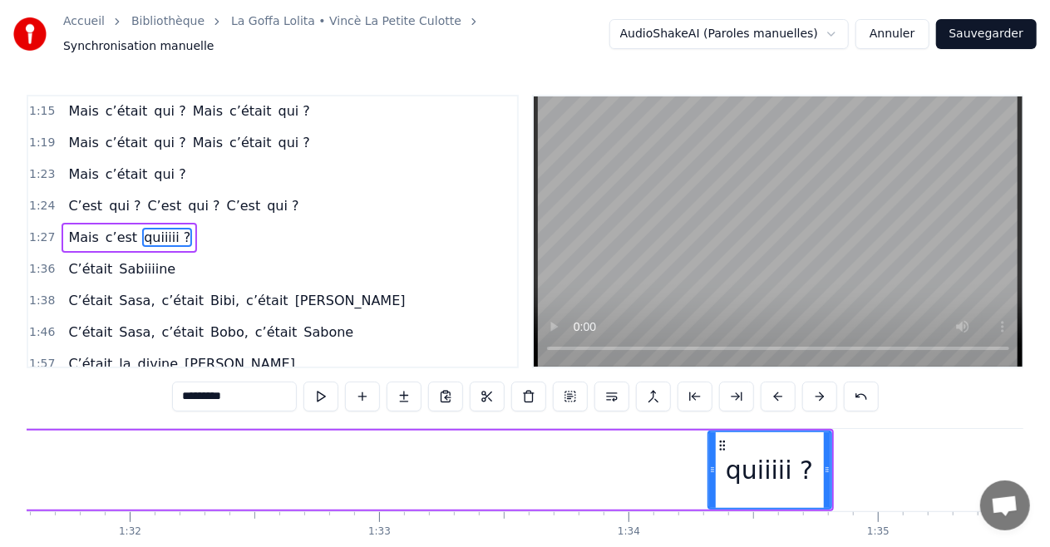
scroll to position [0, 22885]
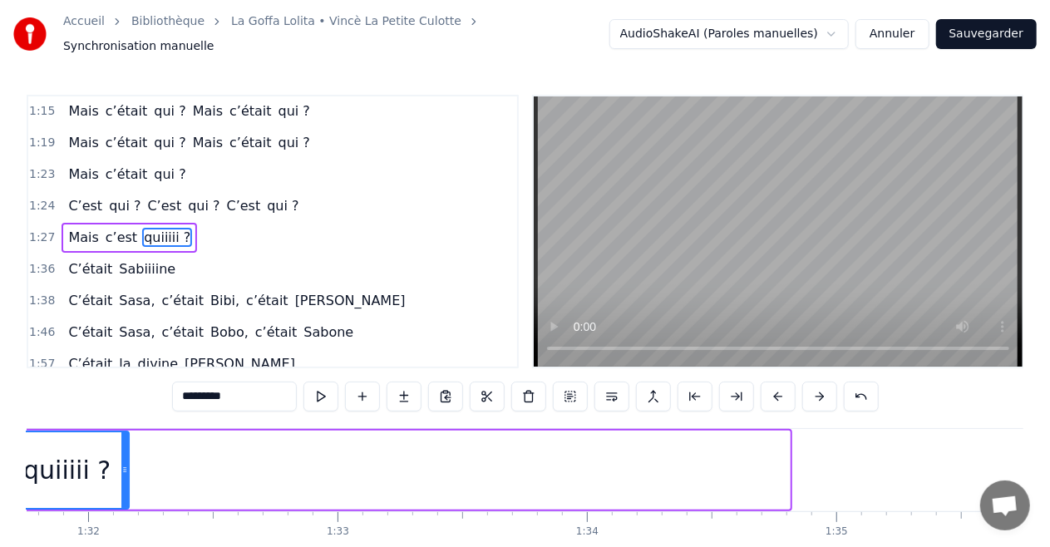
drag, startPoint x: 679, startPoint y: 439, endPoint x: 18, endPoint y: 437, distance: 661.0
click at [18, 437] on div "Accueil Bibliothèque La Goffa Lolita • Vincè La Petite Culotte Synchronisation …" at bounding box center [525, 298] width 1050 height 596
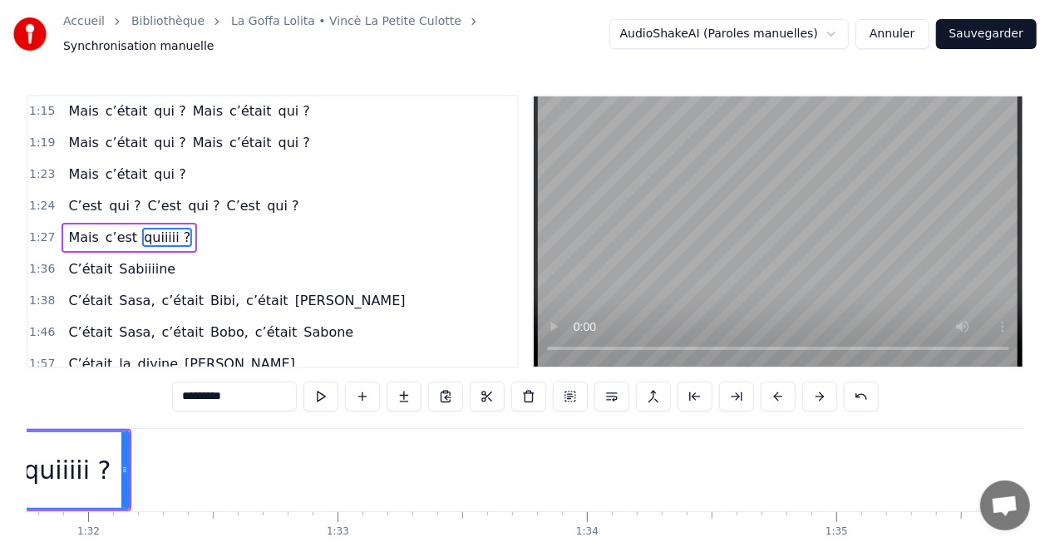
click at [424, 537] on div "Tiens ce soir, on profite d’une bonne soirée Pour fêter la cinquantaine Qui vie…" at bounding box center [525, 490] width 997 height 125
click at [118, 396] on div "0:18 Tiens ce soir, on profite d’une bonne soirée 0:53 Pour fêter la cinquantai…" at bounding box center [525, 345] width 997 height 501
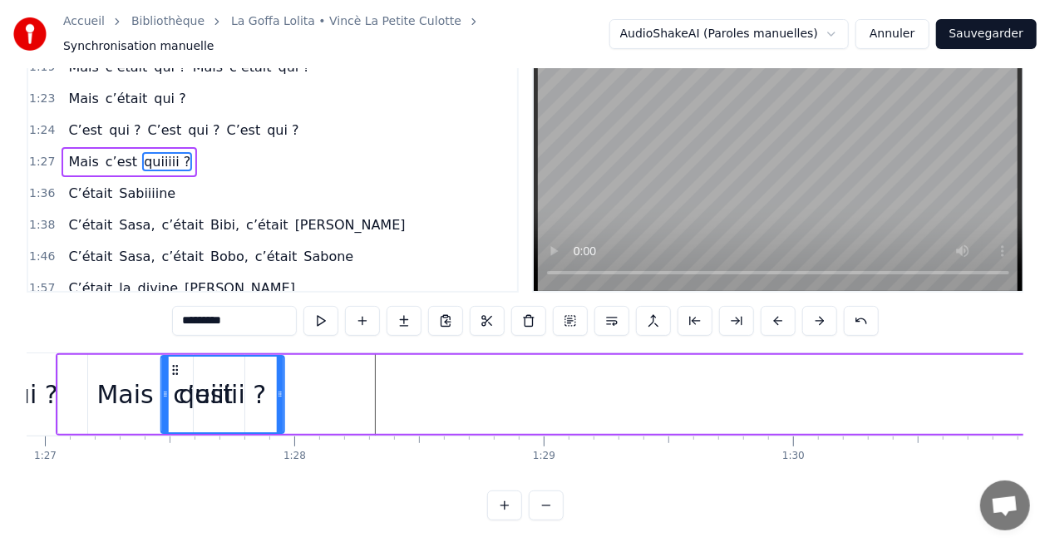
scroll to position [0, 21673]
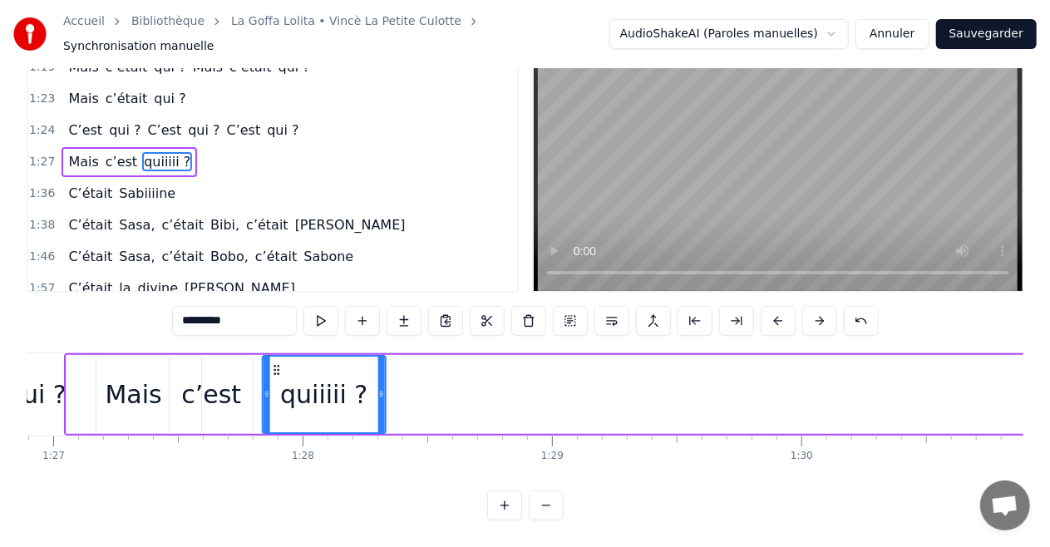
drag, startPoint x: 939, startPoint y: 354, endPoint x: 276, endPoint y: 346, distance: 662.7
click at [276, 357] on div "quiiiii ?" at bounding box center [324, 395] width 121 height 76
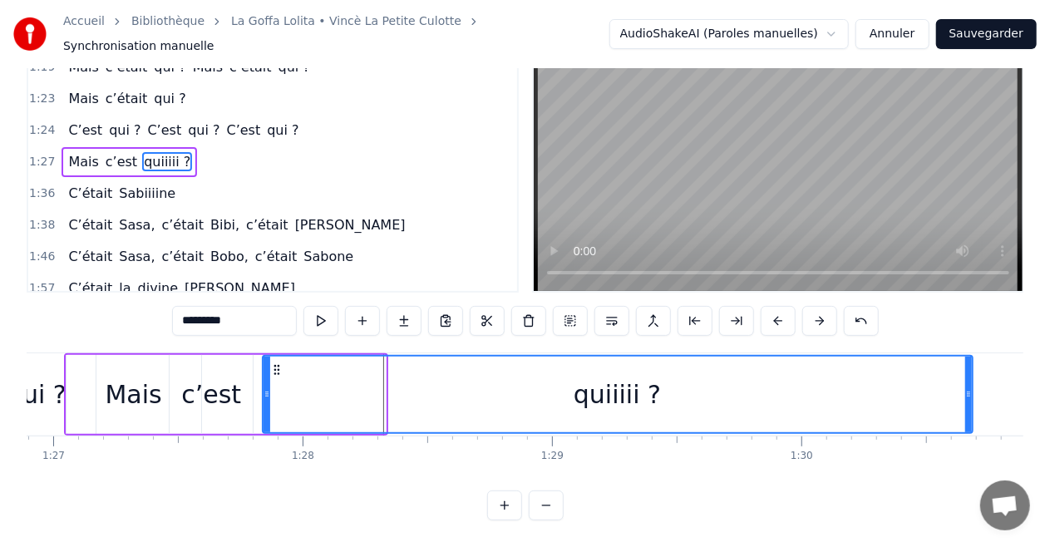
drag, startPoint x: 382, startPoint y: 382, endPoint x: 971, endPoint y: 408, distance: 589.2
click at [971, 408] on div at bounding box center [968, 395] width 7 height 76
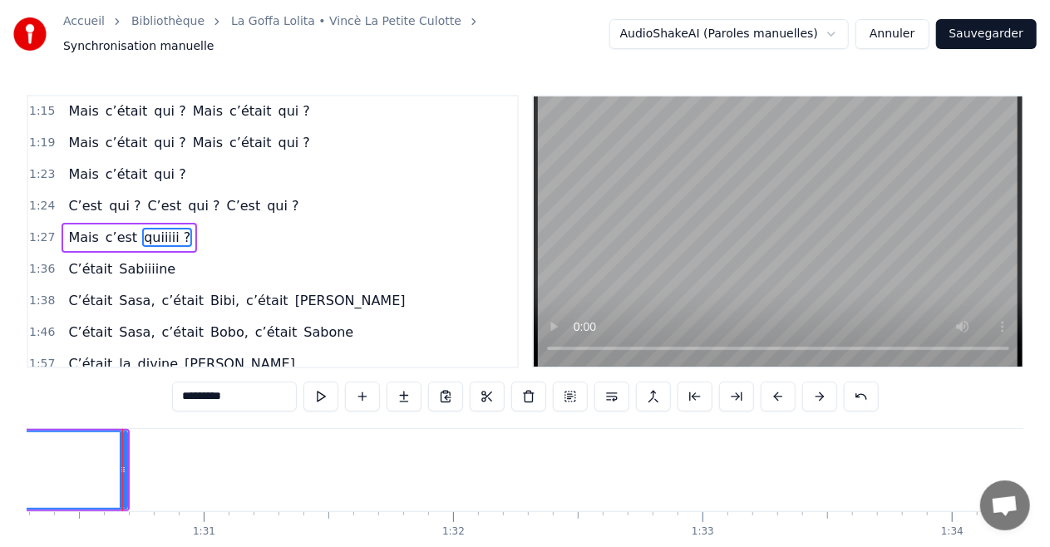
scroll to position [0, 22533]
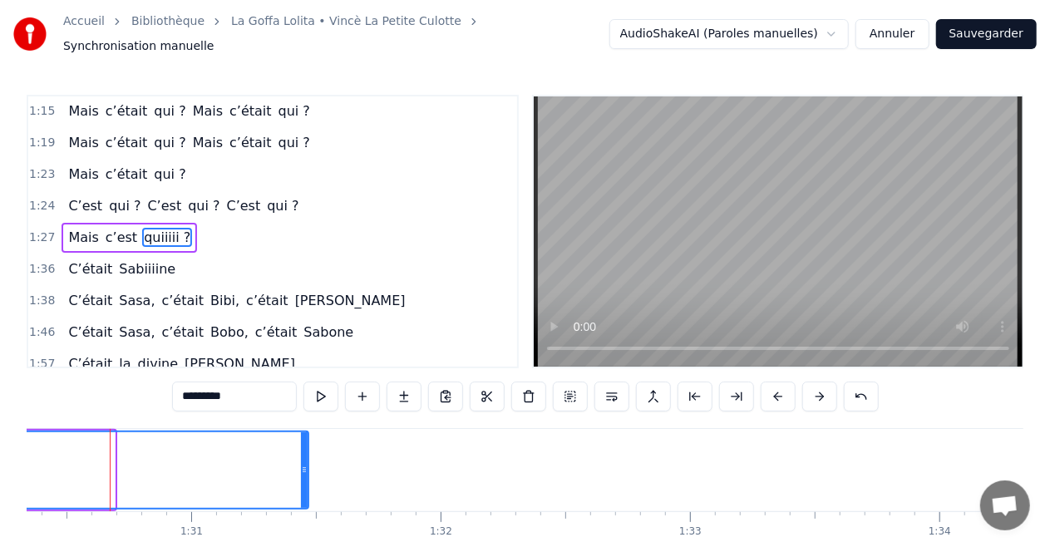
drag, startPoint x: 111, startPoint y: 459, endPoint x: 304, endPoint y: 470, distance: 194.0
click at [304, 470] on div at bounding box center [304, 470] width 7 height 76
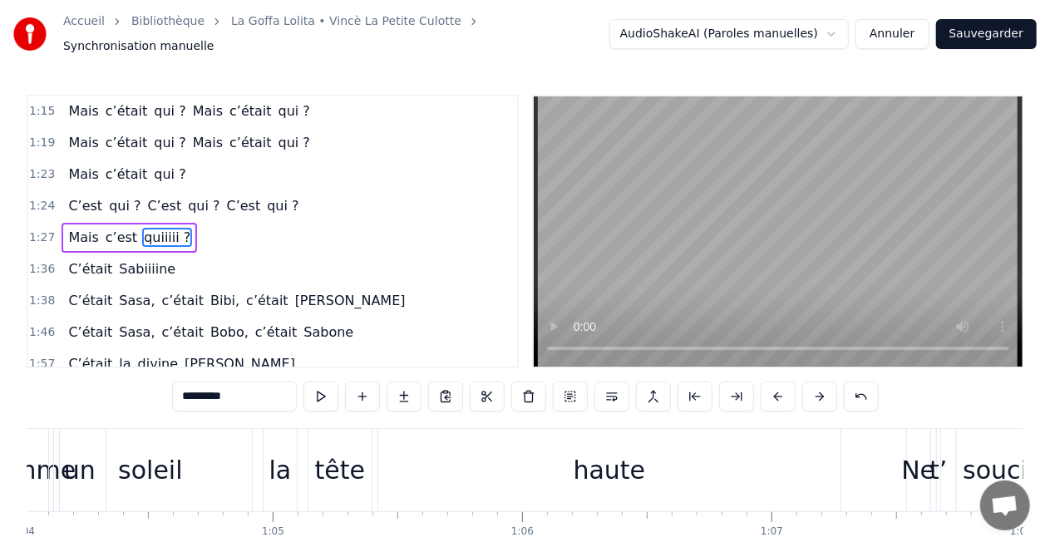
scroll to position [0, 16050]
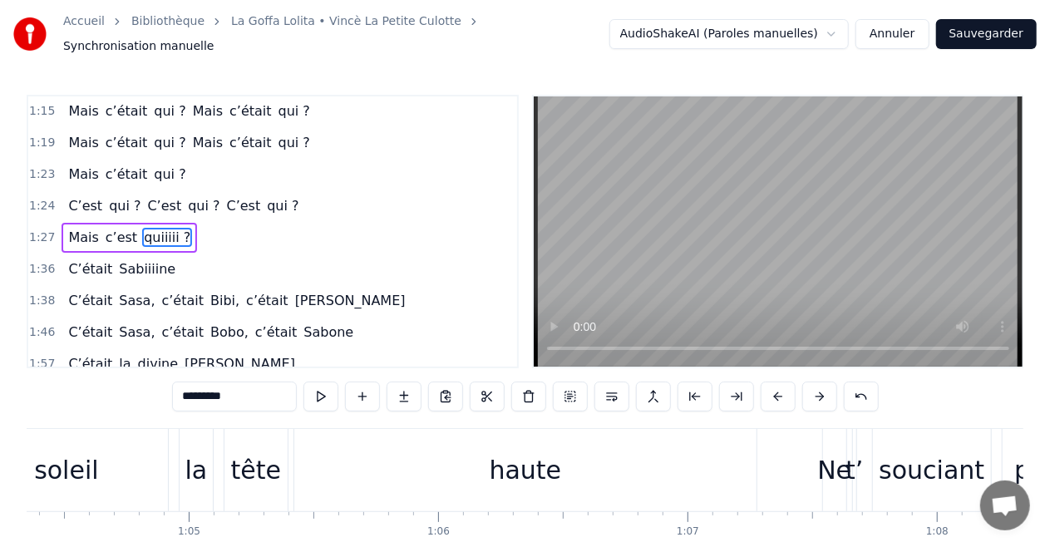
click at [538, 472] on div "haute" at bounding box center [526, 469] width 72 height 37
type input "*****"
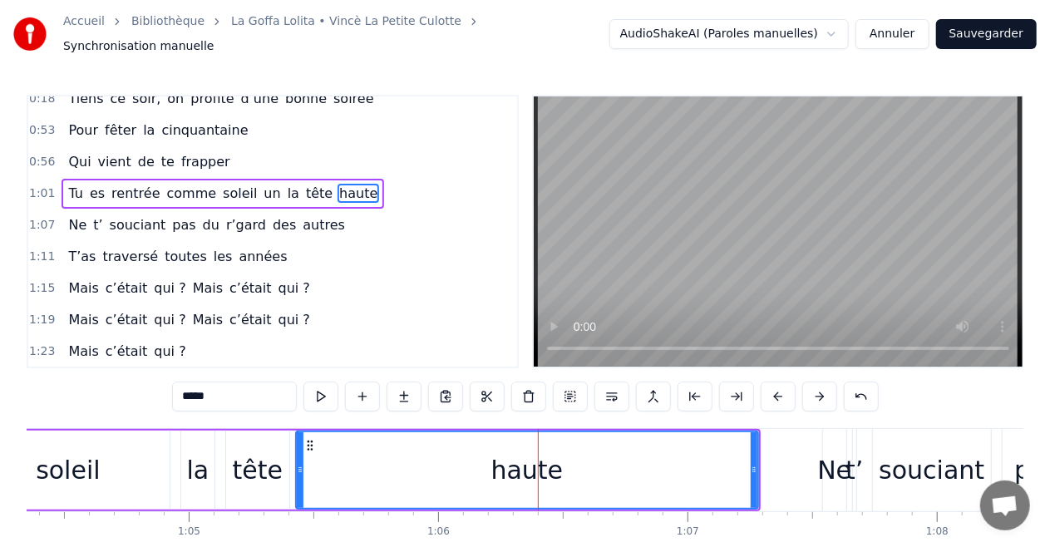
scroll to position [0, 0]
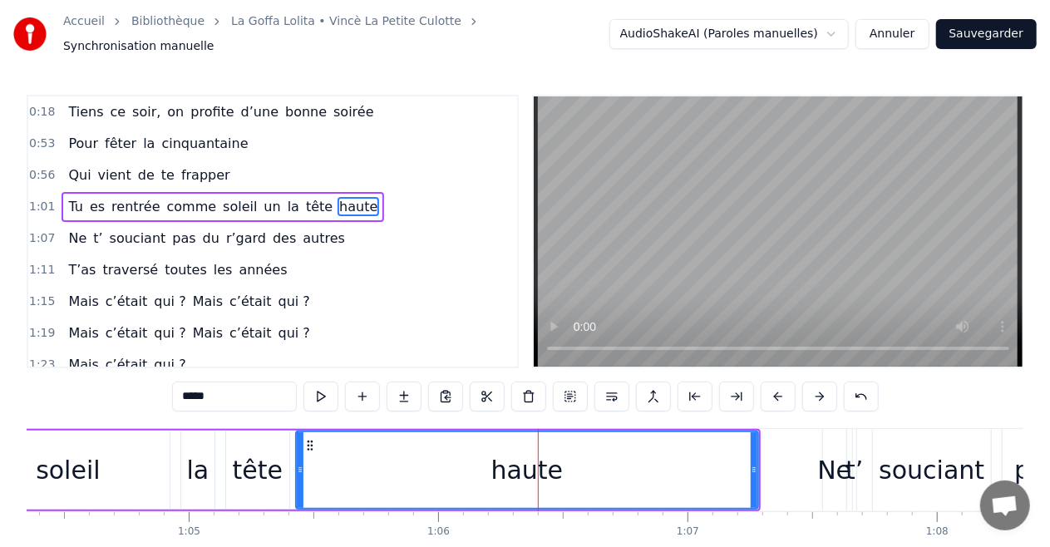
click at [426, 178] on div "0:56 Qui vient de te frapper" at bounding box center [272, 176] width 489 height 32
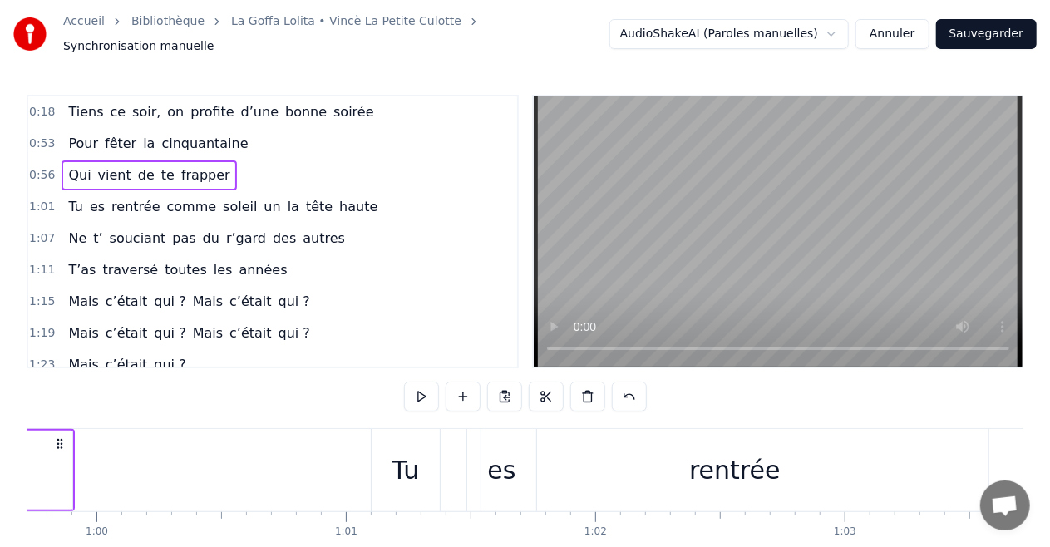
click at [207, 102] on span "profite" at bounding box center [212, 111] width 47 height 19
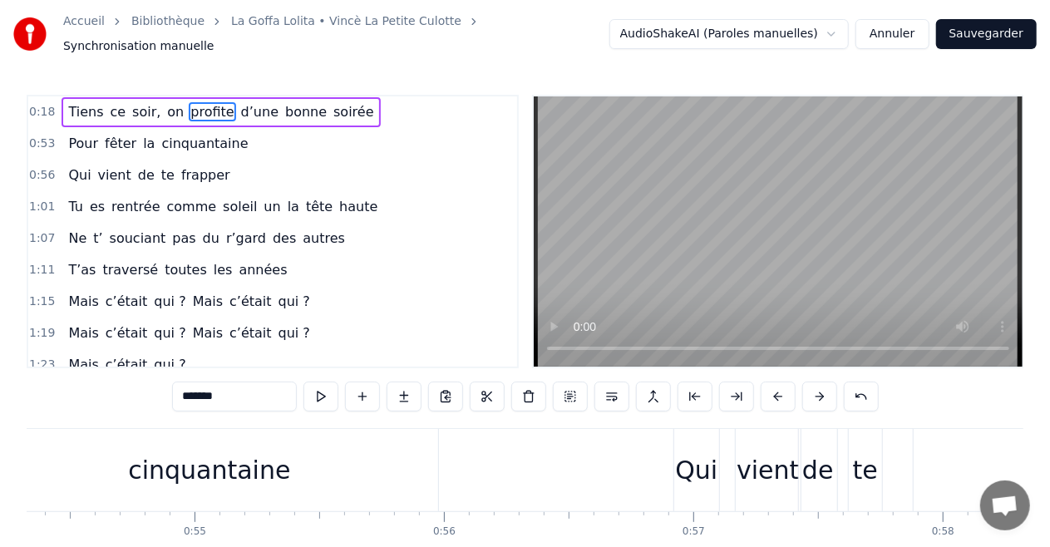
click at [67, 102] on span "Tiens" at bounding box center [86, 111] width 38 height 19
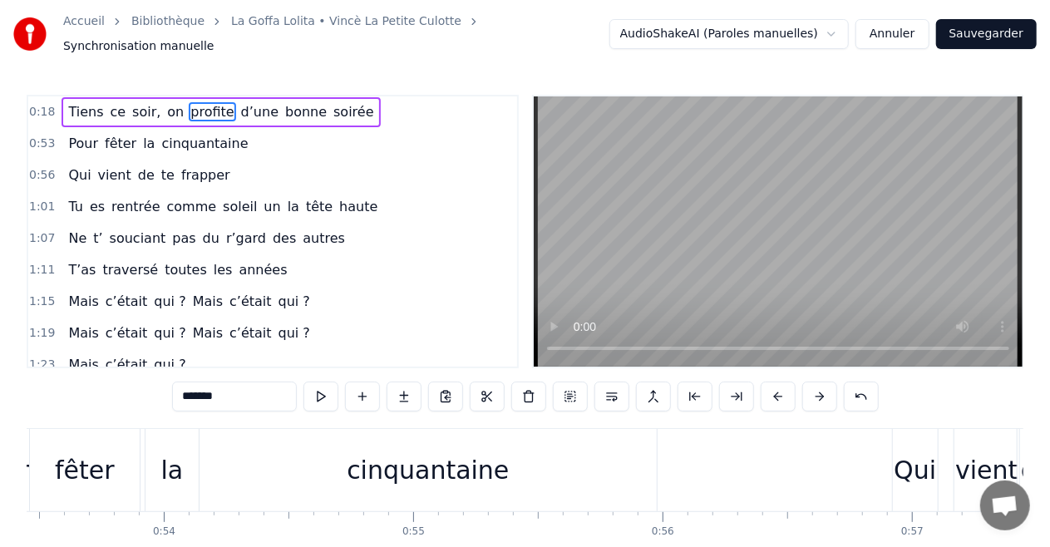
type input "*****"
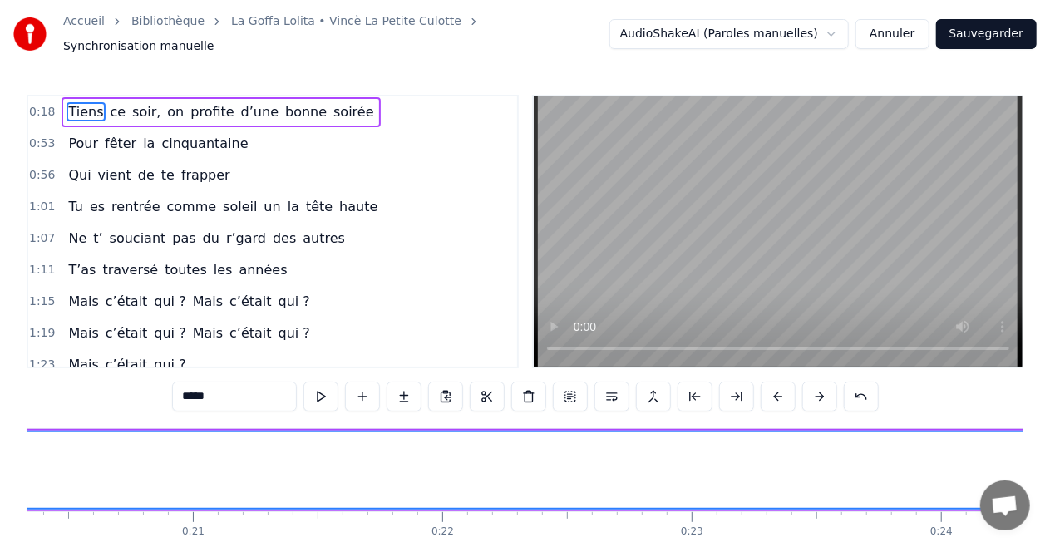
scroll to position [0, 4648]
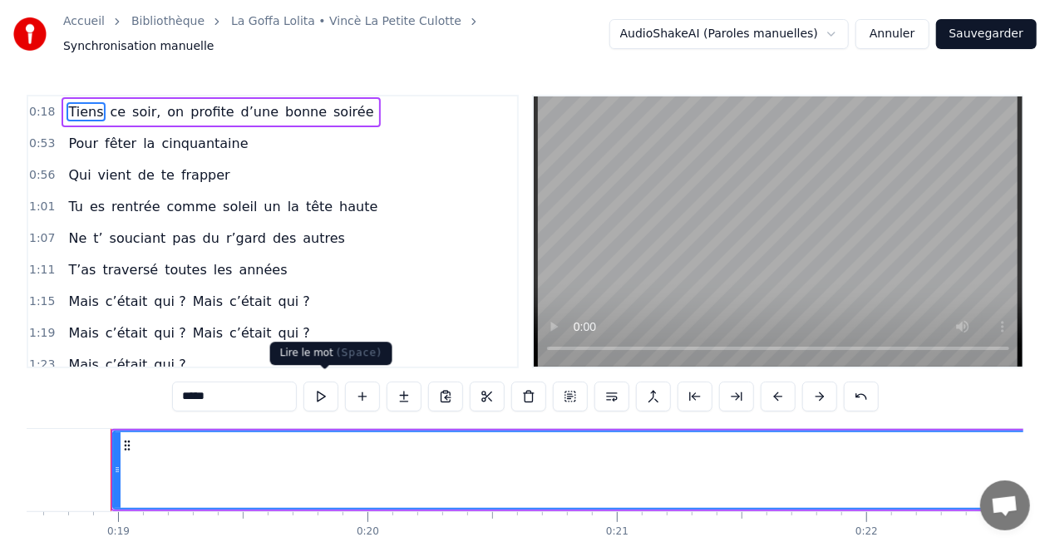
click at [320, 386] on button at bounding box center [320, 397] width 35 height 30
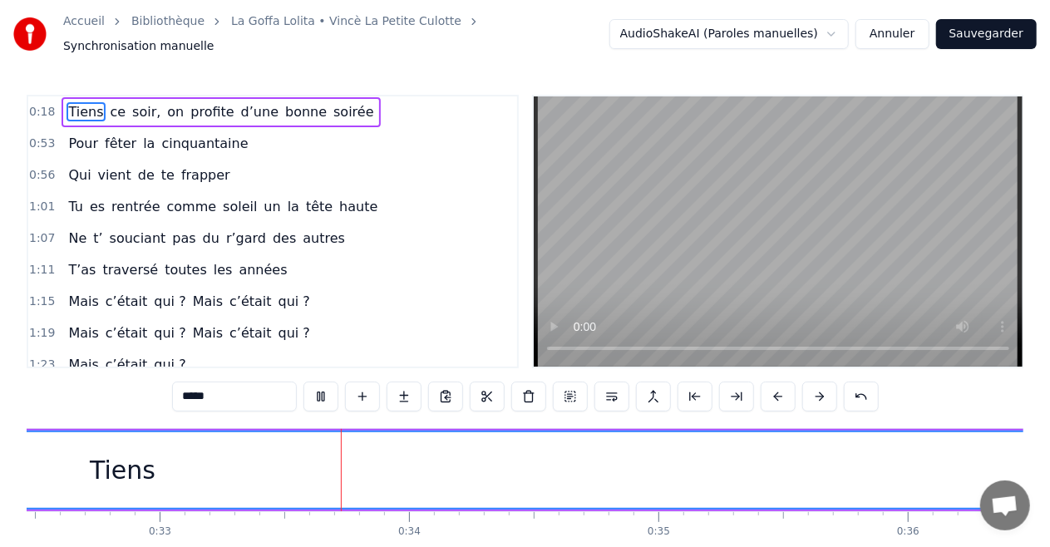
scroll to position [0, 8174]
click at [52, 464] on div "Tiens" at bounding box center [46, 469] width 66 height 37
click at [80, 451] on div "Tiens" at bounding box center [105, 469] width 66 height 37
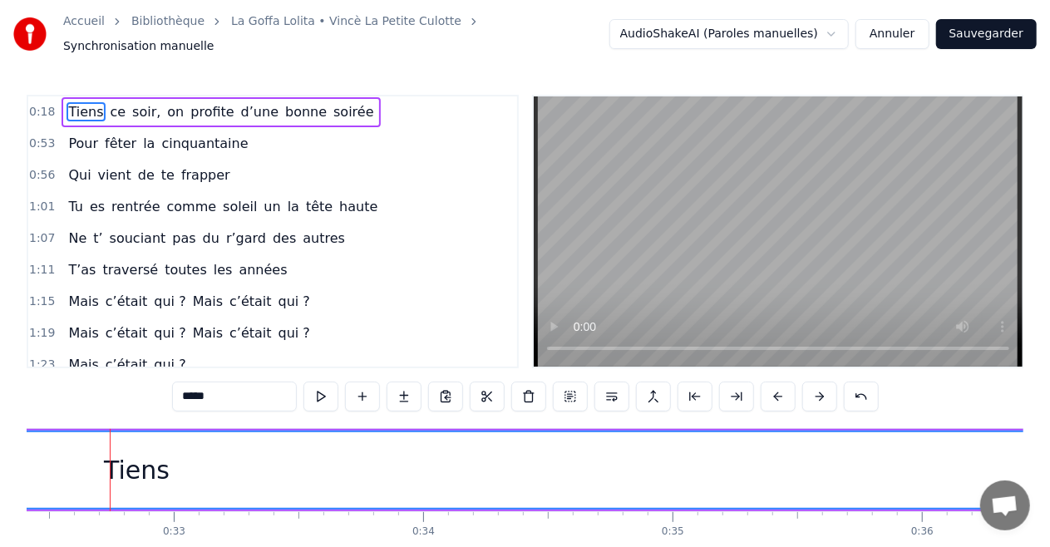
click at [111, 452] on div "Tiens" at bounding box center [137, 469] width 66 height 37
click at [161, 457] on div "Tiens" at bounding box center [137, 469] width 66 height 37
click at [126, 471] on div "Tiens" at bounding box center [137, 469] width 66 height 37
click at [172, 460] on div "Tiens" at bounding box center [137, 470] width 6918 height 76
drag, startPoint x: 477, startPoint y: 544, endPoint x: 545, endPoint y: 547, distance: 67.4
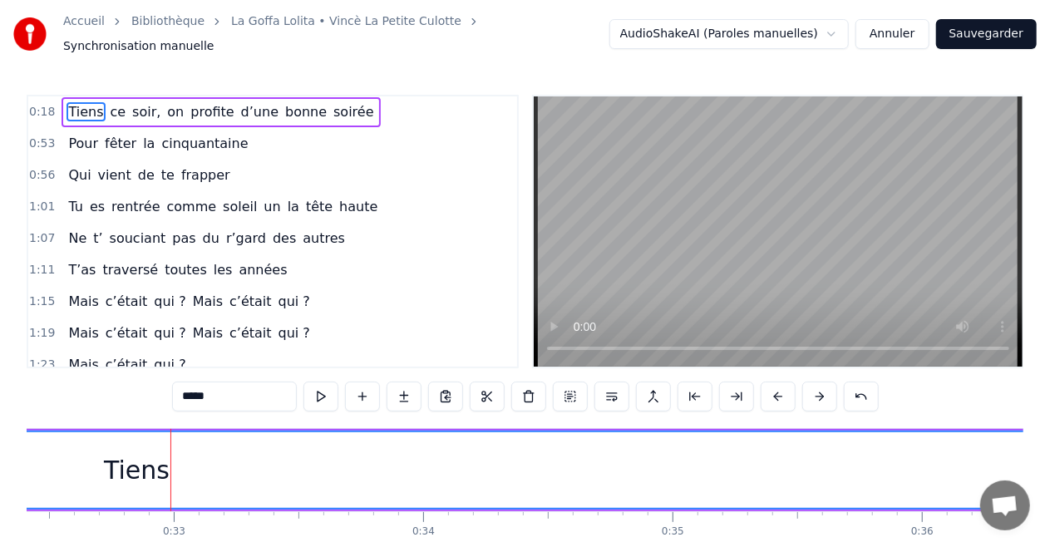
click at [545, 546] on html "Accueil Bibliothèque La Goffa Lolita • Vincè La Petite Culotte Synchronisation …" at bounding box center [525, 311] width 1050 height 623
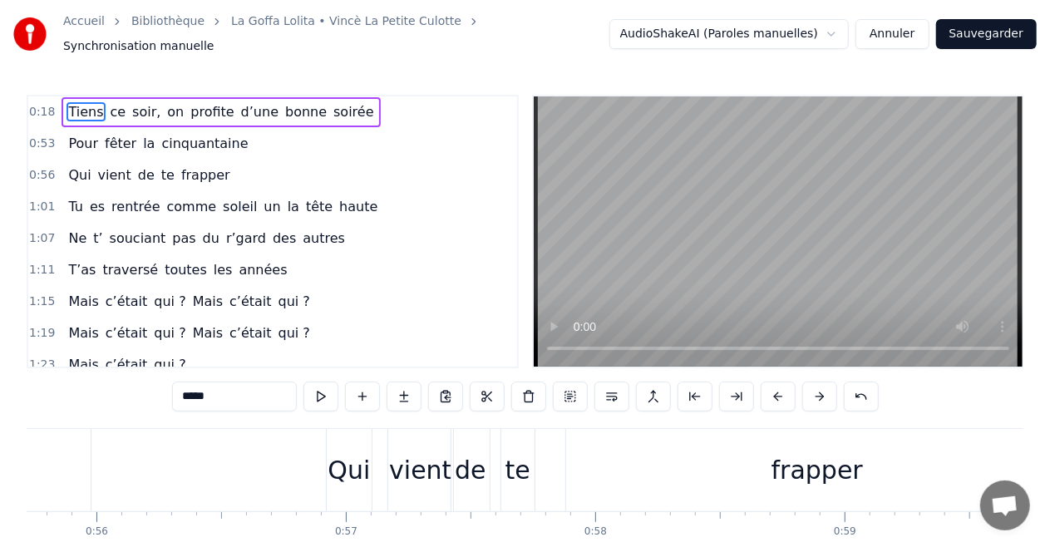
click at [466, 196] on div "1:01 Tu es rentrée comme soleil un la tête haute" at bounding box center [272, 207] width 489 height 32
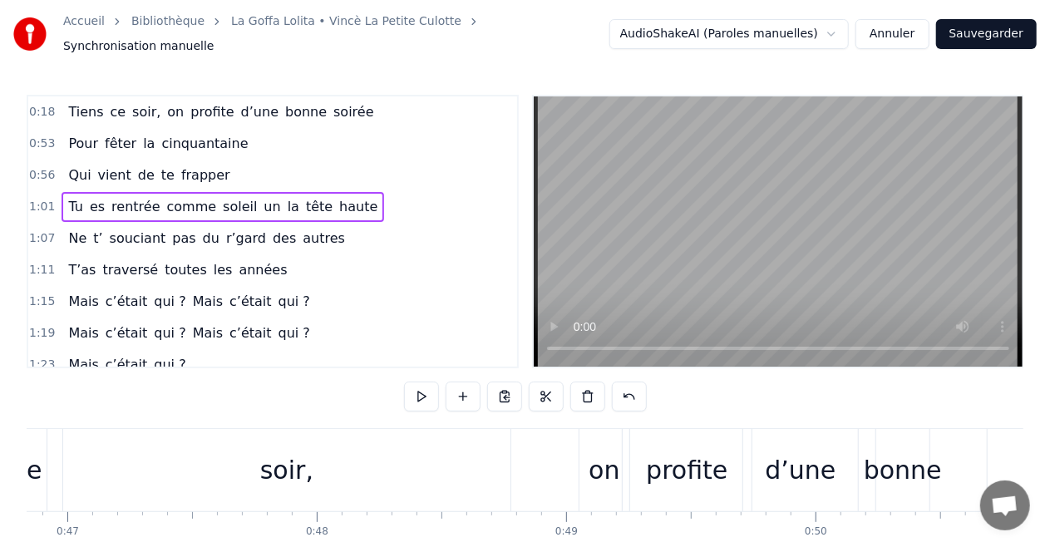
drag, startPoint x: 637, startPoint y: 3, endPoint x: 642, endPoint y: -19, distance: 23.0
click at [642, 0] on html "Accueil Bibliothèque La Goffa Lolita • Vincè La Petite Culotte Synchronisation …" at bounding box center [525, 311] width 1050 height 623
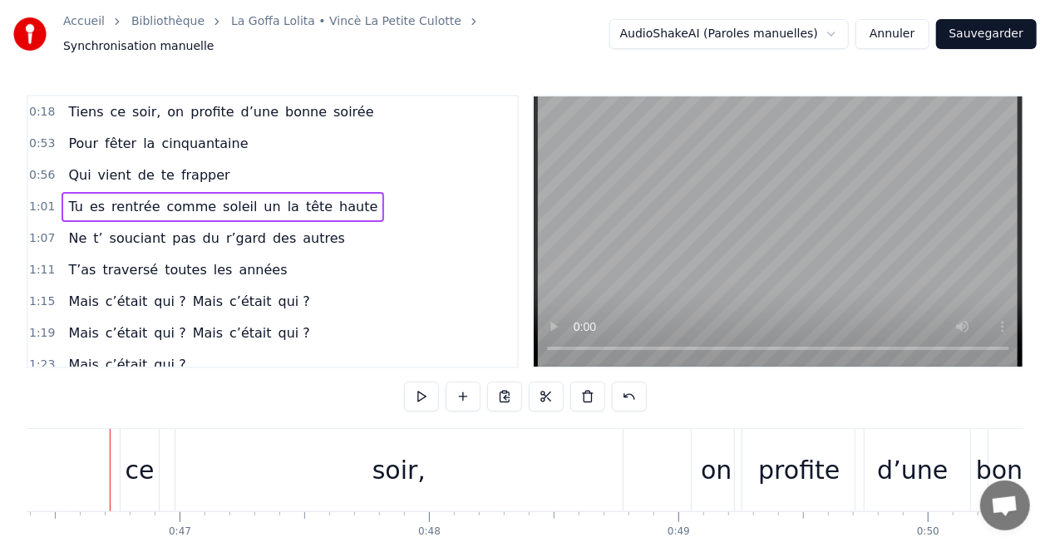
click at [323, 532] on div "Tiens ce soir, on profite d’une bonne soirée Pour fêter la cinquantaine Qui vie…" at bounding box center [525, 490] width 997 height 125
click at [325, 542] on div "Tiens ce soir, on profite d’une bonne soirée Pour fêter la cinquantaine Qui vie…" at bounding box center [525, 490] width 997 height 125
drag, startPoint x: 243, startPoint y: 540, endPoint x: 213, endPoint y: 545, distance: 30.2
click at [213, 545] on div "Tiens ce soir, on profite d’une bonne soirée Pour fêter la cinquantaine Qui vie…" at bounding box center [525, 490] width 997 height 125
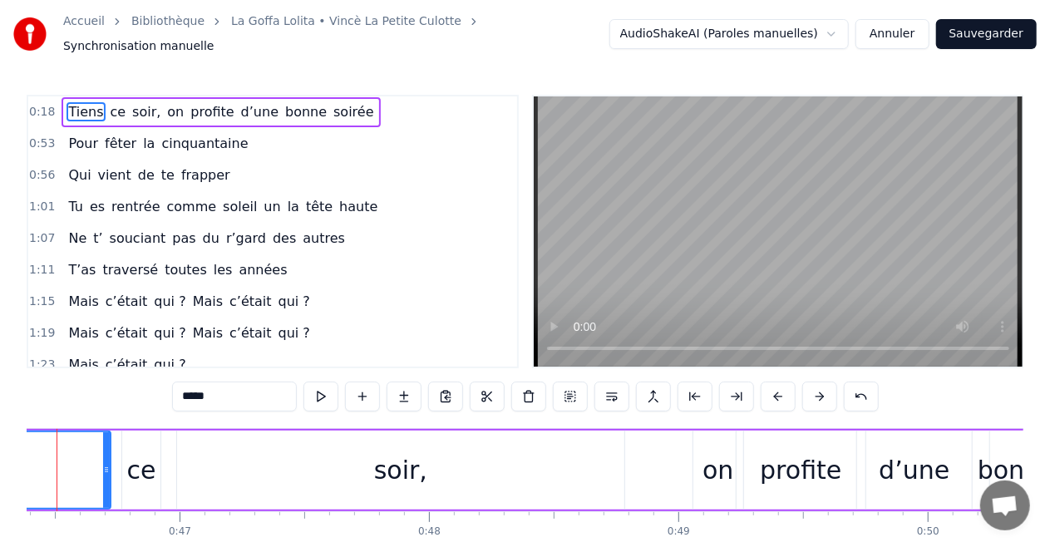
scroll to position [0, 11517]
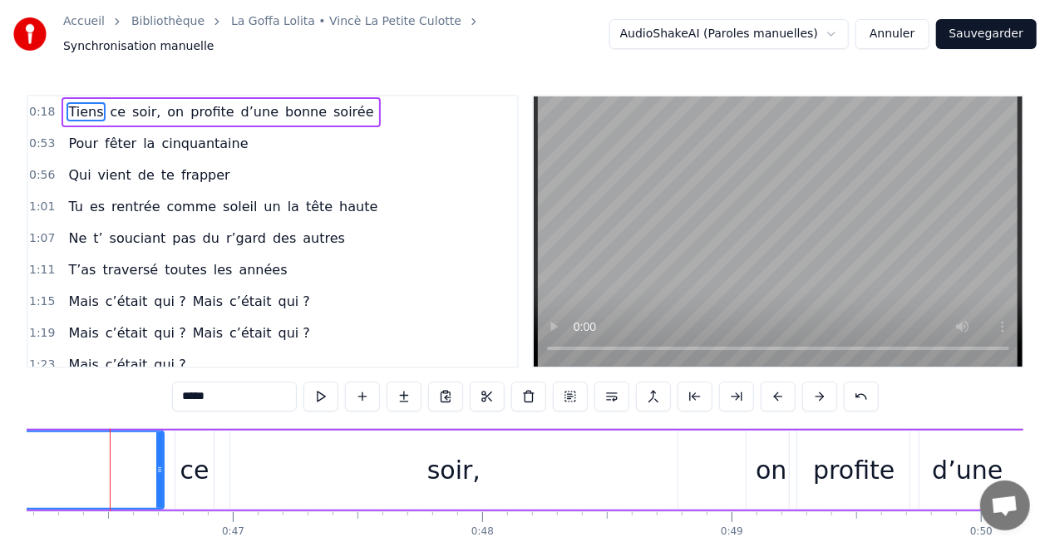
drag, startPoint x: 132, startPoint y: 423, endPoint x: 358, endPoint y: 419, distance: 225.3
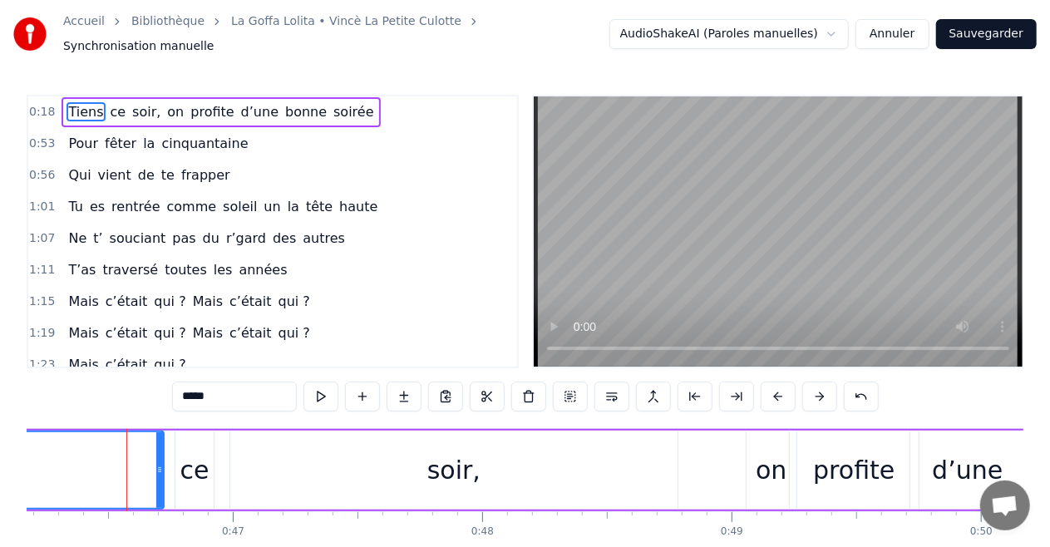
drag, startPoint x: 308, startPoint y: 543, endPoint x: 219, endPoint y: 550, distance: 88.4
click at [219, 546] on html "Accueil Bibliothèque La Goffa Lolita • Vincè La Petite Culotte Synchronisation …" at bounding box center [525, 311] width 1050 height 623
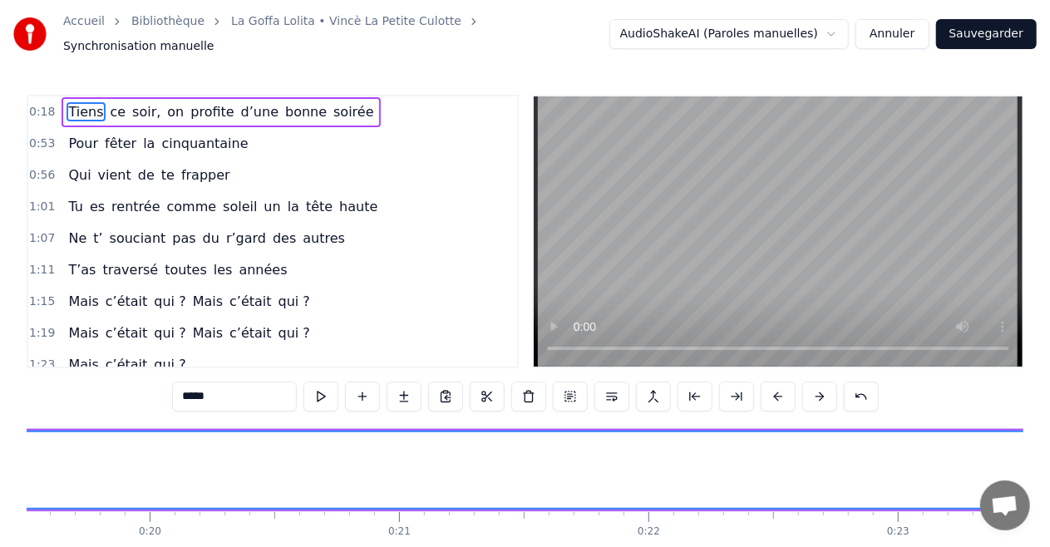
scroll to position [0, 4283]
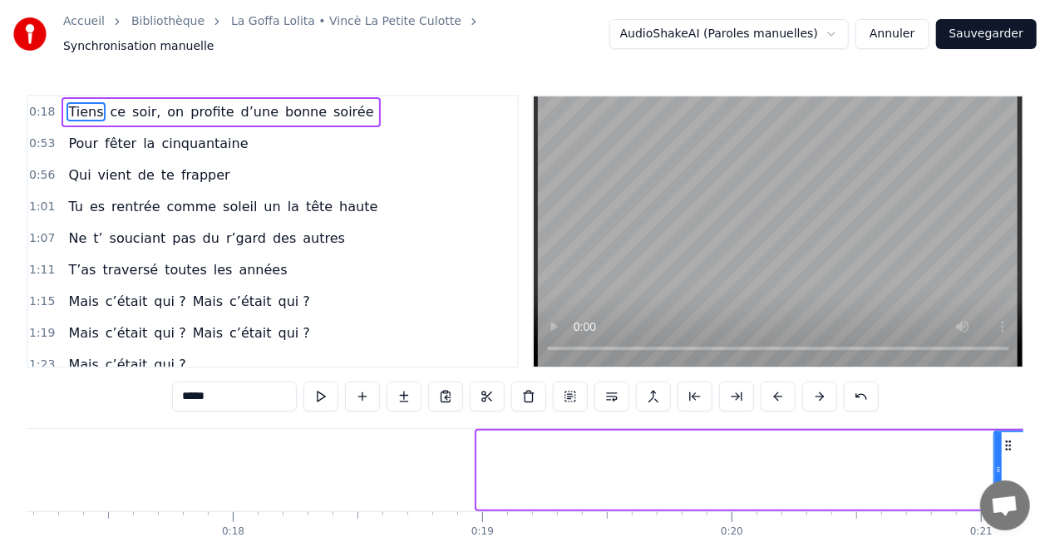
drag, startPoint x: 480, startPoint y: 462, endPoint x: 997, endPoint y: 461, distance: 517.1
click at [997, 463] on icon at bounding box center [998, 469] width 7 height 13
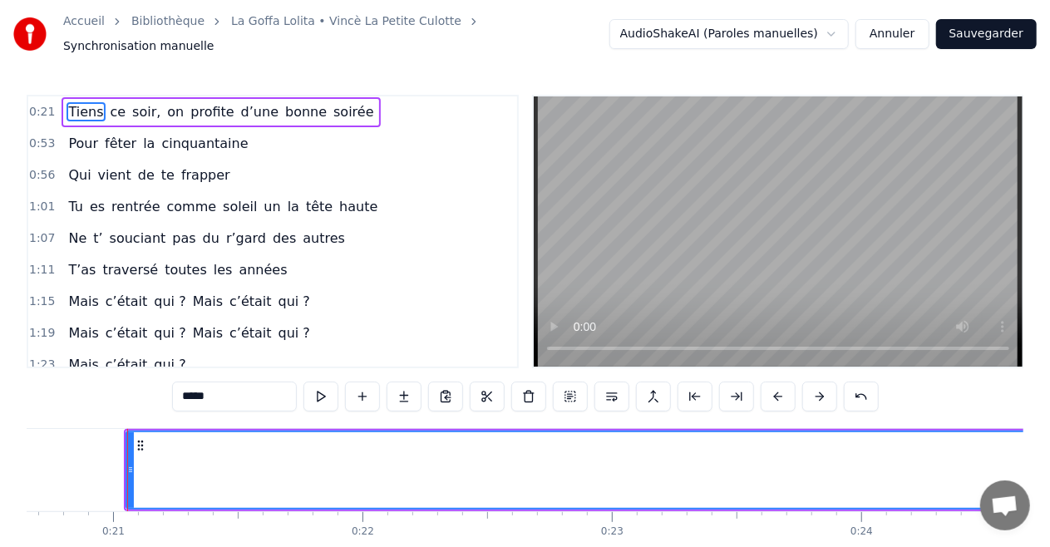
scroll to position [0, 5169]
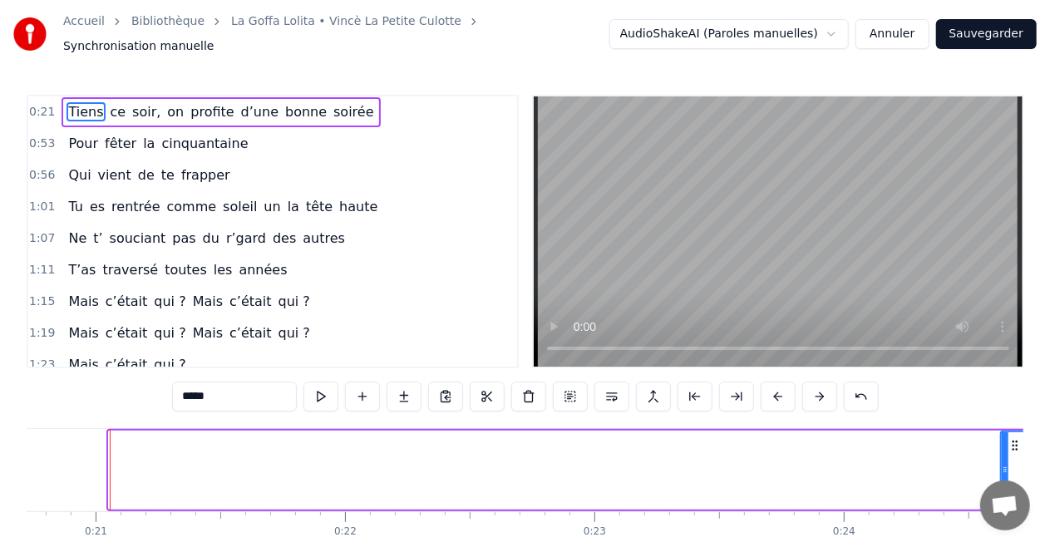
drag, startPoint x: 113, startPoint y: 456, endPoint x: 1005, endPoint y: 471, distance: 892.2
click at [1005, 471] on div at bounding box center [1005, 470] width 7 height 76
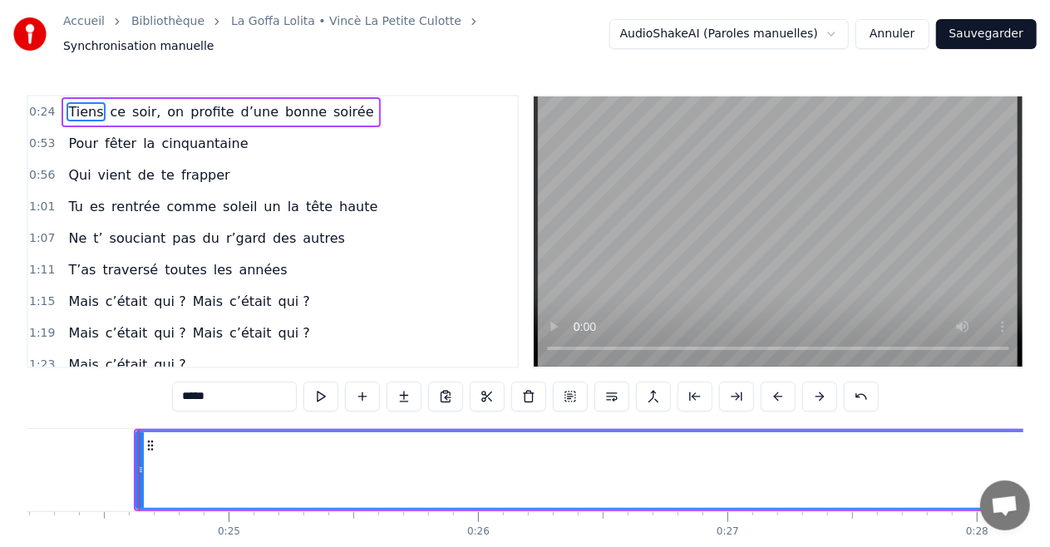
scroll to position [0, 6063]
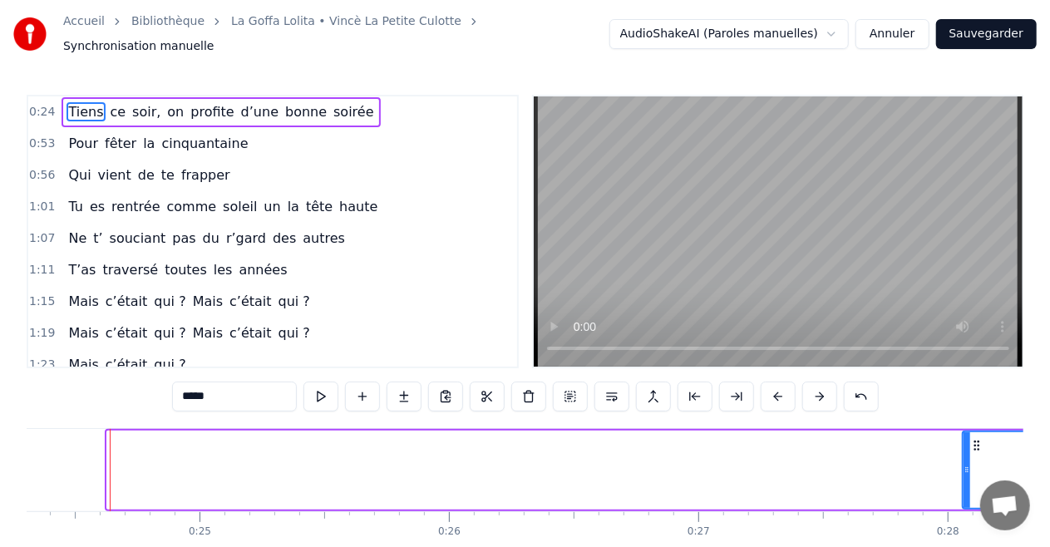
drag, startPoint x: 112, startPoint y: 454, endPoint x: 968, endPoint y: 466, distance: 855.6
click at [968, 466] on div at bounding box center [967, 470] width 7 height 76
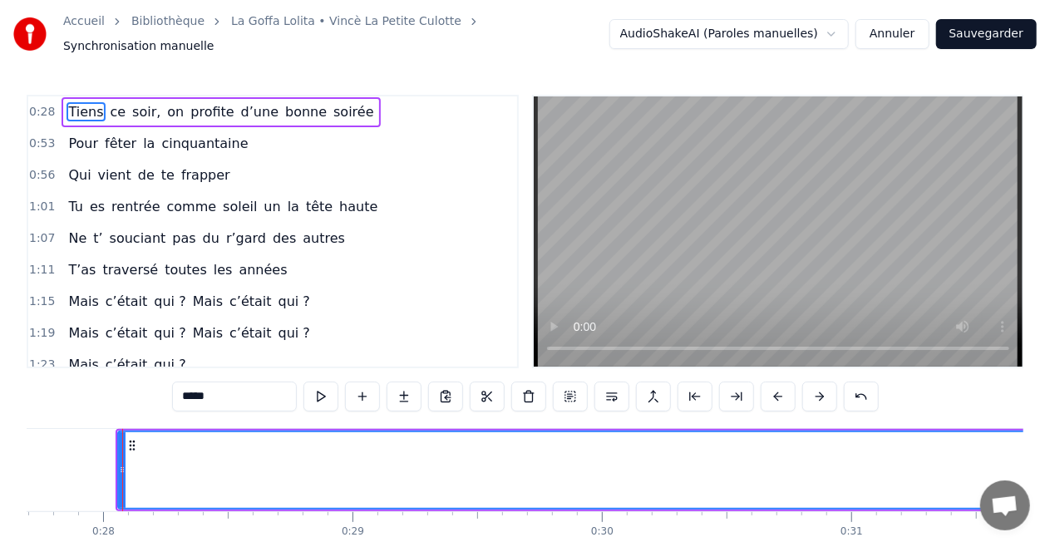
scroll to position [0, 6919]
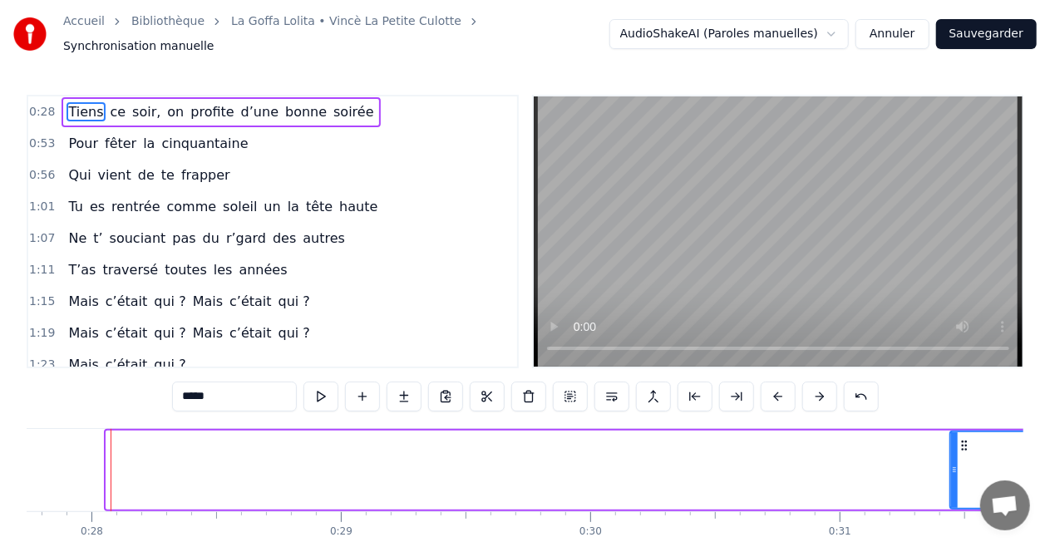
drag, startPoint x: 108, startPoint y: 455, endPoint x: 953, endPoint y: 461, distance: 844.7
click at [953, 463] on icon at bounding box center [954, 469] width 7 height 13
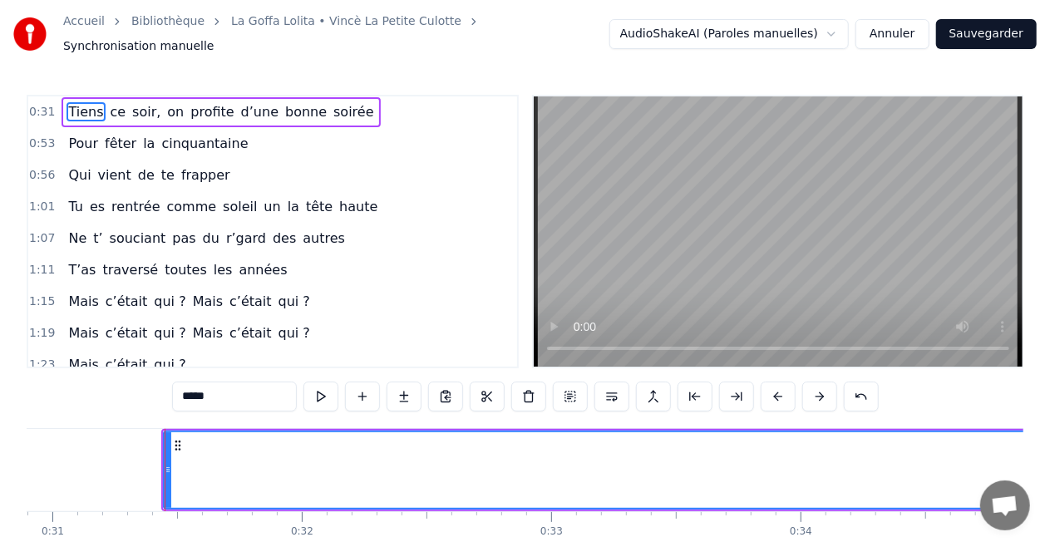
scroll to position [0, 7760]
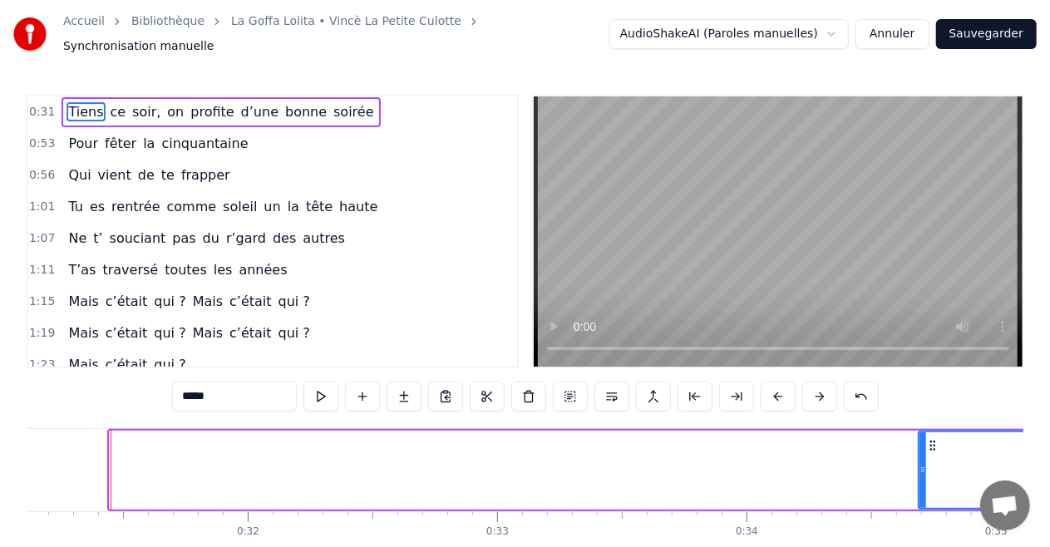
drag, startPoint x: 113, startPoint y: 460, endPoint x: 923, endPoint y: 481, distance: 810.1
click at [923, 481] on div at bounding box center [923, 470] width 7 height 76
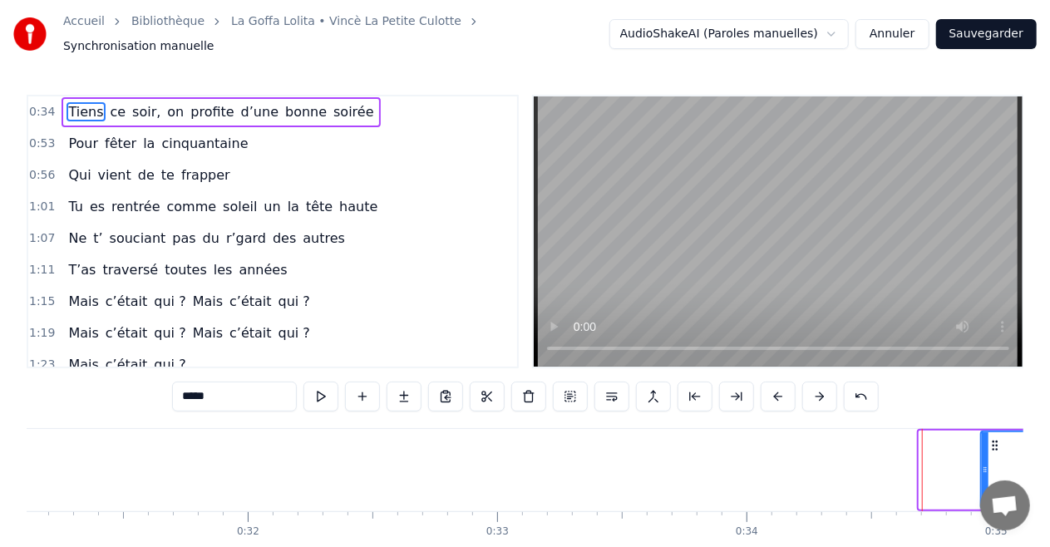
drag, startPoint x: 926, startPoint y: 457, endPoint x: 988, endPoint y: 456, distance: 61.5
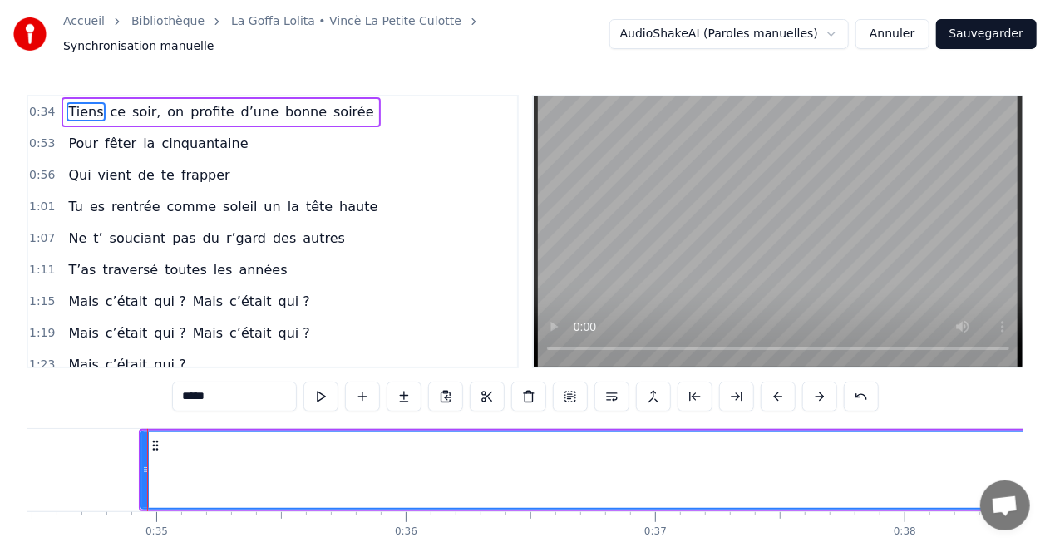
scroll to position [0, 8637]
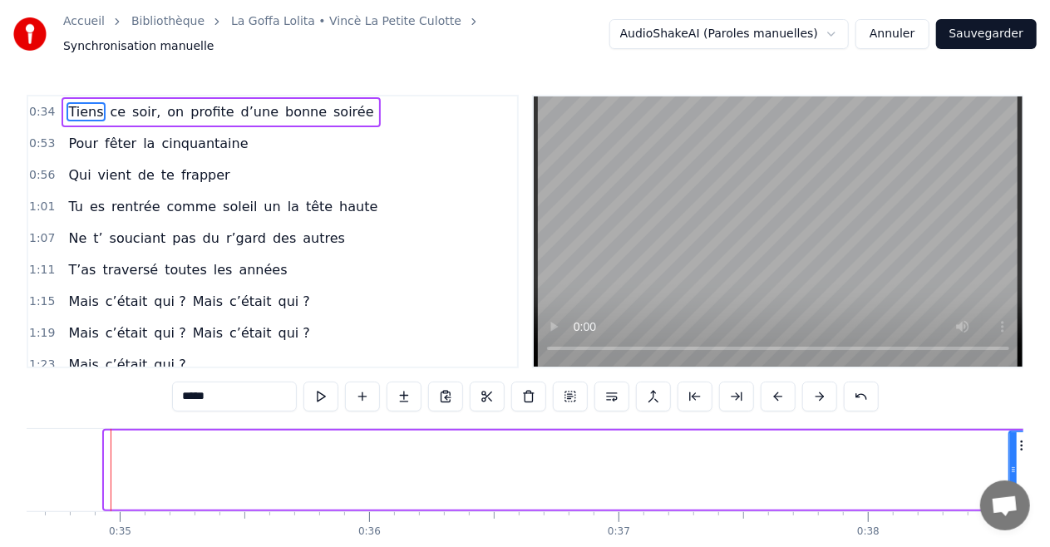
drag, startPoint x: 108, startPoint y: 460, endPoint x: 1016, endPoint y: 479, distance: 908.1
click at [1016, 479] on div at bounding box center [1013, 470] width 7 height 76
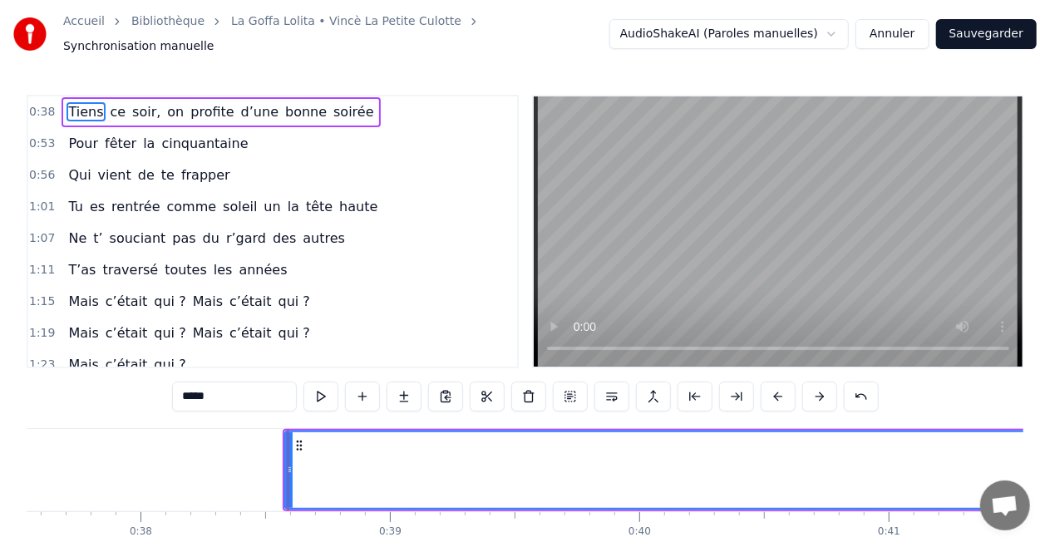
scroll to position [0, 9541]
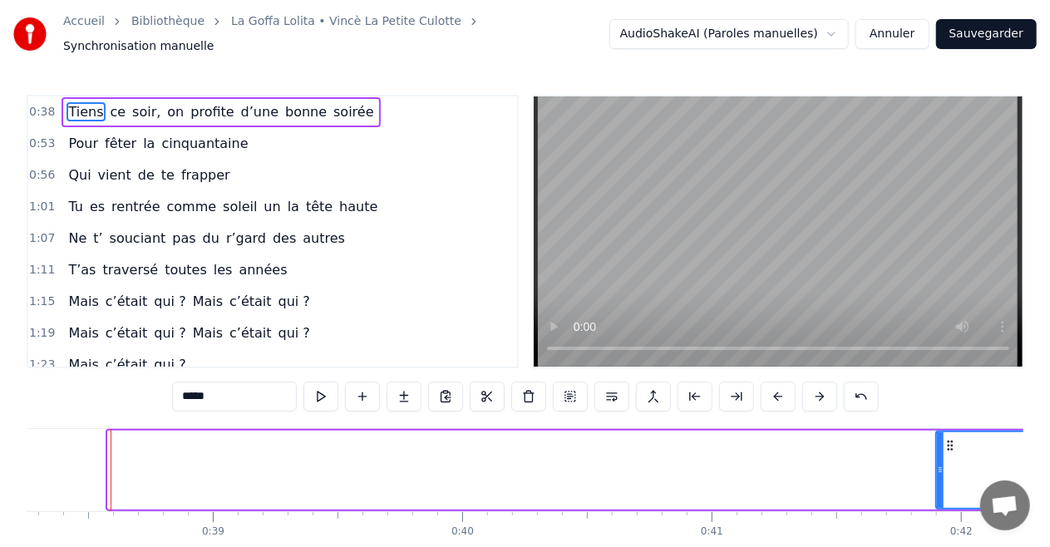
drag, startPoint x: 115, startPoint y: 459, endPoint x: 943, endPoint y: 496, distance: 828.9
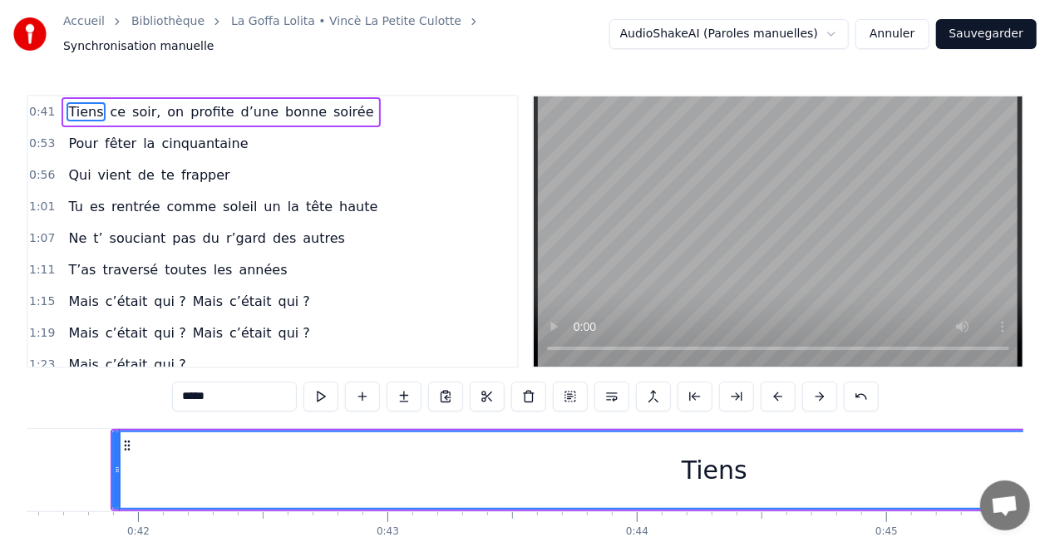
scroll to position [0, 10373]
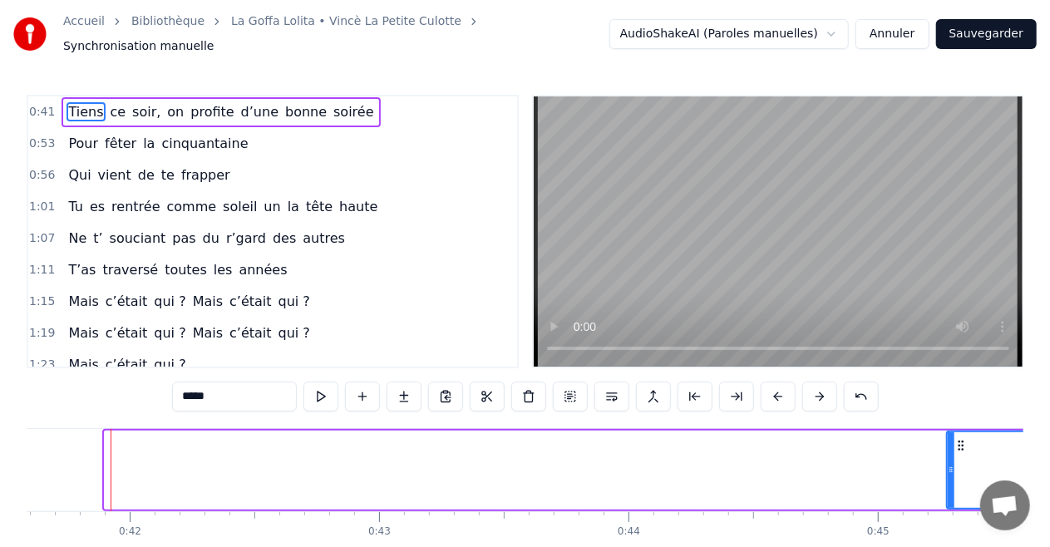
drag, startPoint x: 105, startPoint y: 464, endPoint x: 951, endPoint y: 469, distance: 846.4
click at [951, 469] on div at bounding box center [951, 470] width 7 height 76
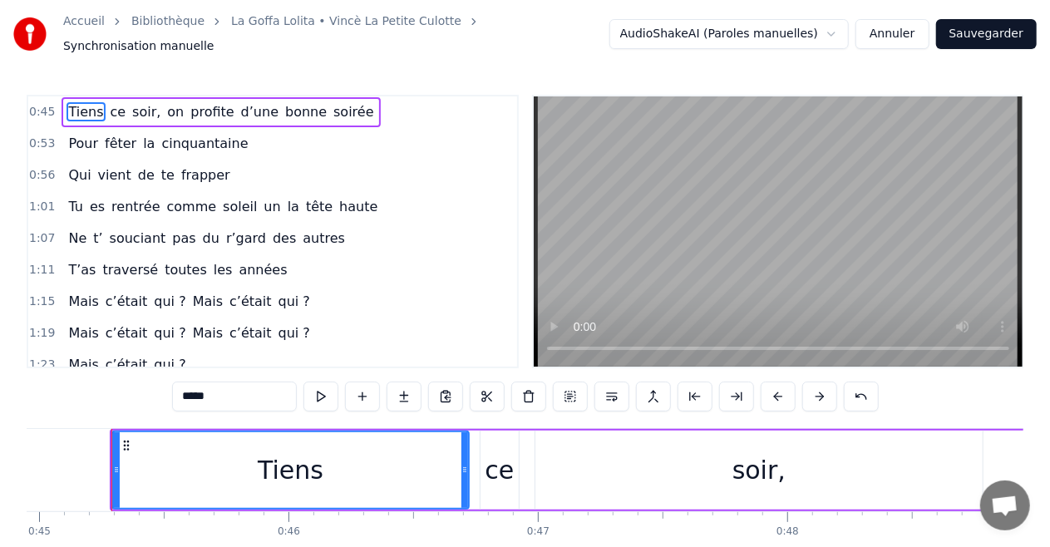
scroll to position [0, 11212]
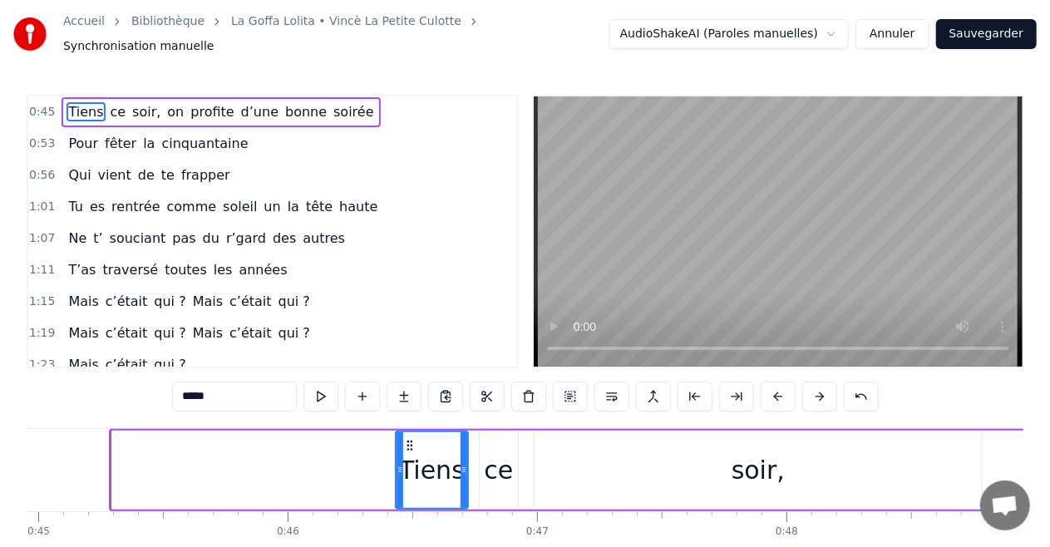
drag, startPoint x: 116, startPoint y: 460, endPoint x: 400, endPoint y: 461, distance: 284.3
click at [400, 463] on icon at bounding box center [400, 469] width 7 height 13
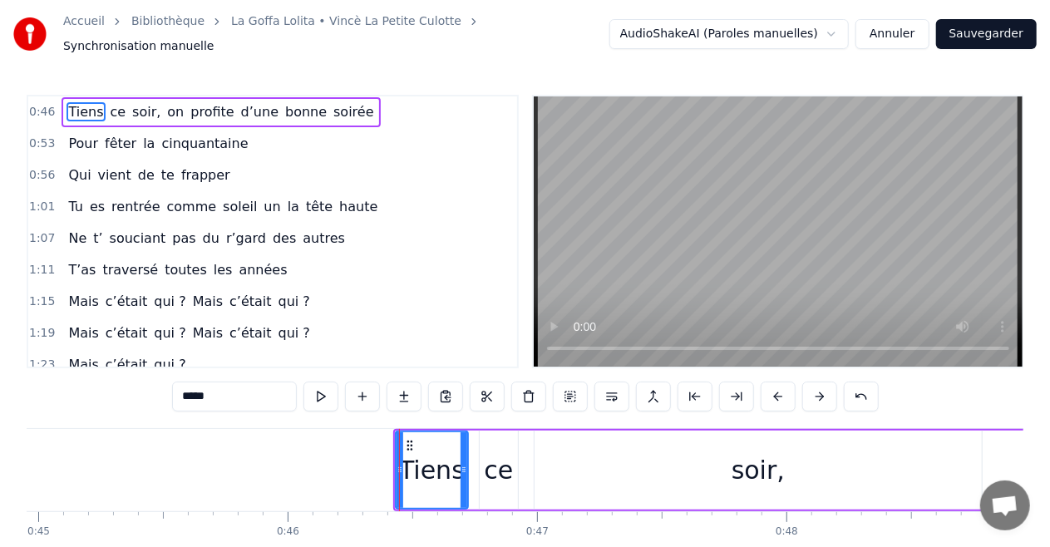
click at [494, 465] on div "ce" at bounding box center [498, 469] width 29 height 37
type input "**"
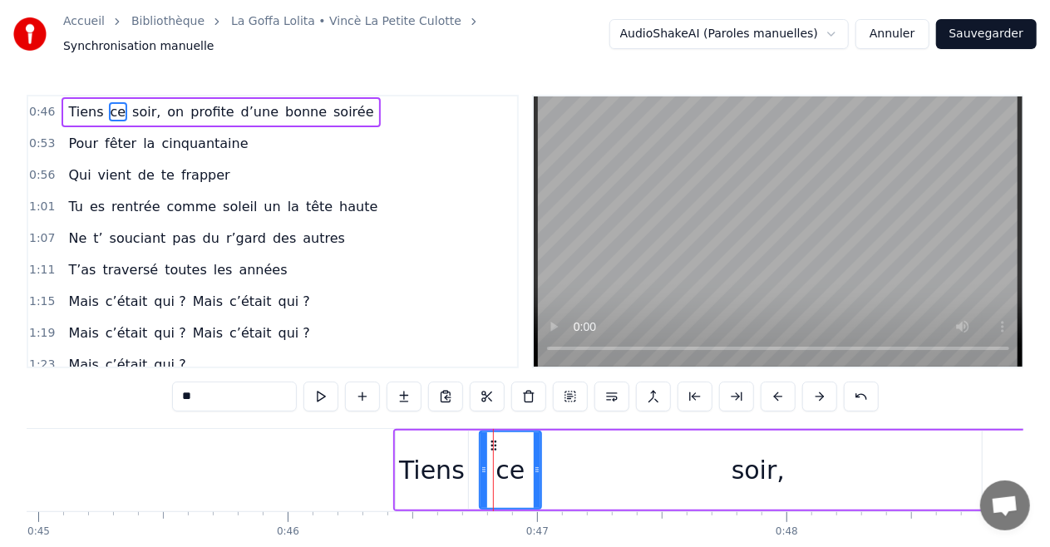
drag, startPoint x: 515, startPoint y: 458, endPoint x: 539, endPoint y: 460, distance: 23.3
click at [539, 463] on icon at bounding box center [537, 469] width 7 height 13
click at [482, 463] on icon at bounding box center [481, 469] width 7 height 13
click at [281, 409] on div "0:46 Tiens ce soir, on profite d’une bonne soirée 0:53 Pour fêter la cinquantai…" at bounding box center [525, 345] width 997 height 501
click at [327, 412] on div "0:46 Tiens ce soir, on profite d’une bonne soirée 0:53 Pour fêter la cinquantai…" at bounding box center [525, 345] width 997 height 501
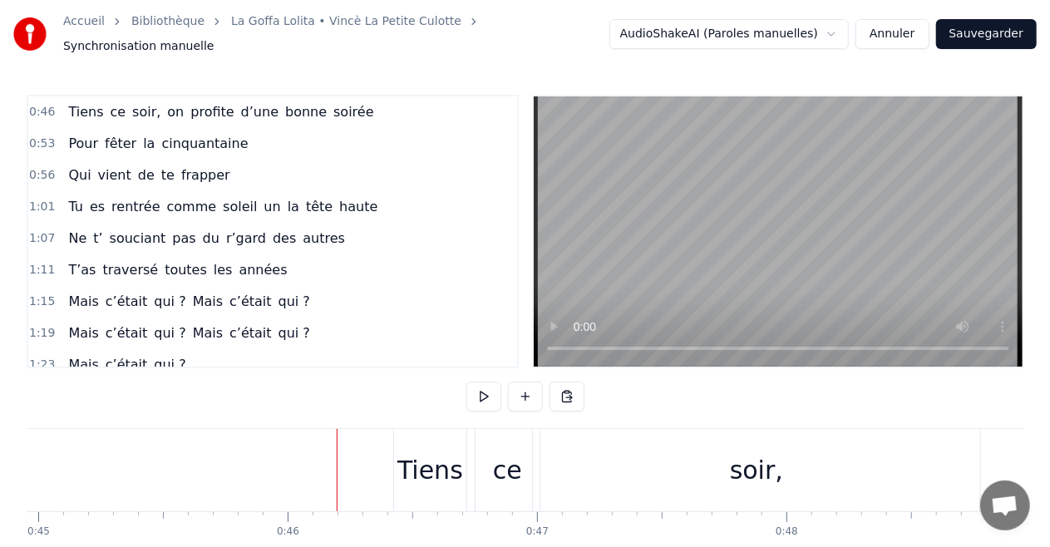
click at [393, 446] on div "Tiens" at bounding box center [430, 470] width 74 height 82
click at [418, 396] on div "0:46 Tiens ce soir, on profite d’une bonne soirée 0:53 Pour fêter la cinquantai…" at bounding box center [525, 345] width 997 height 501
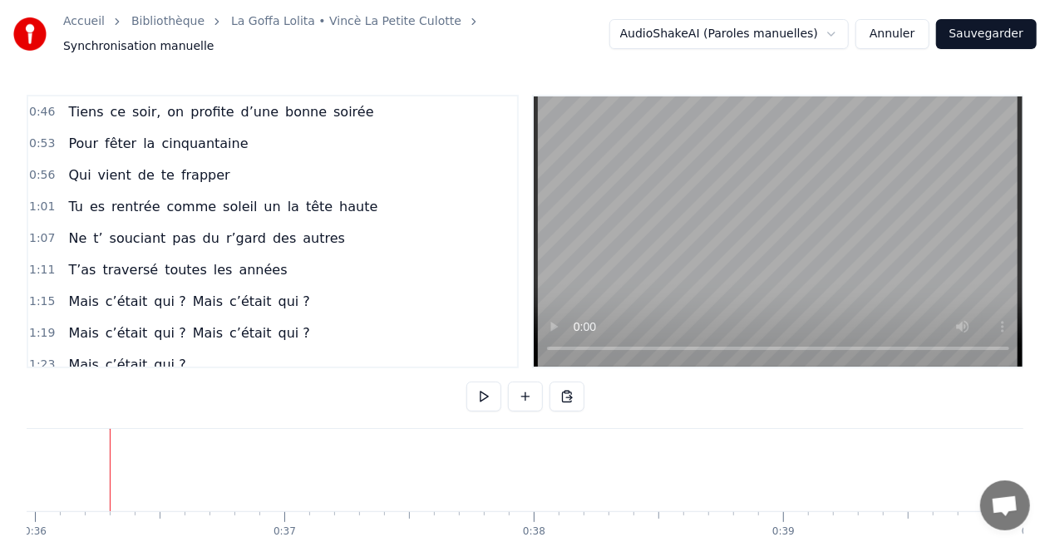
scroll to position [81, 0]
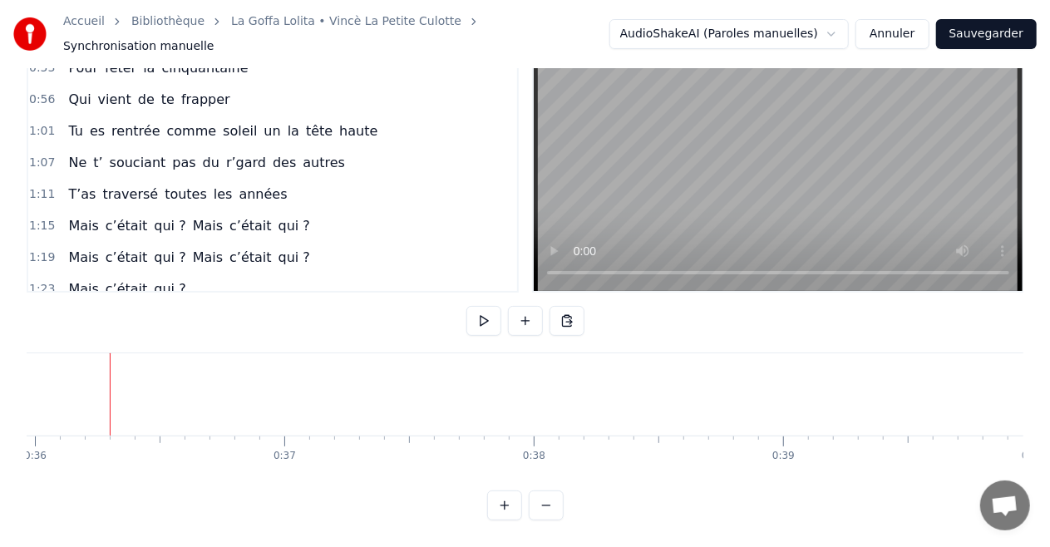
click at [550, 505] on button at bounding box center [546, 506] width 35 height 30
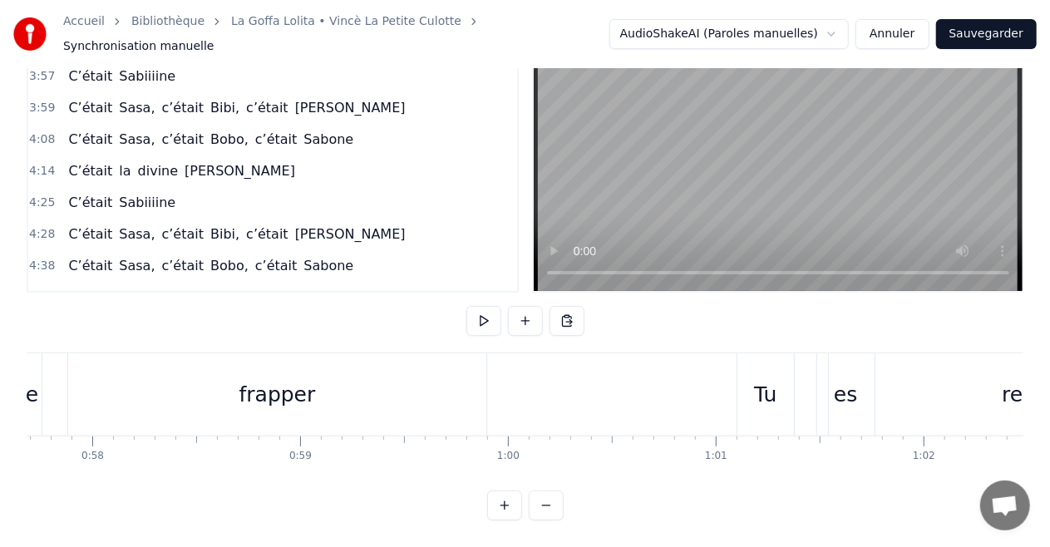
scroll to position [0, 11816]
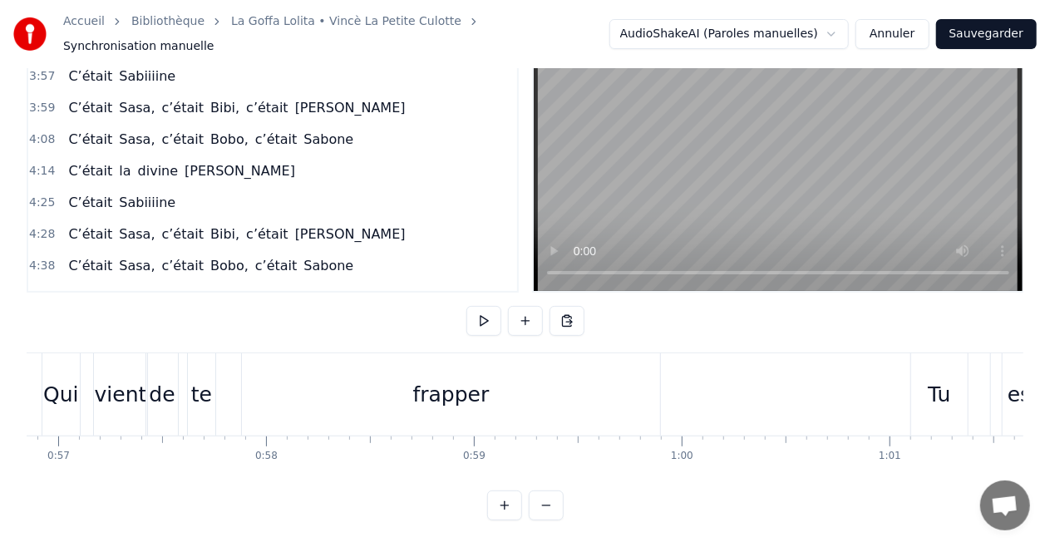
click at [210, 379] on div "te" at bounding box center [201, 395] width 21 height 32
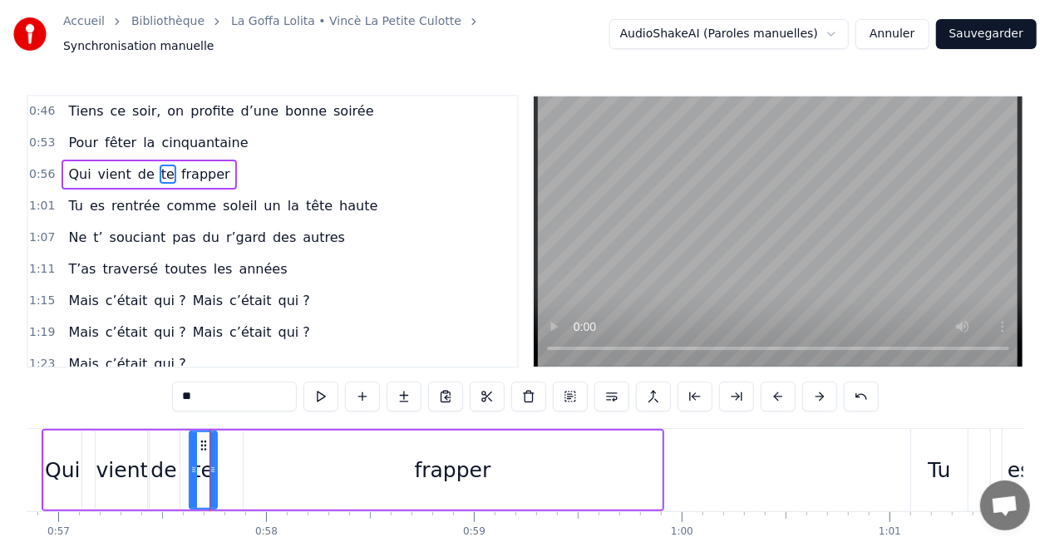
scroll to position [0, 0]
drag, startPoint x: 213, startPoint y: 463, endPoint x: 236, endPoint y: 474, distance: 25.7
click at [236, 474] on div at bounding box center [236, 470] width 7 height 76
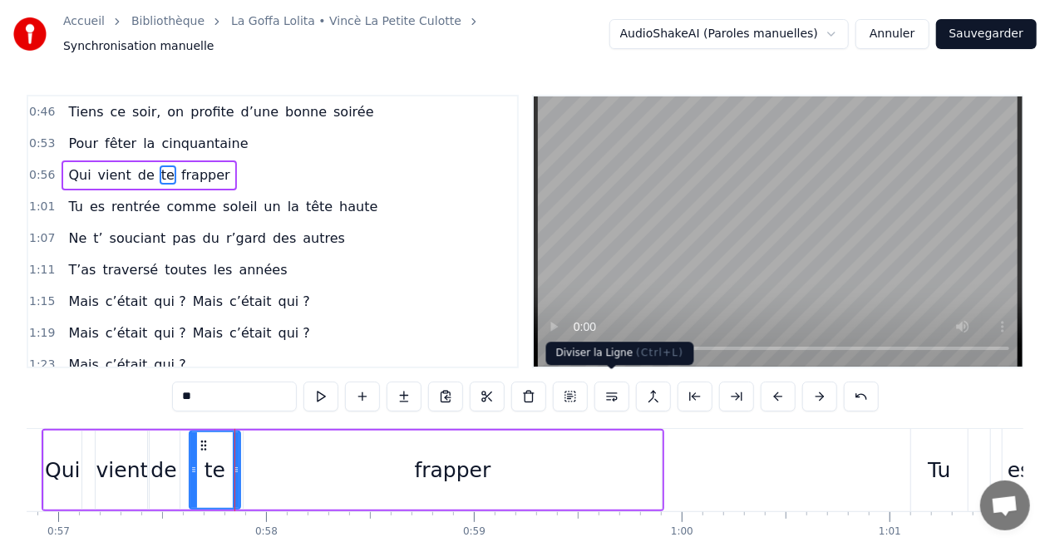
click at [413, 286] on div "1:15 Mais c’était qui ? Mais c’était qui ?" at bounding box center [272, 302] width 489 height 32
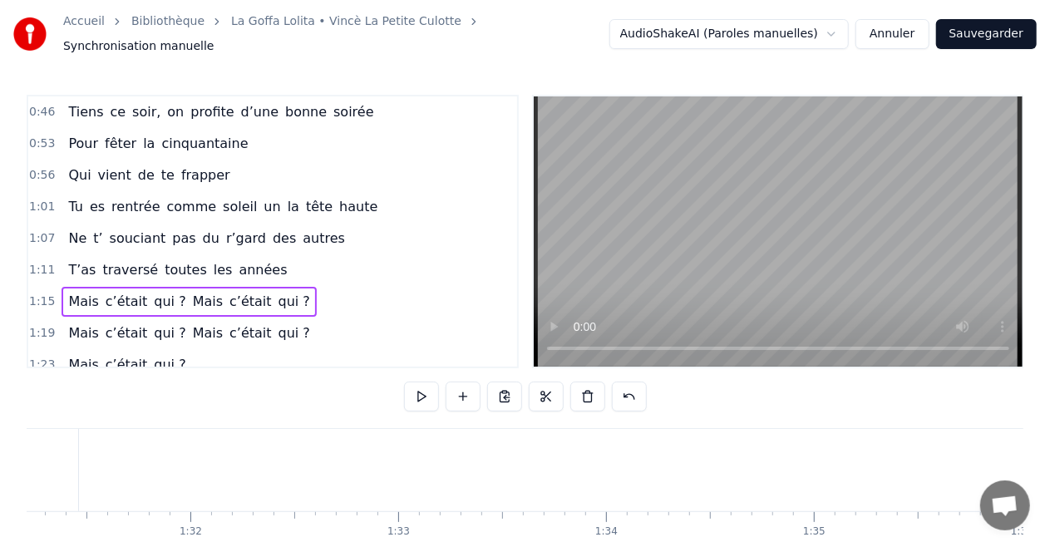
scroll to position [0, 19202]
click at [883, 441] on div "C’était" at bounding box center [904, 470] width 185 height 82
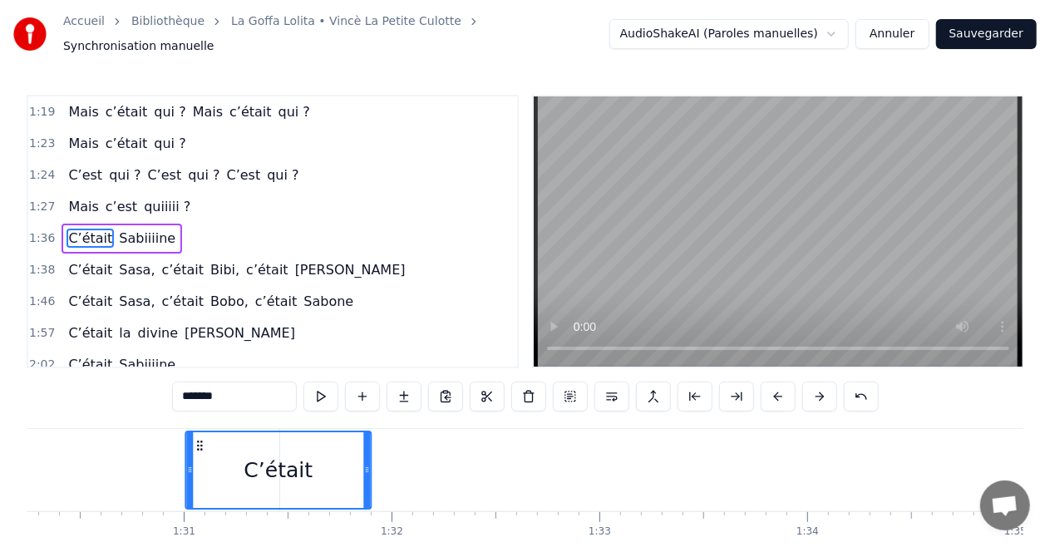
scroll to position [0, 18752]
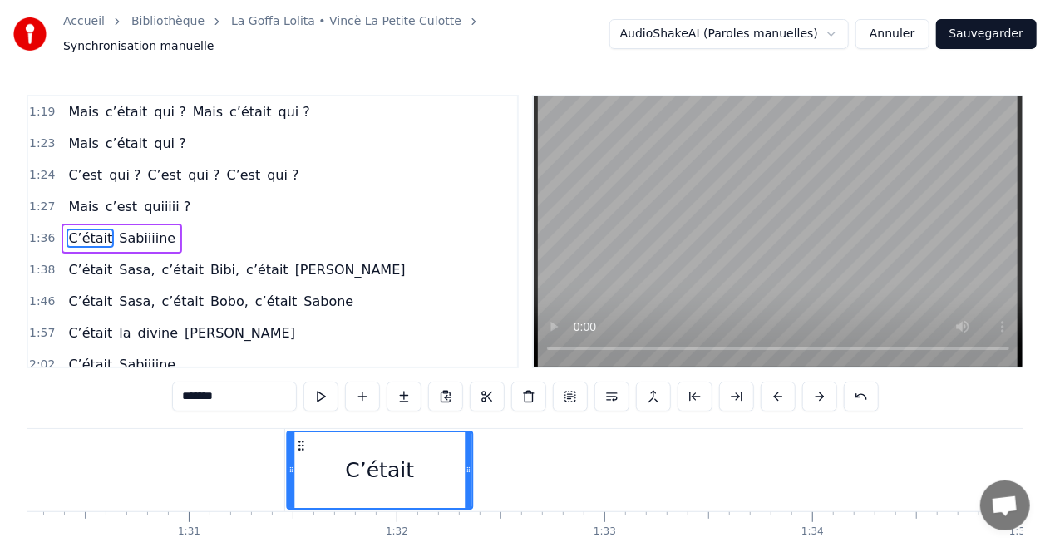
drag, startPoint x: 828, startPoint y: 436, endPoint x: 302, endPoint y: 414, distance: 526.7
click at [302, 414] on div "0:46 Tiens ce soir, on profite d’une bonne soirée 0:53 Pour fêter la cinquantai…" at bounding box center [525, 345] width 997 height 501
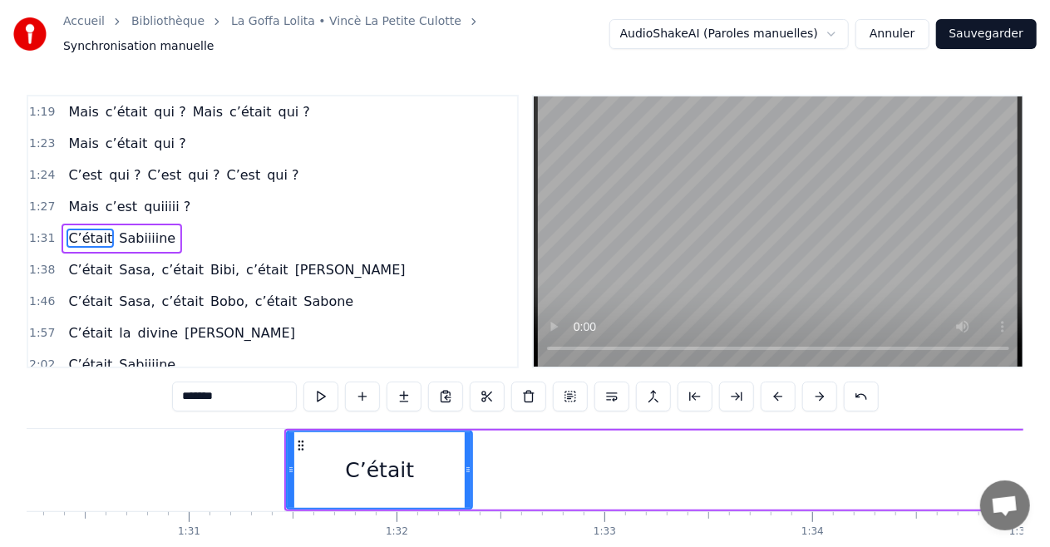
click at [630, 535] on div "Tiens ce soir, on profite d’une bonne soirée Pour fêter la cinquantaine Qui vie…" at bounding box center [525, 490] width 997 height 125
click at [629, 540] on div "Tiens ce soir, on profite d’une bonne soirée Pour fêter la cinquantaine Qui vie…" at bounding box center [525, 490] width 997 height 125
click at [441, 539] on div "Tiens ce soir, on profite d’une bonne soirée Pour fêter la cinquantaine Qui vie…" at bounding box center [525, 490] width 997 height 125
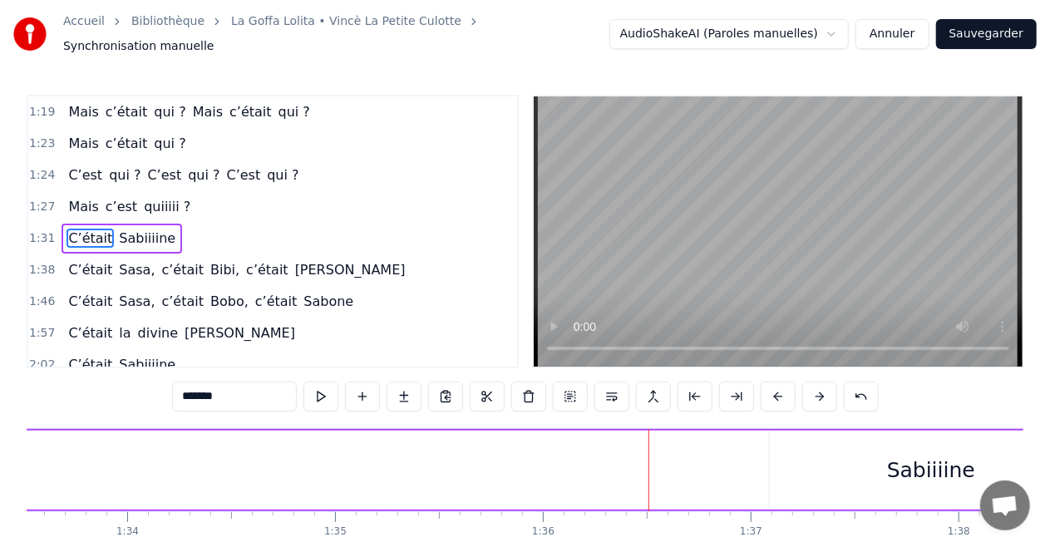
scroll to position [0, 19681]
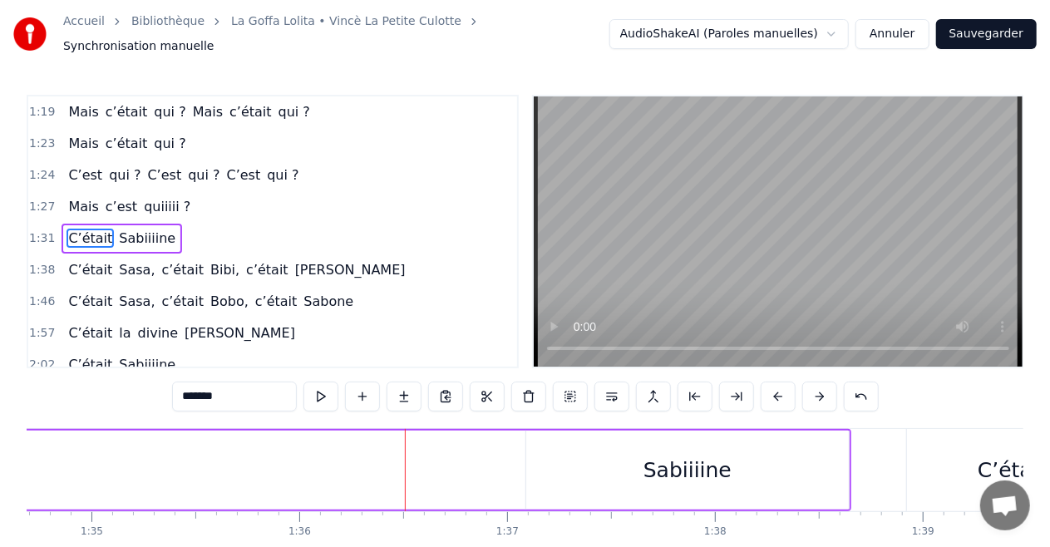
drag, startPoint x: 722, startPoint y: 448, endPoint x: 717, endPoint y: 439, distance: 10.0
click at [722, 455] on div "Sabiiiine" at bounding box center [688, 471] width 88 height 32
type input "*********"
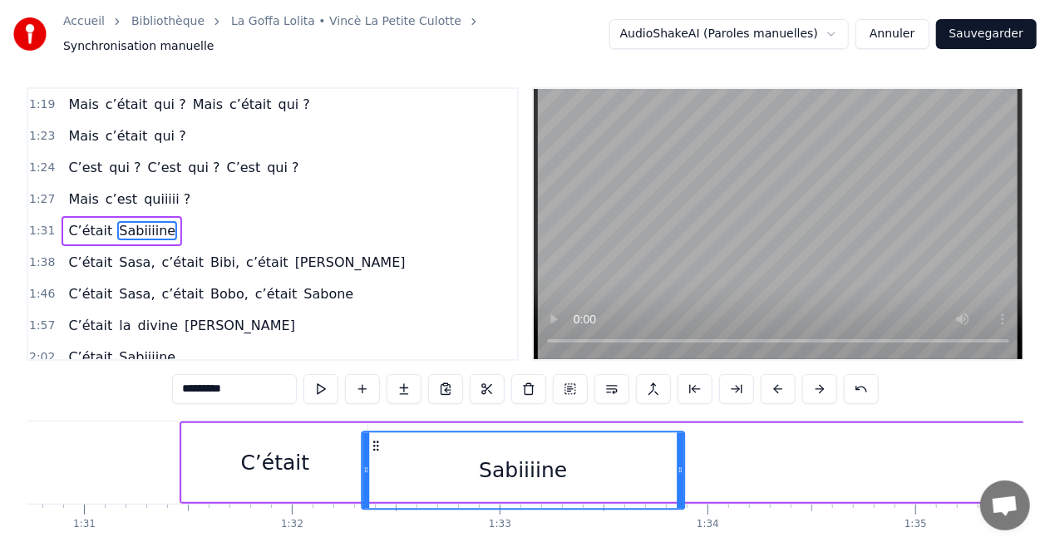
scroll to position [0, 18834]
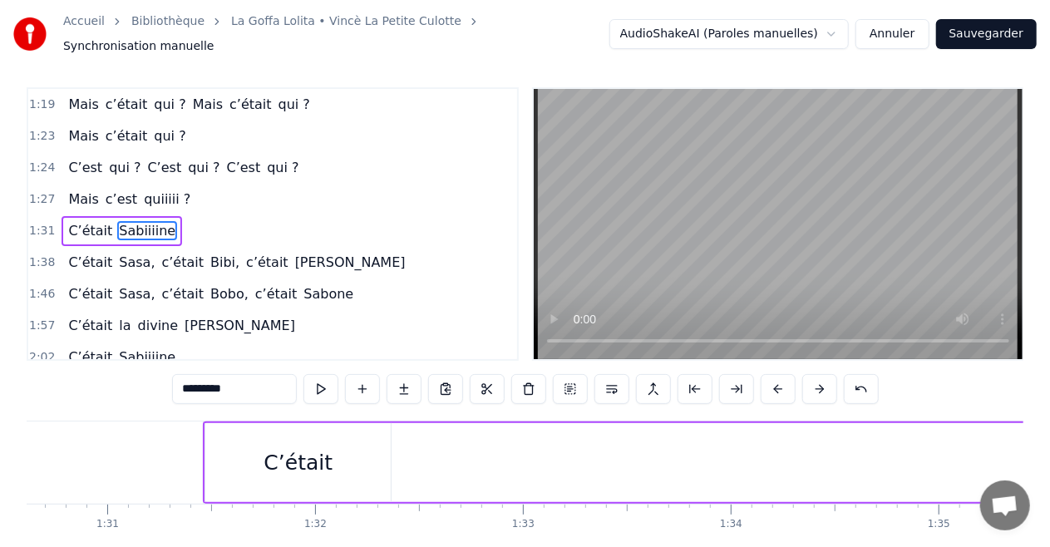
drag, startPoint x: 537, startPoint y: 436, endPoint x: 316, endPoint y: 402, distance: 223.6
click at [316, 402] on div "0:46 Tiens ce soir, on profite d’une bonne soirée 0:53 Pour fêter la cinquantai…" at bounding box center [525, 337] width 997 height 501
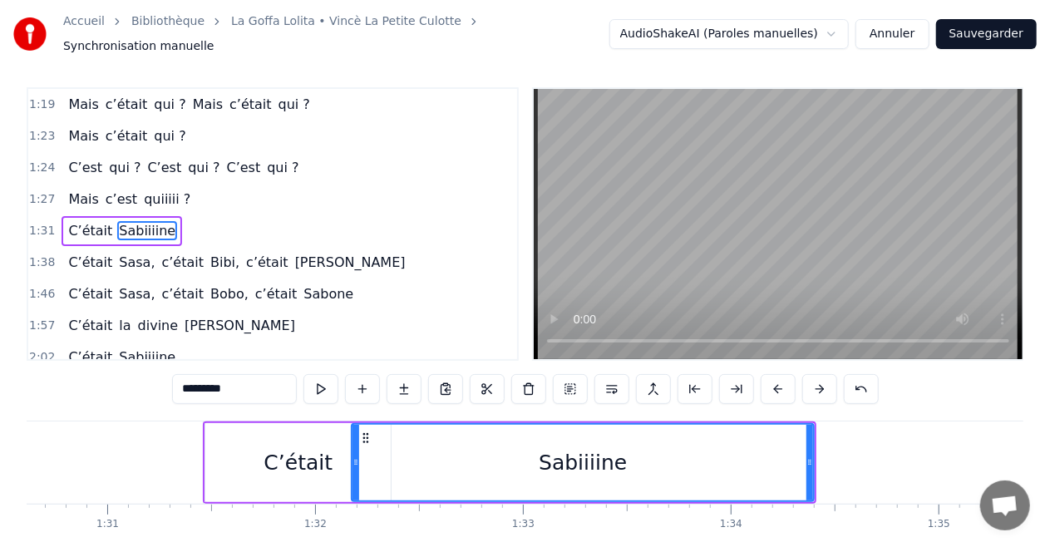
drag, startPoint x: 496, startPoint y: 454, endPoint x: 356, endPoint y: 454, distance: 139.7
click at [356, 456] on icon at bounding box center [356, 462] width 7 height 13
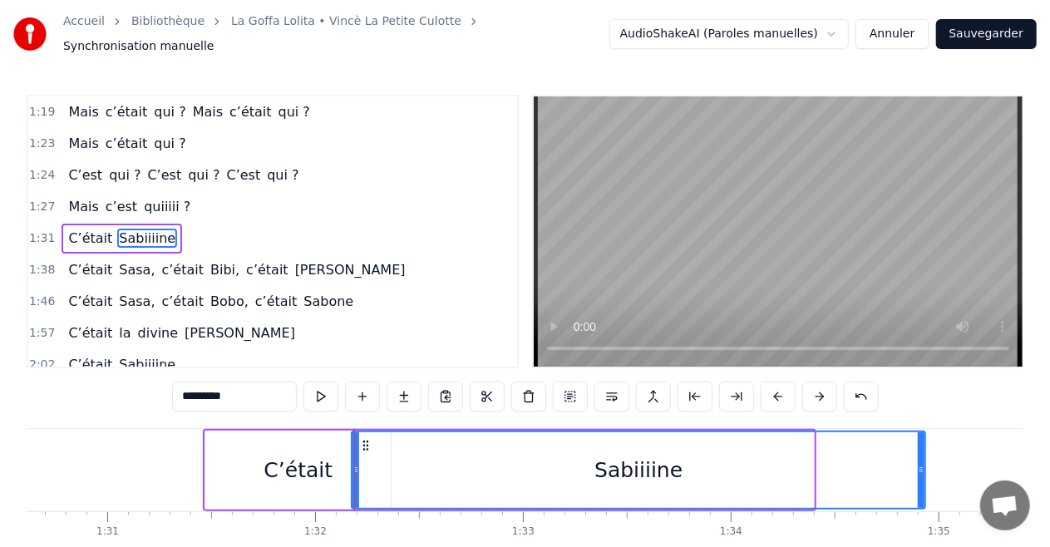
drag, startPoint x: 808, startPoint y: 464, endPoint x: 920, endPoint y: 469, distance: 111.5
click at [920, 469] on div at bounding box center [921, 470] width 7 height 76
click at [558, 532] on div "Tiens ce soir, on profite d’une bonne soirée Pour fêter la cinquantaine Qui vie…" at bounding box center [525, 490] width 997 height 125
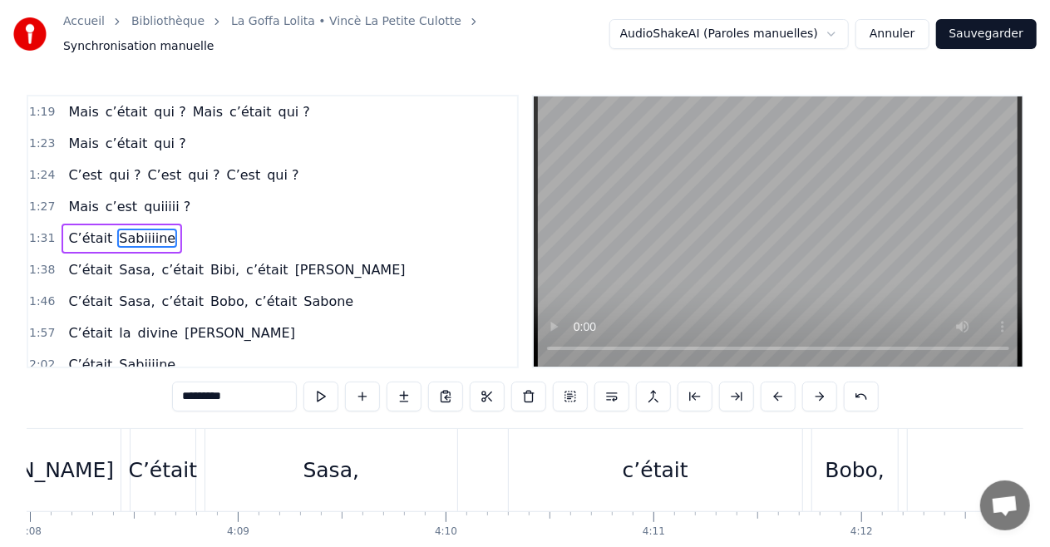
scroll to position [0, 52031]
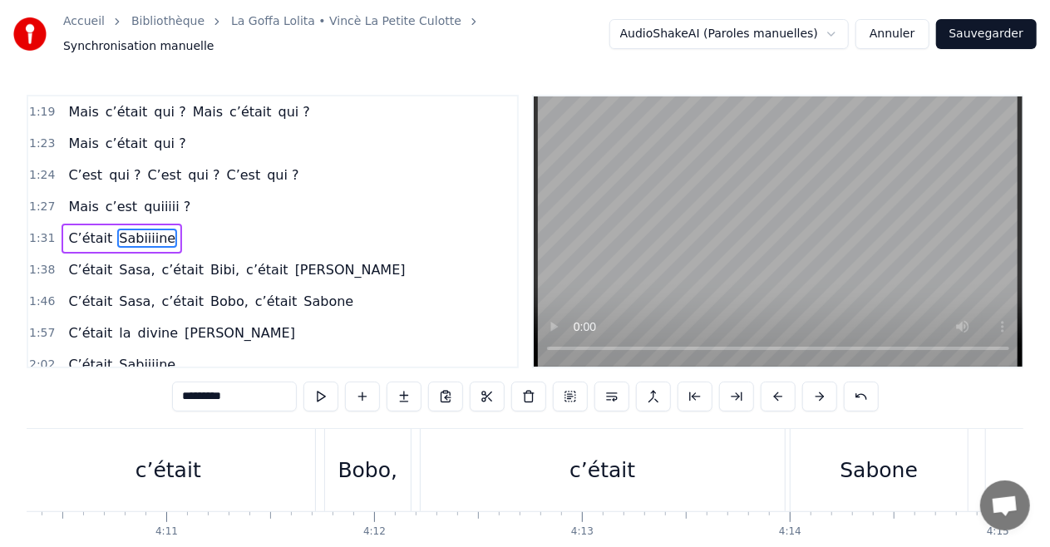
click at [273, 30] on link "La Goffa Lolita • Vincè La Petite Culotte" at bounding box center [346, 21] width 230 height 17
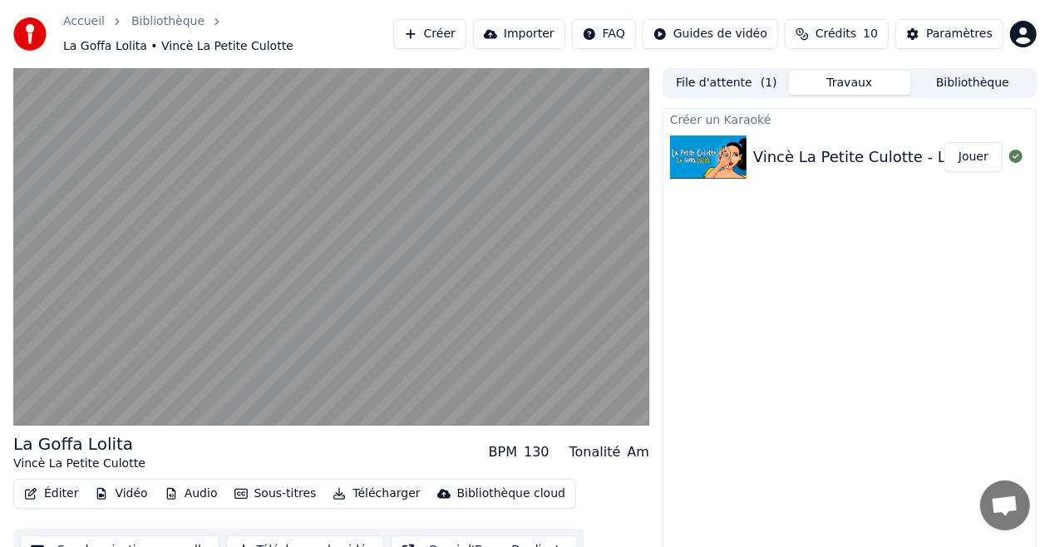
click at [858, 251] on div "Créer un Karaoké Vincè La Petite Culotte - La Goffa Lolita Jouer" at bounding box center [850, 340] width 374 height 465
click at [858, 289] on div "Créer un Karaoké Vincè La Petite Culotte - La Goffa Lolita Jouer" at bounding box center [850, 340] width 374 height 465
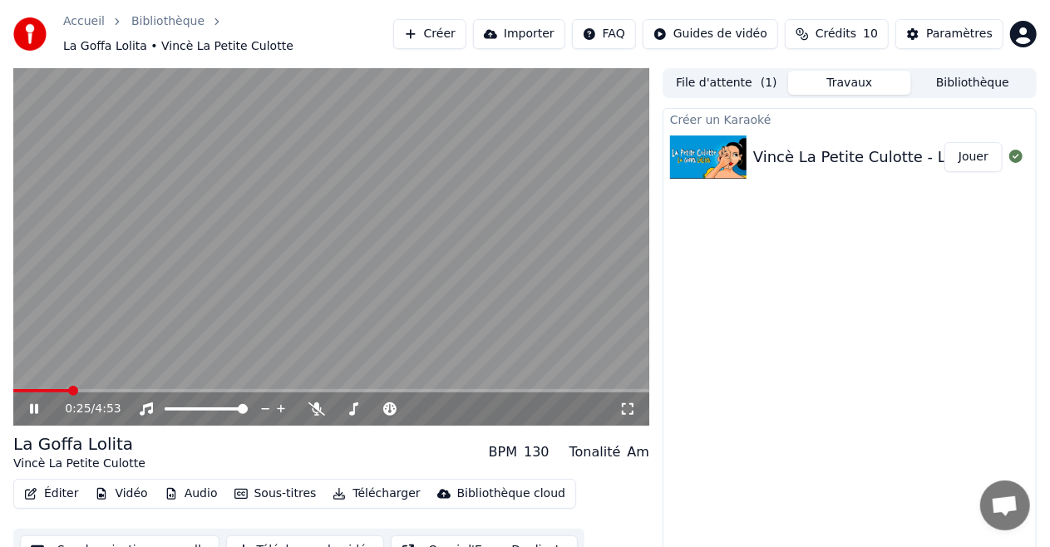
click at [505, 195] on video at bounding box center [331, 247] width 636 height 358
click at [796, 338] on div "Créer un Karaoké Vincè La Petite Culotte - La Goffa Lolita Jouer" at bounding box center [850, 340] width 374 height 465
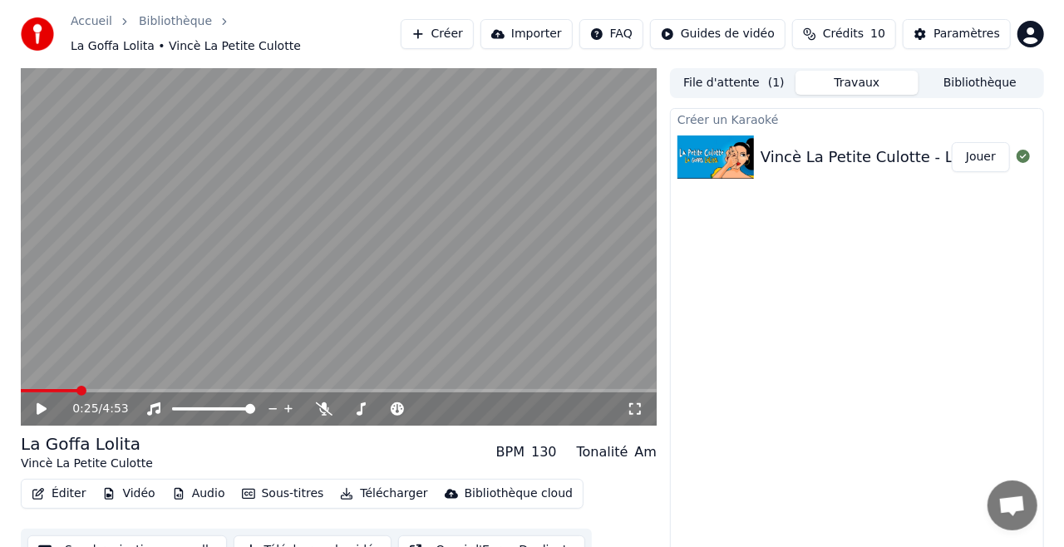
scroll to position [17, 0]
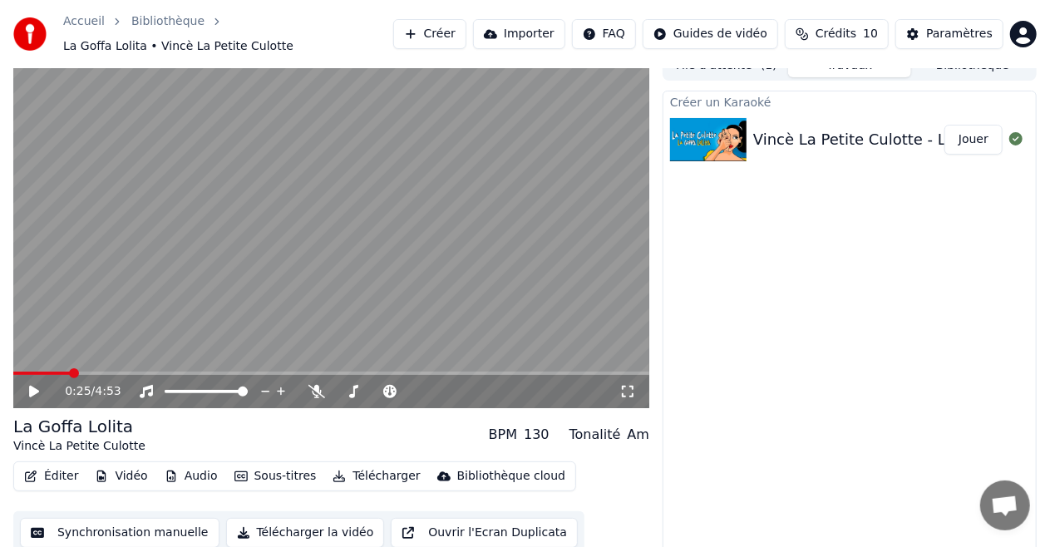
click at [57, 466] on button "Éditer" at bounding box center [50, 476] width 67 height 23
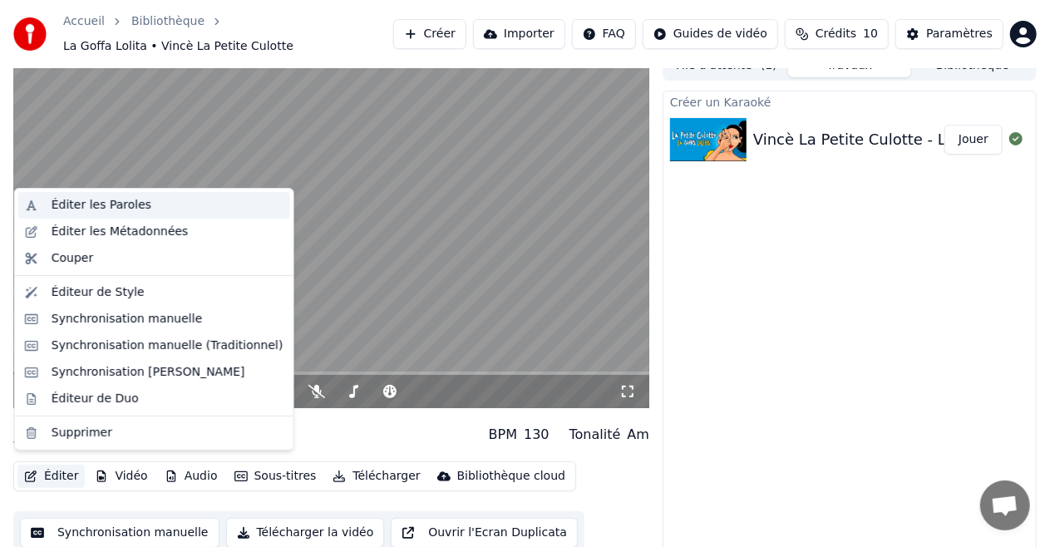
click at [86, 201] on div "Éditer les Paroles" at bounding box center [102, 205] width 100 height 17
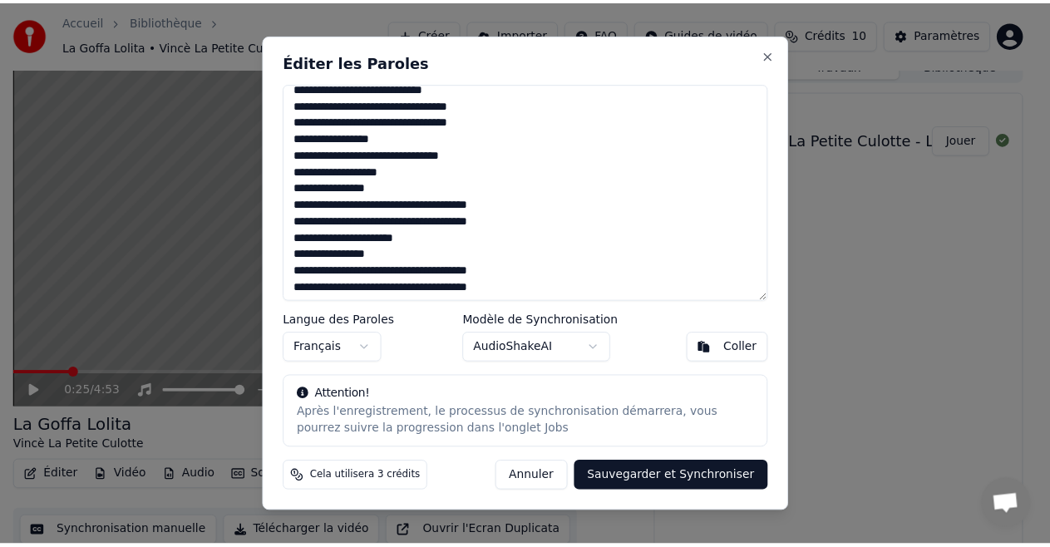
scroll to position [0, 0]
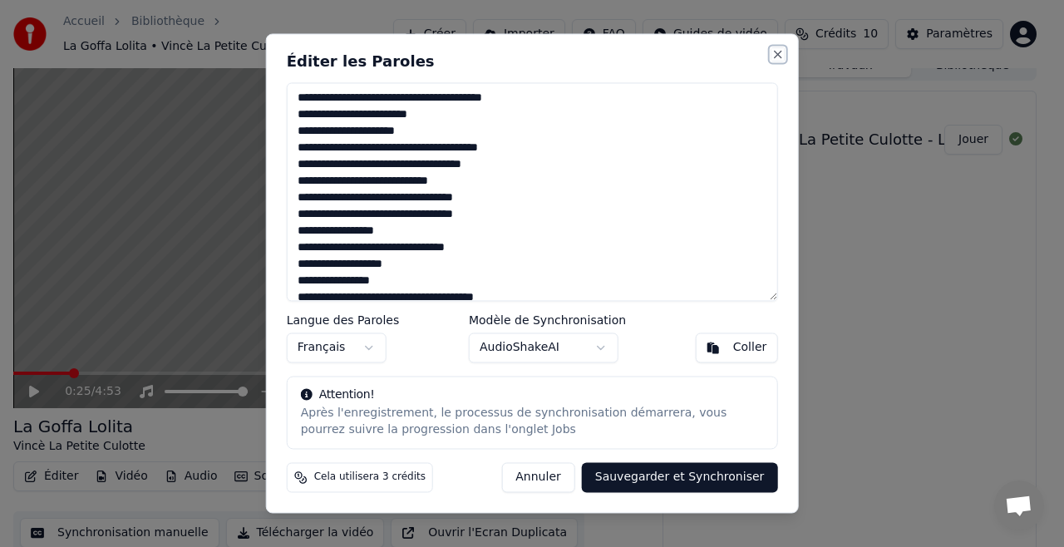
click at [777, 52] on button "Close" at bounding box center [777, 53] width 13 height 13
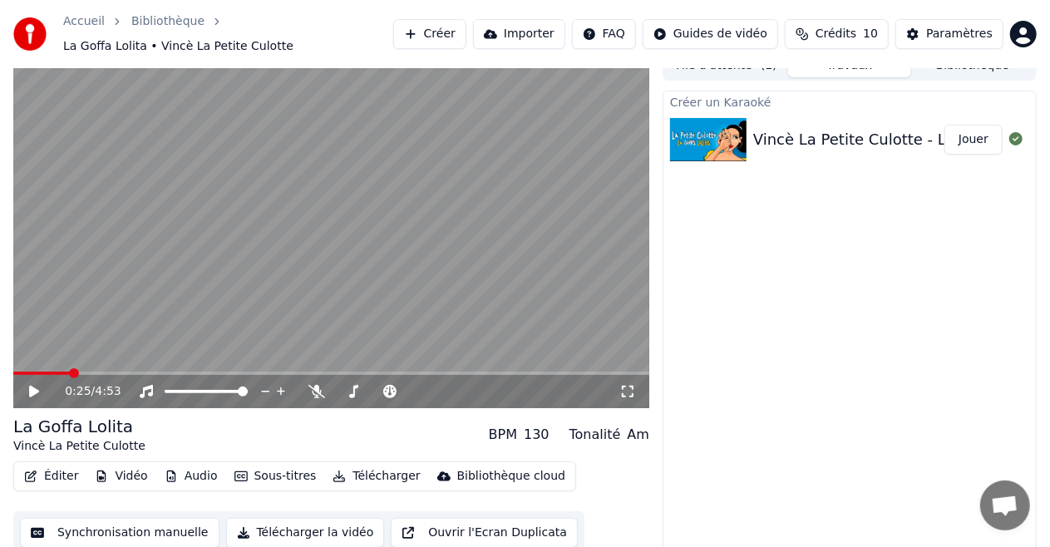
click at [121, 471] on button "Vidéo" at bounding box center [121, 476] width 66 height 23
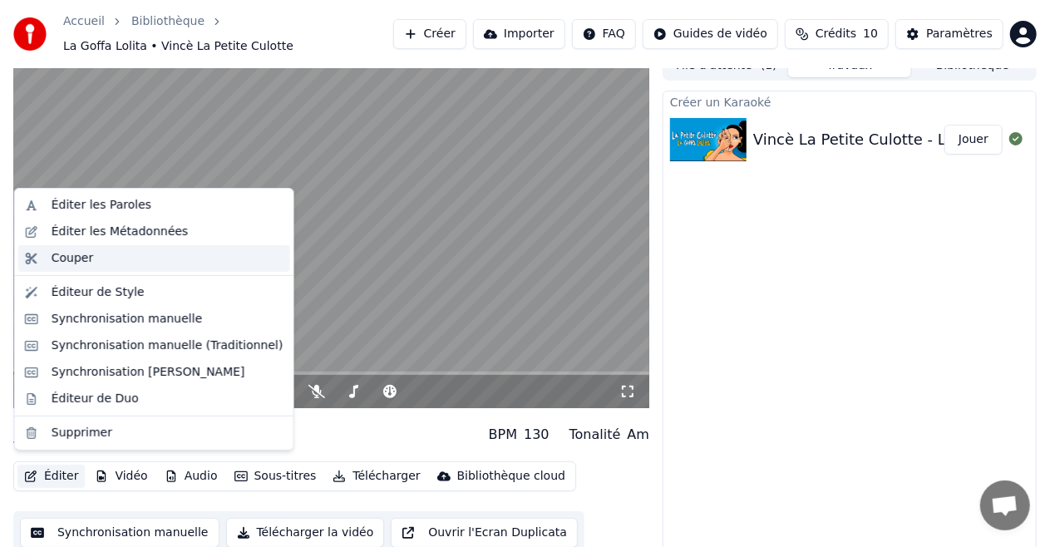
click at [75, 250] on div "Couper" at bounding box center [73, 258] width 42 height 17
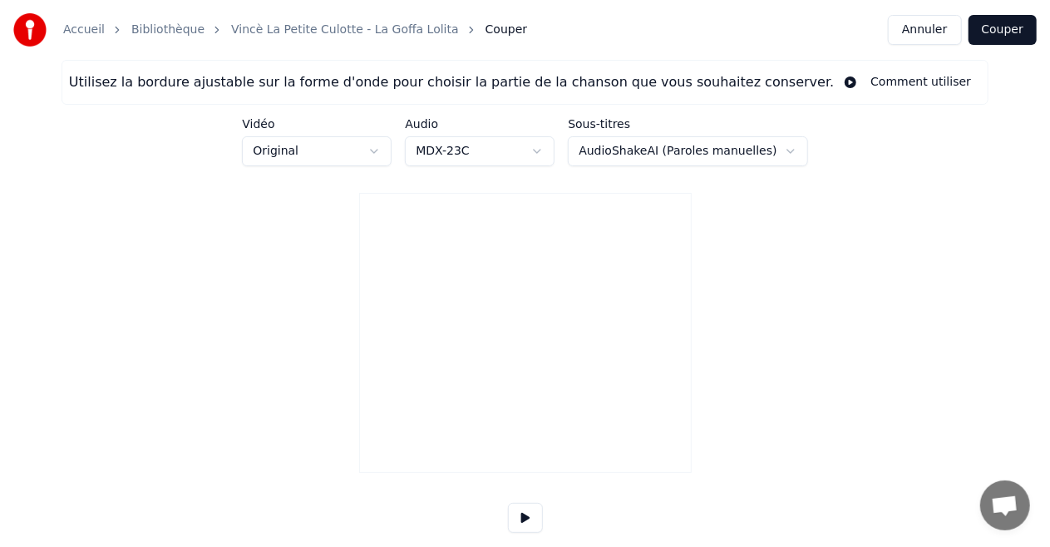
type input "*****"
click at [410, 441] on div at bounding box center [412, 419] width 5 height 105
type input "****"
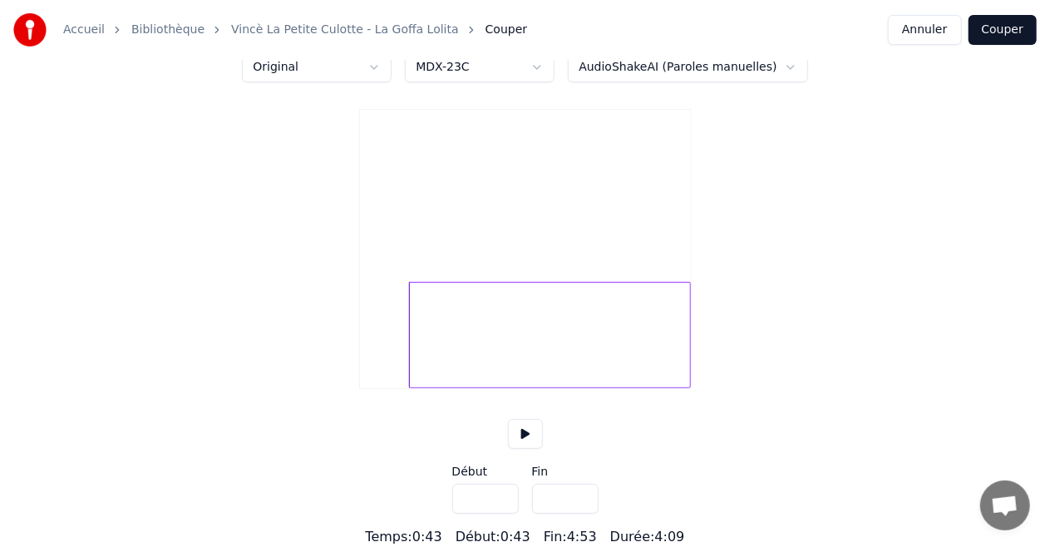
scroll to position [103, 0]
click at [693, 349] on div "Utilisez la bordure ajustable sur la forme d'onde pour choisir la partie de la …" at bounding box center [525, 261] width 1050 height 571
click at [695, 333] on div "Utilisez la bordure ajustable sur la forme d'onde pour choisir la partie de la …" at bounding box center [525, 261] width 1050 height 571
type input "*****"
click at [681, 401] on div "Utilisez la bordure ajustable sur la forme d'onde pour choisir la partie de la …" at bounding box center [525, 261] width 1050 height 571
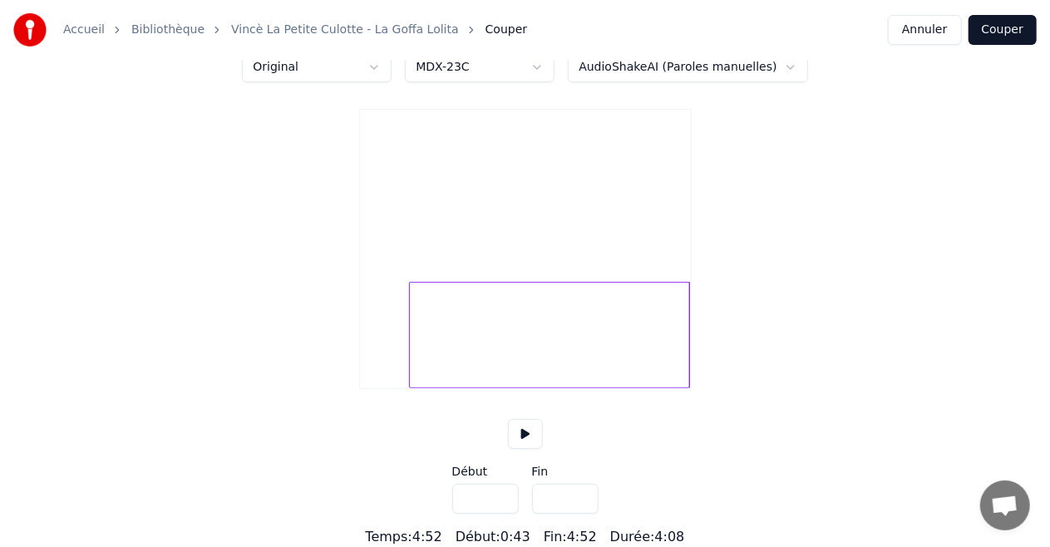
click at [525, 433] on button at bounding box center [525, 434] width 35 height 30
click at [836, 424] on div "Utilisez la bordure ajustable sur la forme d'onde pour choisir la partie de la …" at bounding box center [525, 261] width 1050 height 571
drag, startPoint x: 998, startPoint y: 32, endPoint x: 987, endPoint y: 55, distance: 24.9
click at [998, 32] on button "Couper" at bounding box center [1003, 30] width 68 height 30
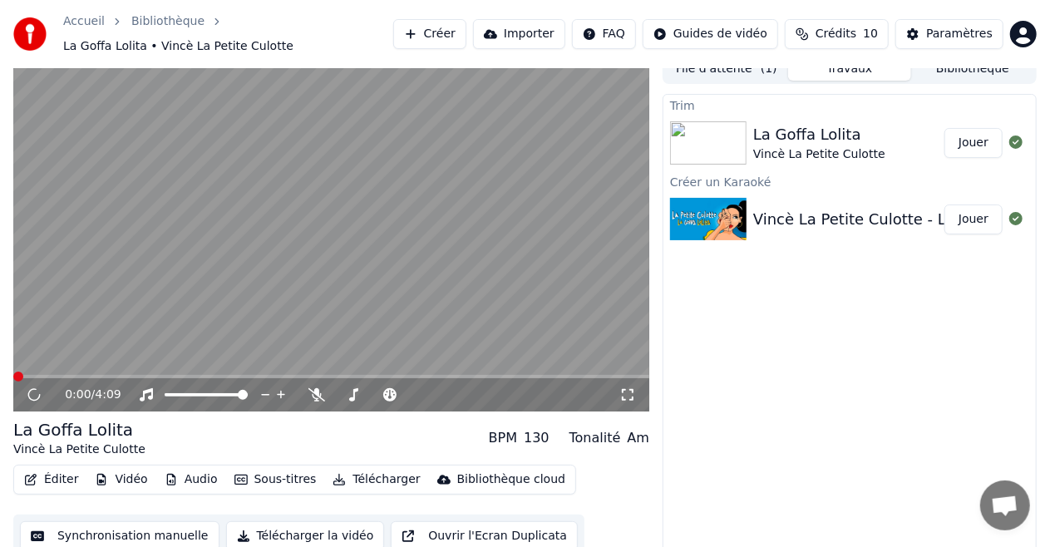
scroll to position [17, 0]
